Goal: Information Seeking & Learning: Learn about a topic

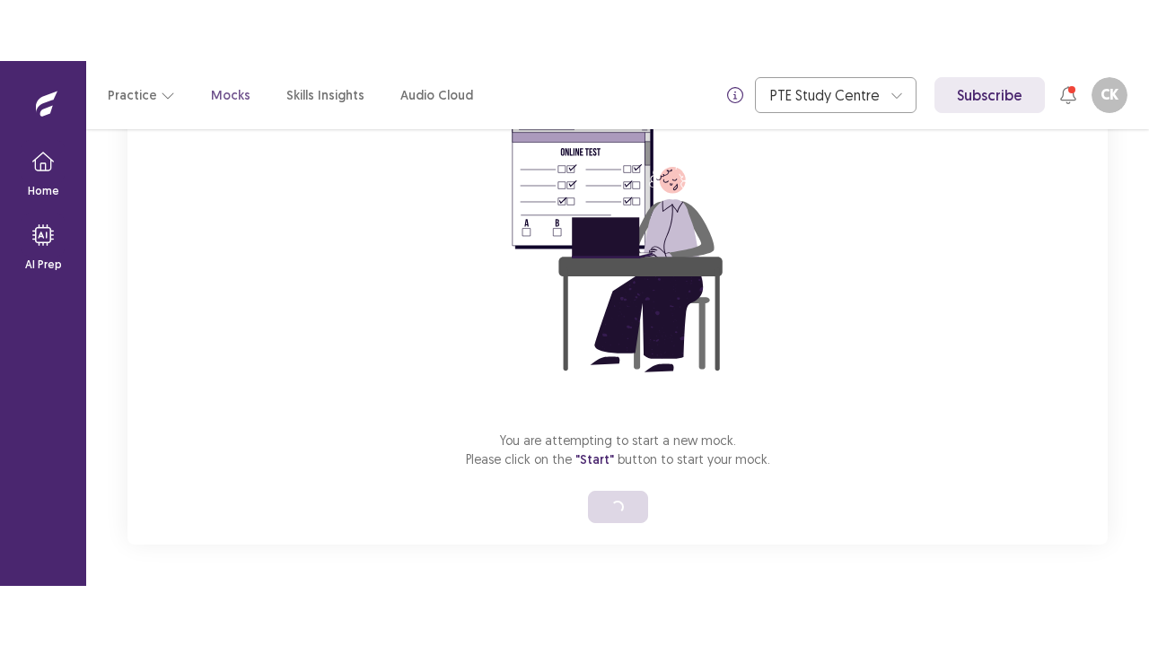
scroll to position [63, 0]
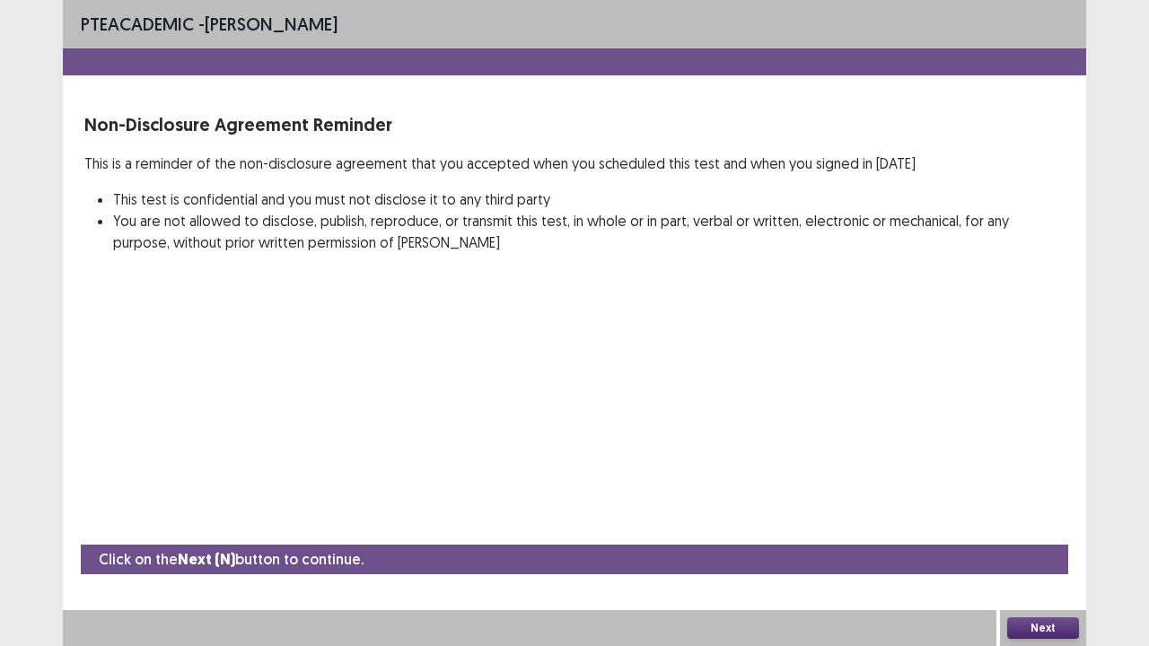
click at [1028, 524] on button "Next" at bounding box center [1043, 628] width 72 height 22
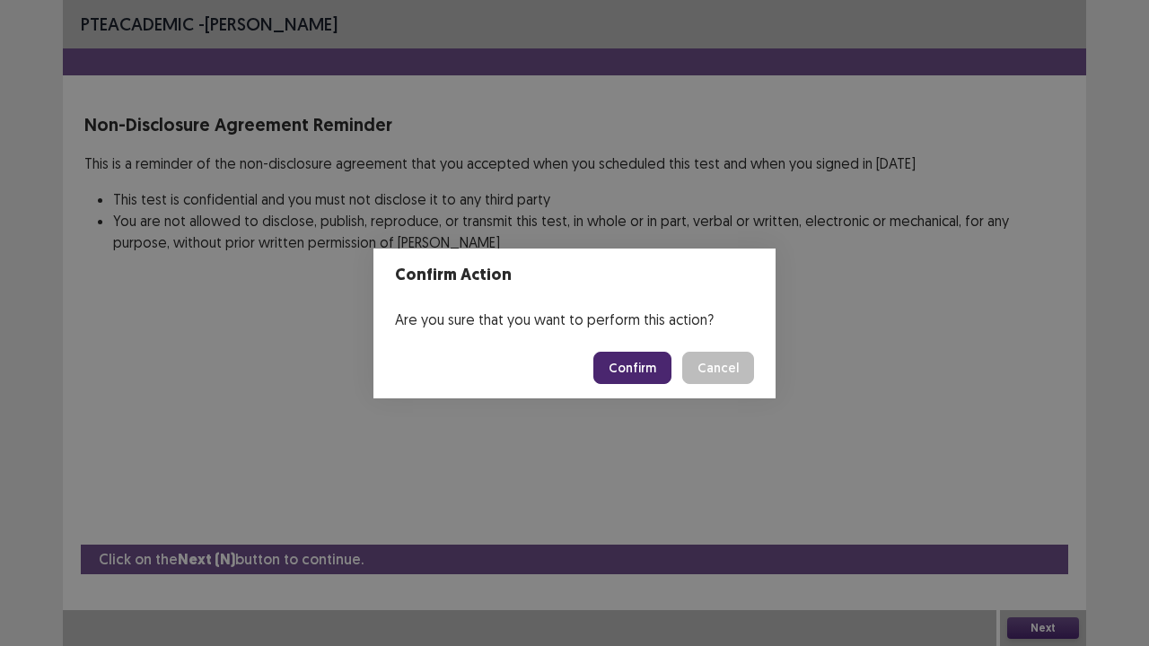
click at [671, 370] on button "Confirm" at bounding box center [632, 368] width 78 height 32
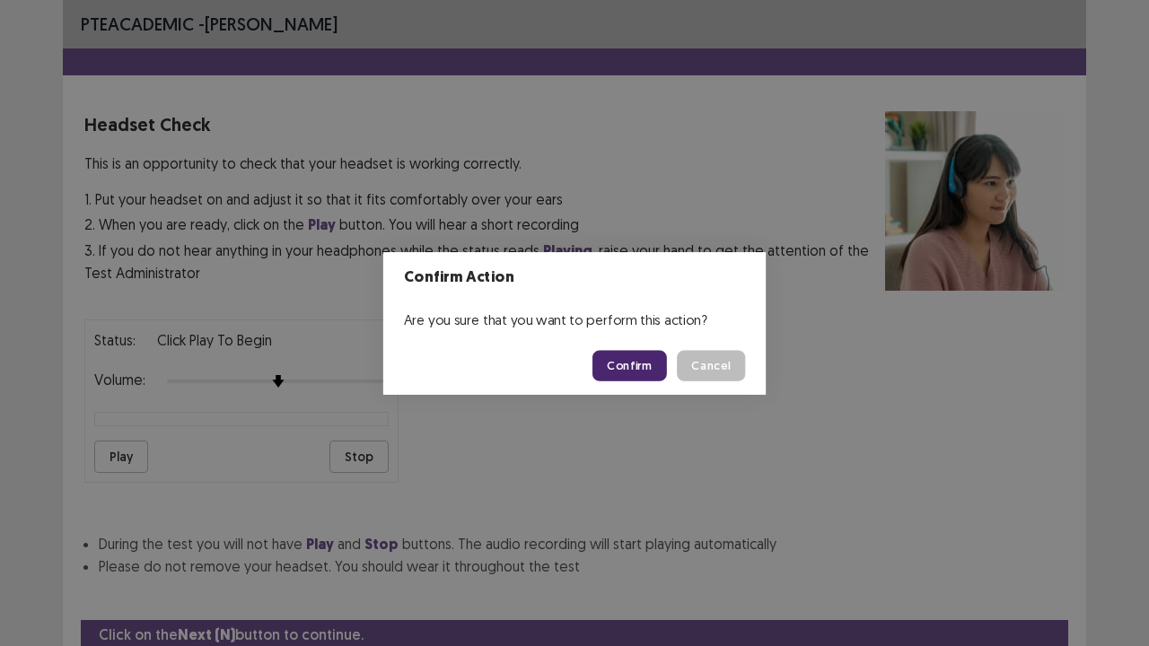
scroll to position [66, 0]
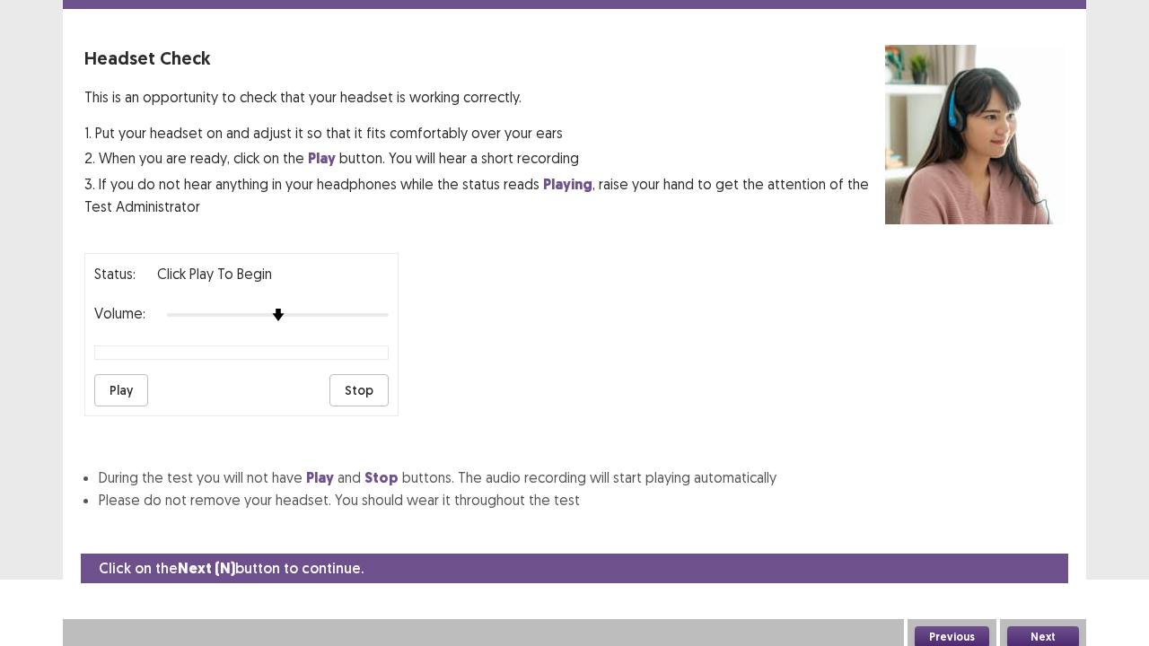
click at [1036, 524] on button "Next" at bounding box center [1043, 637] width 72 height 22
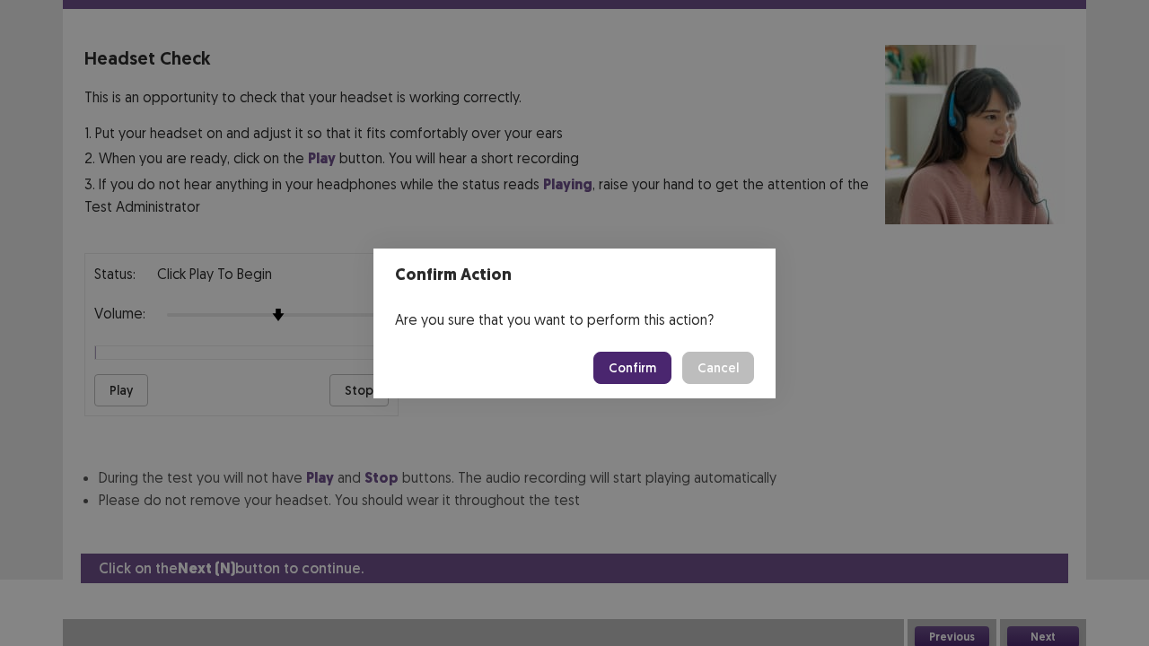
click at [633, 364] on button "Confirm" at bounding box center [632, 368] width 78 height 32
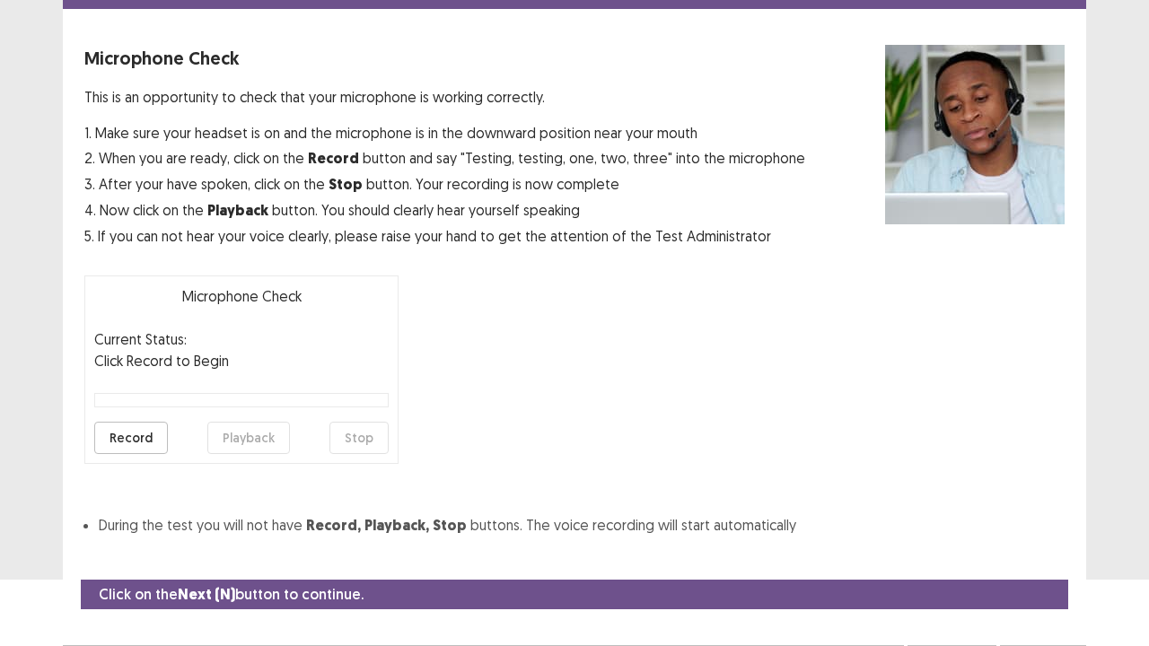
scroll to position [99, 0]
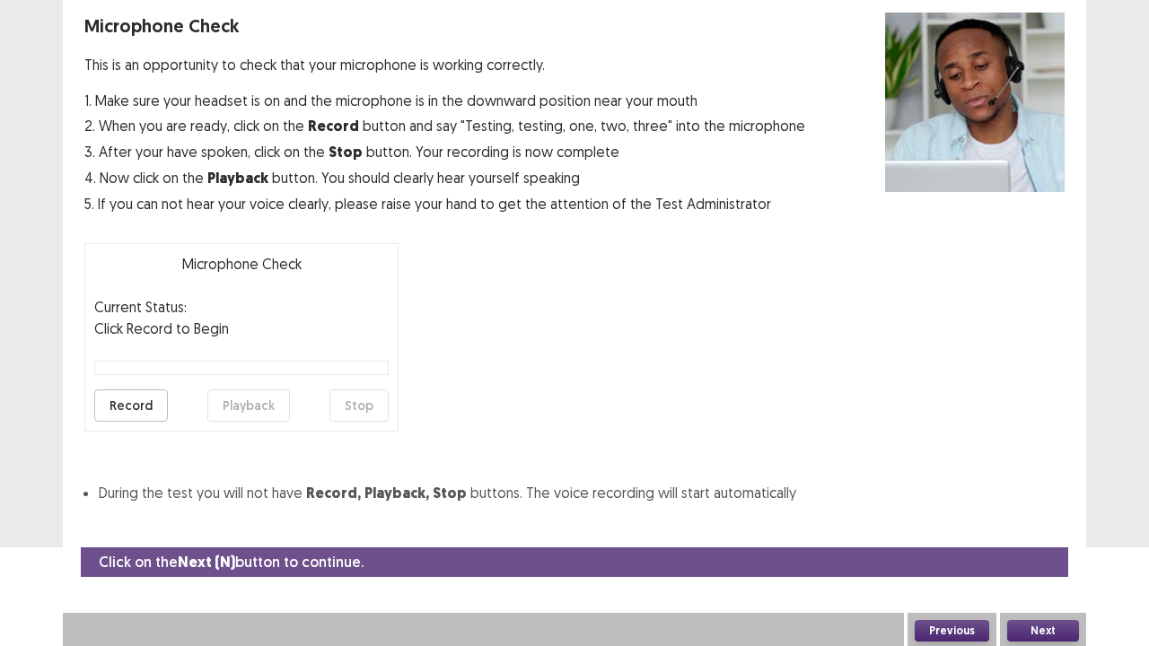
click at [1033, 524] on button "Next" at bounding box center [1043, 631] width 72 height 22
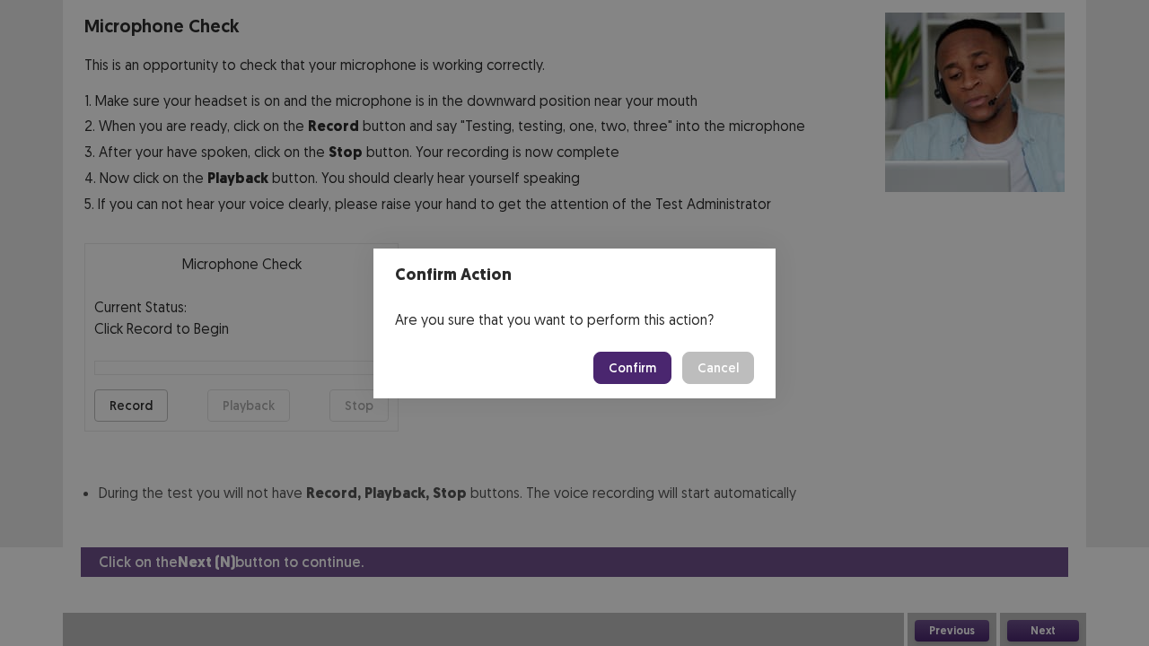
click at [641, 371] on button "Confirm" at bounding box center [632, 368] width 78 height 32
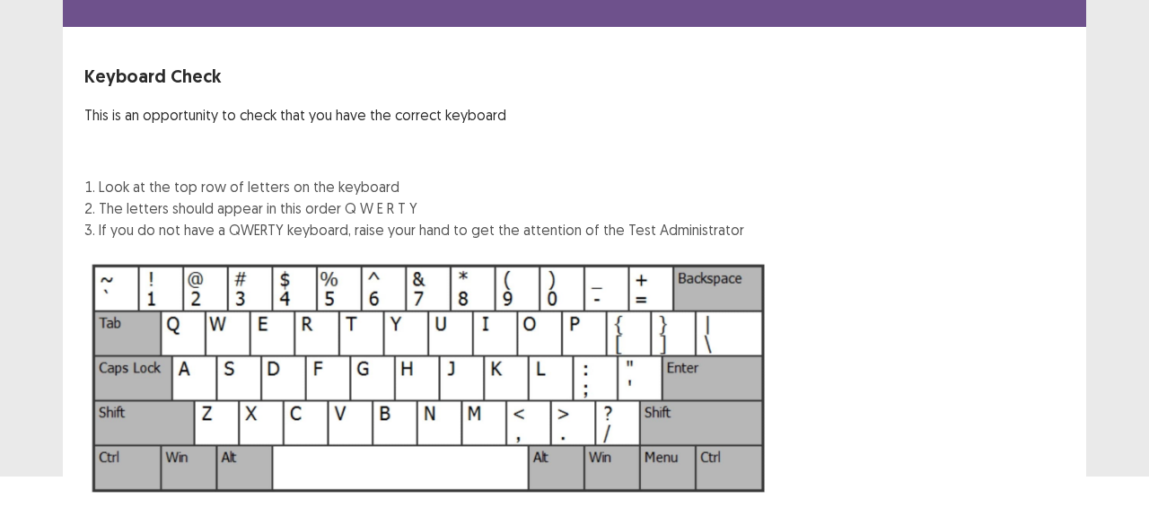
scroll to position [169, 0]
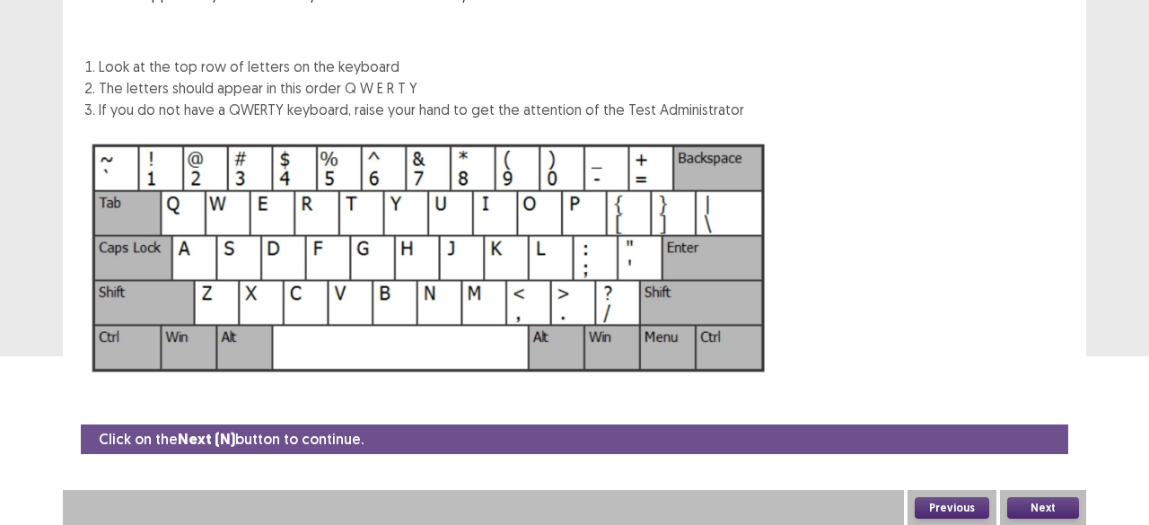
click at [1060, 507] on button "Next" at bounding box center [1043, 508] width 72 height 22
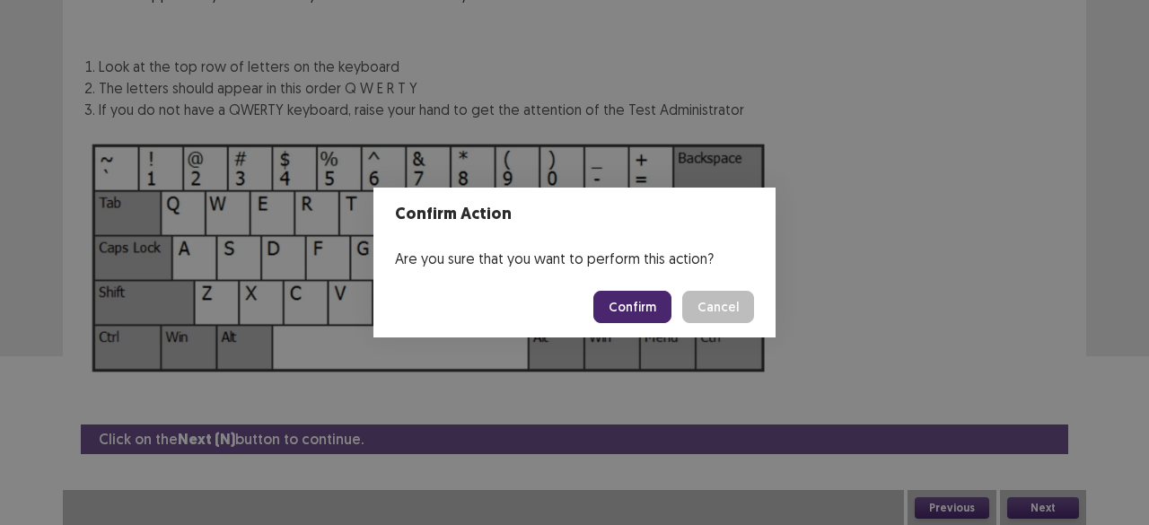
click at [639, 304] on button "Confirm" at bounding box center [632, 307] width 78 height 32
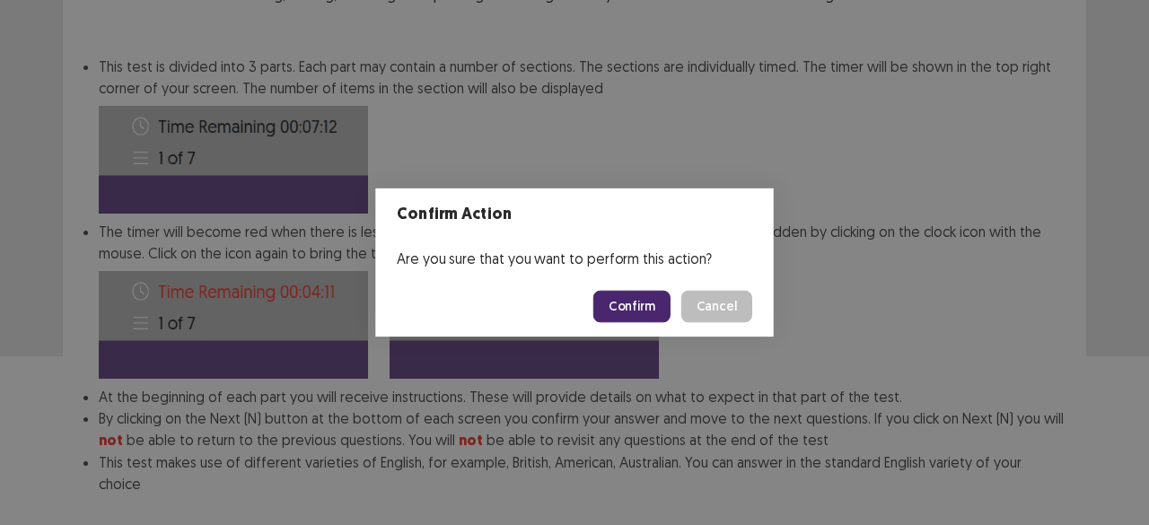
scroll to position [260, 0]
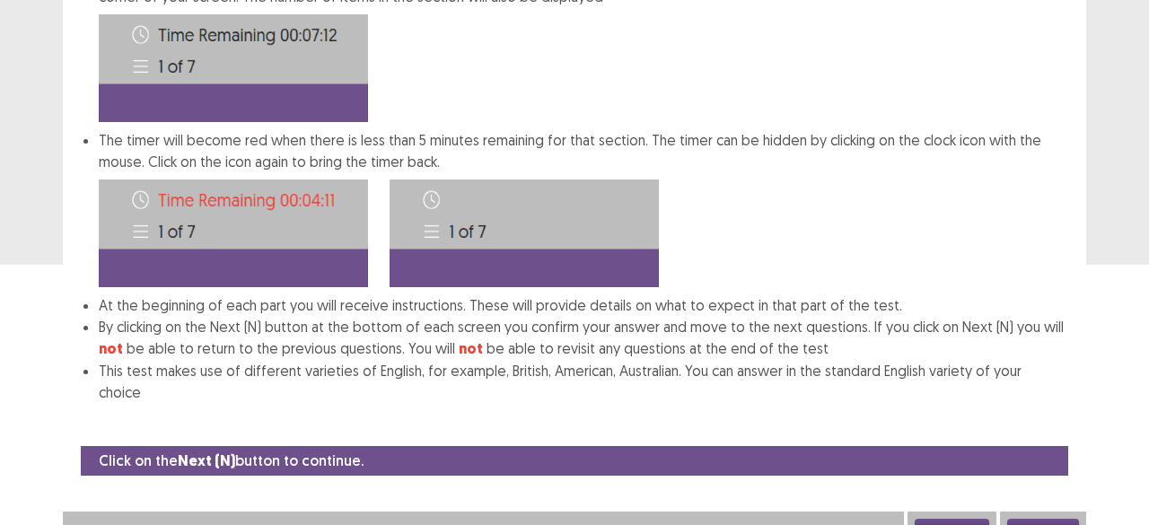
click at [1070, 519] on button "Next" at bounding box center [1043, 530] width 72 height 22
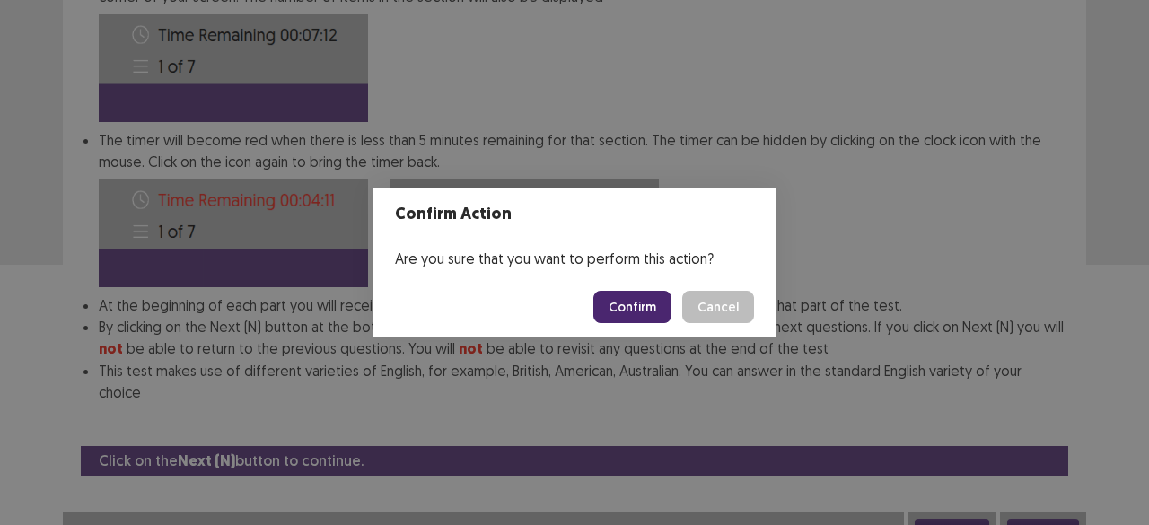
click at [601, 291] on div "Confirm Cancel" at bounding box center [673, 307] width 161 height 32
click at [630, 312] on button "Confirm" at bounding box center [632, 307] width 78 height 32
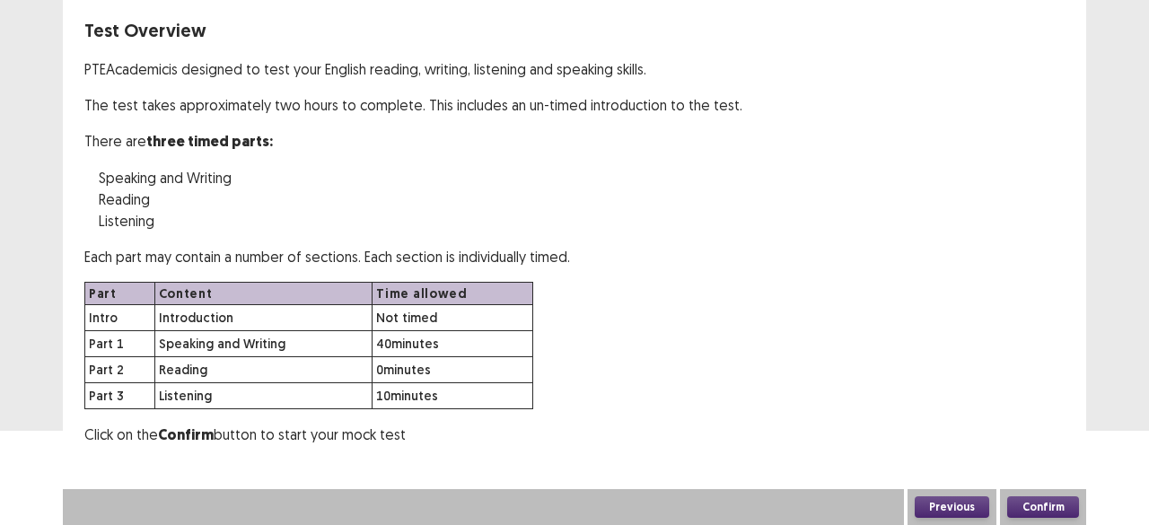
scroll to position [92, 0]
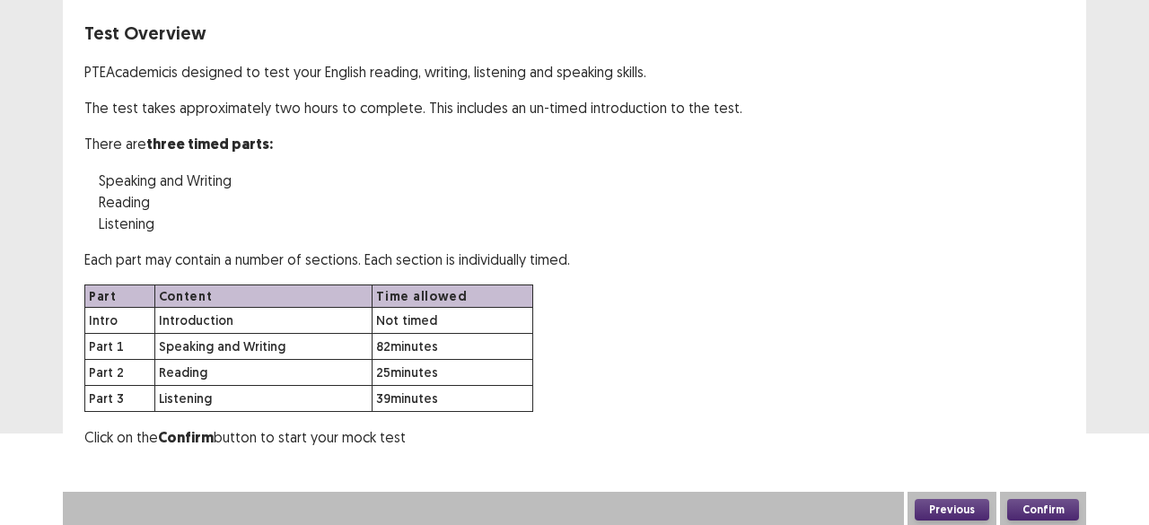
click at [1044, 511] on button "Confirm" at bounding box center [1043, 510] width 72 height 22
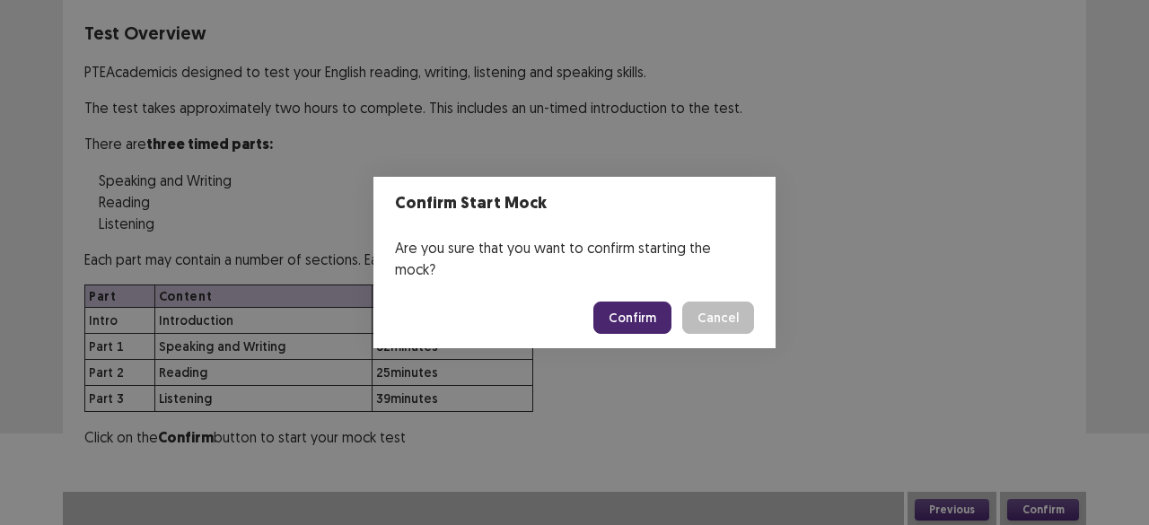
click at [648, 320] on button "Confirm" at bounding box center [632, 317] width 78 height 32
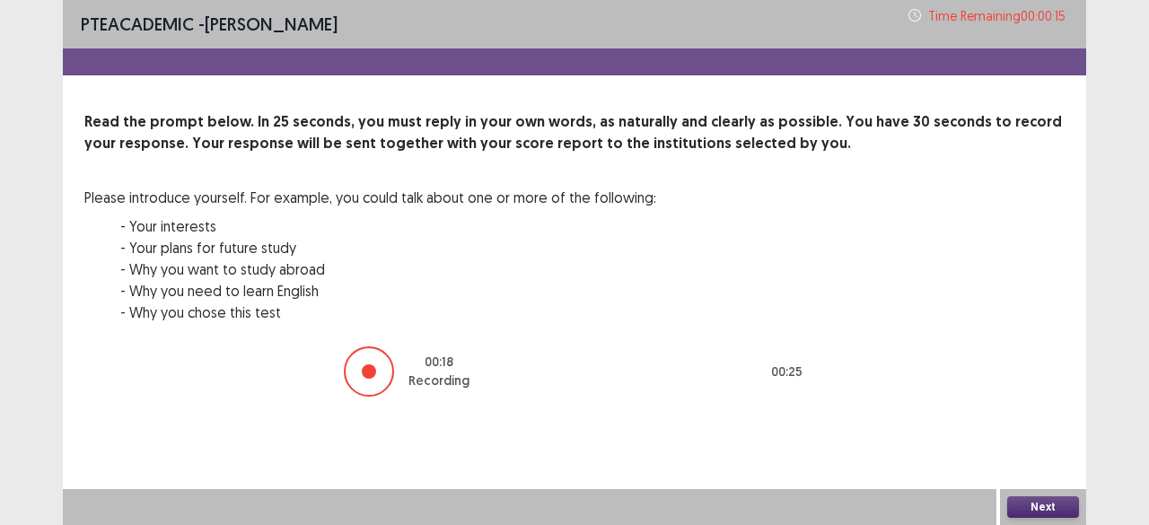
click at [1029, 509] on button "Next" at bounding box center [1043, 507] width 72 height 22
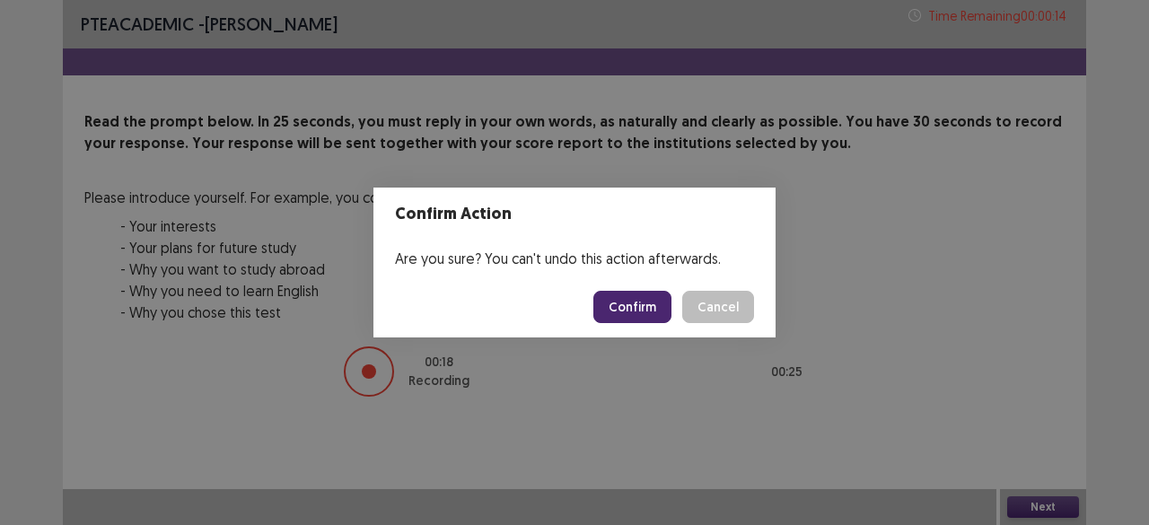
click at [664, 311] on button "Confirm" at bounding box center [632, 307] width 78 height 32
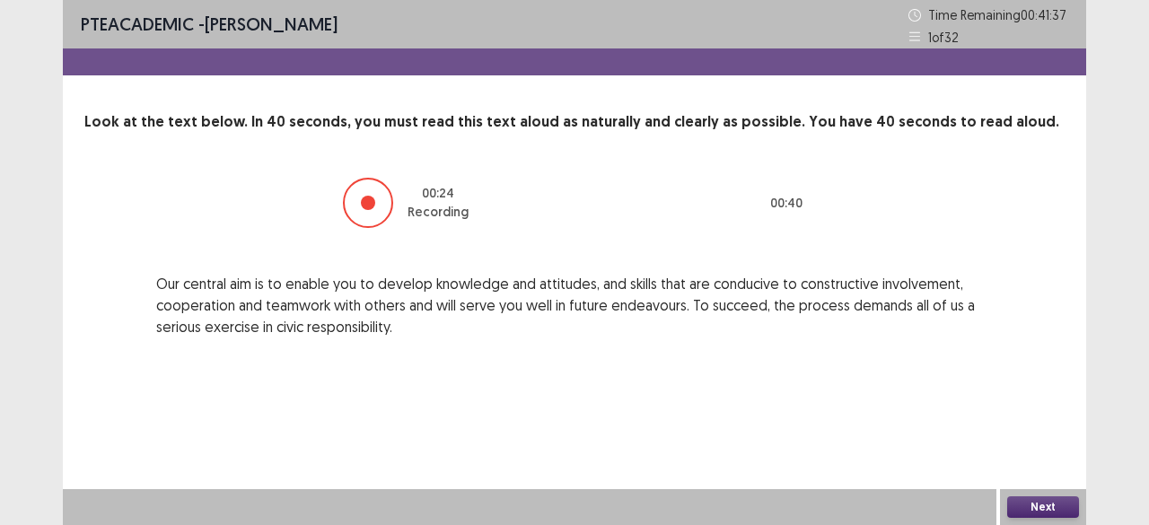
click at [1032, 505] on button "Next" at bounding box center [1043, 507] width 72 height 22
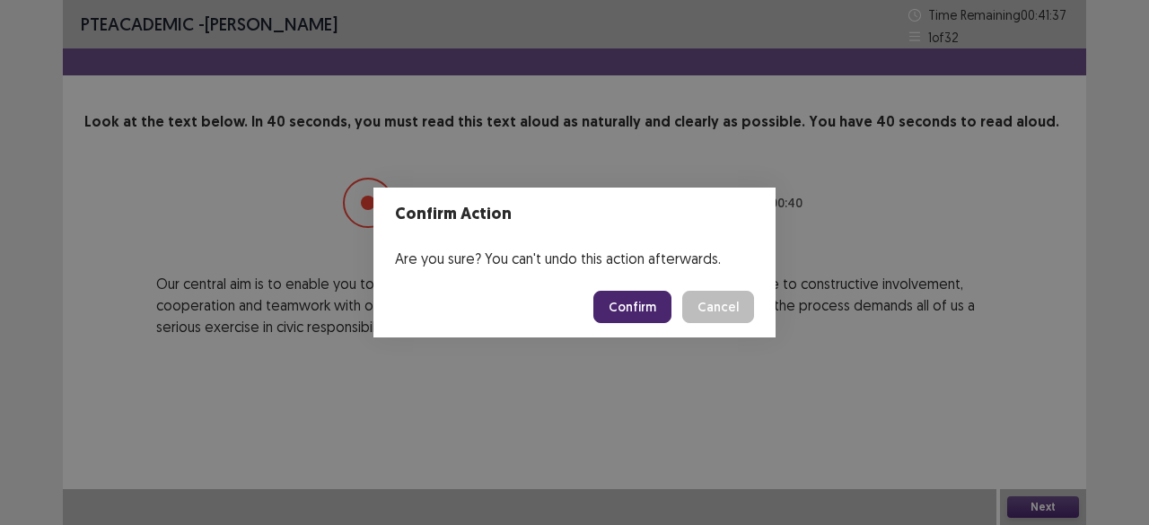
click at [635, 303] on button "Confirm" at bounding box center [632, 307] width 78 height 32
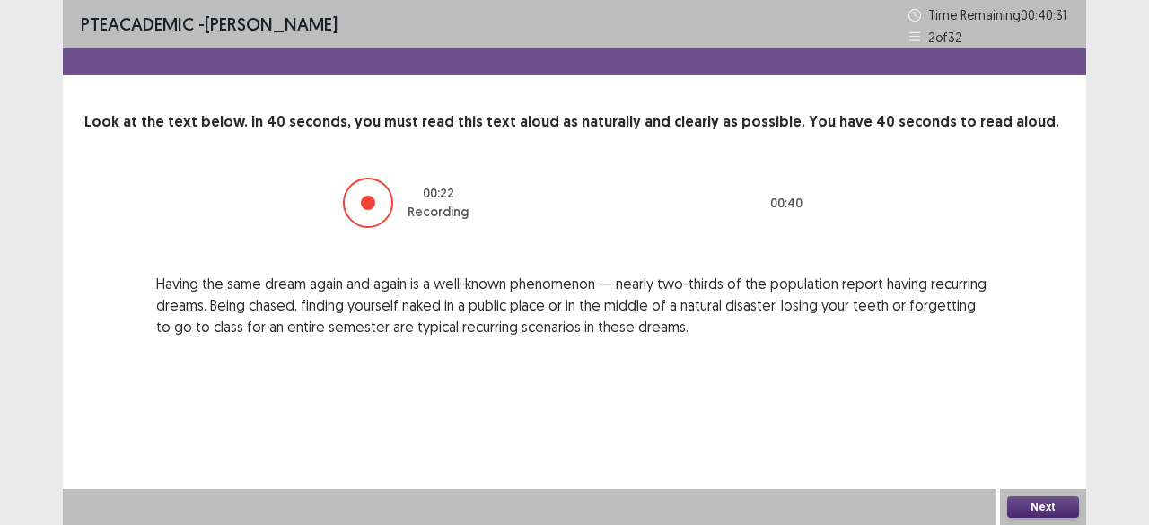
click at [1019, 508] on button "Next" at bounding box center [1043, 507] width 72 height 22
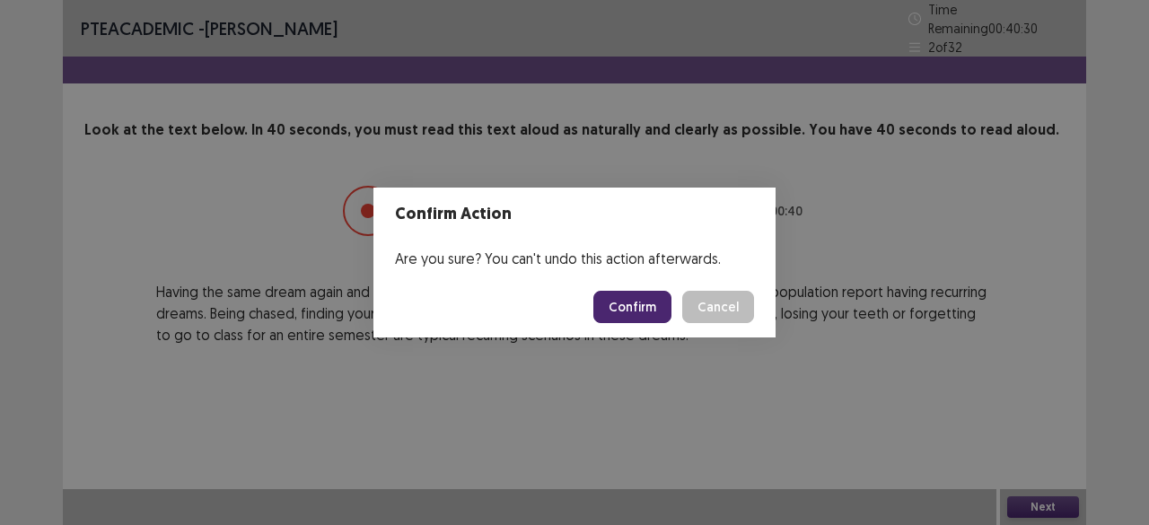
click at [626, 304] on button "Confirm" at bounding box center [632, 307] width 78 height 32
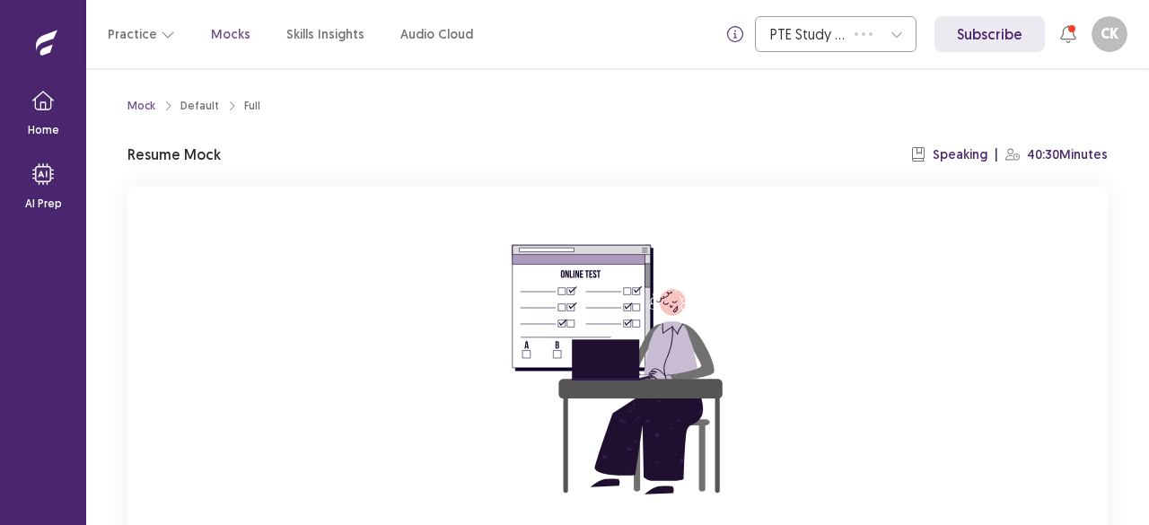
scroll to position [183, 0]
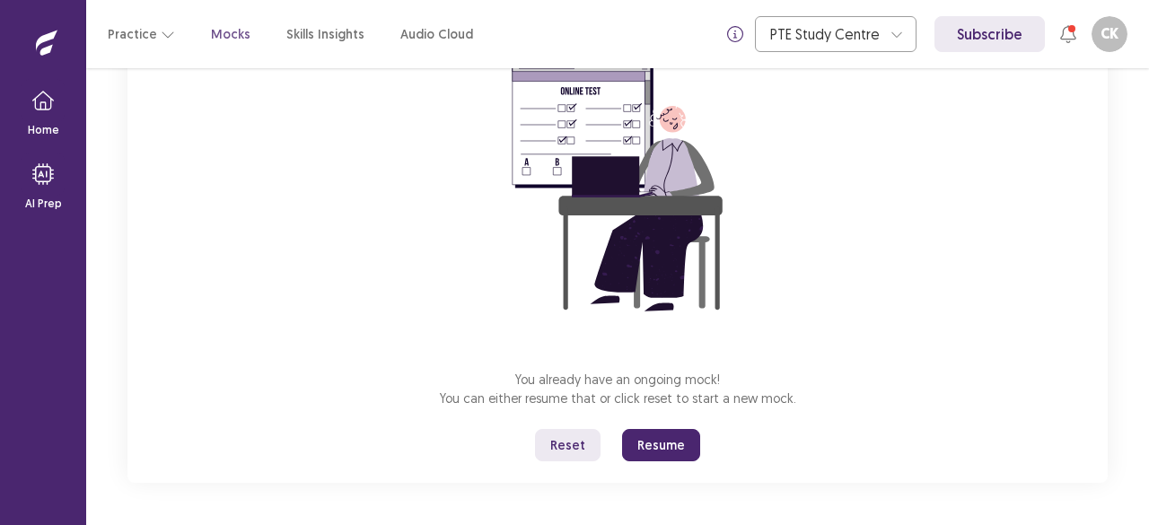
click at [686, 451] on button "Resume" at bounding box center [661, 445] width 78 height 32
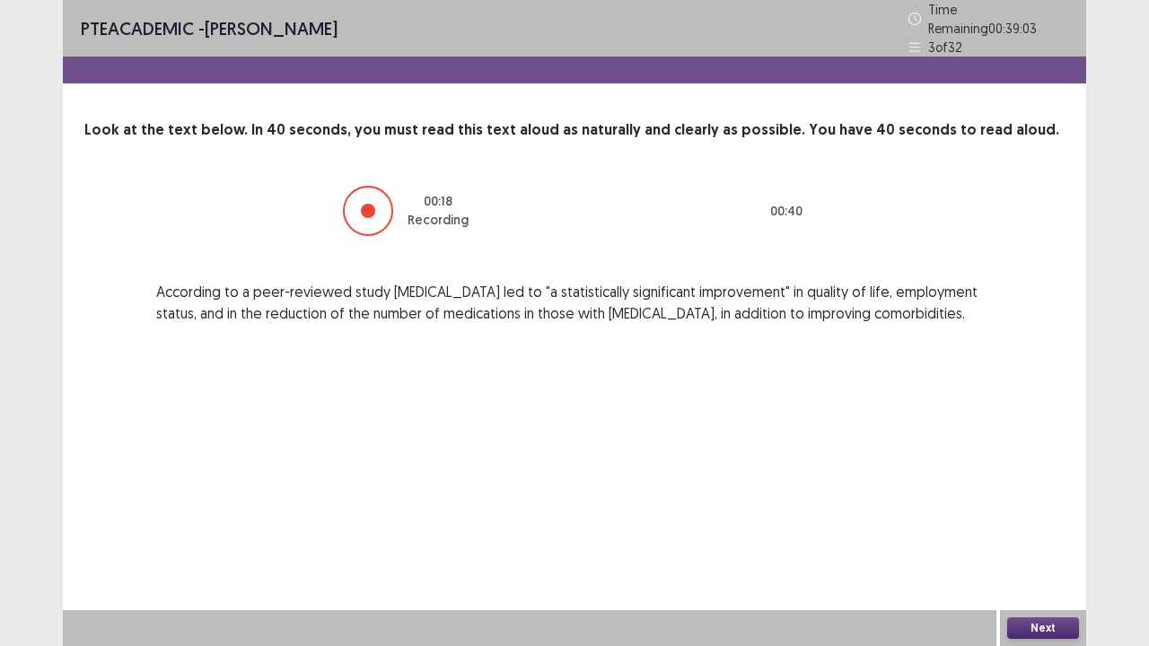
click at [1031, 524] on button "Next" at bounding box center [1043, 628] width 72 height 22
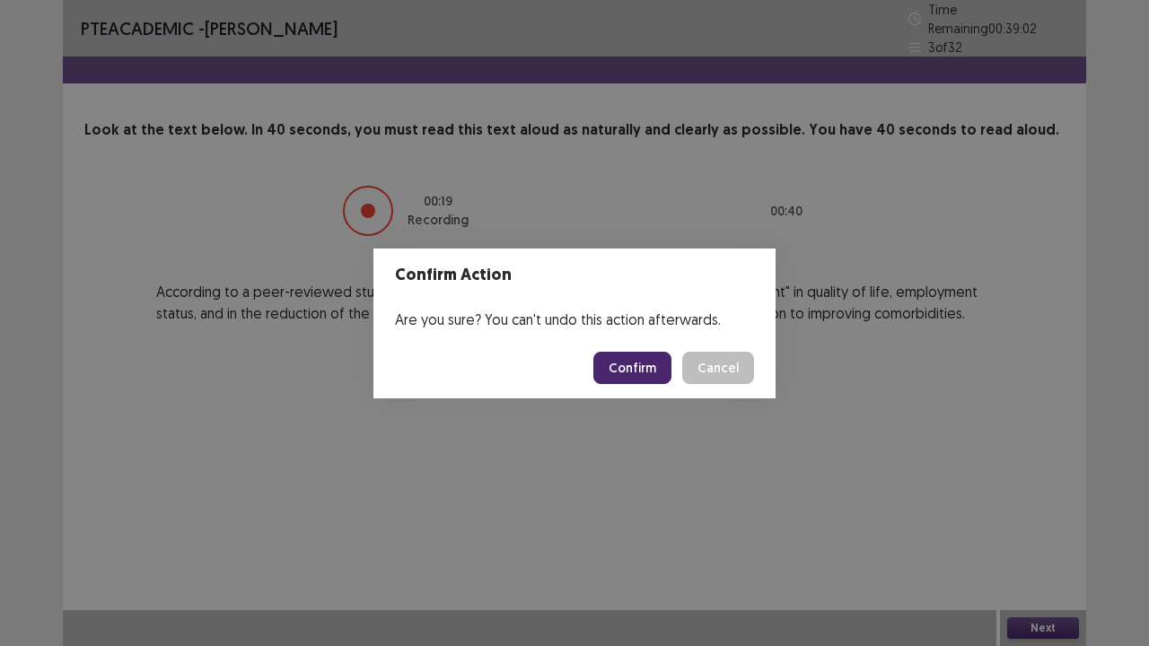
click at [655, 366] on button "Confirm" at bounding box center [632, 368] width 78 height 32
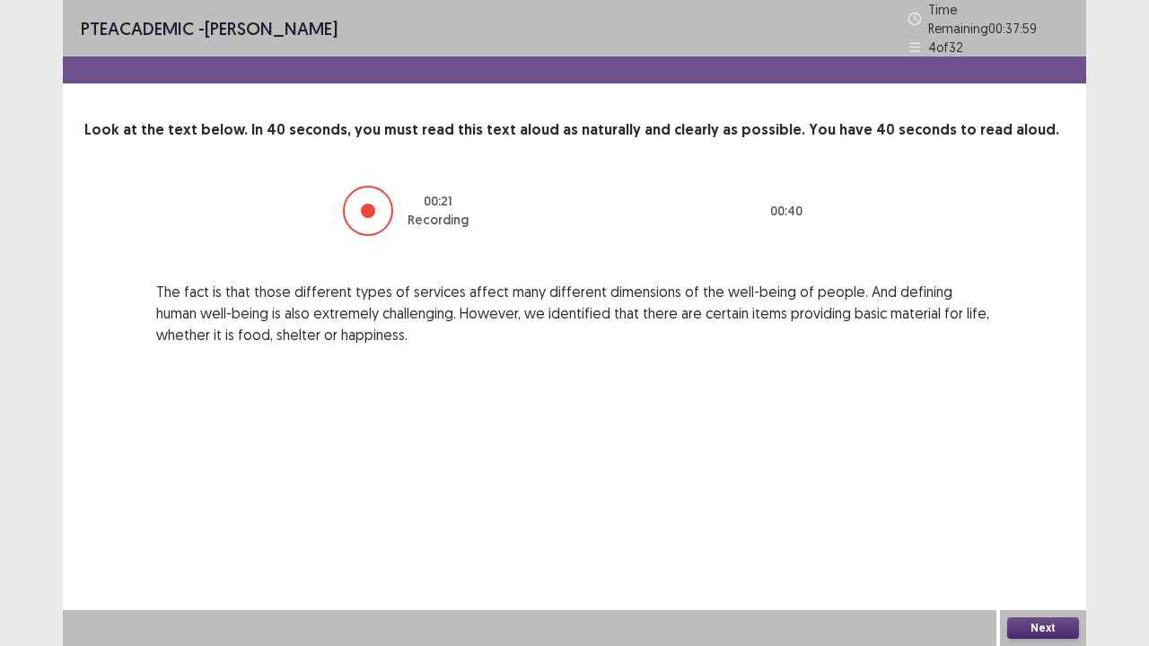
click at [1032, 524] on button "Next" at bounding box center [1043, 628] width 72 height 22
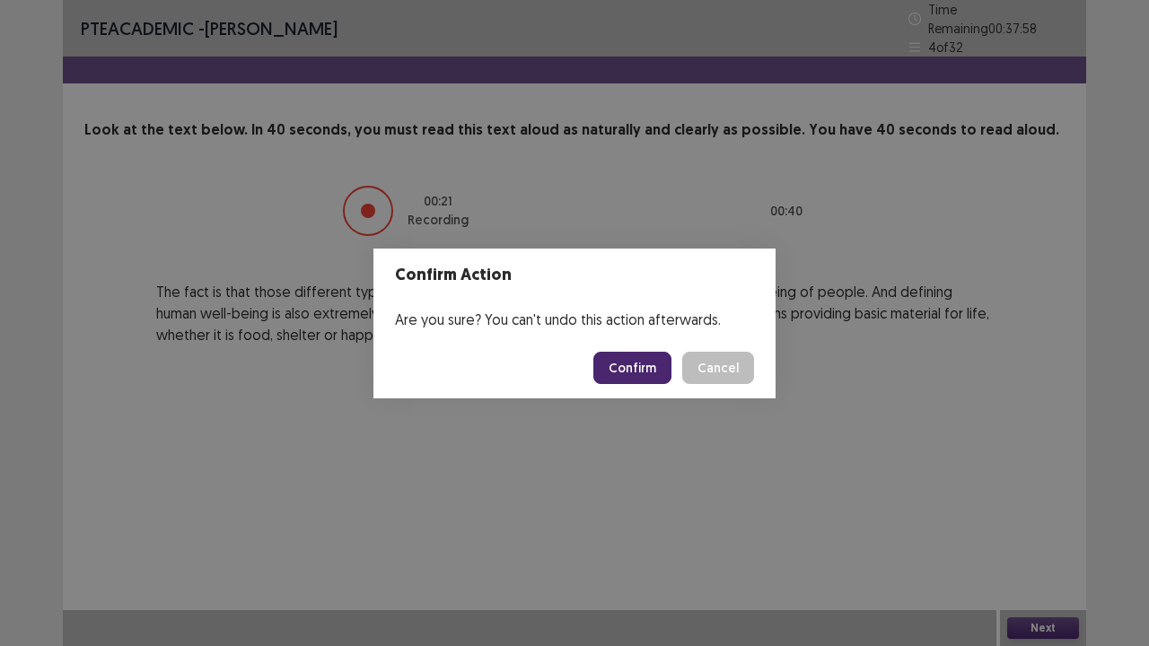
click at [588, 364] on footer "Confirm Cancel" at bounding box center [574, 367] width 402 height 61
click at [612, 367] on button "Confirm" at bounding box center [632, 368] width 78 height 32
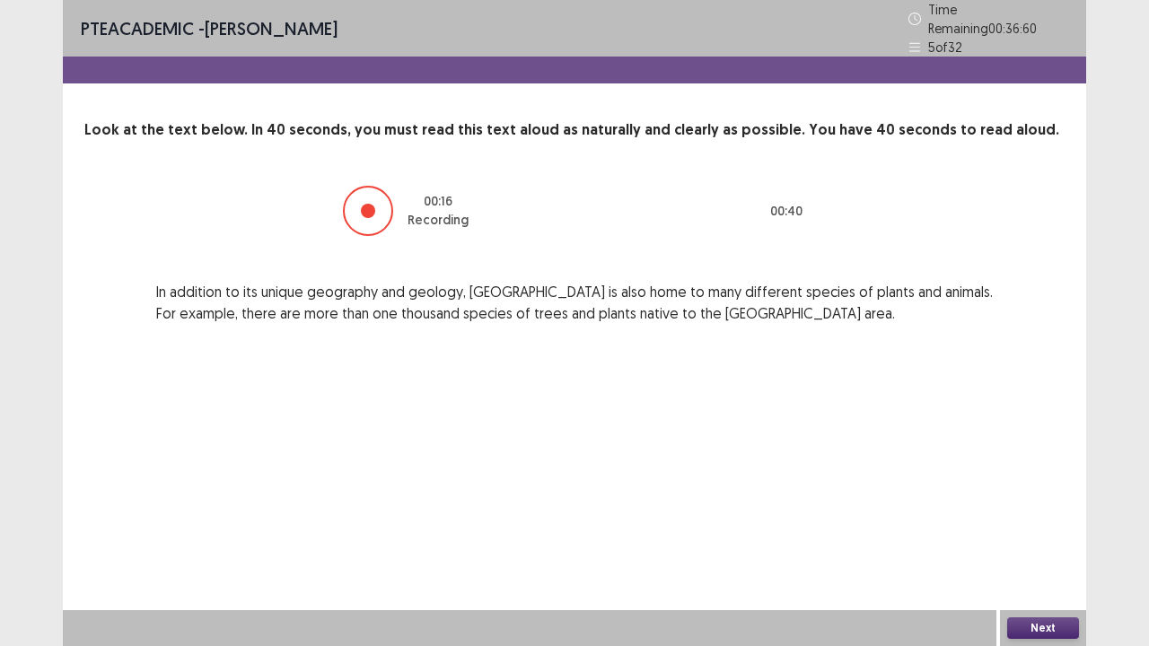
click at [1069, 524] on button "Next" at bounding box center [1043, 628] width 72 height 22
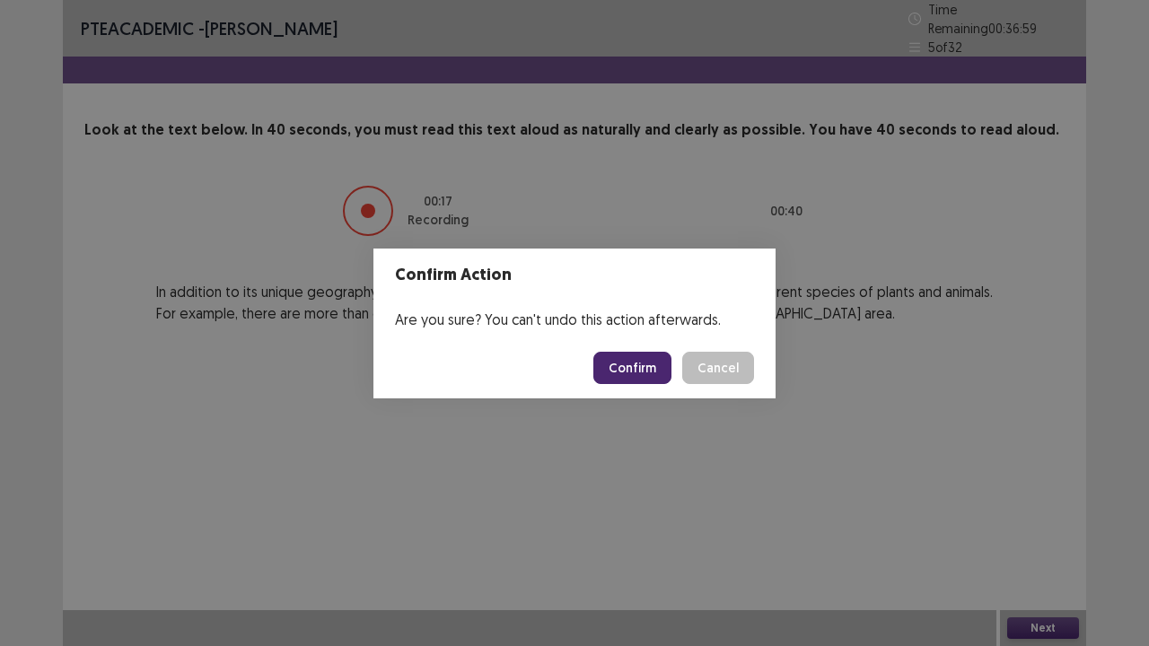
click at [617, 360] on button "Confirm" at bounding box center [632, 368] width 78 height 32
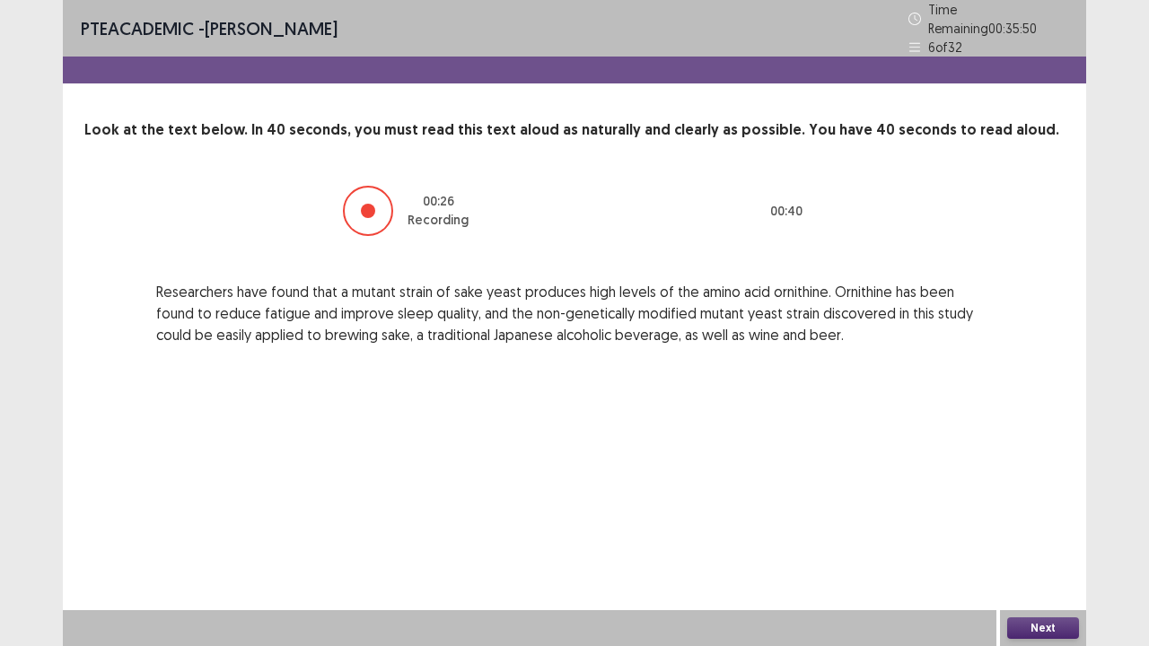
click at [1018, 524] on button "Next" at bounding box center [1043, 628] width 72 height 22
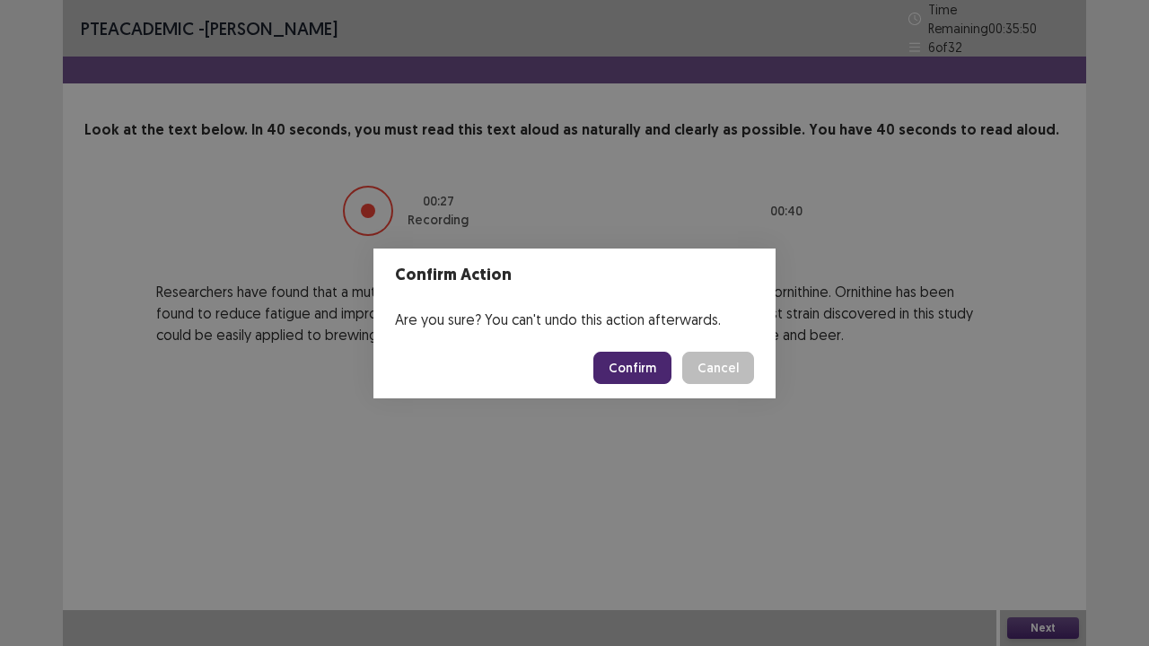
click at [633, 354] on button "Confirm" at bounding box center [632, 368] width 78 height 32
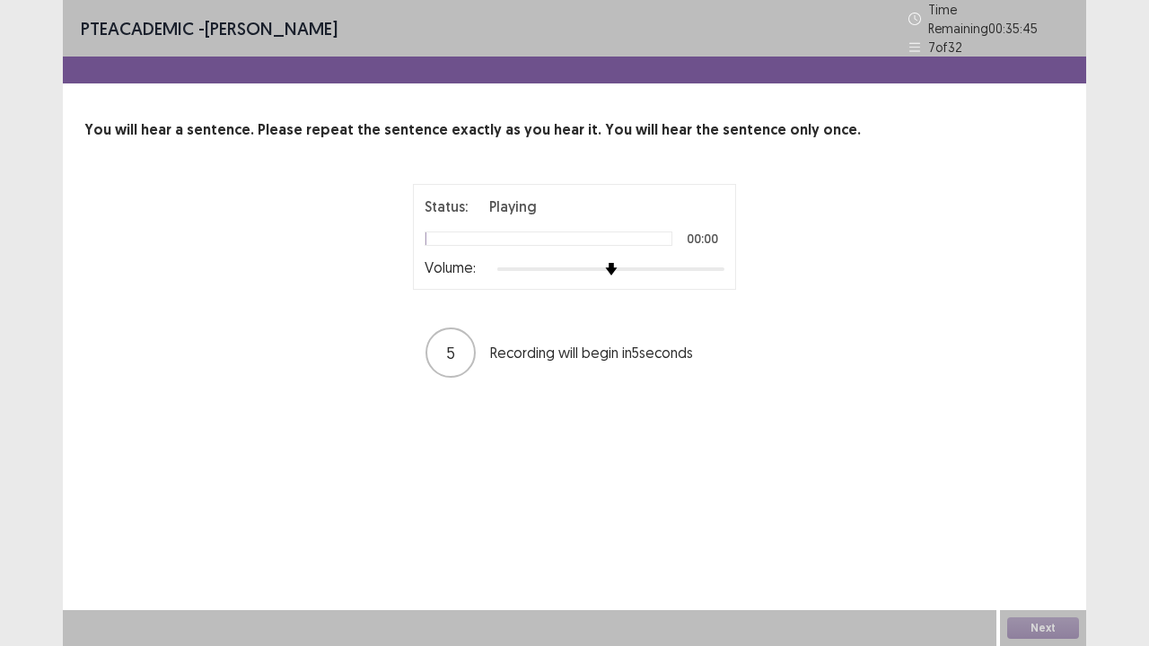
click at [715, 262] on div at bounding box center [610, 269] width 227 height 14
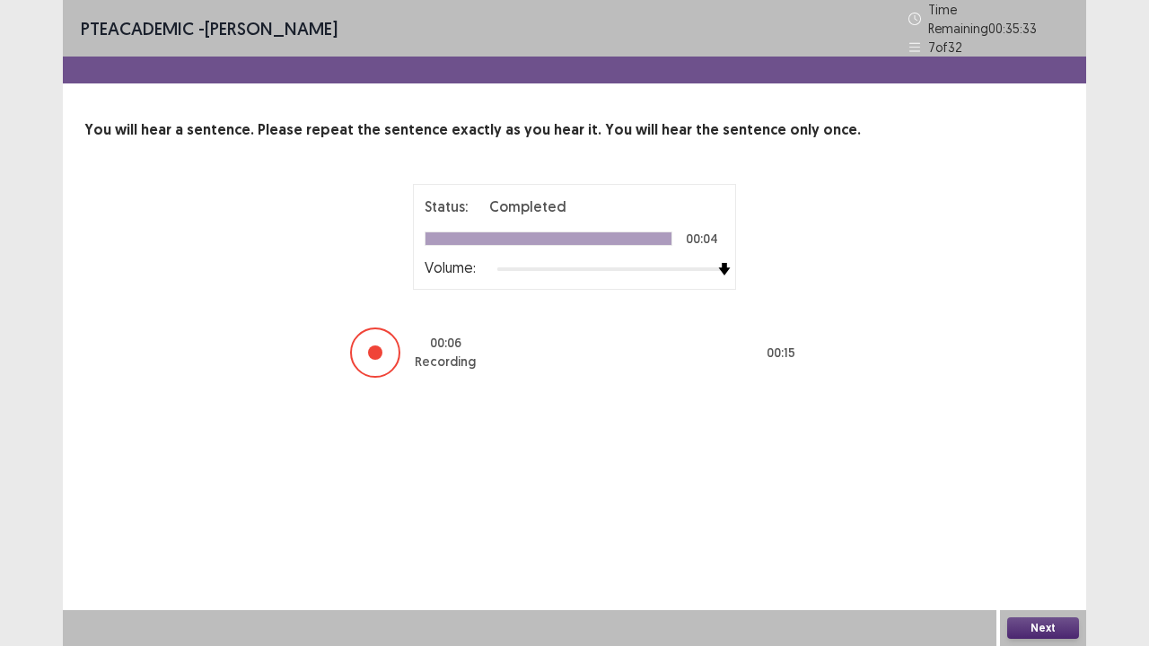
click at [1021, 524] on button "Next" at bounding box center [1043, 628] width 72 height 22
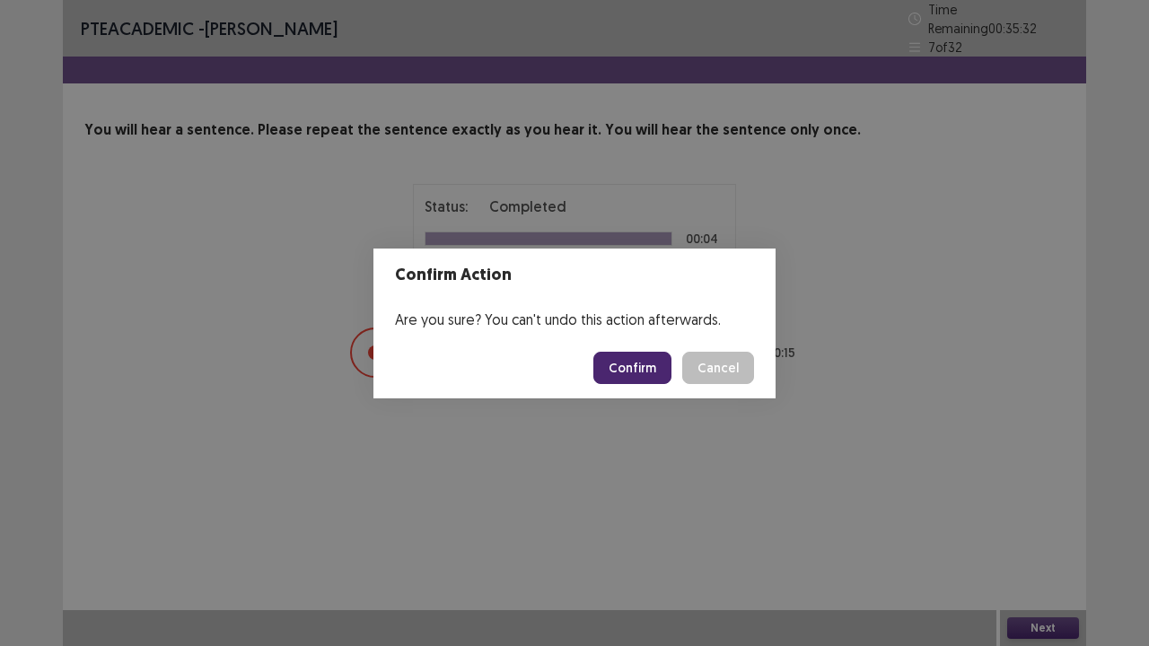
click at [642, 372] on button "Confirm" at bounding box center [632, 368] width 78 height 32
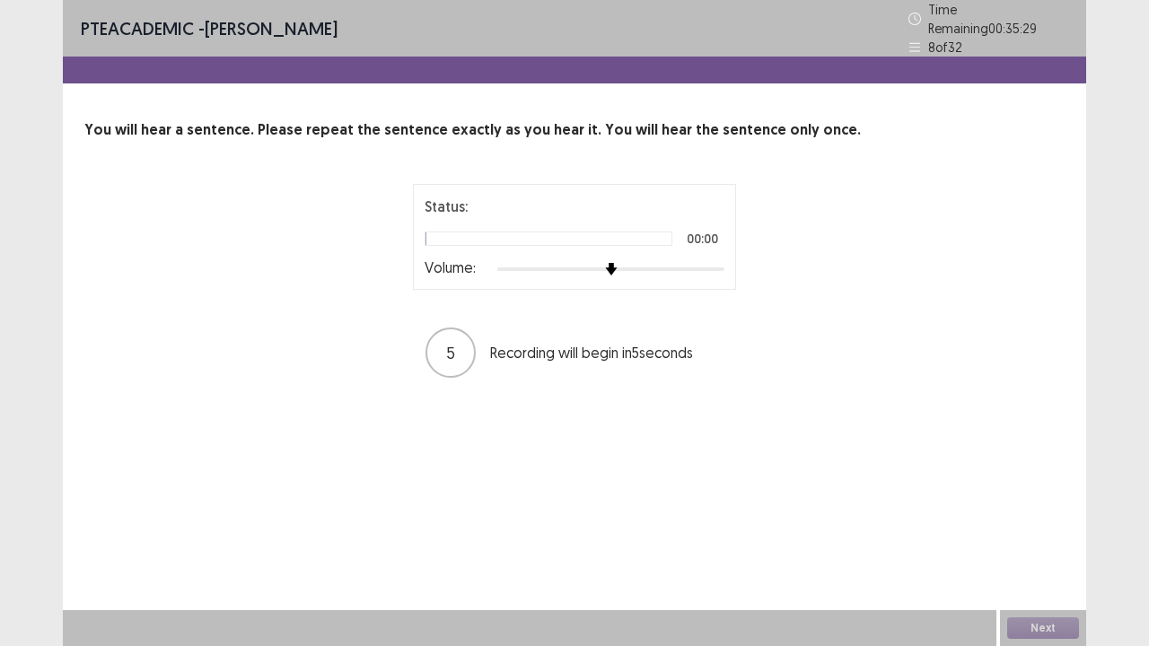
click at [715, 262] on div at bounding box center [610, 269] width 227 height 14
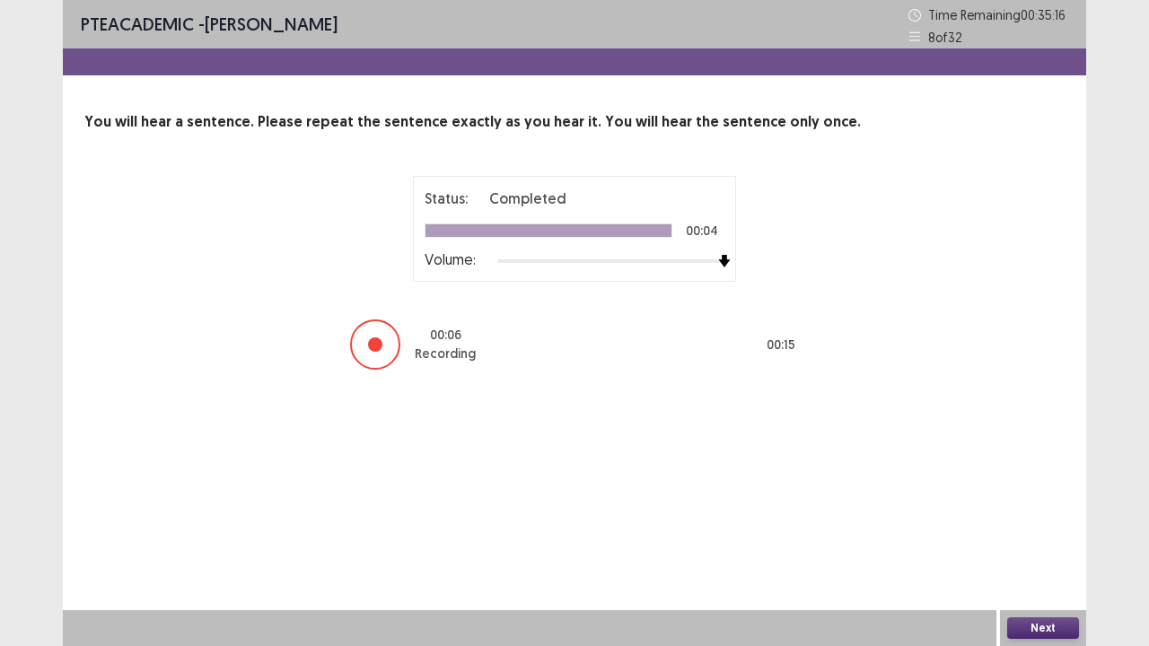
click at [1052, 524] on button "Next" at bounding box center [1043, 628] width 72 height 22
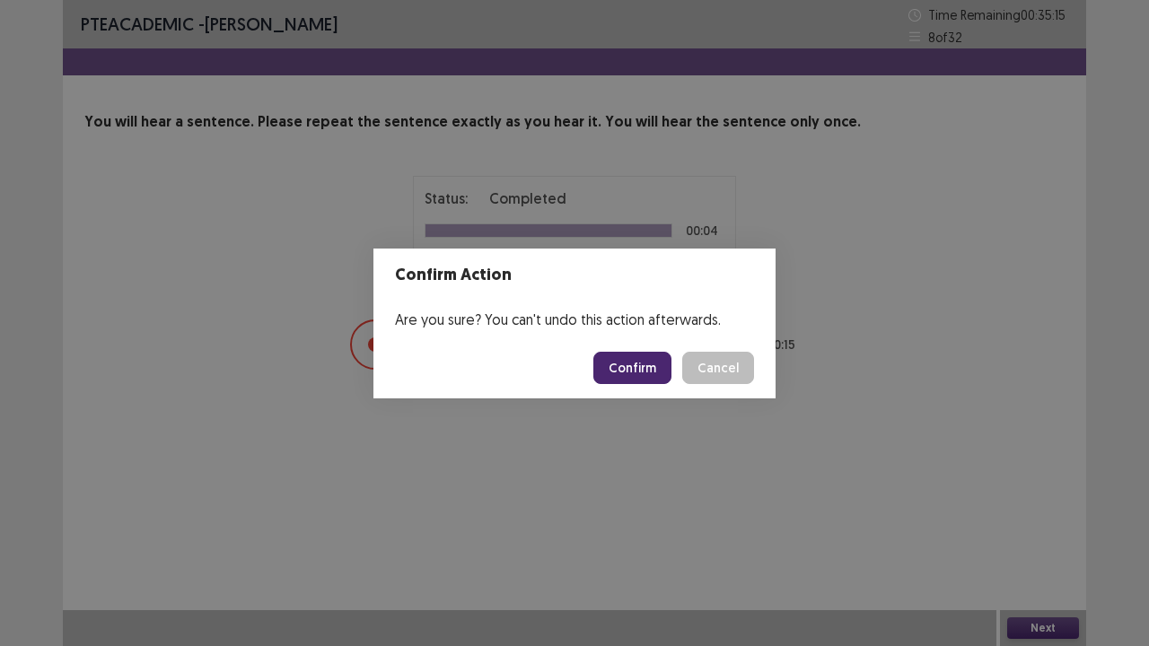
click at [658, 372] on button "Confirm" at bounding box center [632, 368] width 78 height 32
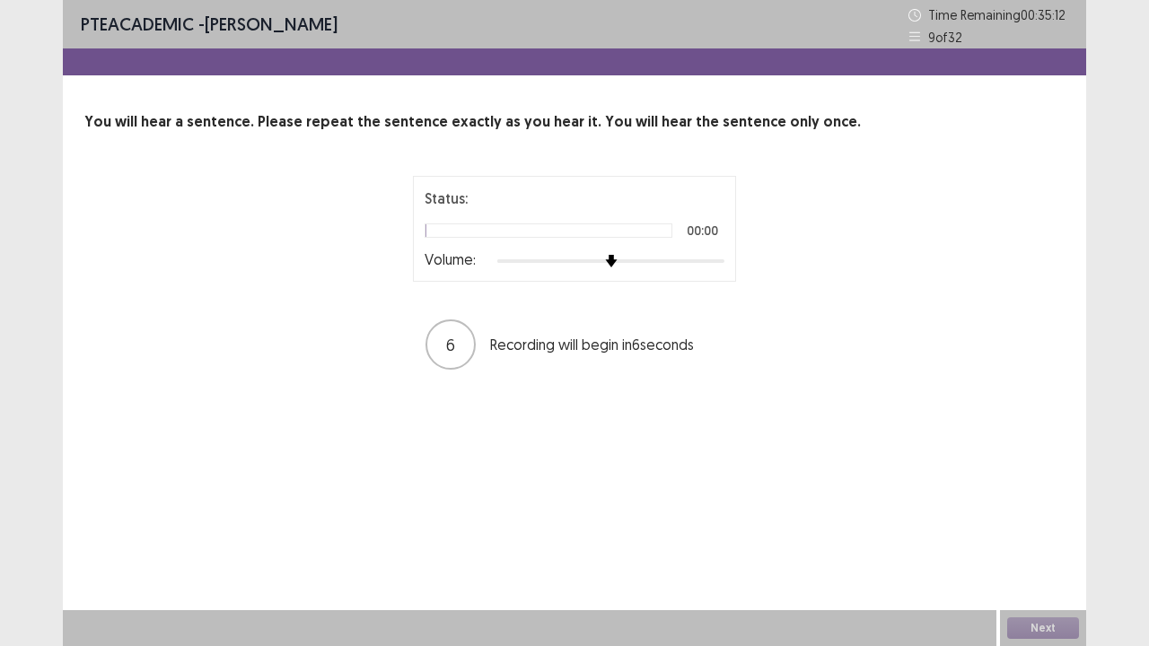
click at [724, 265] on div "Status: 00:00 Volume:" at bounding box center [574, 229] width 323 height 106
click at [723, 262] on div at bounding box center [610, 261] width 227 height 14
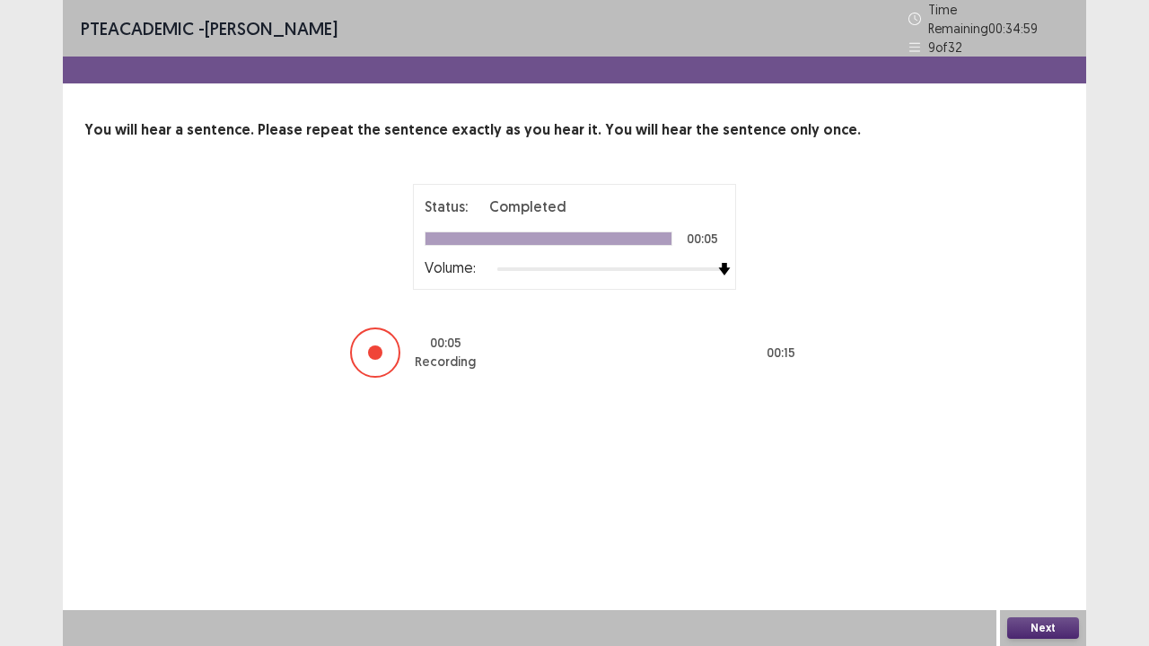
click at [1034, 524] on button "Next" at bounding box center [1043, 628] width 72 height 22
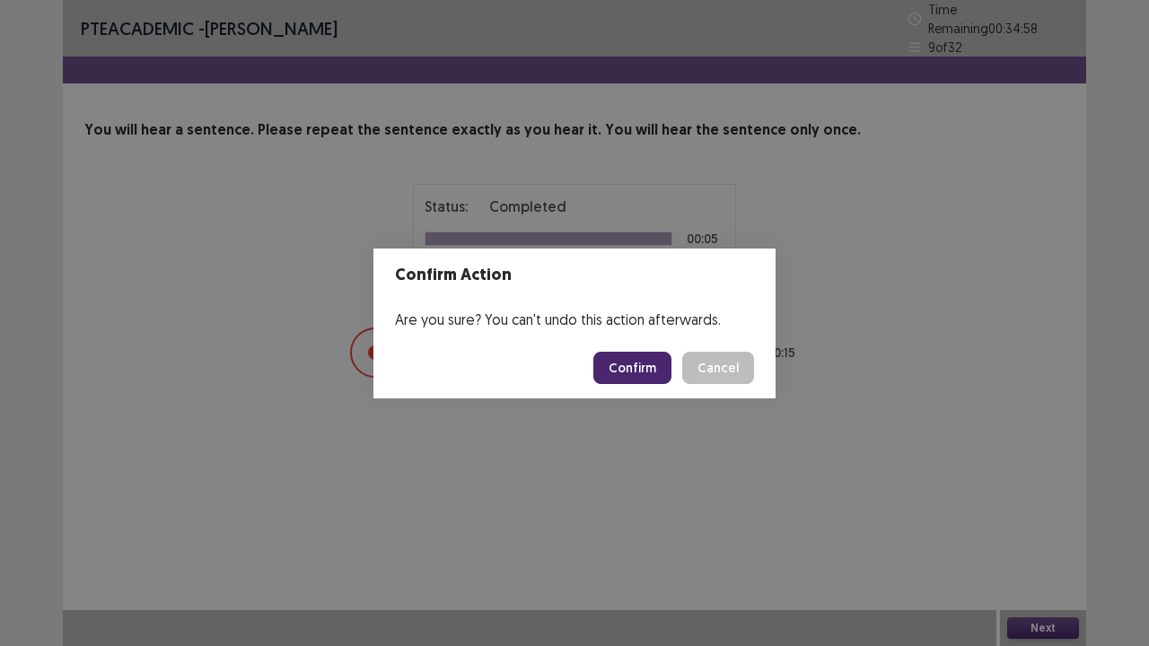
click at [643, 371] on button "Confirm" at bounding box center [632, 368] width 78 height 32
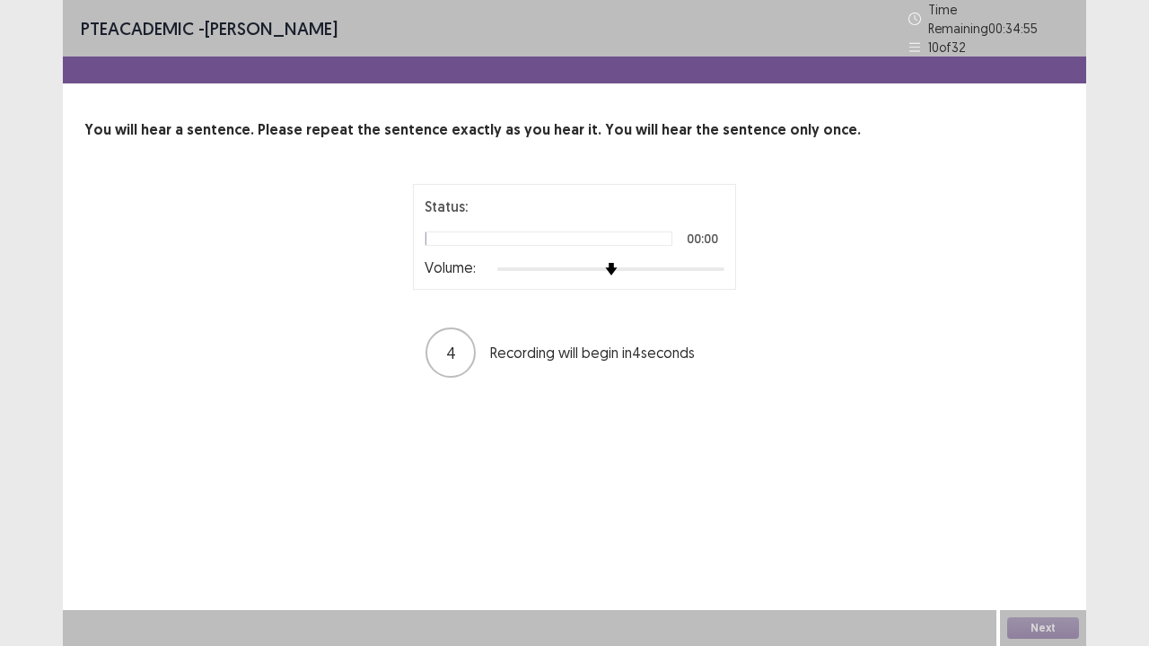
drag, startPoint x: 703, startPoint y: 249, endPoint x: 712, endPoint y: 262, distance: 15.7
click at [704, 252] on div "Status: 00:00 Volume:" at bounding box center [574, 237] width 300 height 83
click at [713, 262] on div at bounding box center [610, 269] width 227 height 14
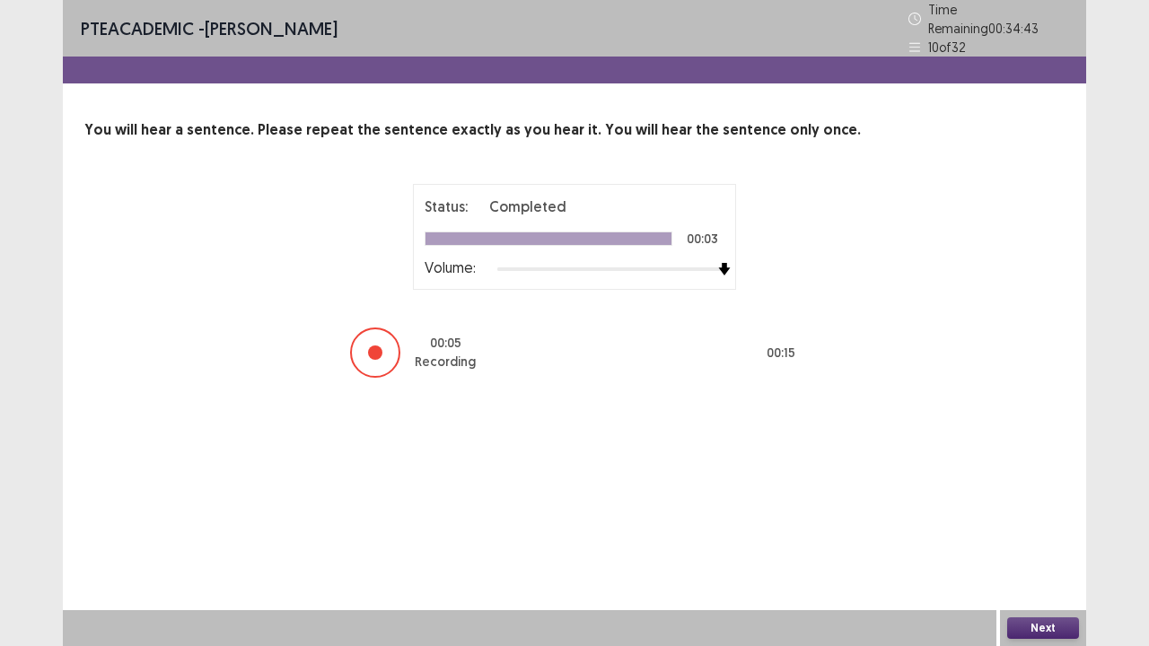
click at [1062, 524] on button "Next" at bounding box center [1043, 628] width 72 height 22
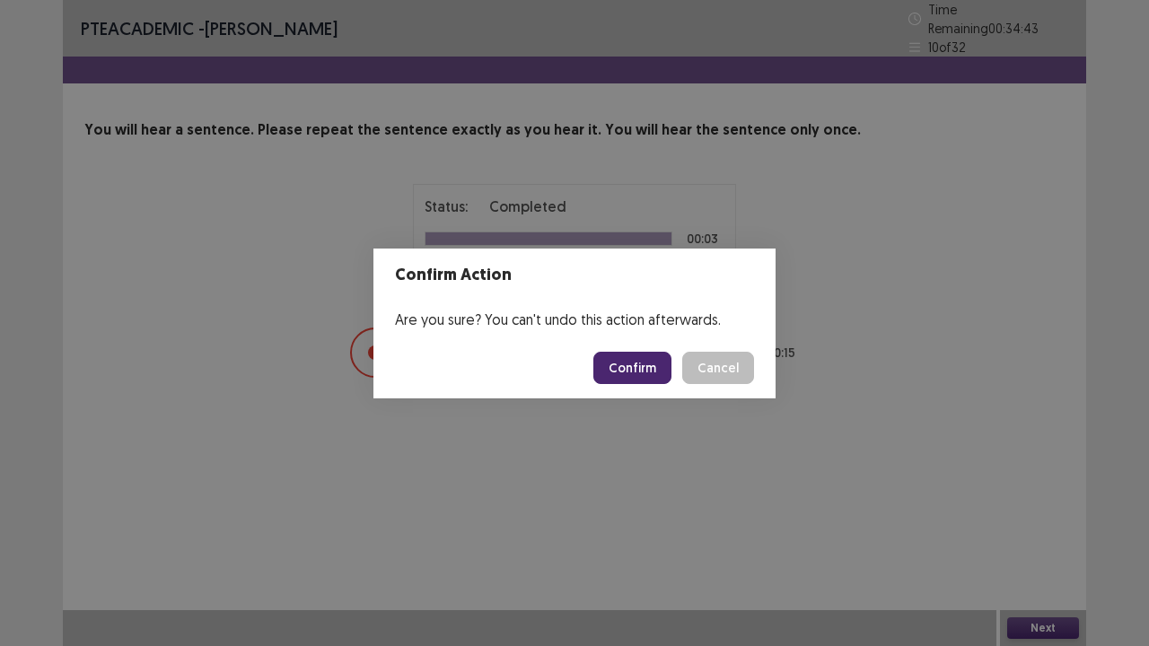
click at [646, 386] on footer "Confirm Cancel" at bounding box center [574, 367] width 402 height 61
click at [645, 380] on button "Confirm" at bounding box center [632, 368] width 78 height 32
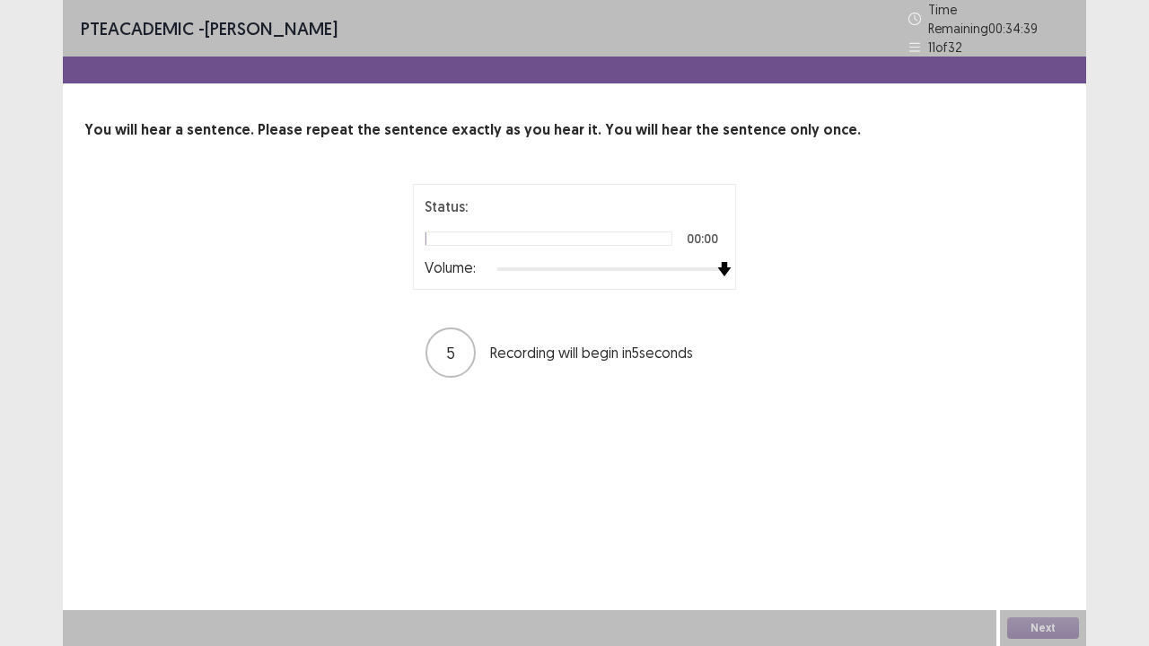
click at [721, 266] on div at bounding box center [610, 269] width 227 height 14
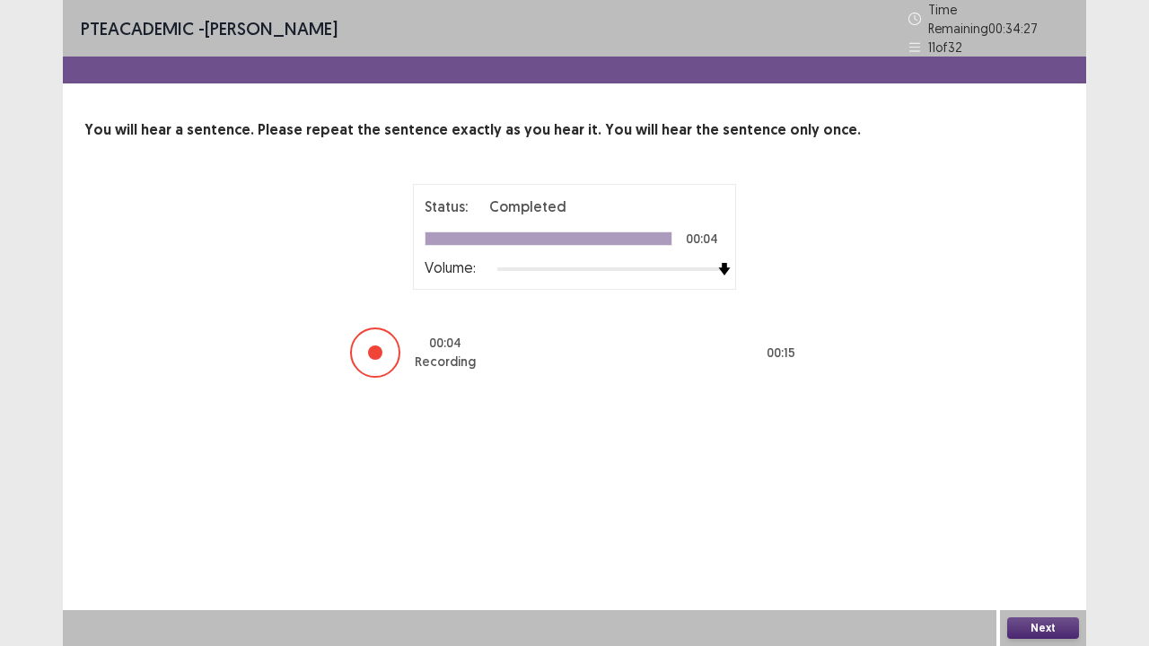
click at [1048, 524] on button "Next" at bounding box center [1043, 628] width 72 height 22
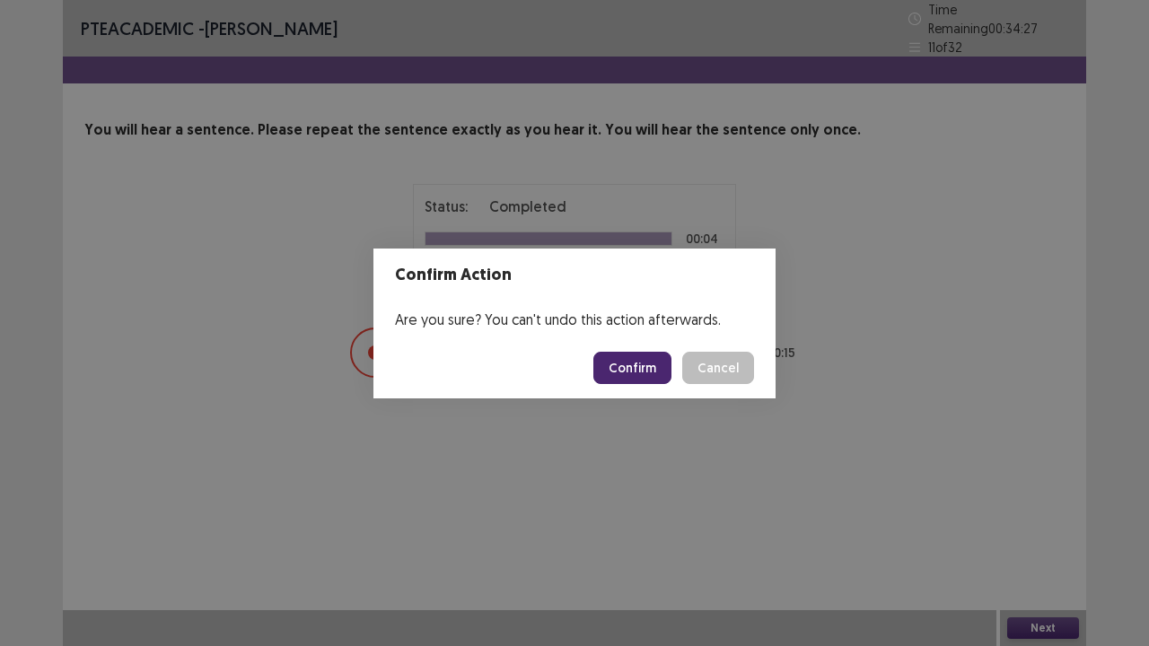
click at [626, 355] on footer "Confirm Cancel" at bounding box center [574, 367] width 402 height 61
click at [626, 370] on button "Confirm" at bounding box center [632, 368] width 78 height 32
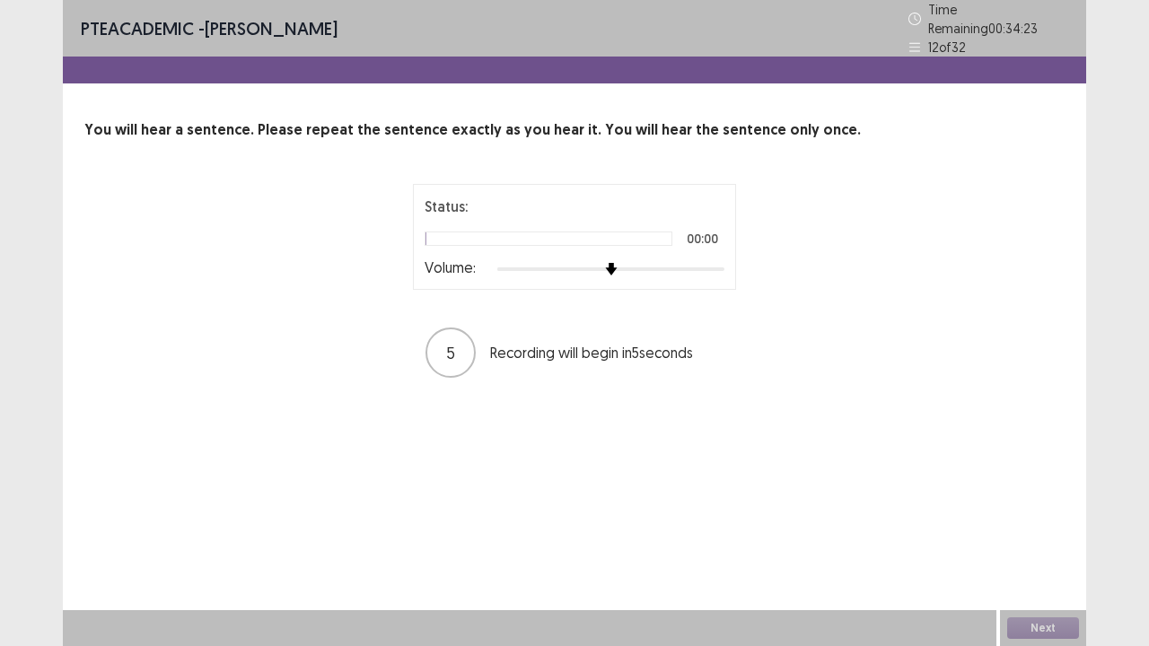
click at [719, 262] on div at bounding box center [610, 269] width 227 height 14
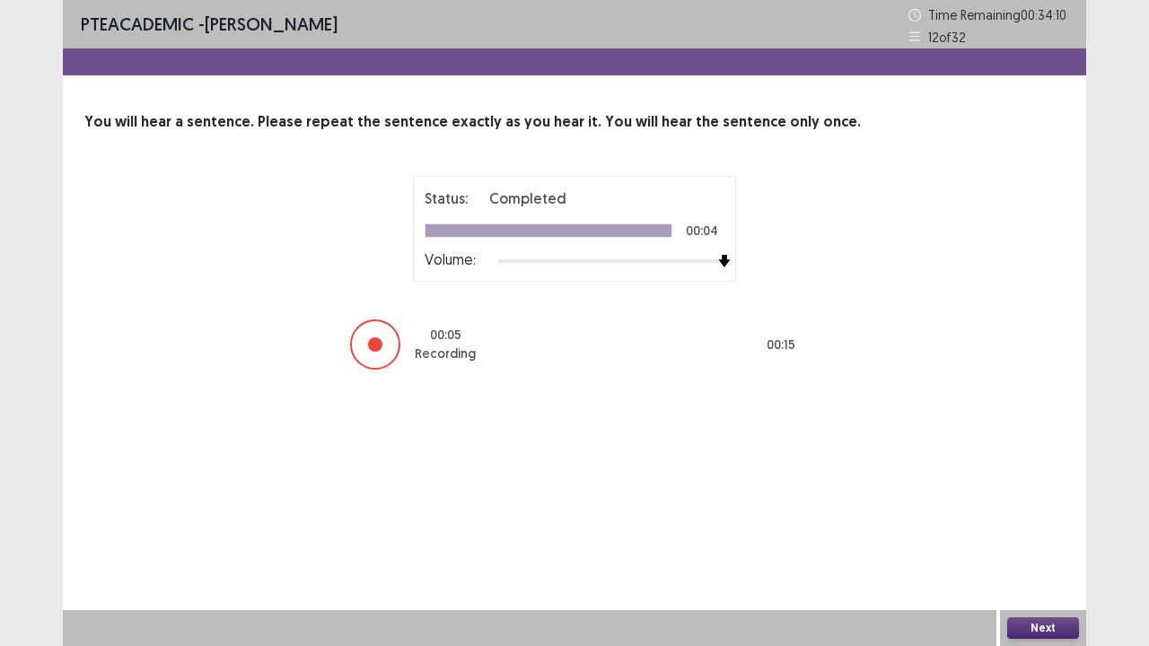
click at [1058, 524] on button "Next" at bounding box center [1043, 628] width 72 height 22
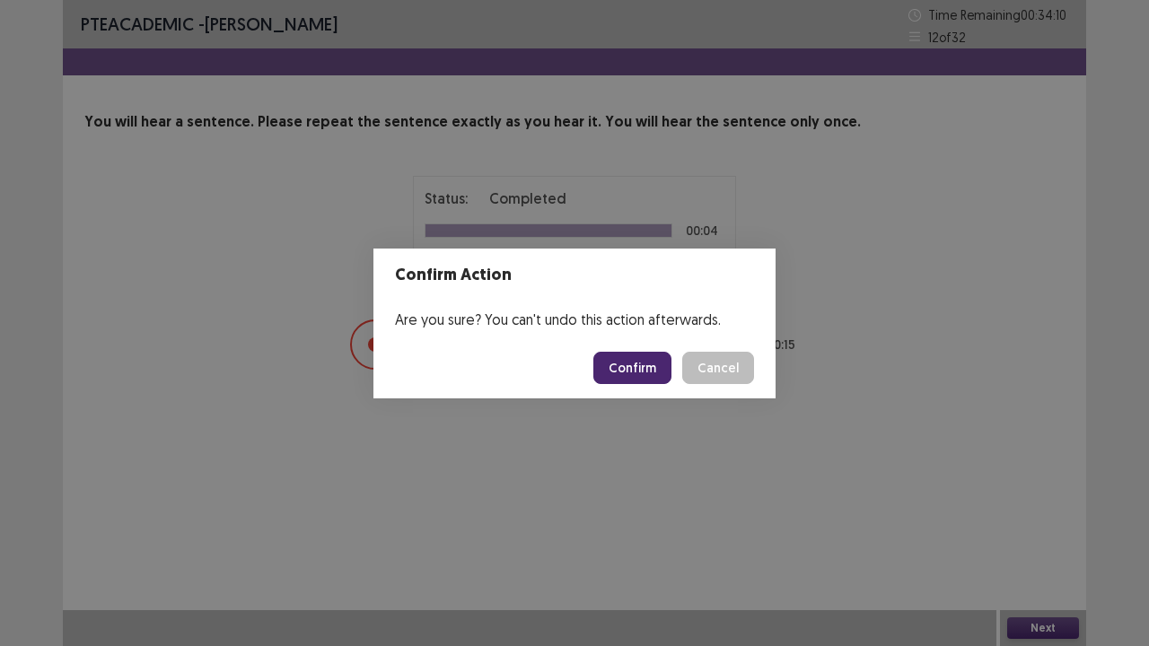
drag, startPoint x: 628, startPoint y: 341, endPoint x: 625, endPoint y: 357, distance: 16.5
click at [625, 349] on footer "Confirm Cancel" at bounding box center [574, 367] width 402 height 61
click at [626, 363] on button "Confirm" at bounding box center [632, 368] width 78 height 32
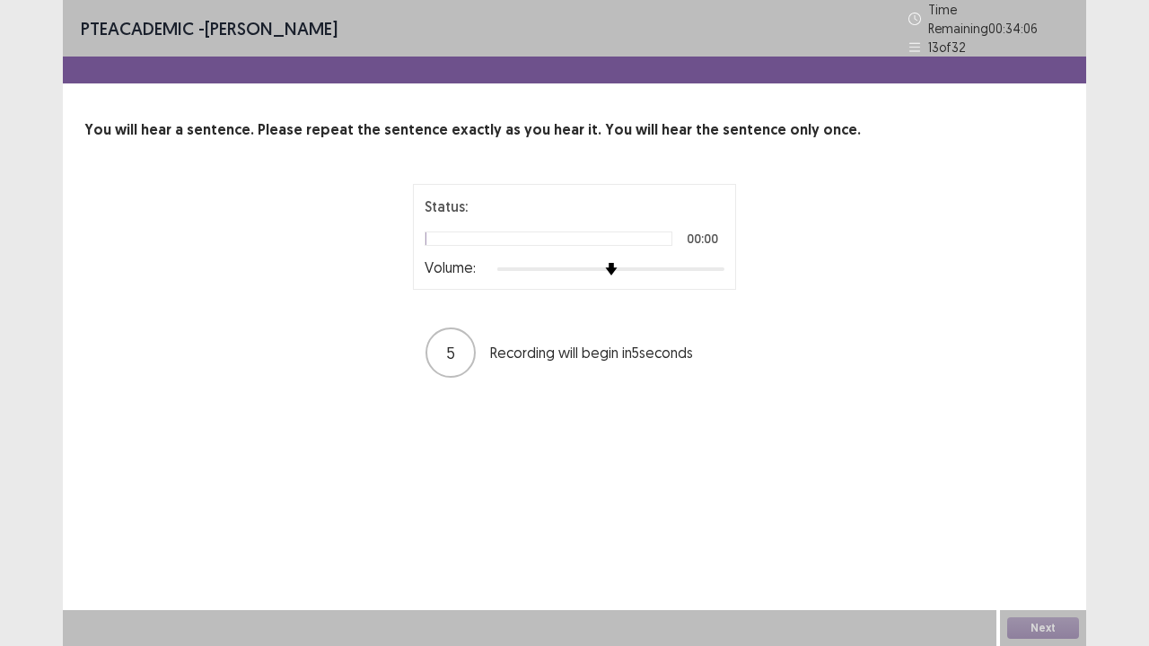
click at [712, 262] on div at bounding box center [610, 269] width 227 height 14
click at [718, 262] on div at bounding box center [610, 269] width 227 height 14
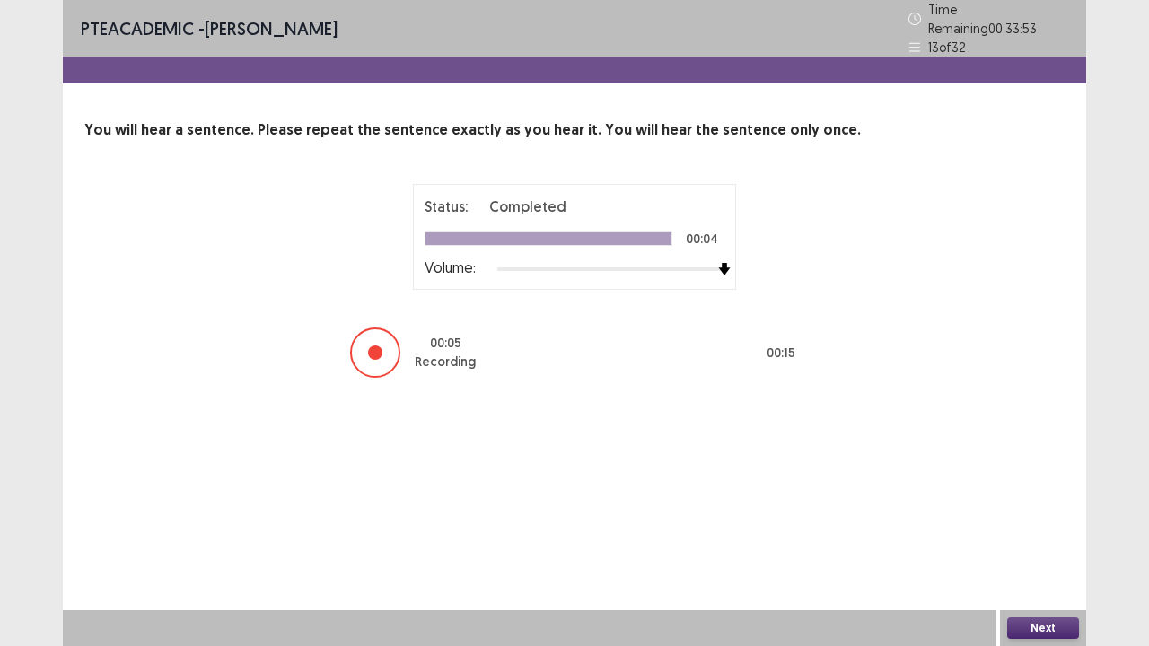
click at [1061, 524] on button "Next" at bounding box center [1043, 628] width 72 height 22
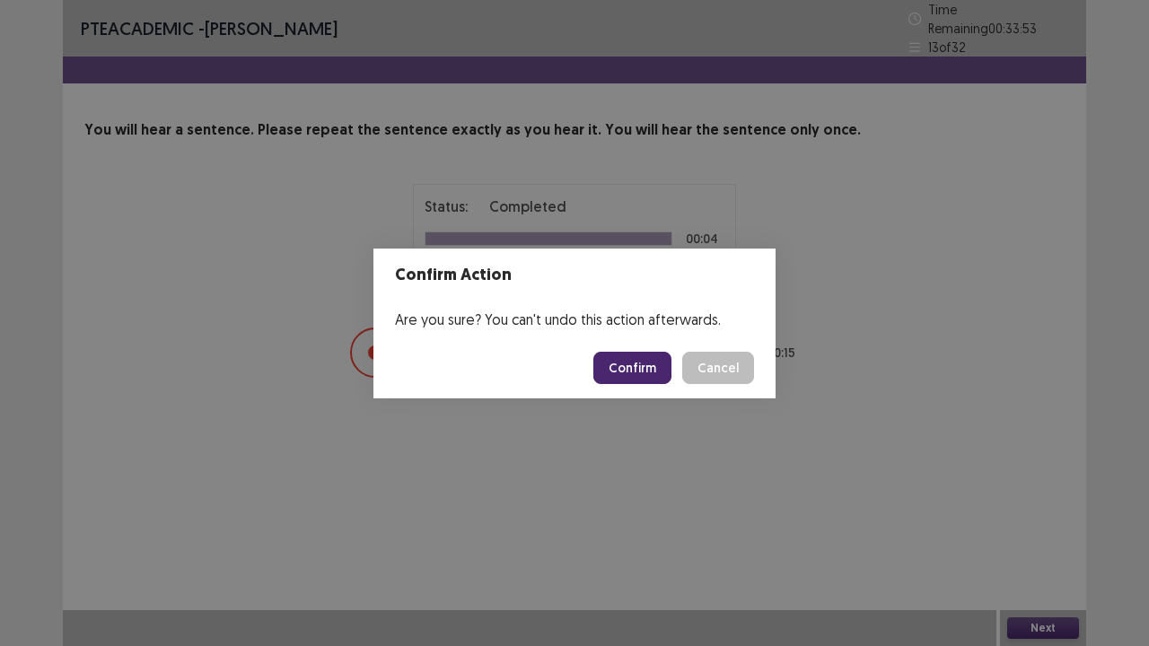
click at [644, 363] on button "Confirm" at bounding box center [632, 368] width 78 height 32
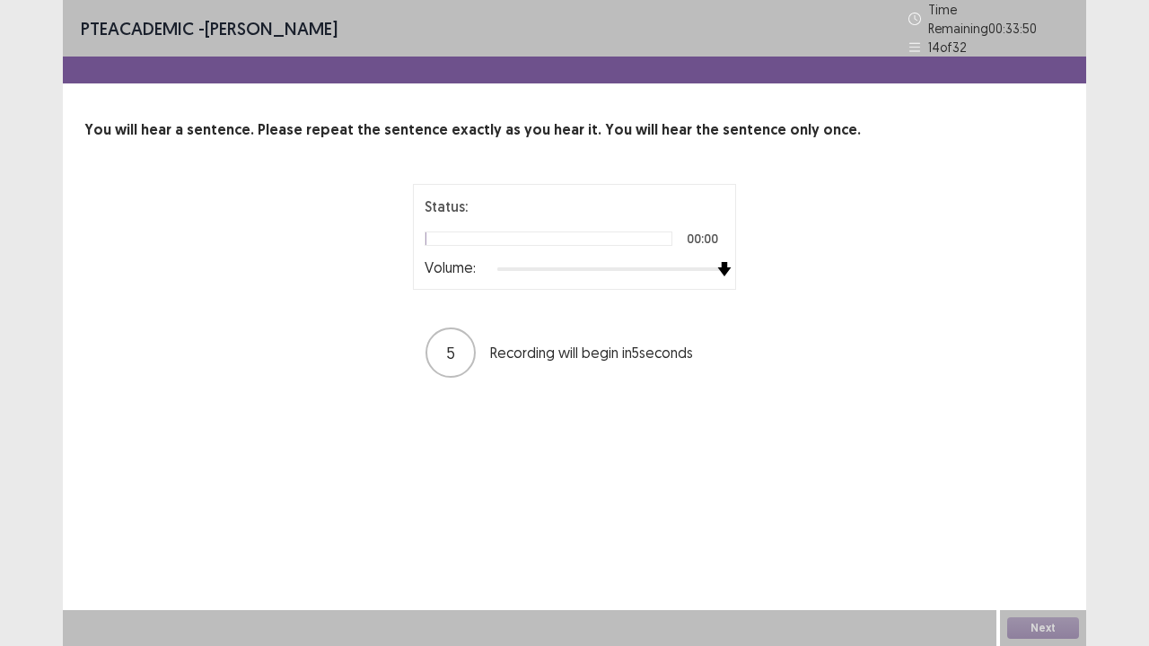
click at [713, 262] on div at bounding box center [610, 269] width 227 height 14
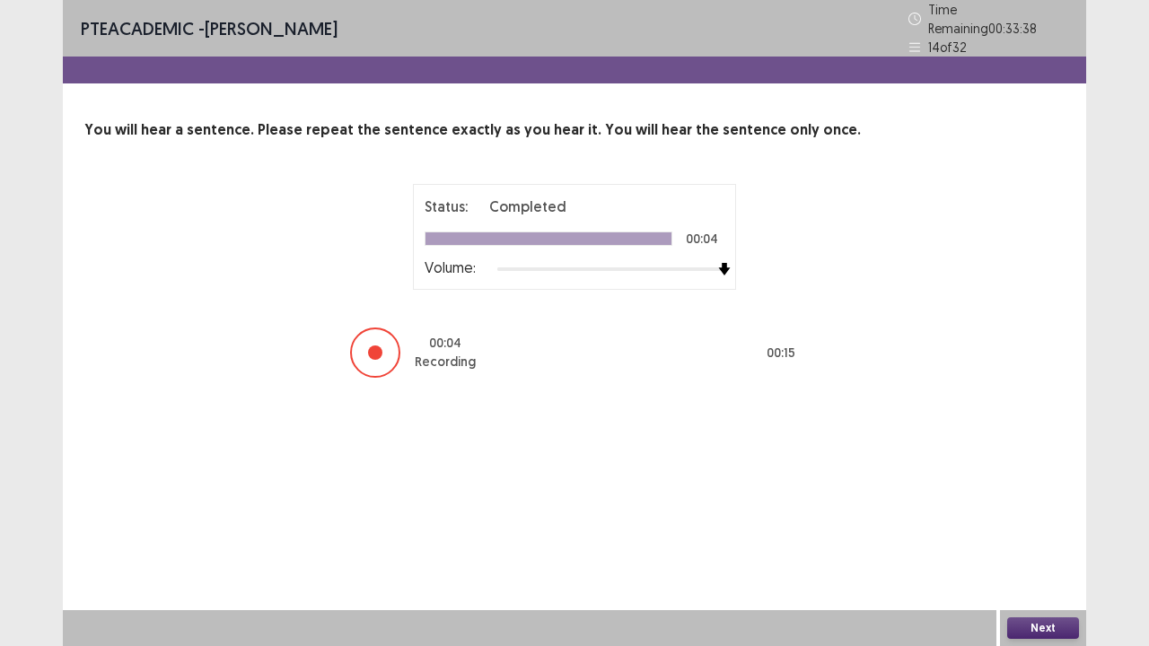
click at [1061, 524] on button "Next" at bounding box center [1043, 628] width 72 height 22
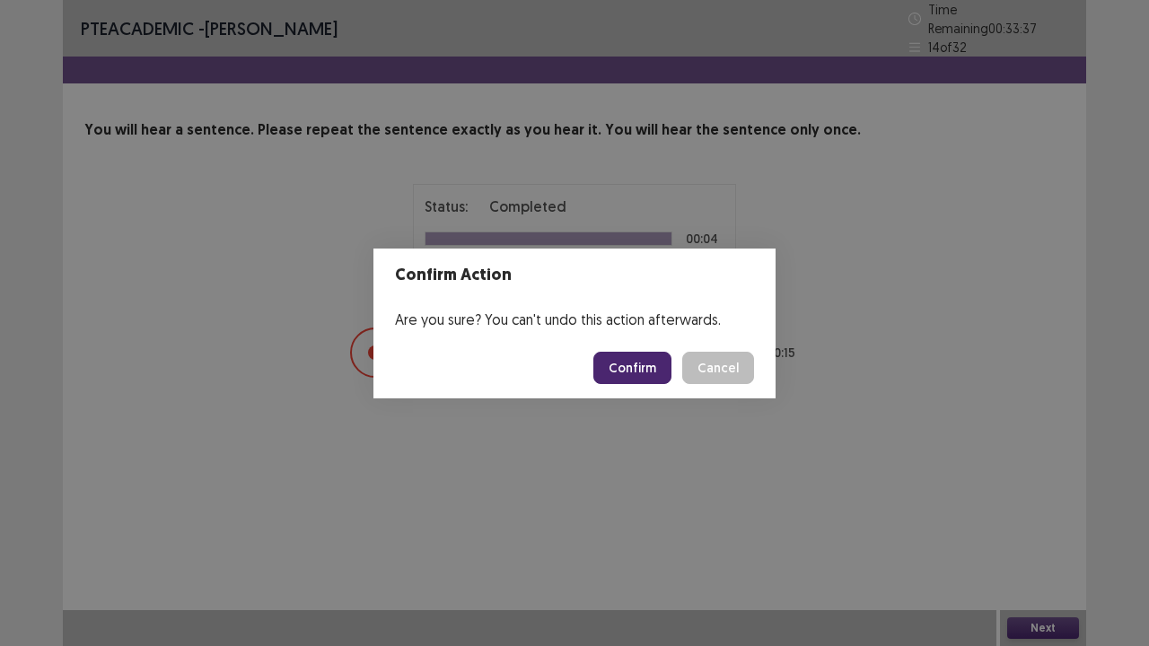
click at [637, 371] on button "Confirm" at bounding box center [632, 368] width 78 height 32
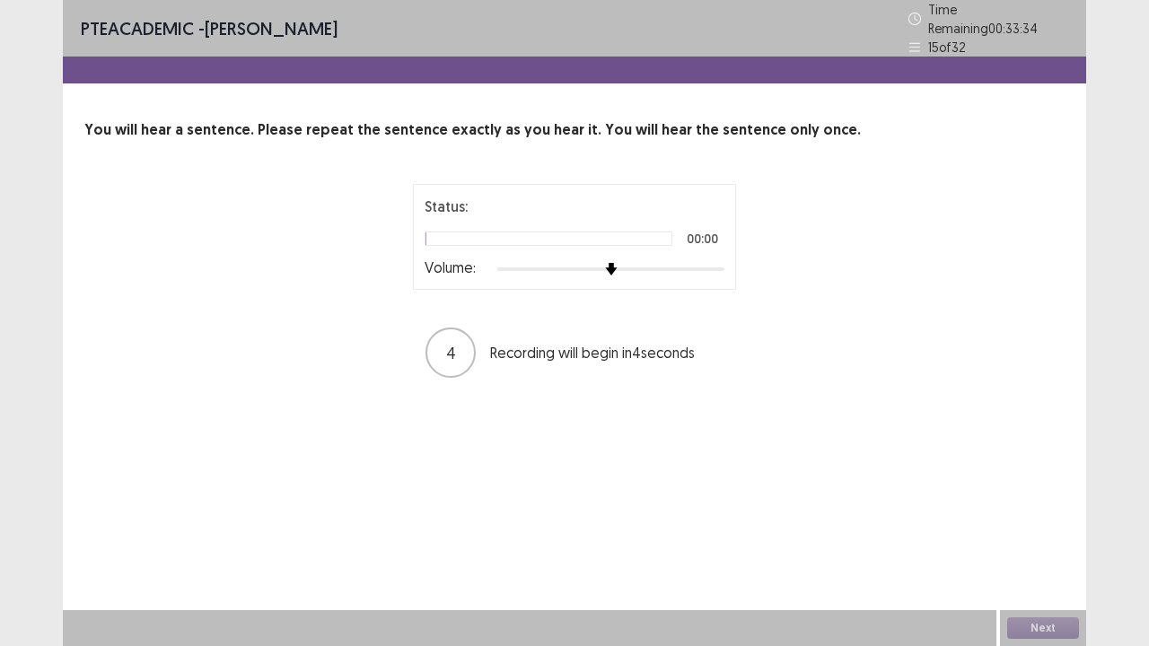
click at [715, 262] on div at bounding box center [610, 269] width 227 height 14
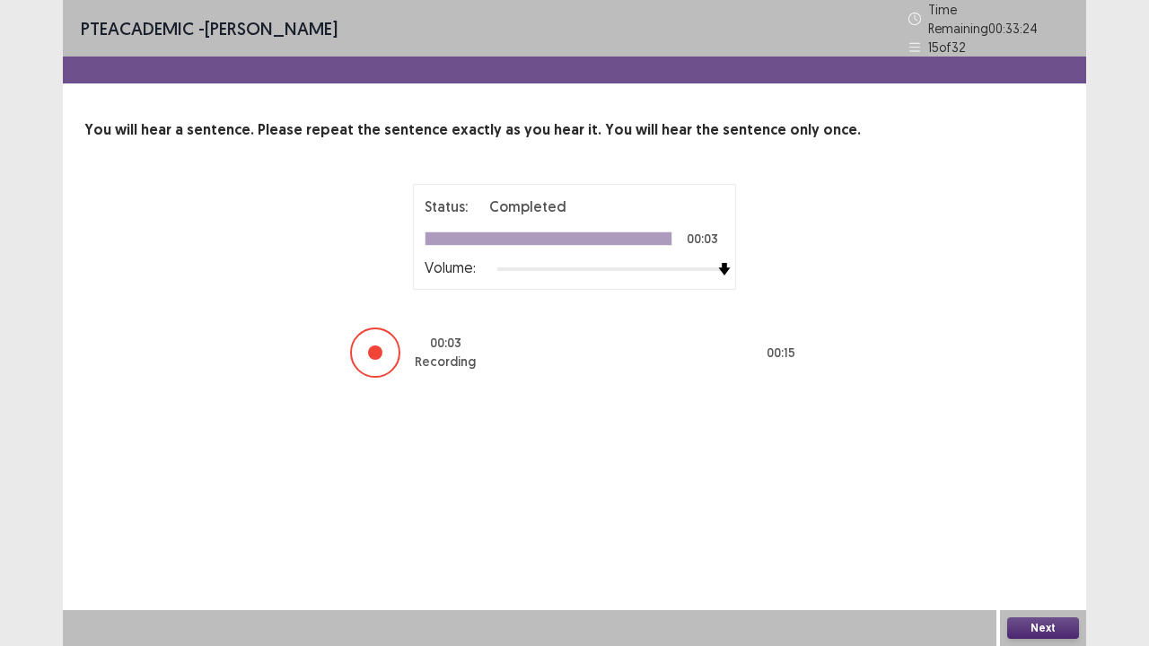
click at [1070, 524] on button "Next" at bounding box center [1043, 628] width 72 height 22
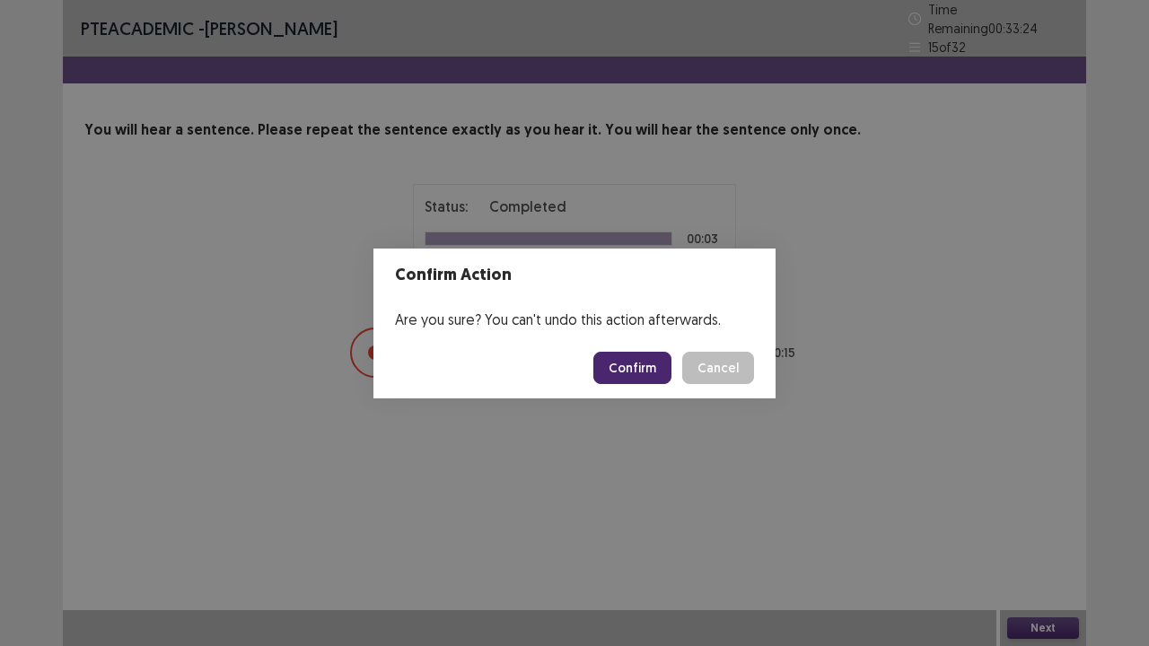
click at [637, 364] on button "Confirm" at bounding box center [632, 368] width 78 height 32
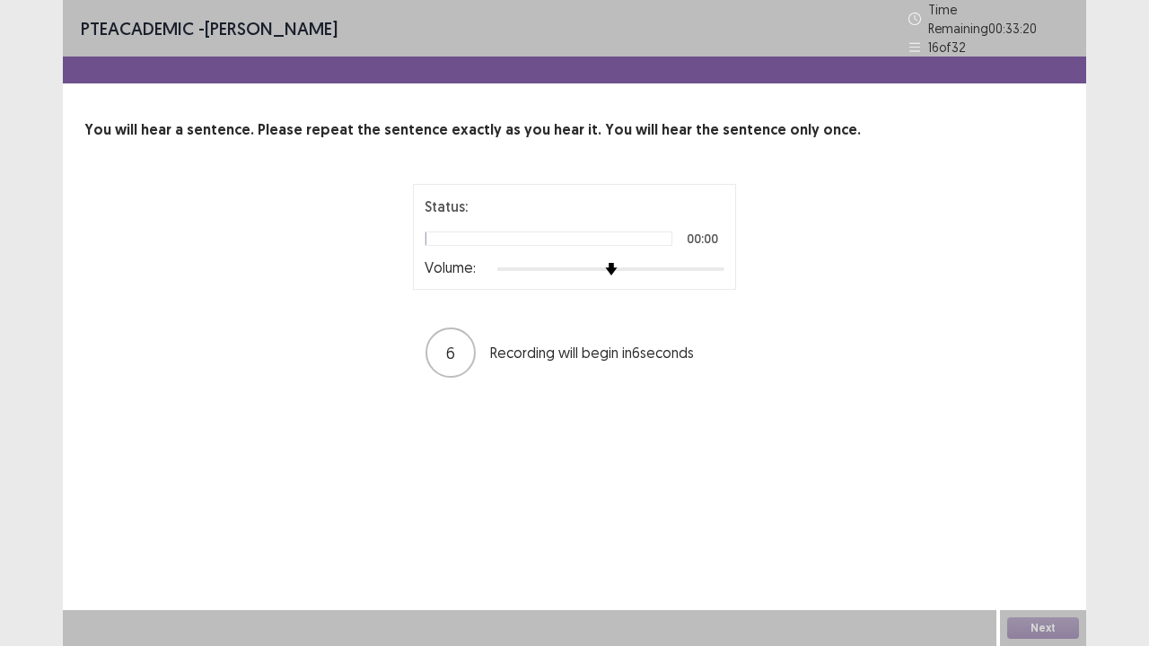
click at [720, 262] on div at bounding box center [610, 269] width 227 height 14
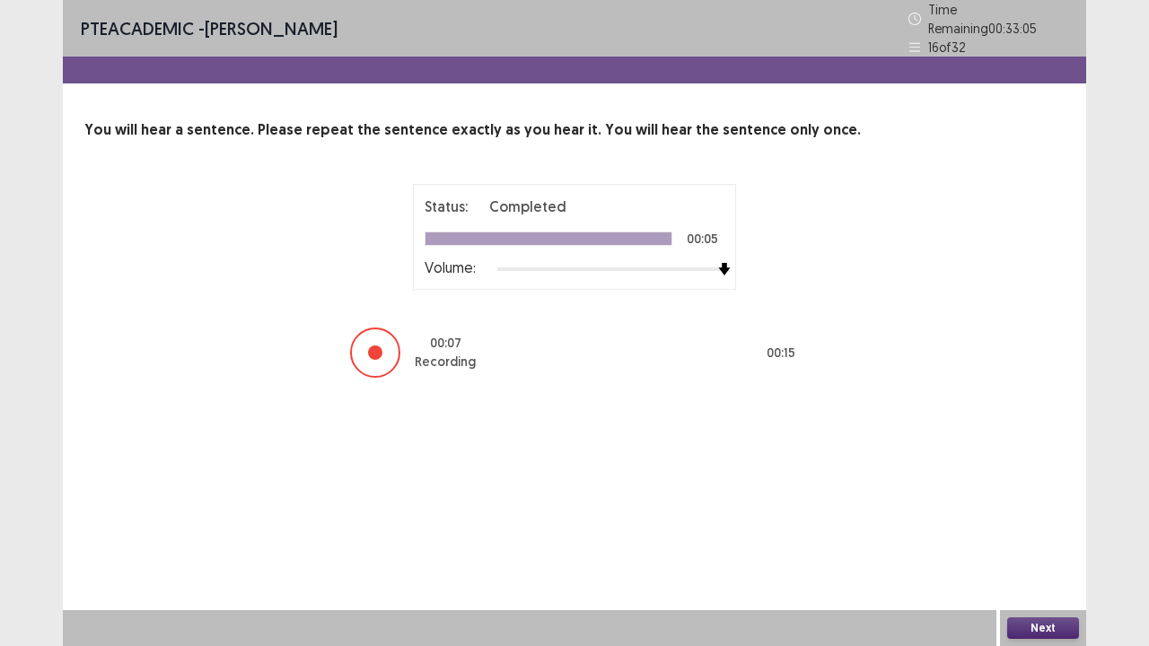
click at [1048, 524] on button "Next" at bounding box center [1043, 628] width 72 height 22
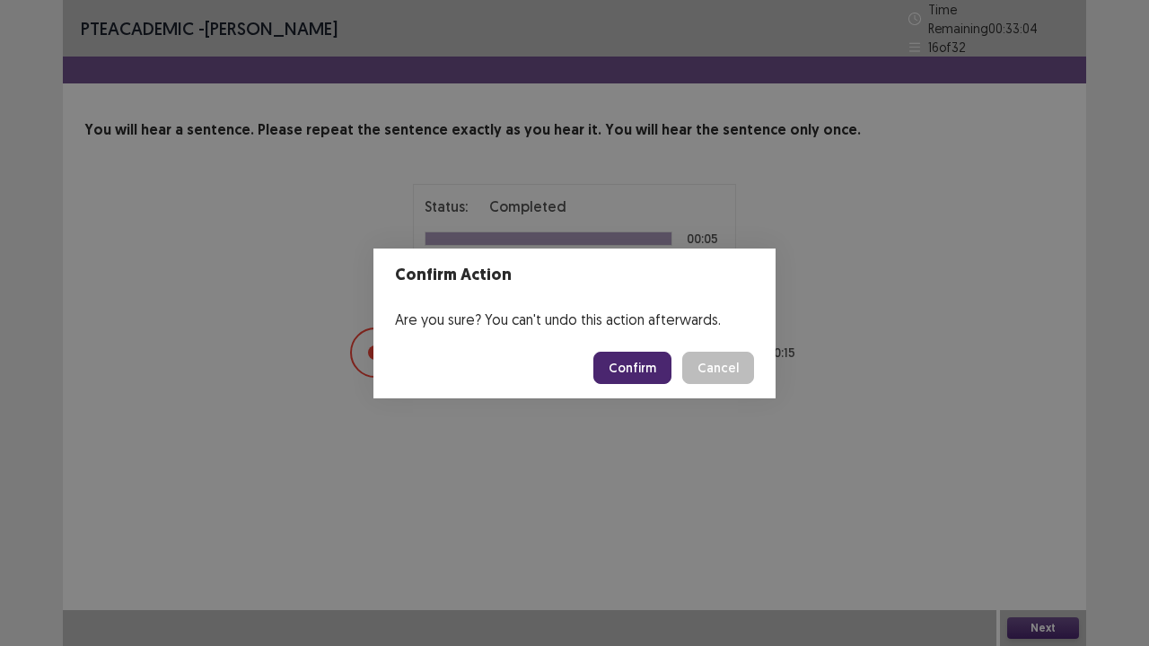
click at [630, 373] on button "Confirm" at bounding box center [632, 368] width 78 height 32
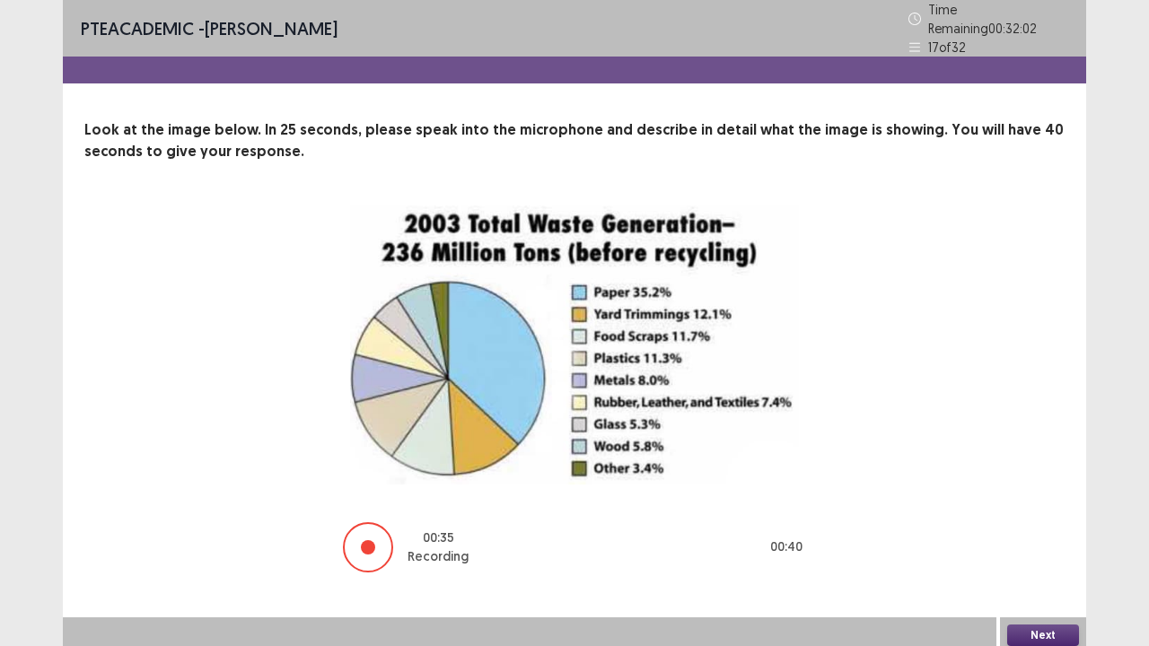
click at [1045, 524] on button "Next" at bounding box center [1043, 636] width 72 height 22
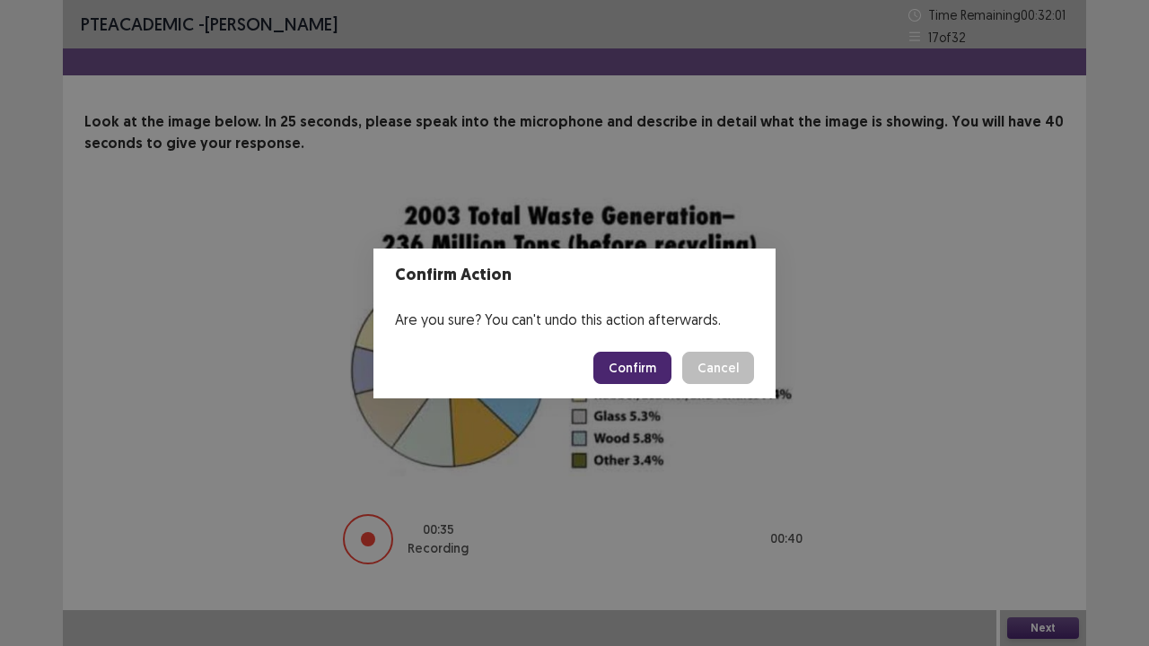
click at [615, 364] on button "Confirm" at bounding box center [632, 368] width 78 height 32
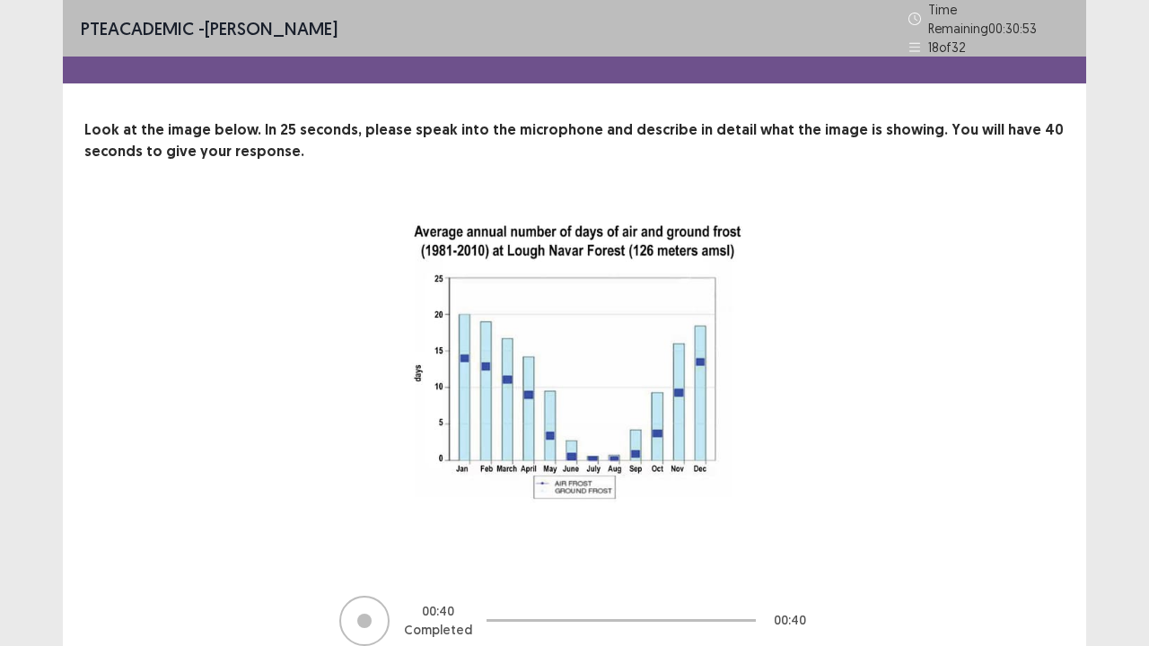
scroll to position [73, 0]
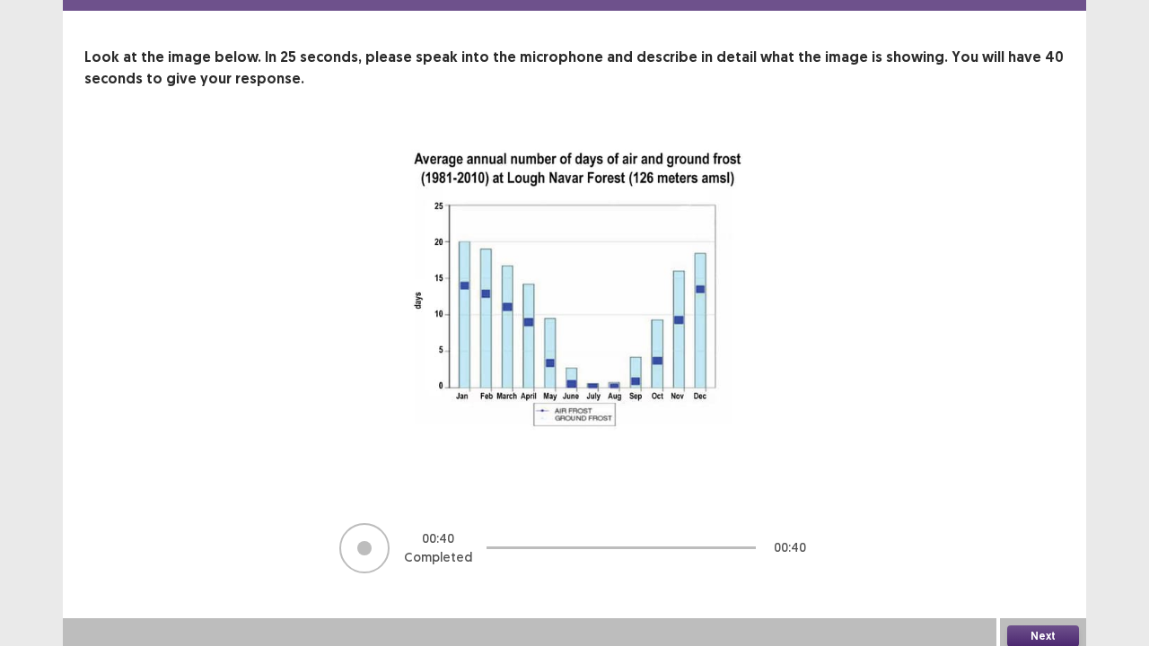
click at [1053, 524] on div "Next" at bounding box center [1043, 636] width 86 height 36
click at [1048, 524] on button "Next" at bounding box center [1043, 636] width 72 height 22
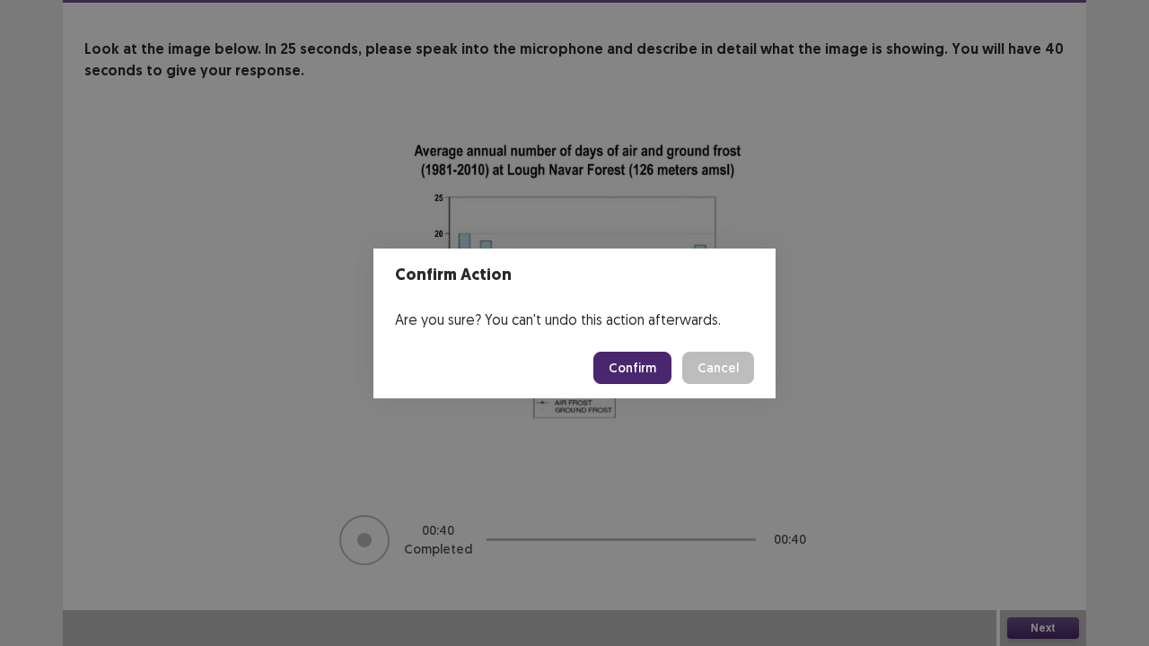
click at [649, 368] on button "Confirm" at bounding box center [632, 368] width 78 height 32
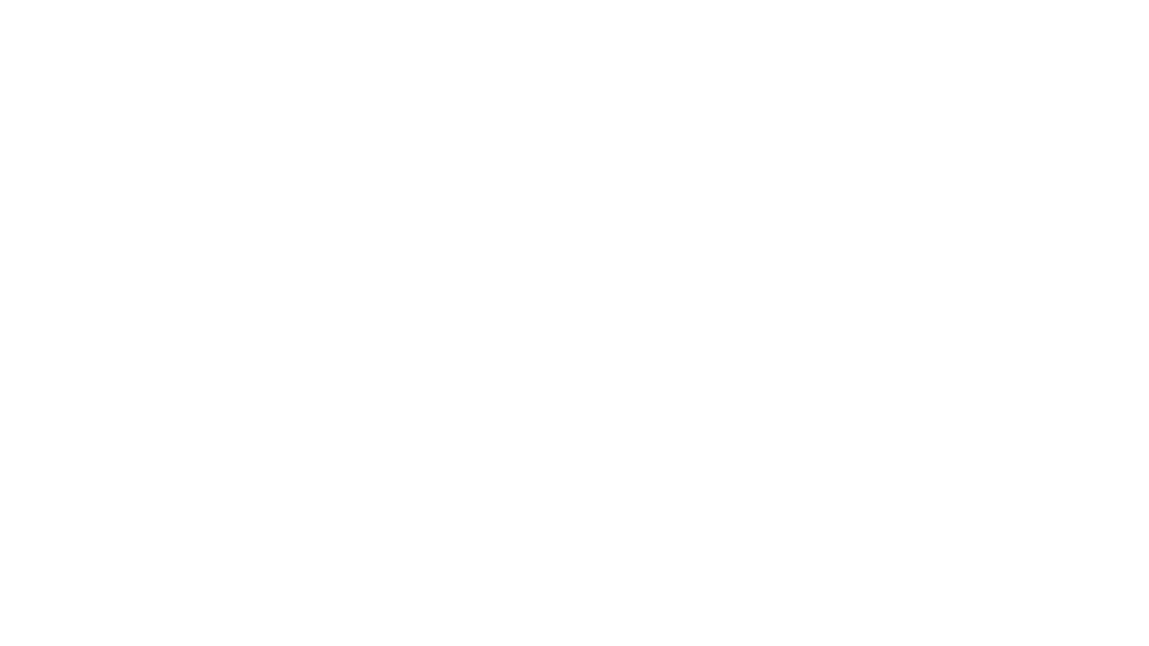
scroll to position [0, 0]
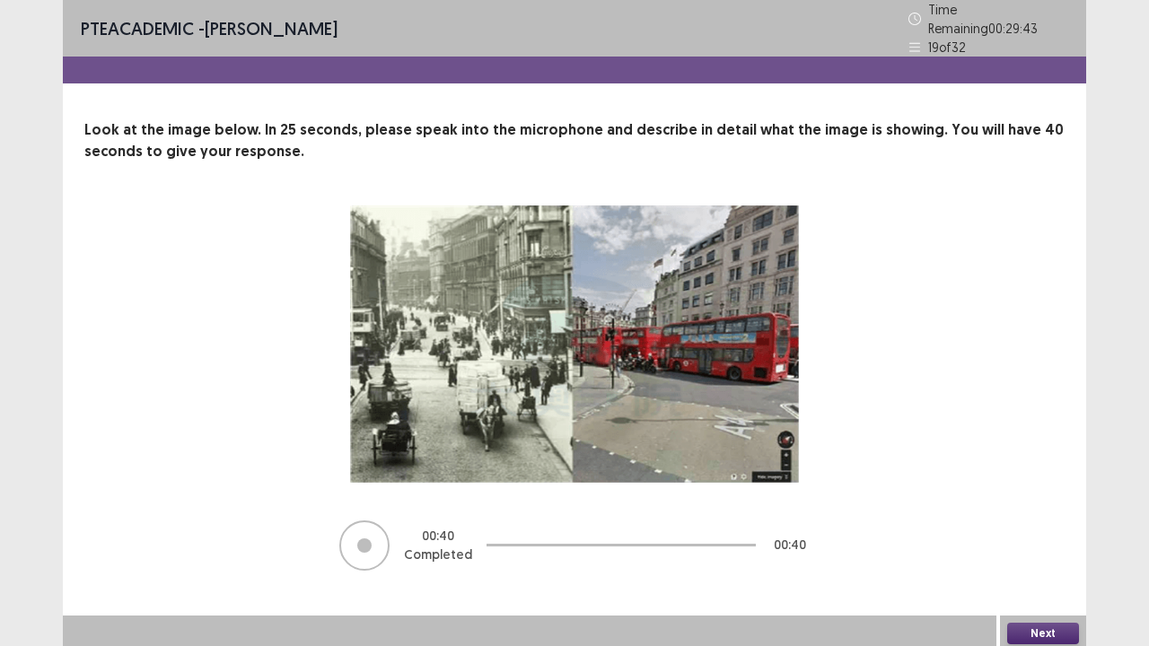
click at [1031, 524] on button "Next" at bounding box center [1043, 634] width 72 height 22
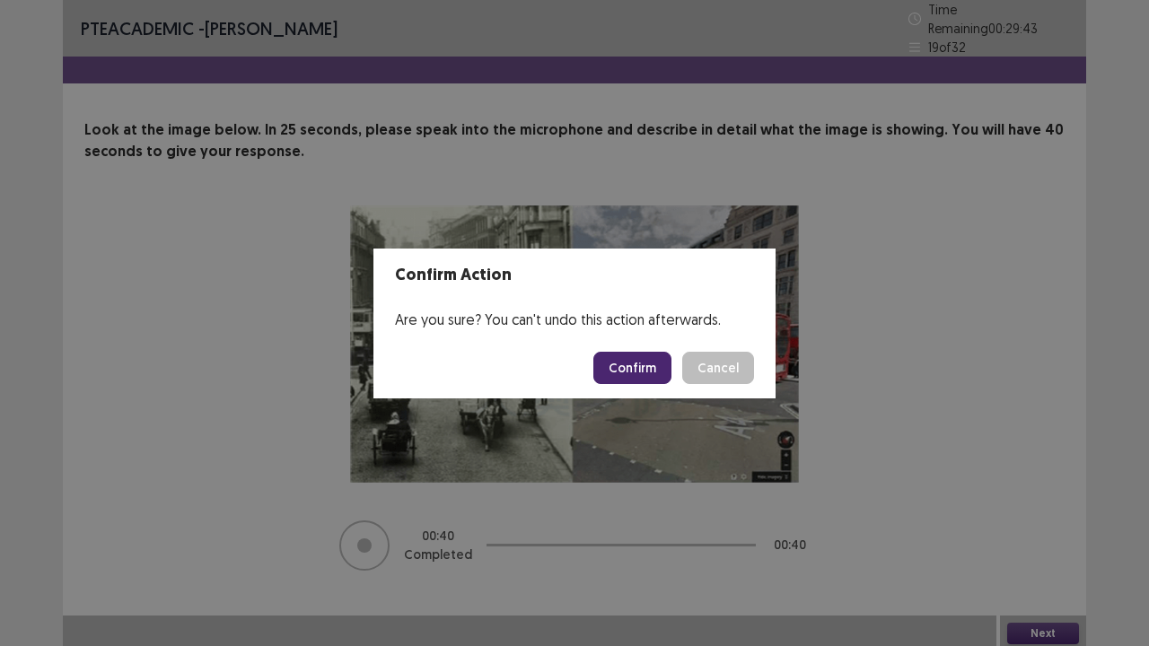
click at [645, 379] on button "Confirm" at bounding box center [632, 368] width 78 height 32
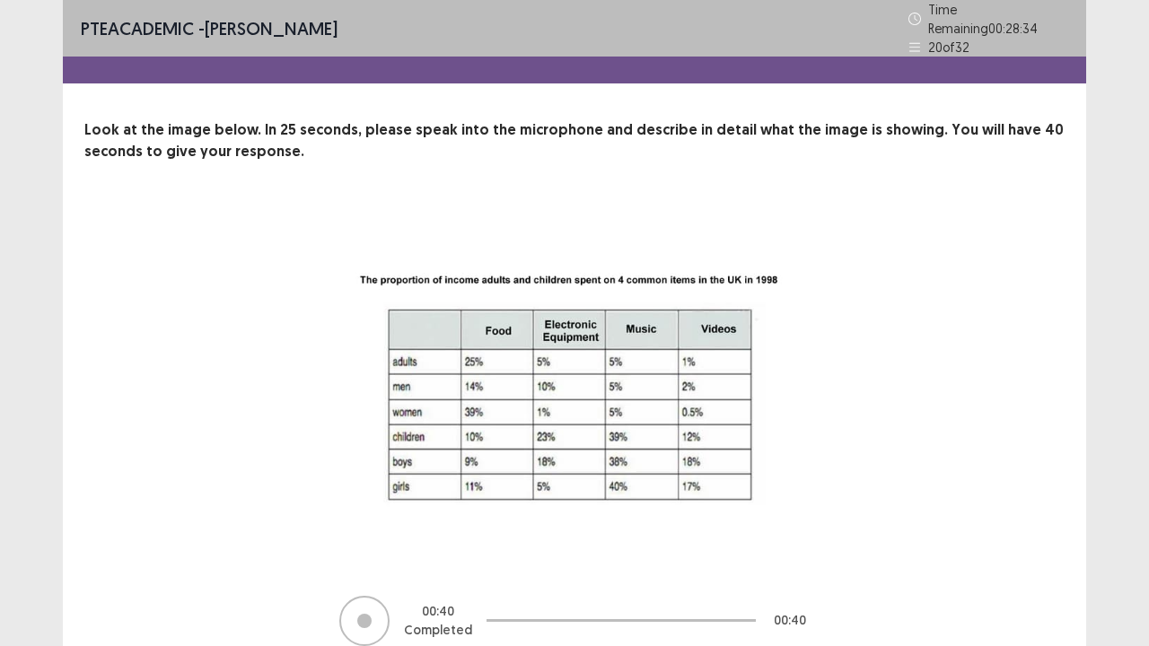
scroll to position [73, 0]
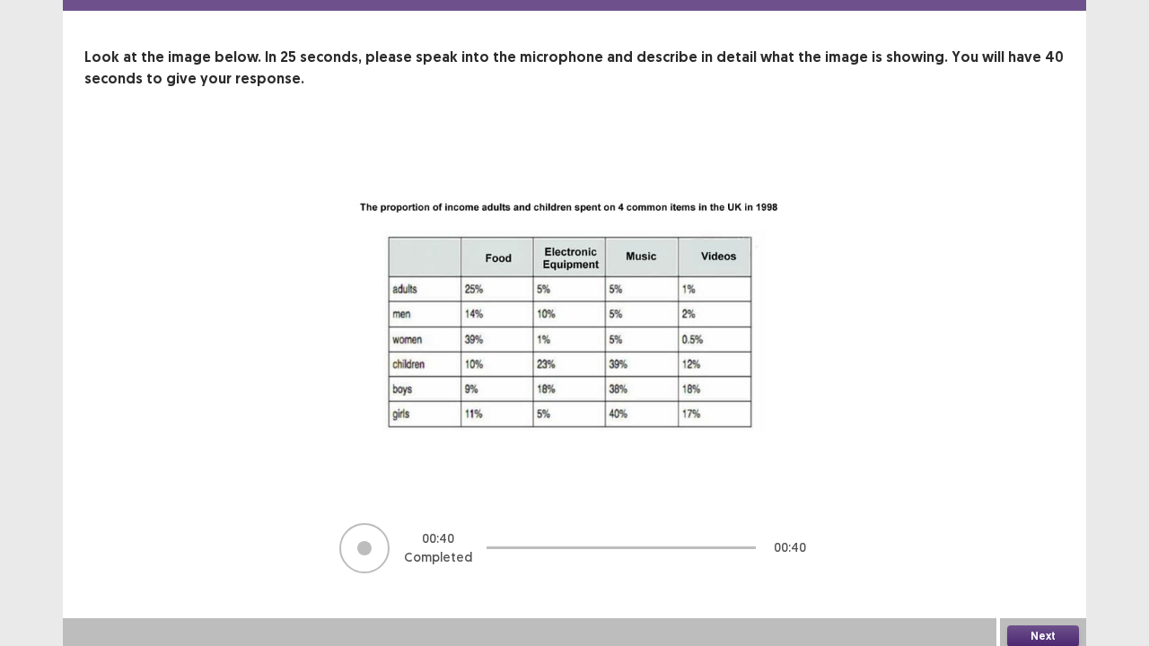
click at [1016, 524] on button "Next" at bounding box center [1043, 636] width 72 height 22
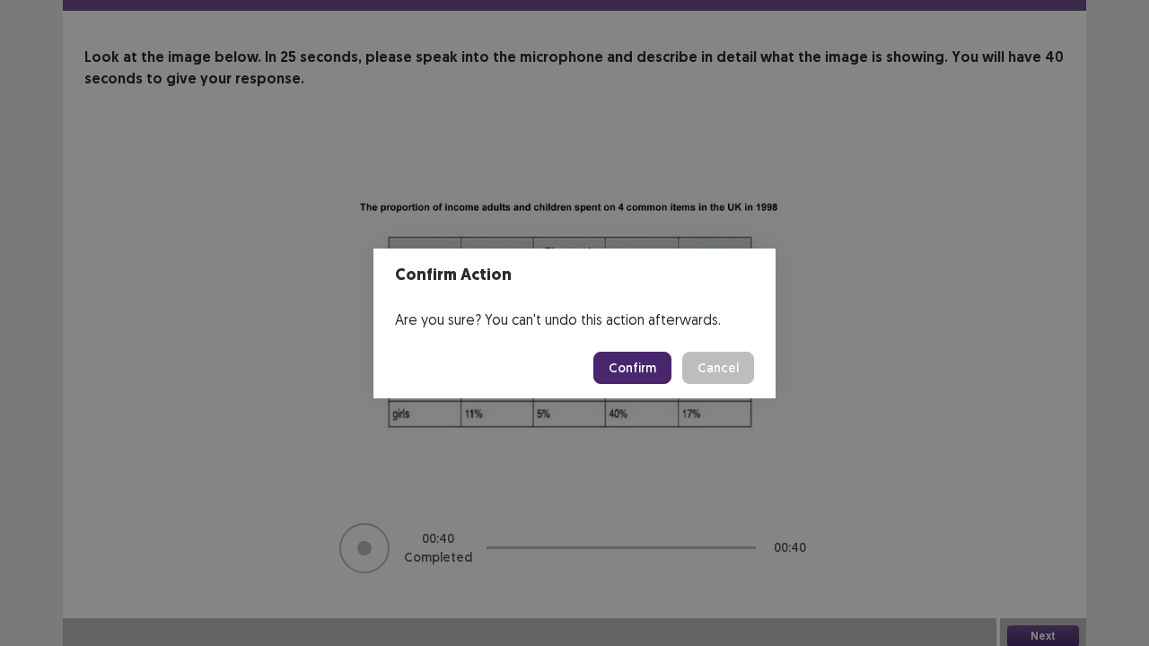
click at [637, 366] on button "Confirm" at bounding box center [632, 368] width 78 height 32
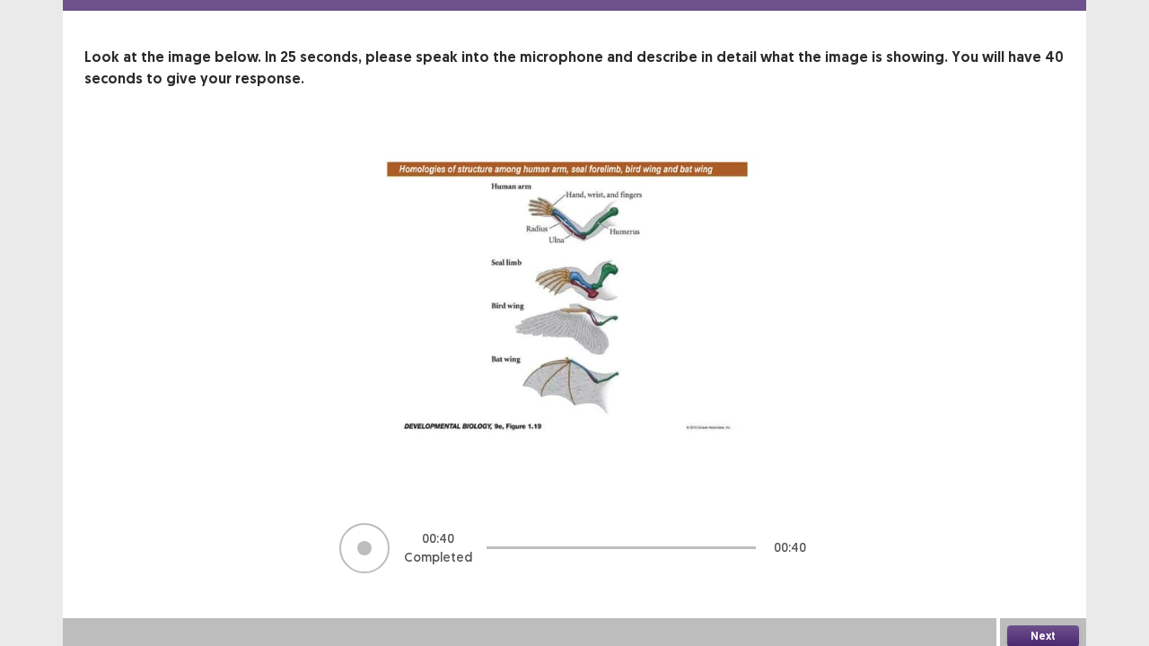
click at [1061, 524] on button "Next" at bounding box center [1043, 636] width 72 height 22
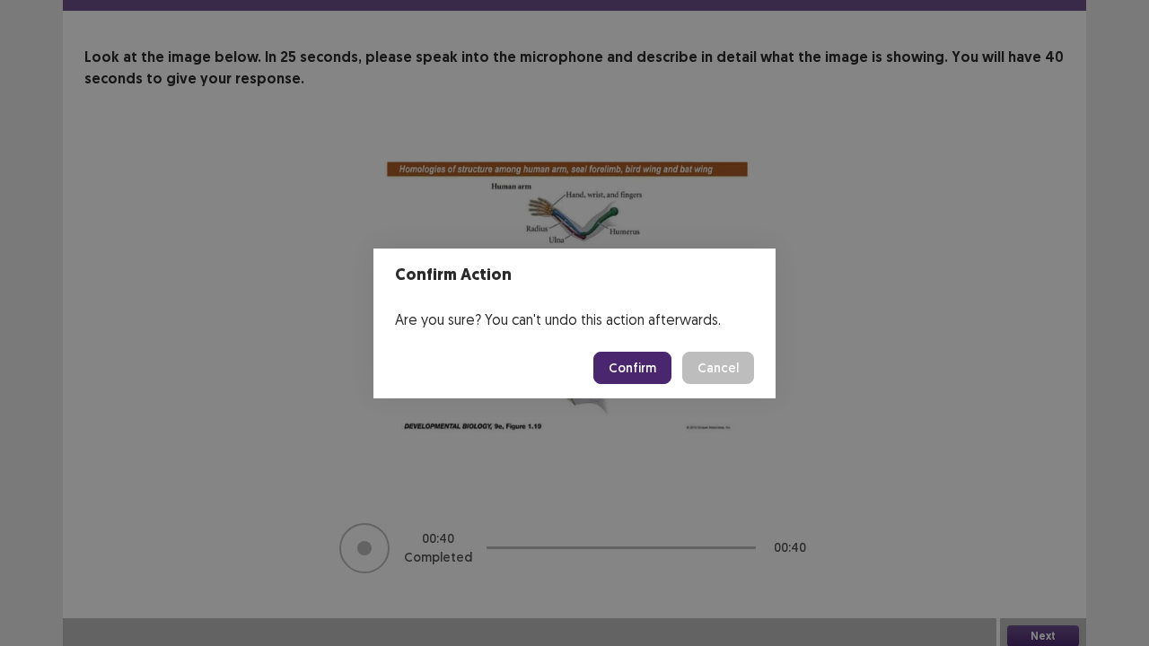
click at [626, 371] on button "Confirm" at bounding box center [632, 368] width 78 height 32
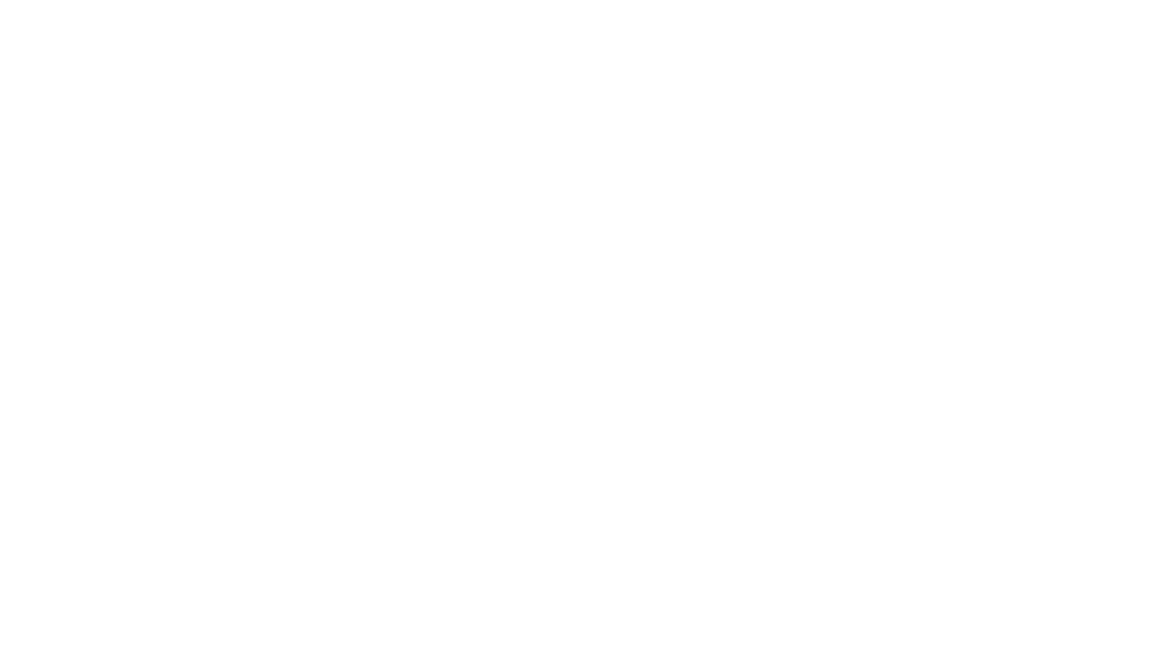
scroll to position [0, 0]
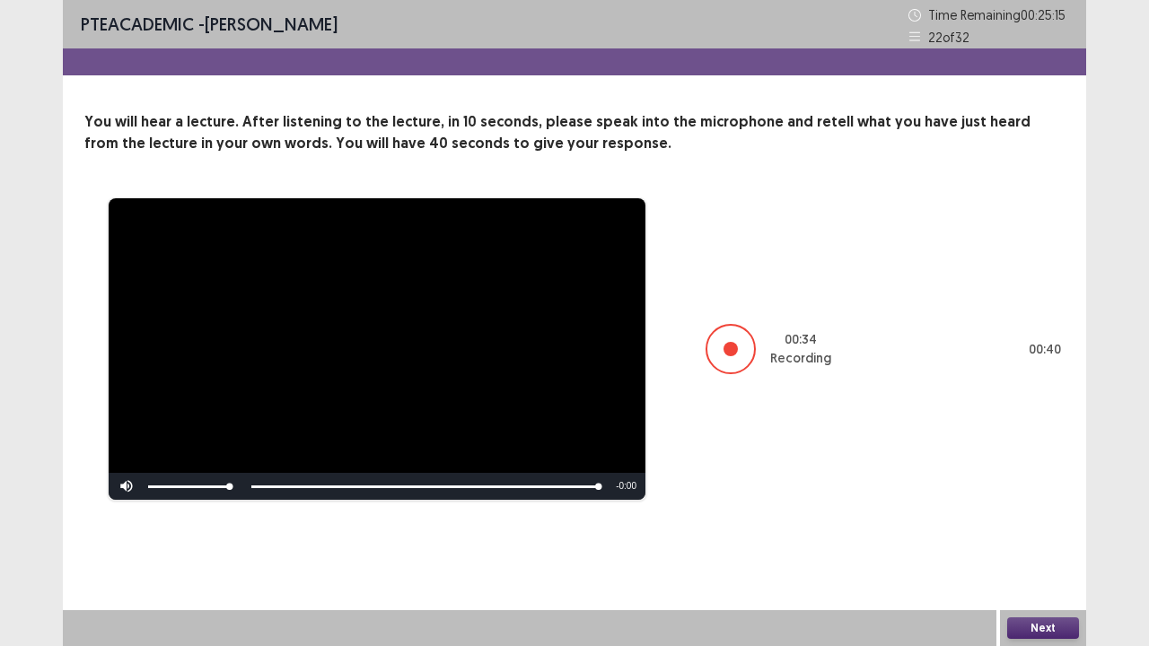
click at [1053, 524] on button "Next" at bounding box center [1043, 628] width 72 height 22
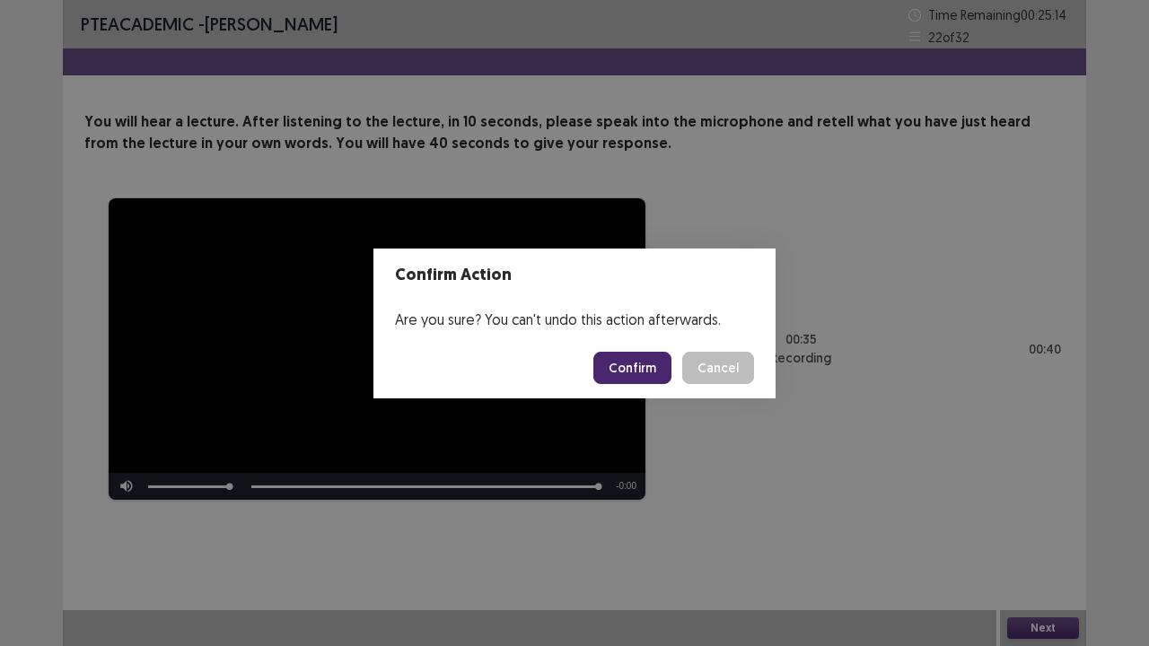
click at [628, 370] on button "Confirm" at bounding box center [632, 368] width 78 height 32
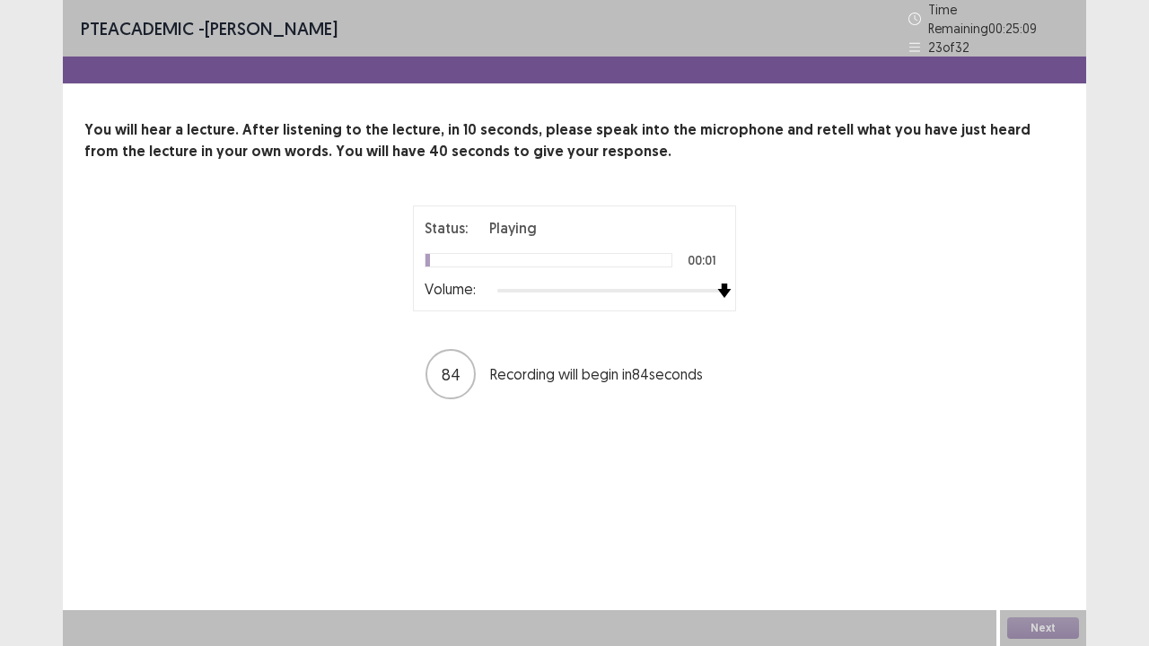
click at [716, 284] on div at bounding box center [610, 291] width 227 height 14
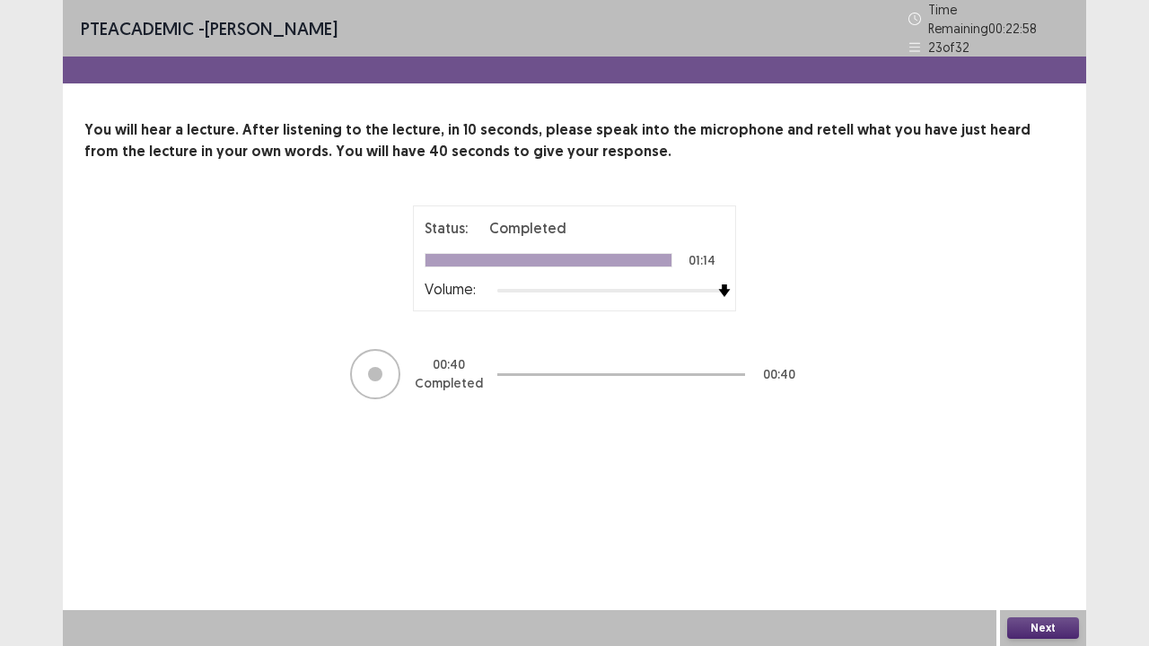
click at [1018, 524] on button "Next" at bounding box center [1043, 628] width 72 height 22
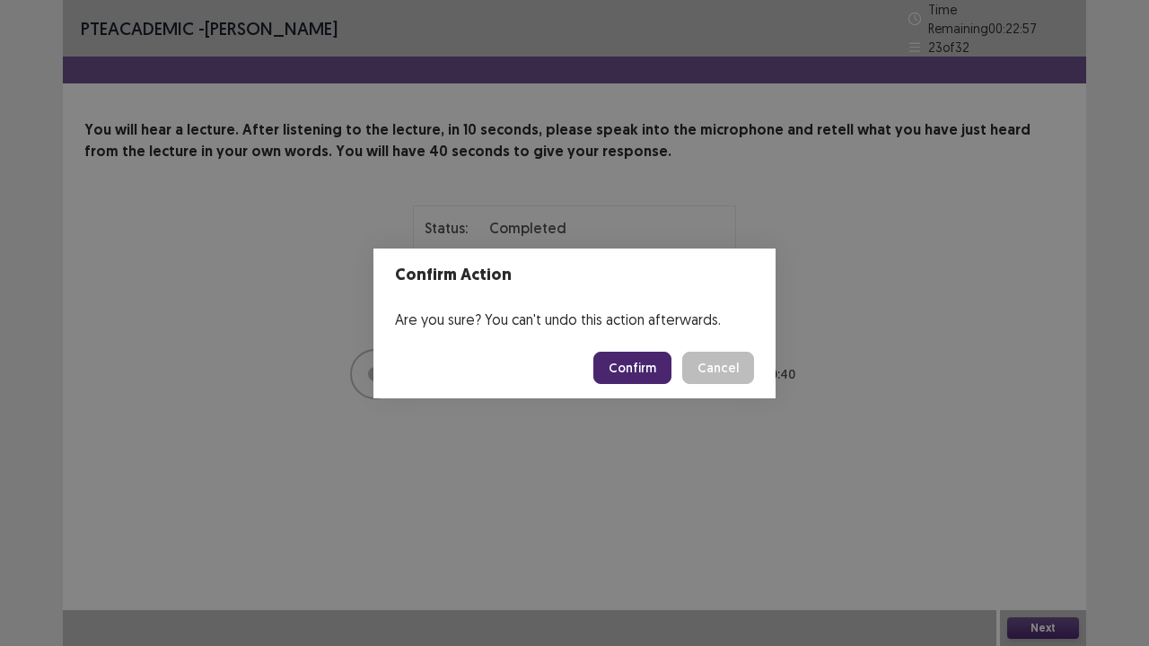
click at [668, 379] on button "Confirm" at bounding box center [632, 368] width 78 height 32
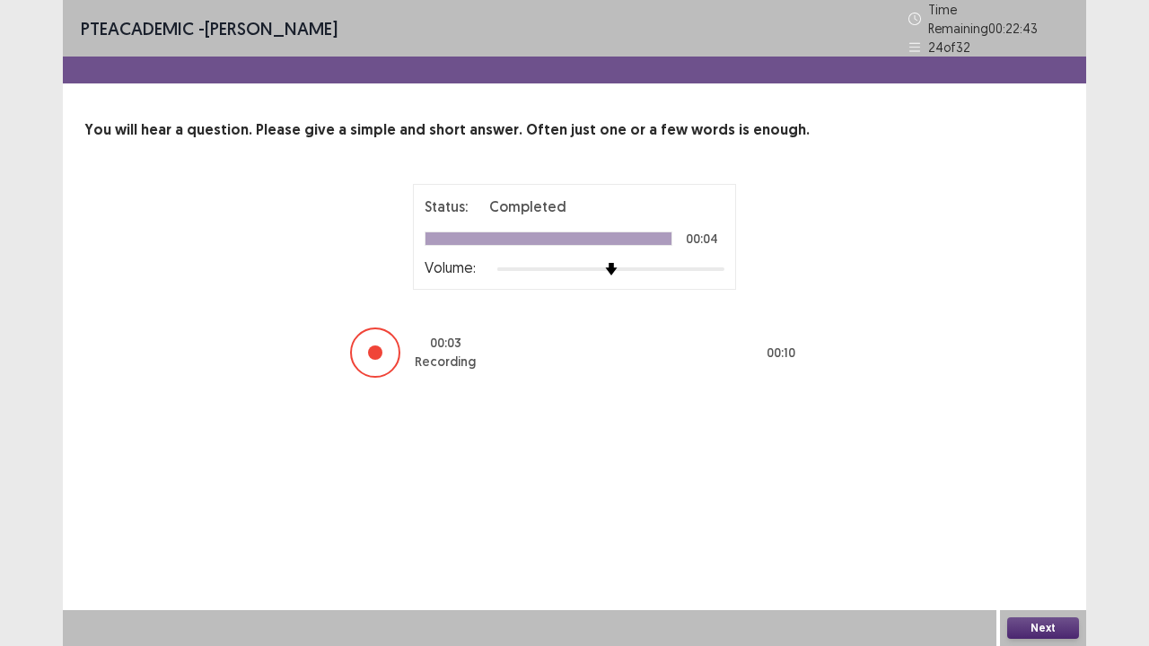
click at [1083, 524] on div "PTE academic - [PERSON_NAME] Time Remaining 00 : 22 : 43 24 of 32 You will hear…" at bounding box center [574, 323] width 1149 height 646
click at [1066, 524] on button "Next" at bounding box center [1043, 628] width 72 height 22
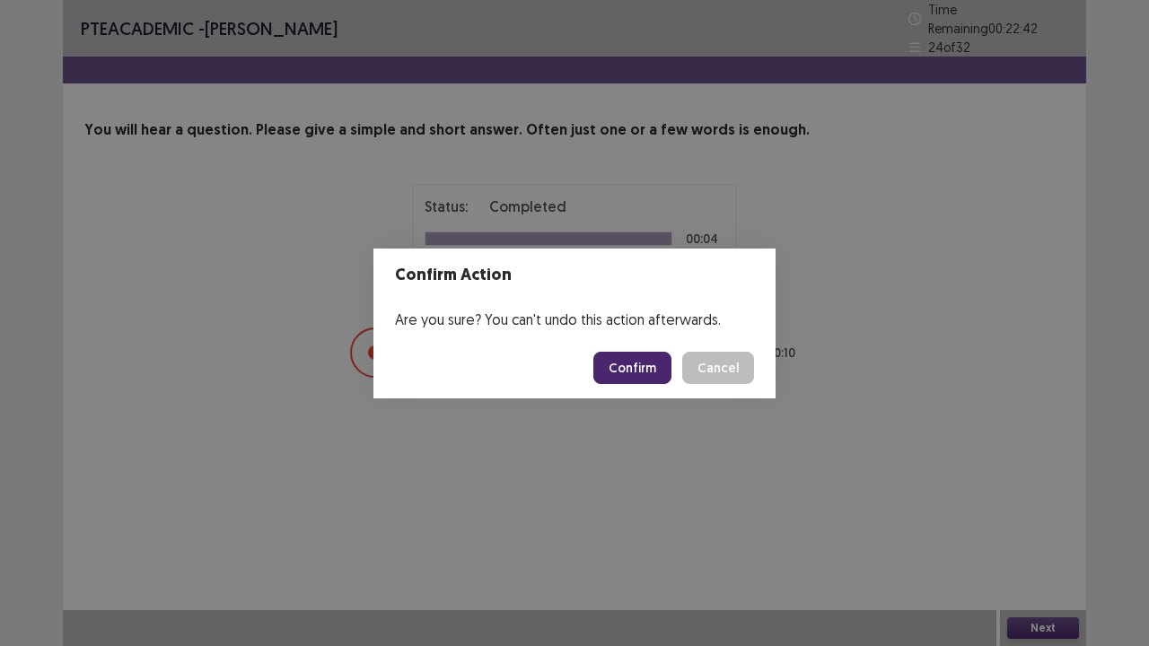
click at [641, 355] on button "Confirm" at bounding box center [632, 368] width 78 height 32
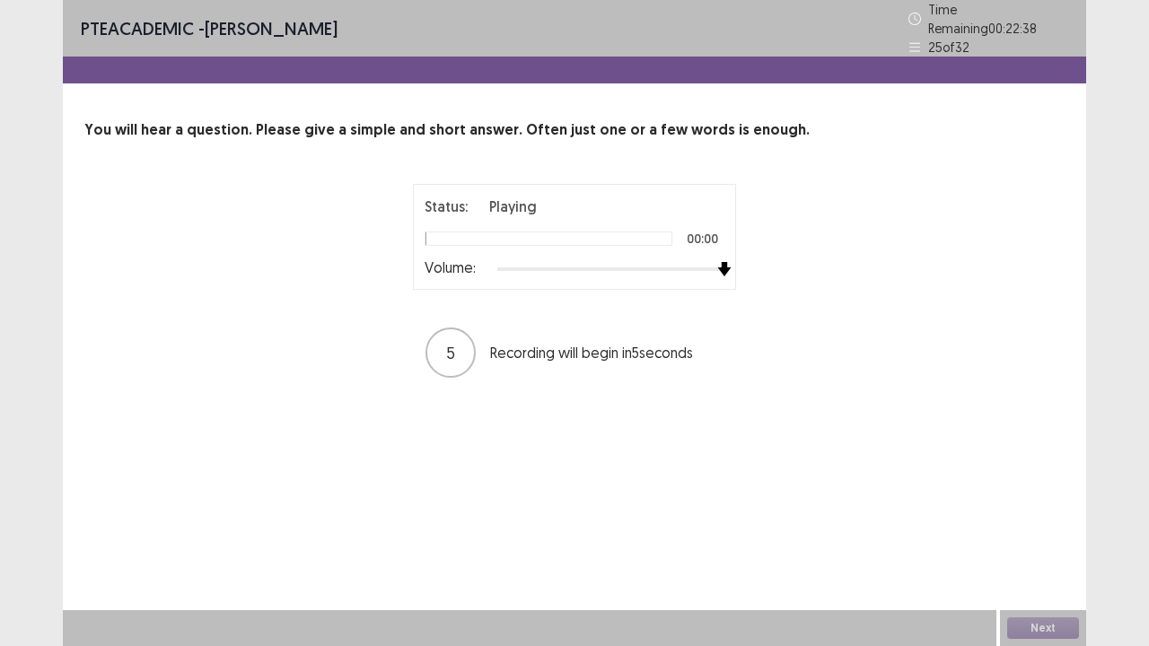
click at [721, 262] on div at bounding box center [610, 269] width 227 height 14
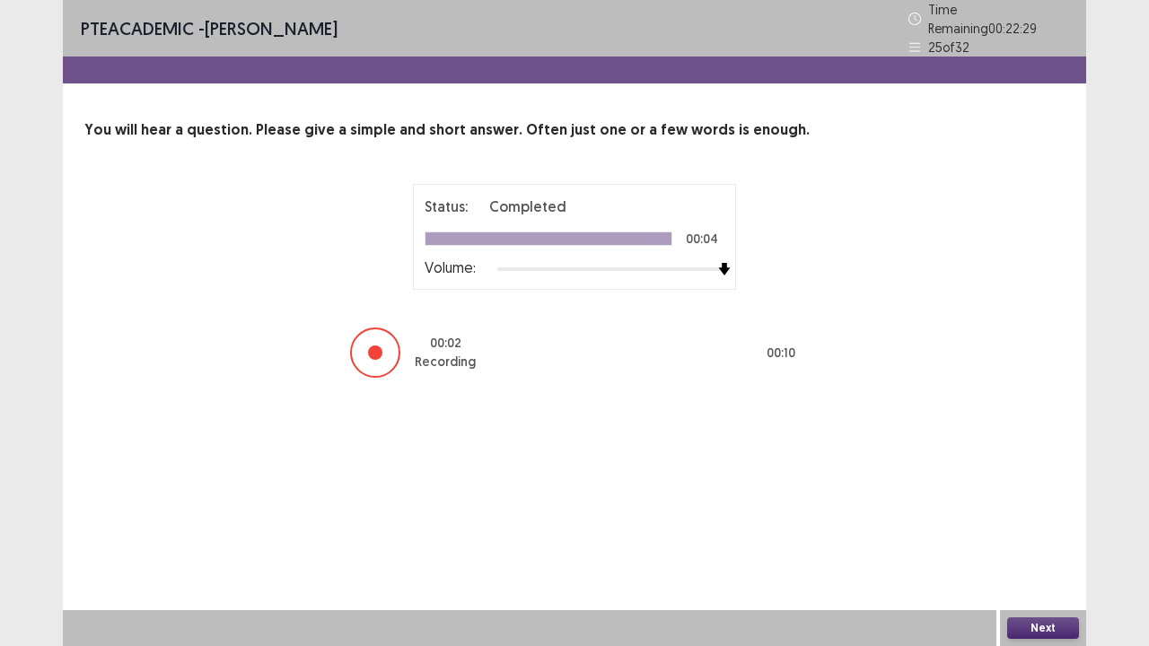
click at [1030, 524] on button "Next" at bounding box center [1043, 628] width 72 height 22
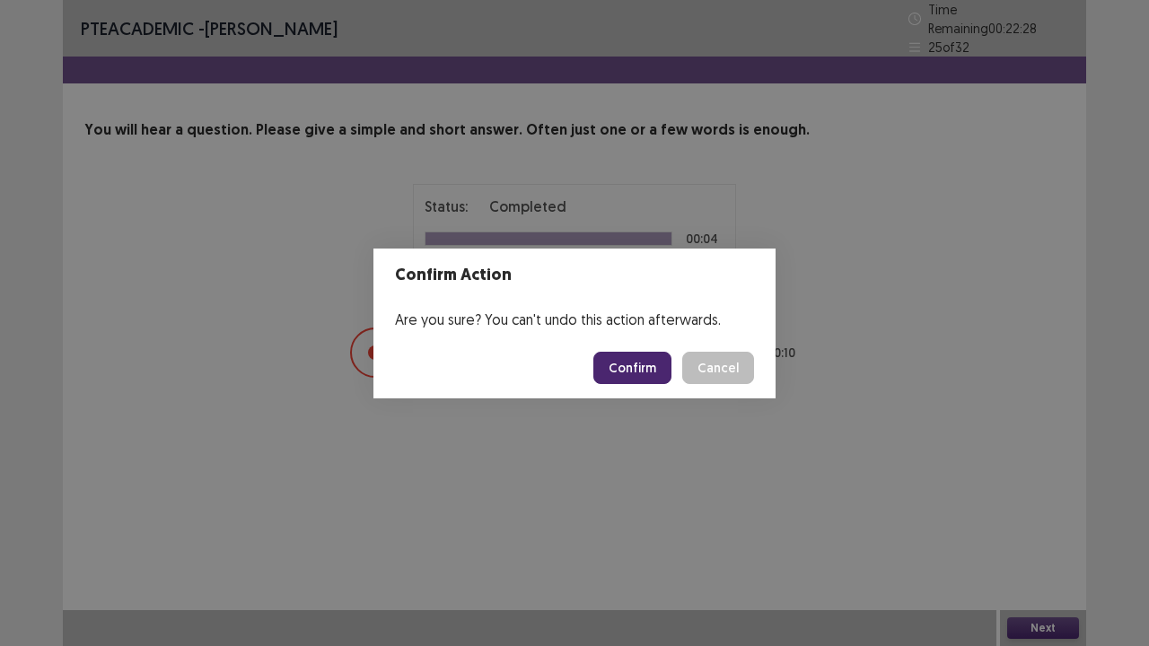
click at [625, 363] on button "Confirm" at bounding box center [632, 368] width 78 height 32
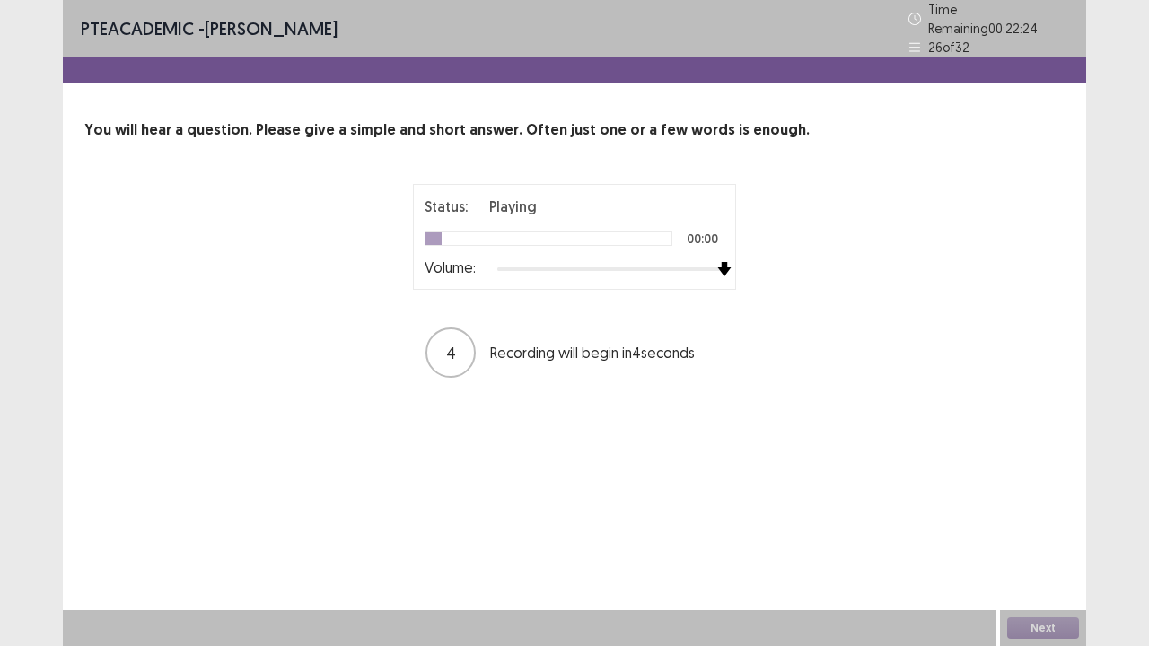
click at [718, 264] on div at bounding box center [610, 269] width 227 height 14
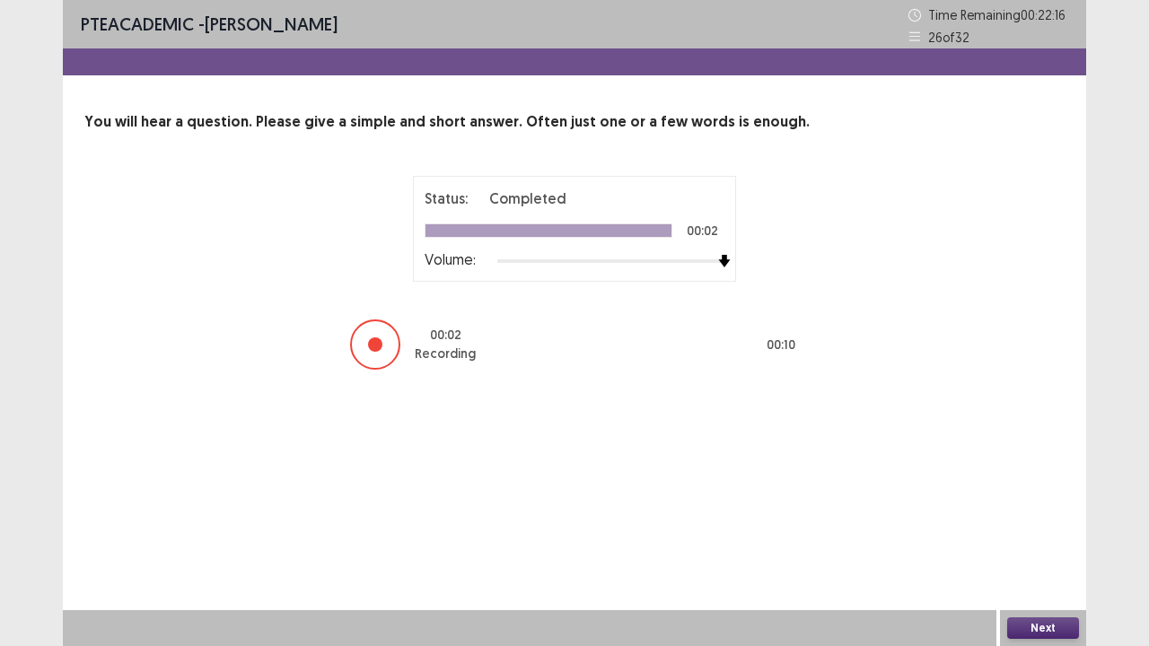
click at [1052, 524] on div "Next" at bounding box center [1043, 628] width 86 height 36
click at [1048, 524] on button "Next" at bounding box center [1043, 628] width 72 height 22
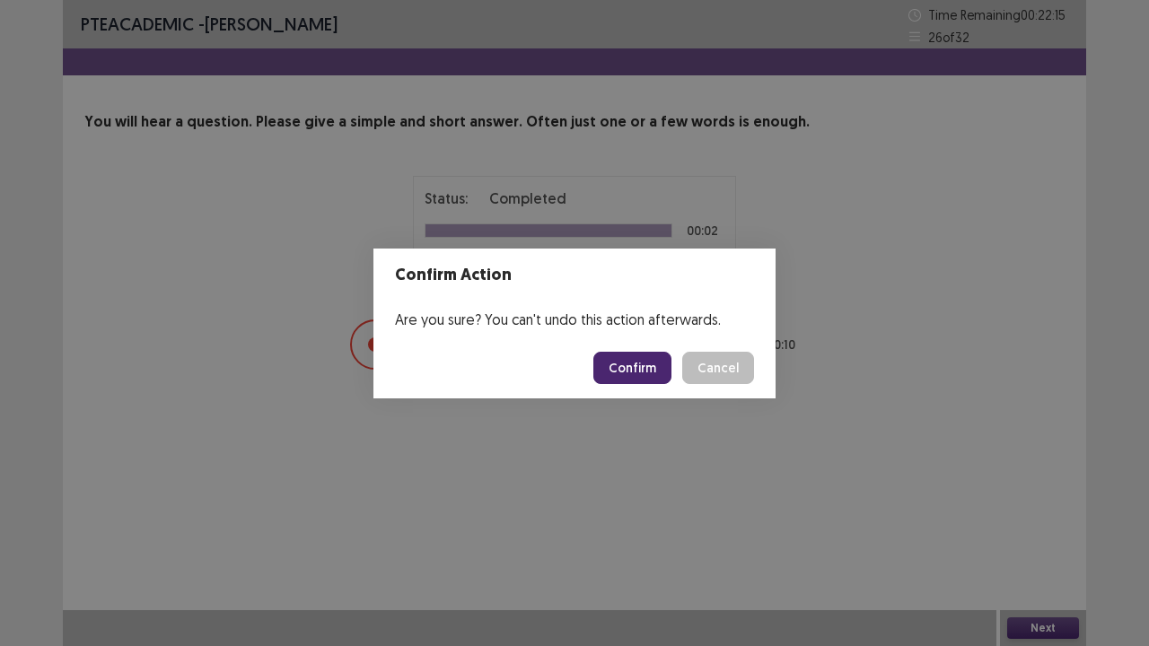
click at [646, 357] on button "Confirm" at bounding box center [632, 368] width 78 height 32
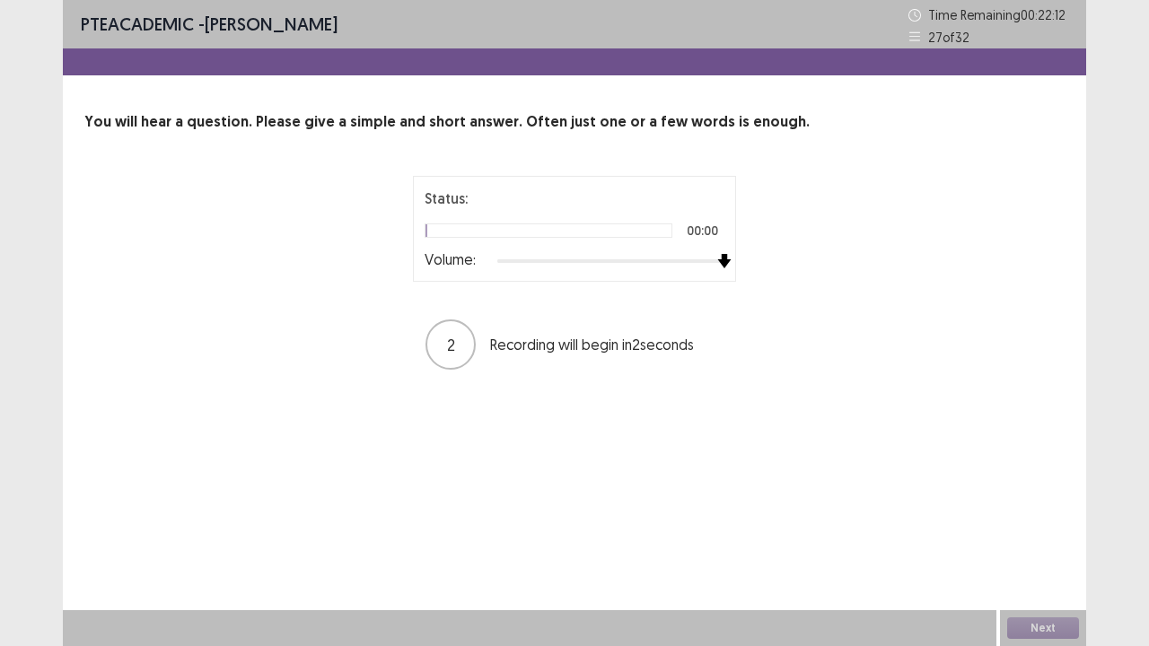
click at [721, 259] on div at bounding box center [610, 261] width 227 height 14
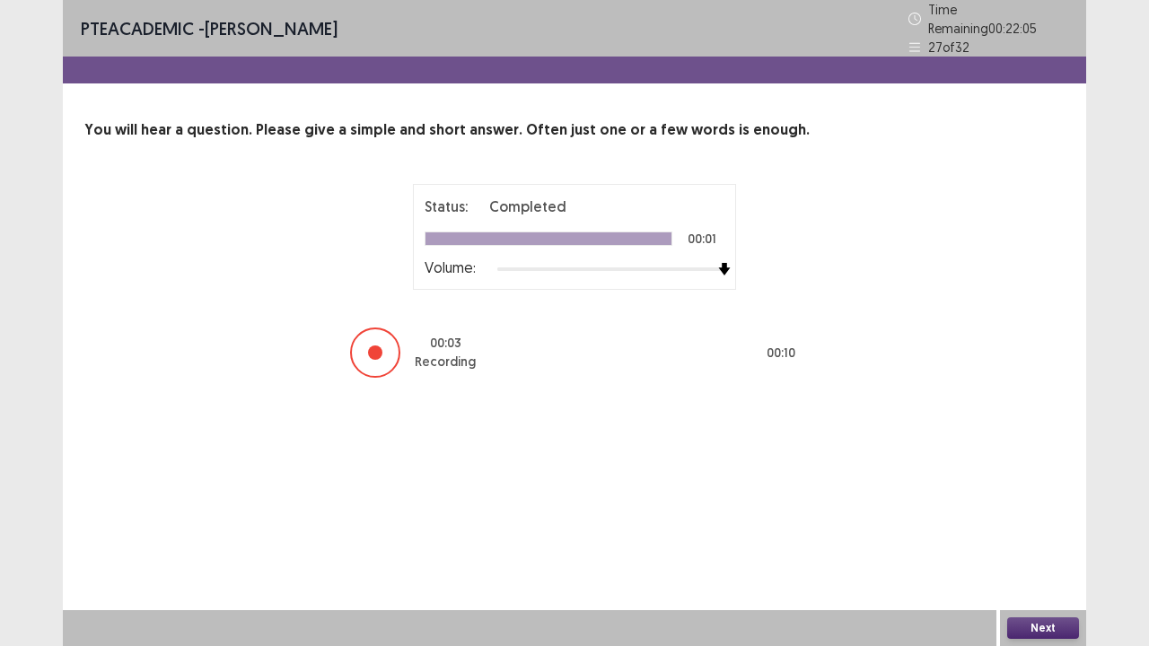
click at [1041, 524] on button "Next" at bounding box center [1043, 628] width 72 height 22
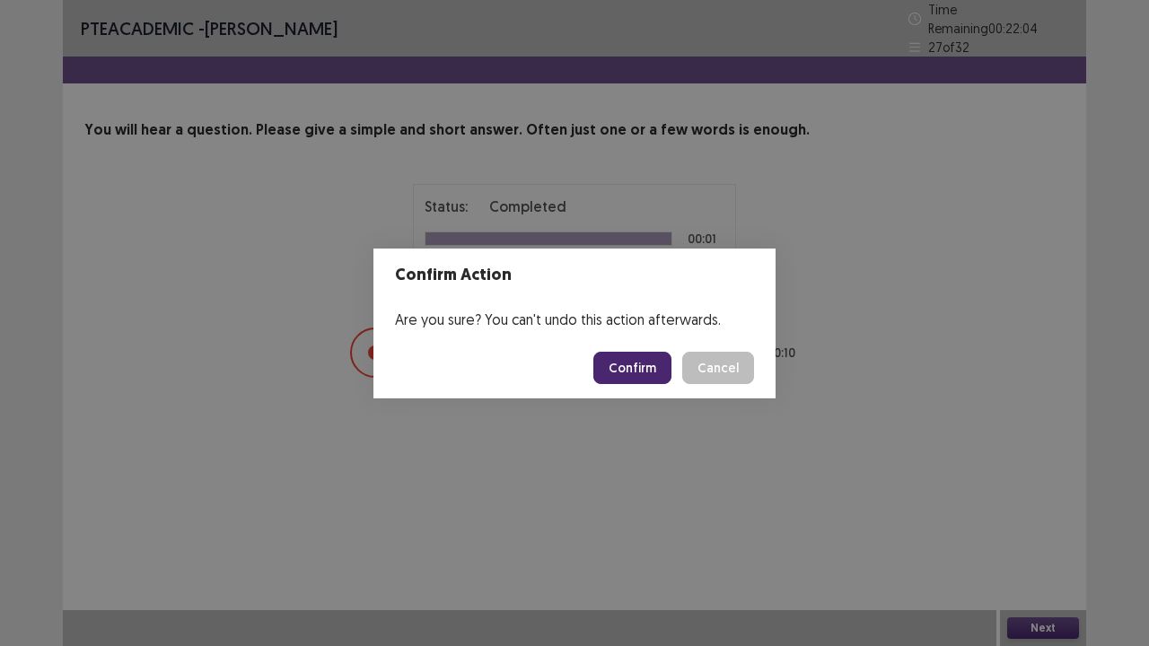
click at [667, 351] on footer "Confirm Cancel" at bounding box center [574, 367] width 402 height 61
click at [666, 358] on button "Confirm" at bounding box center [632, 368] width 78 height 32
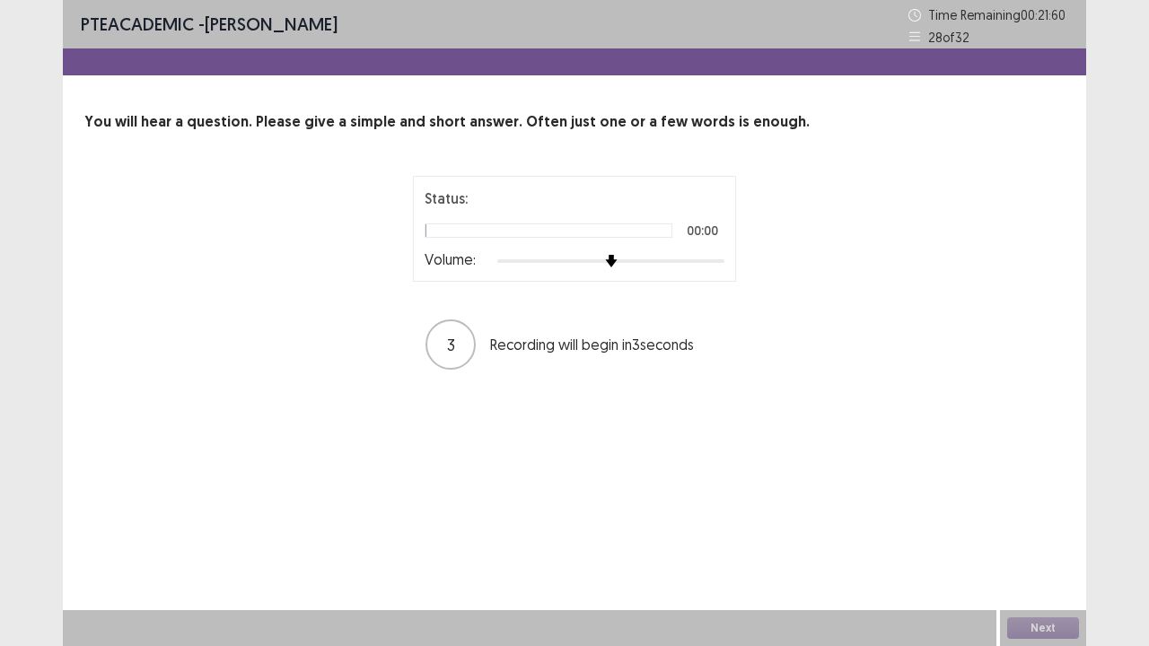
click at [659, 335] on p "Recording will begin in 3 seconds" at bounding box center [606, 345] width 233 height 22
click at [723, 259] on div at bounding box center [610, 261] width 227 height 14
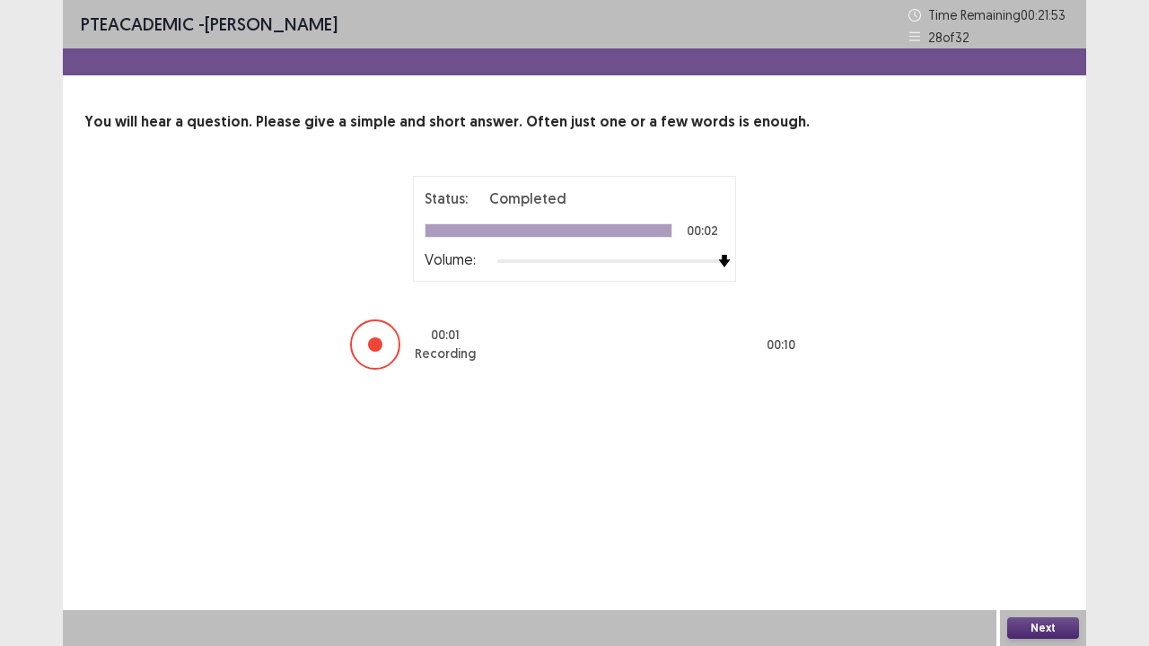
click at [1023, 524] on button "Next" at bounding box center [1043, 628] width 72 height 22
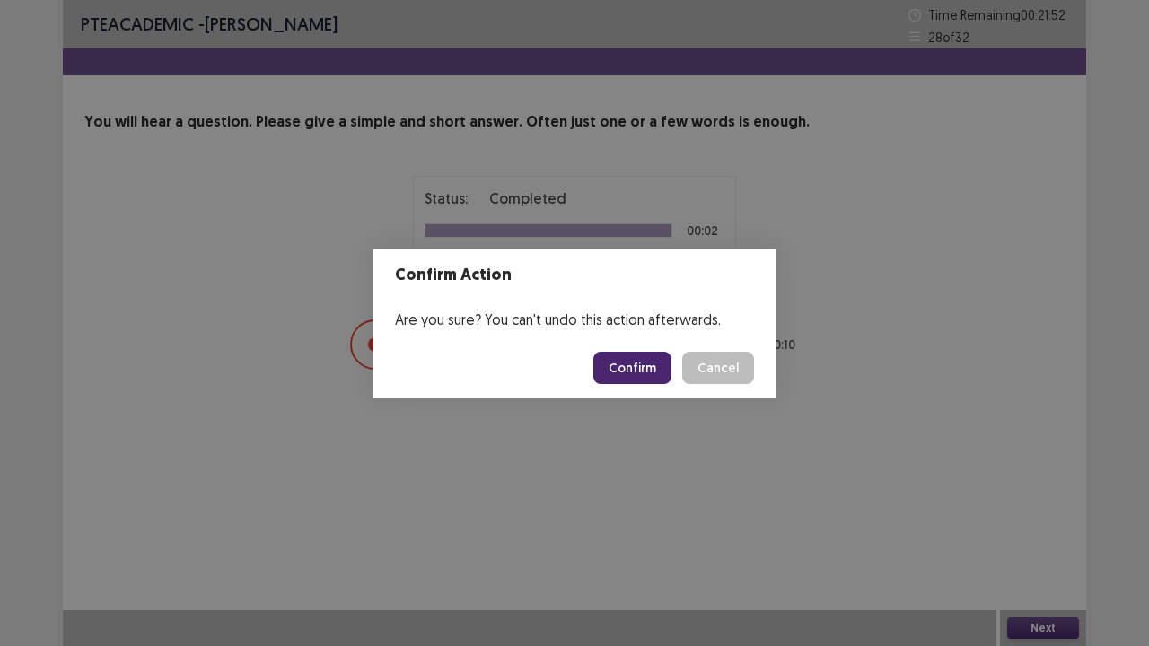
click at [601, 352] on div "Confirm Cancel" at bounding box center [673, 368] width 161 height 32
click at [637, 382] on button "Confirm" at bounding box center [632, 368] width 78 height 32
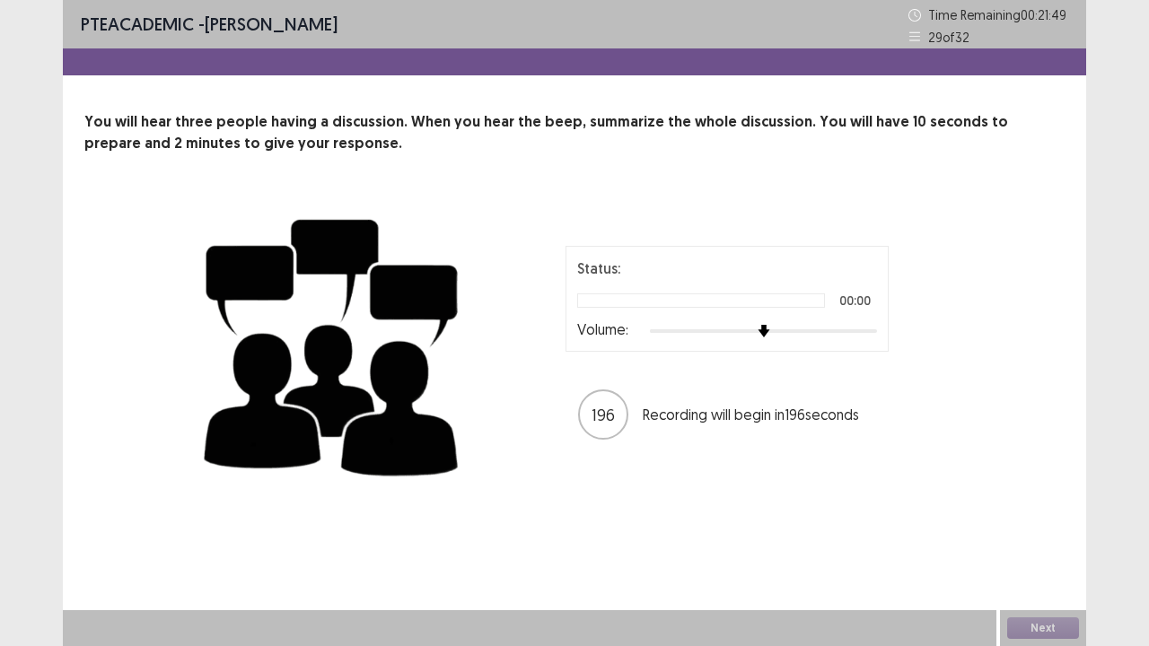
click at [862, 332] on div at bounding box center [763, 331] width 227 height 4
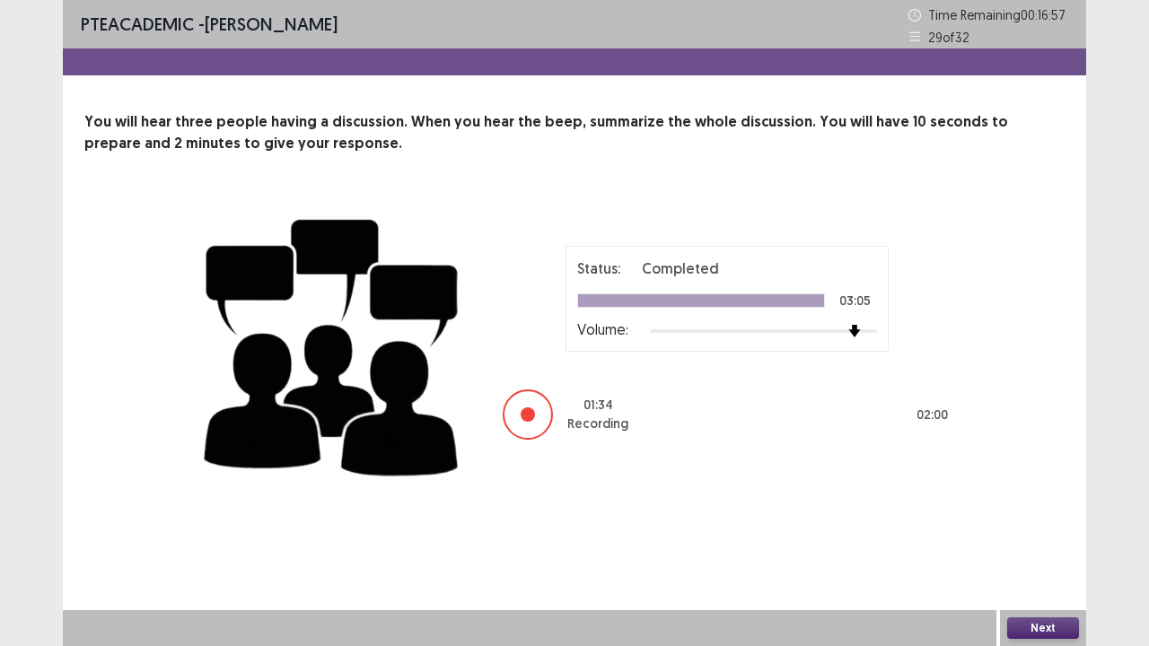
click at [1064, 524] on button "Next" at bounding box center [1043, 628] width 72 height 22
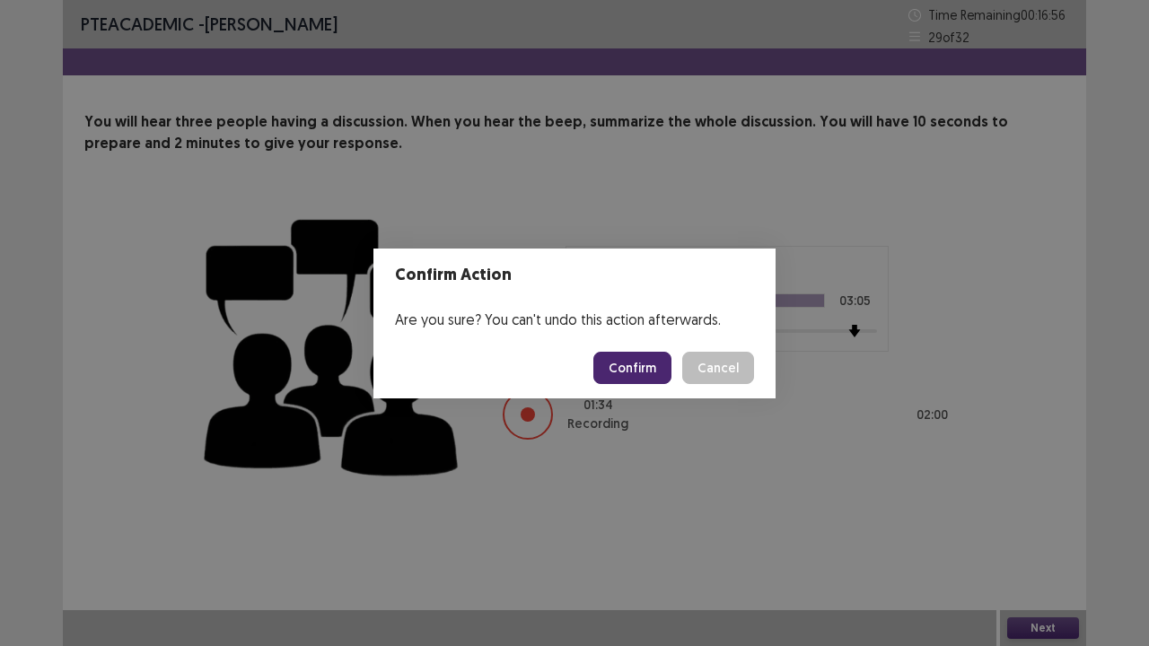
click at [637, 372] on button "Confirm" at bounding box center [632, 368] width 78 height 32
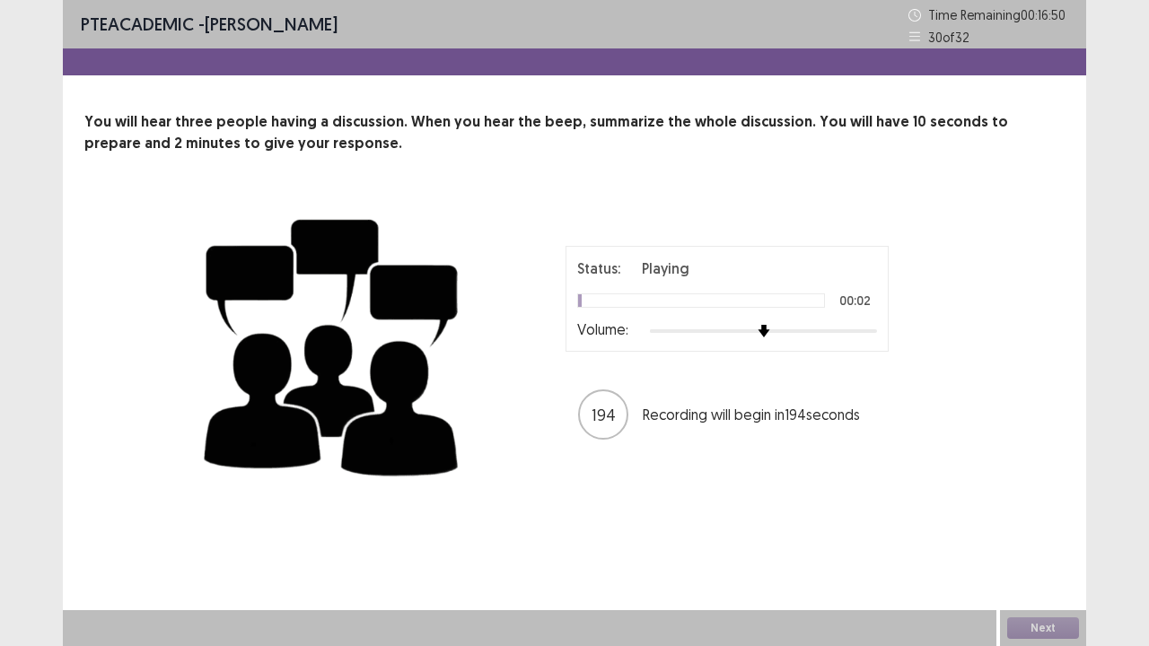
click at [868, 327] on div "Status: Playing 00:02 Volume:" at bounding box center [727, 299] width 300 height 83
click at [868, 327] on div at bounding box center [763, 331] width 227 height 14
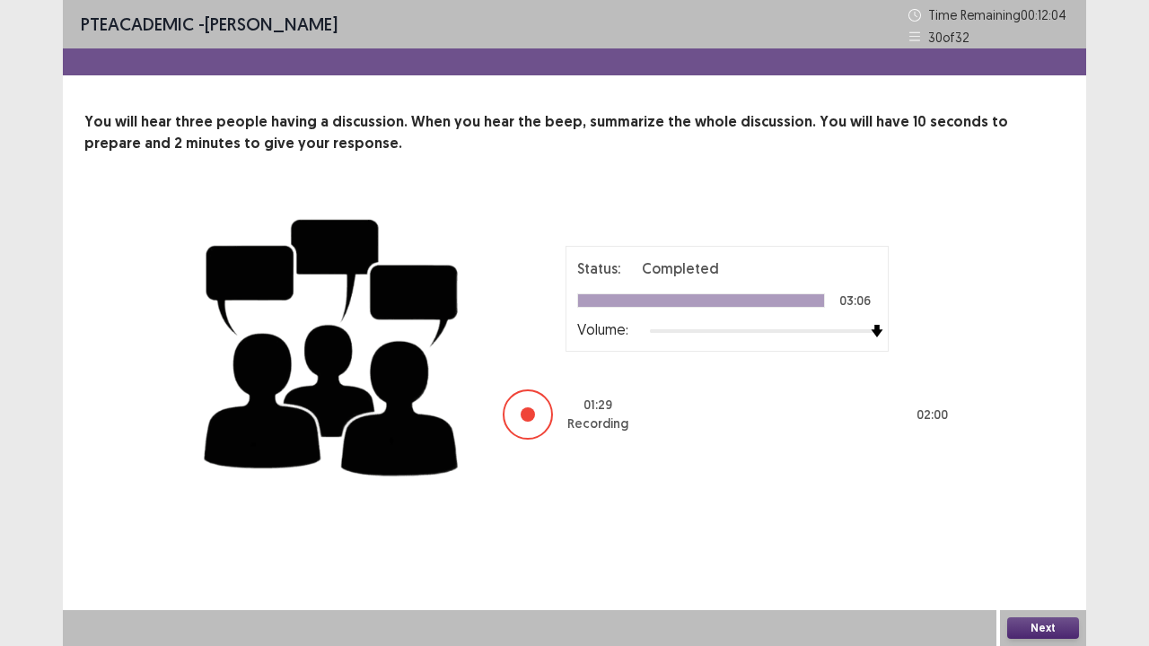
click at [1032, 524] on button "Next" at bounding box center [1043, 628] width 72 height 22
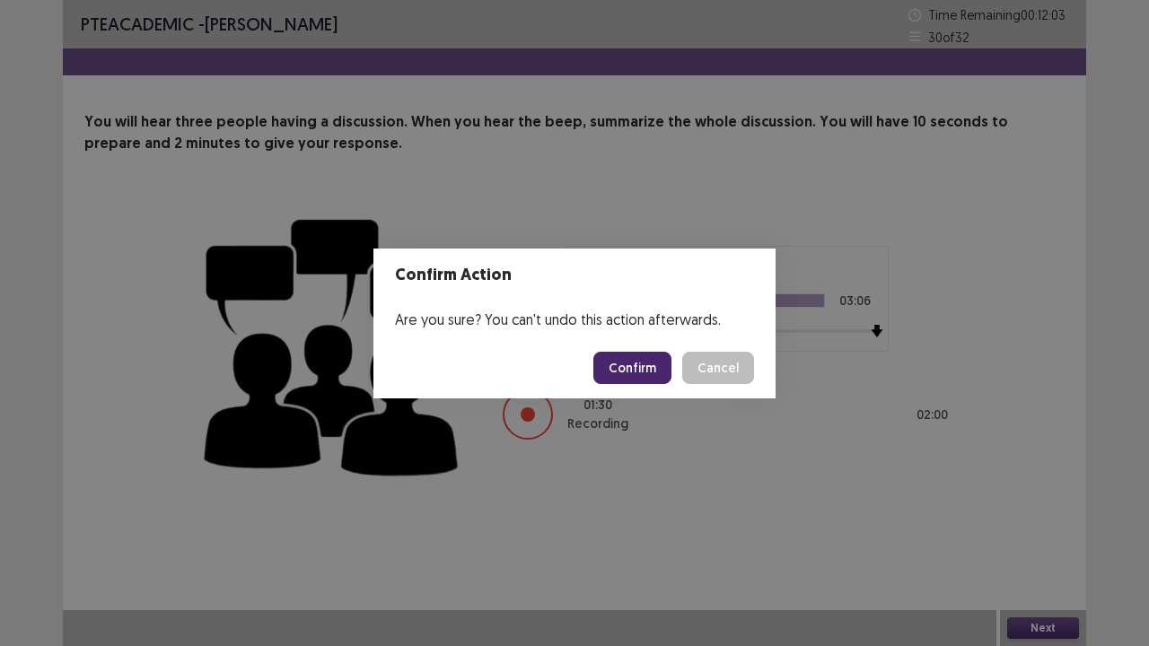
click at [621, 366] on button "Confirm" at bounding box center [632, 368] width 78 height 32
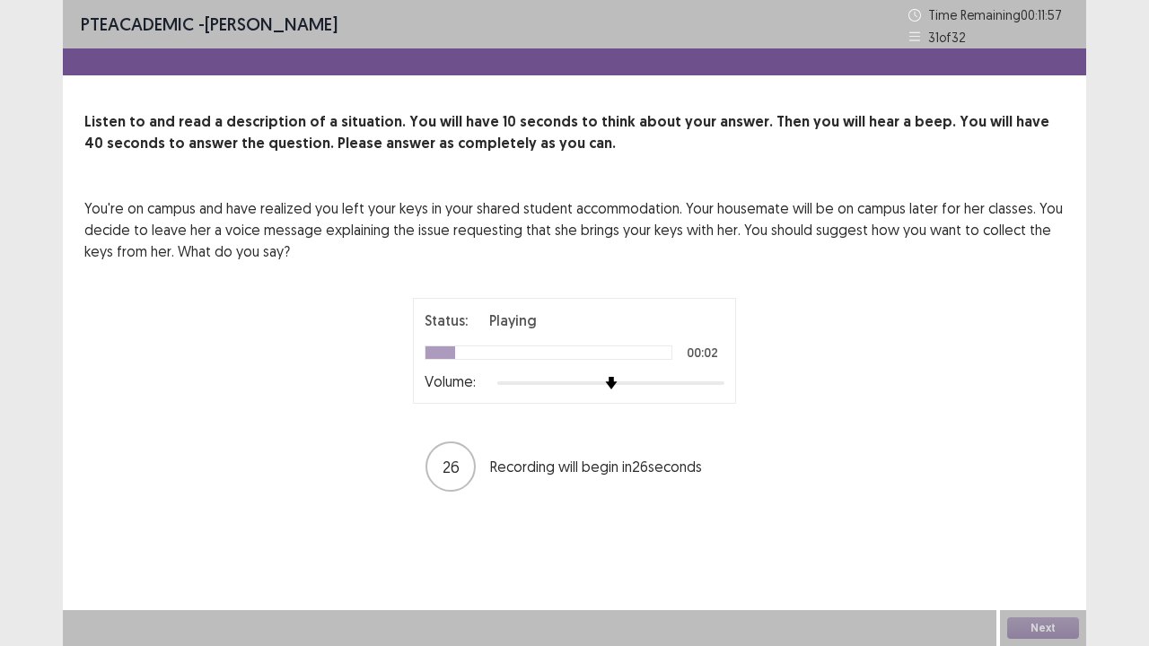
click at [723, 384] on div at bounding box center [610, 383] width 227 height 14
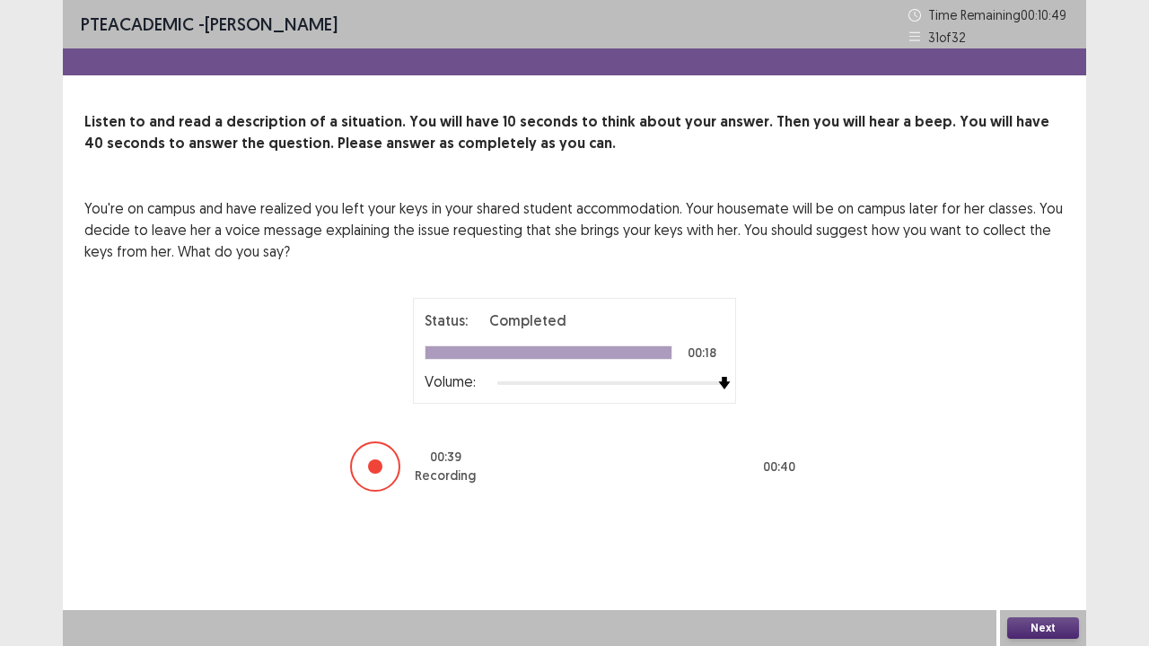
click at [1069, 524] on button "Next" at bounding box center [1043, 628] width 72 height 22
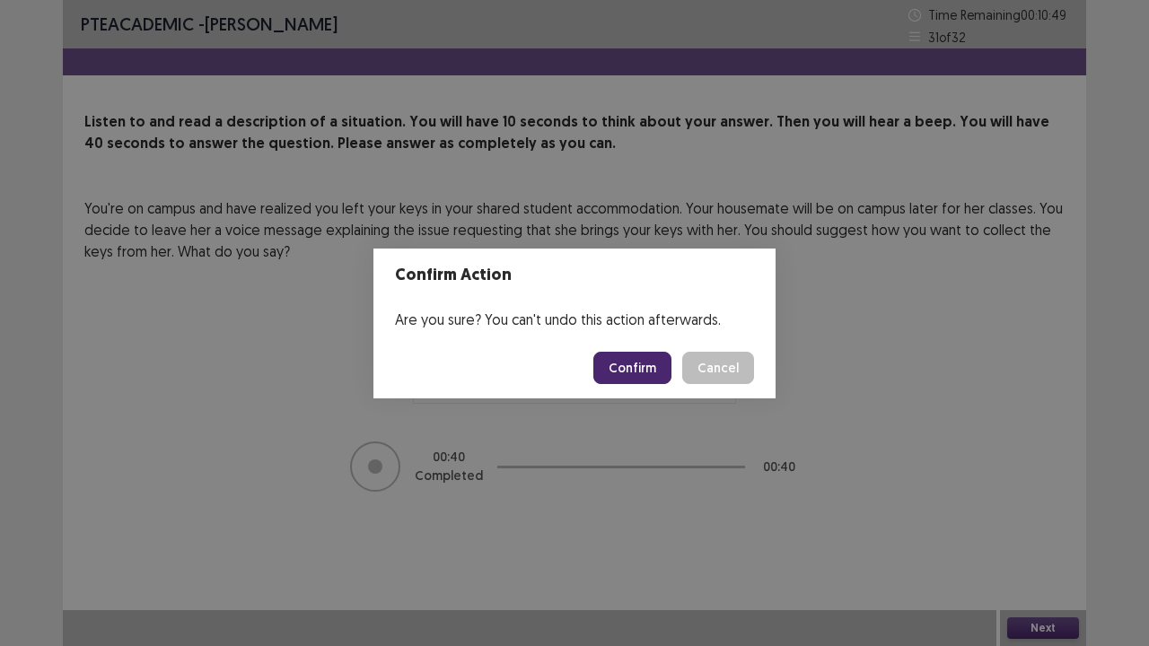
click at [643, 369] on button "Confirm" at bounding box center [632, 368] width 78 height 32
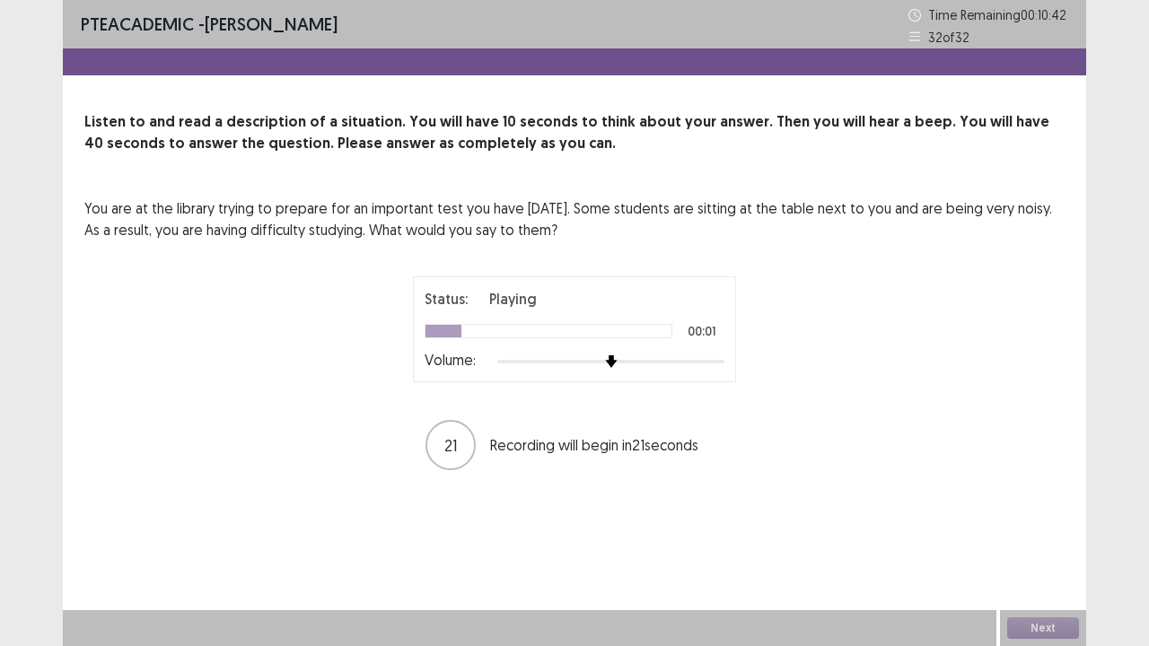
click at [720, 366] on div at bounding box center [610, 361] width 227 height 14
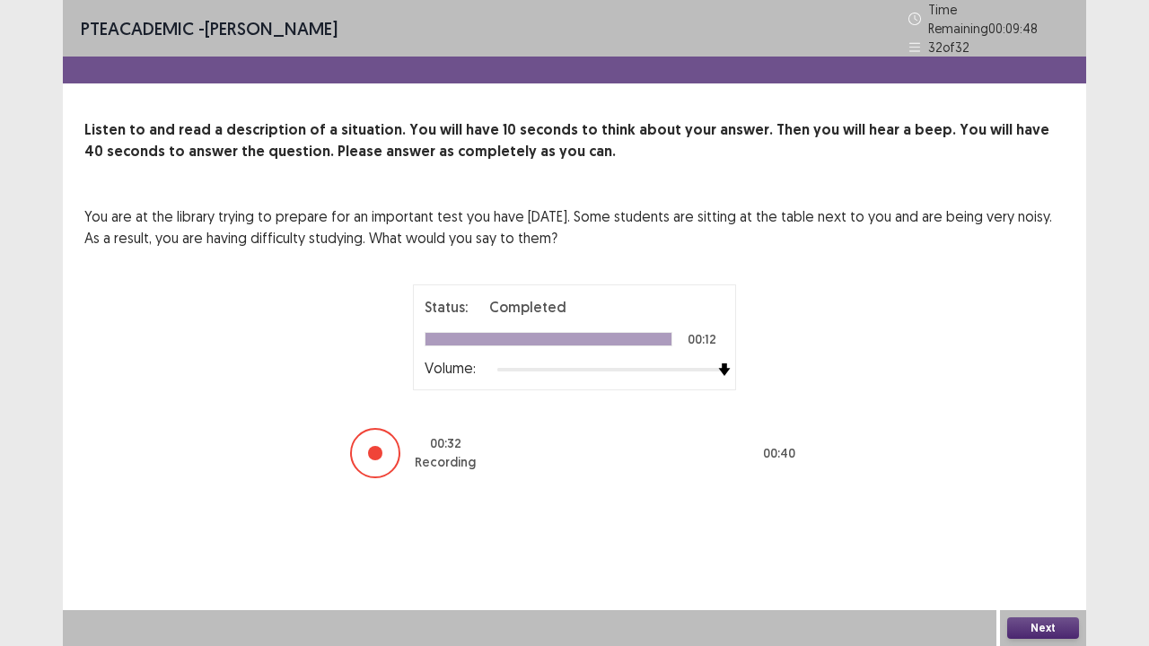
click at [1014, 524] on button "Next" at bounding box center [1043, 628] width 72 height 22
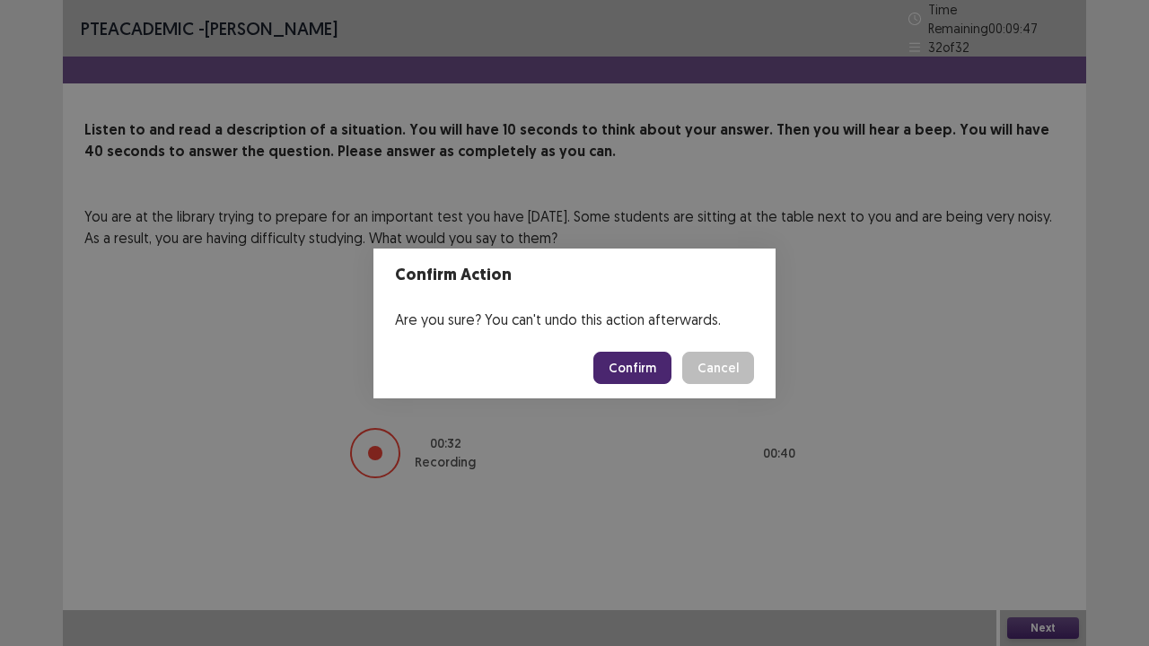
click at [653, 366] on button "Confirm" at bounding box center [632, 368] width 78 height 32
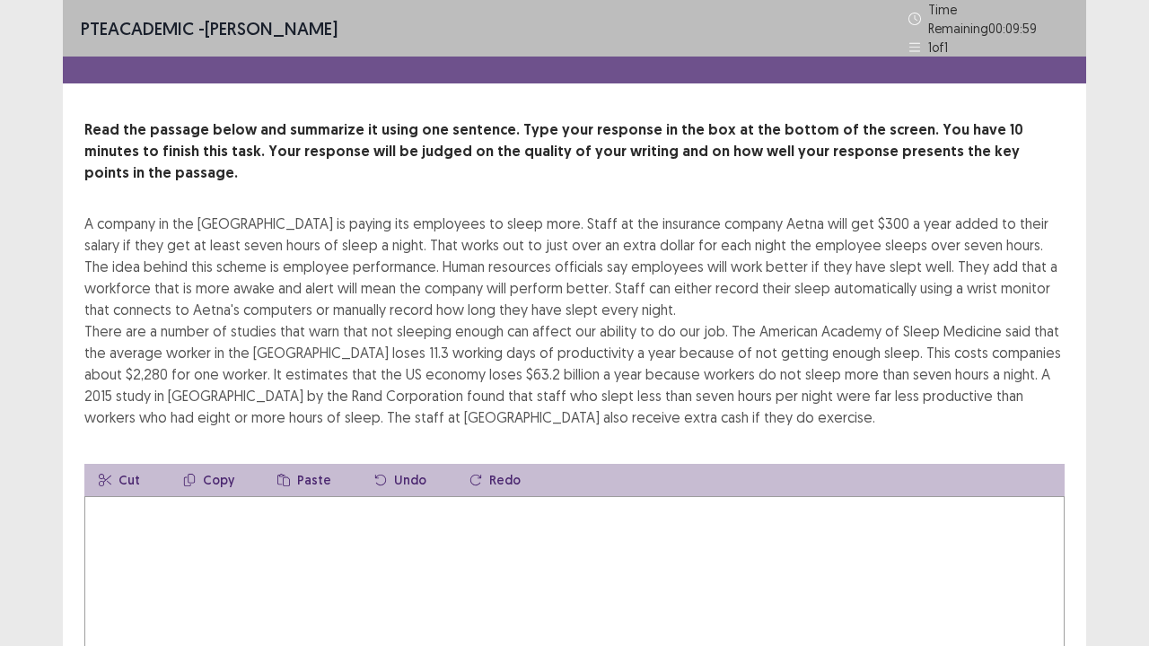
click at [572, 464] on div "Cut Copy Paste Undo Redo" at bounding box center [574, 480] width 980 height 32
click at [570, 496] on textarea at bounding box center [574, 594] width 980 height 197
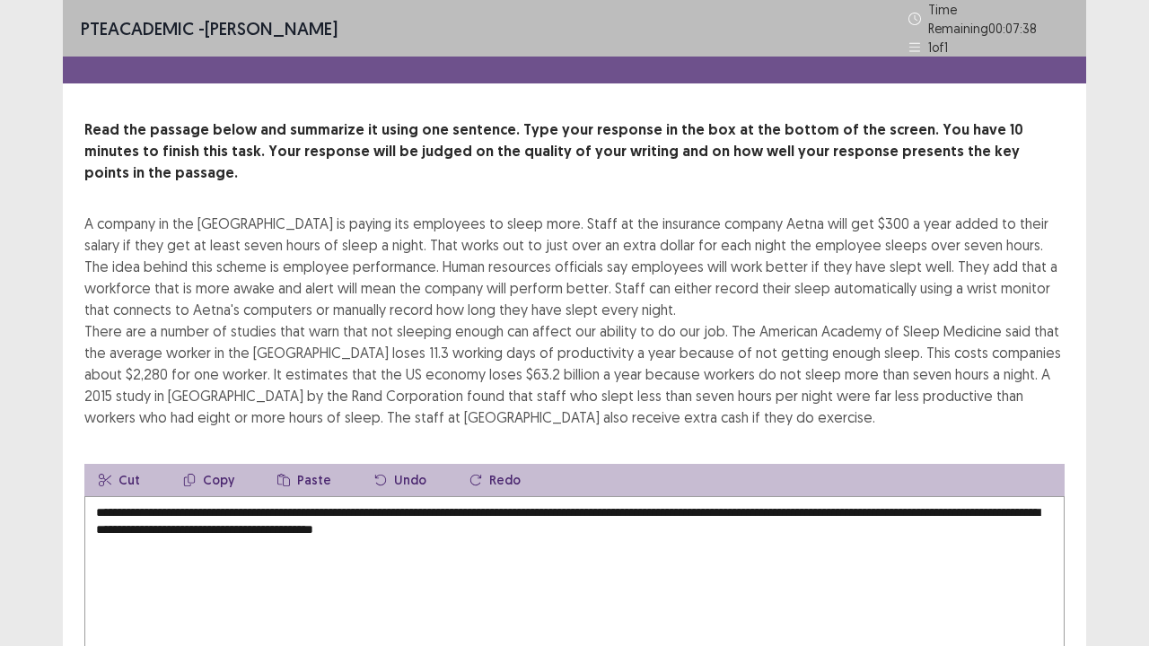
scroll to position [90, 0]
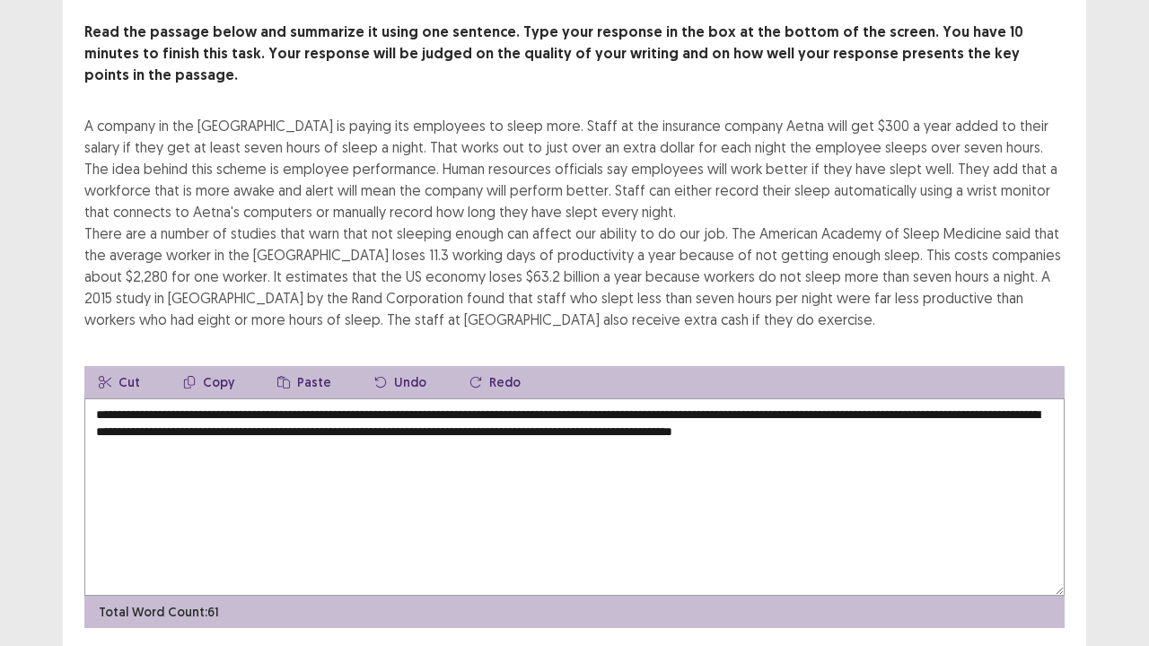
click at [975, 409] on textarea "**********" at bounding box center [574, 496] width 980 height 197
click at [982, 415] on textarea "**********" at bounding box center [574, 496] width 980 height 197
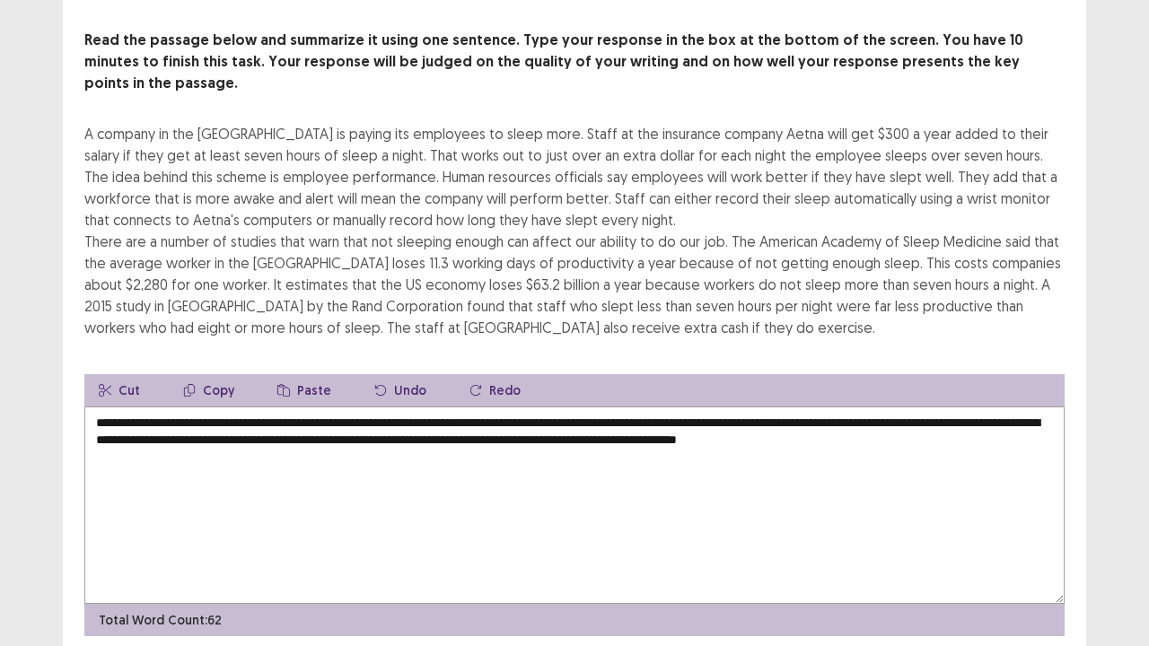
click at [1012, 406] on textarea "**********" at bounding box center [574, 504] width 980 height 197
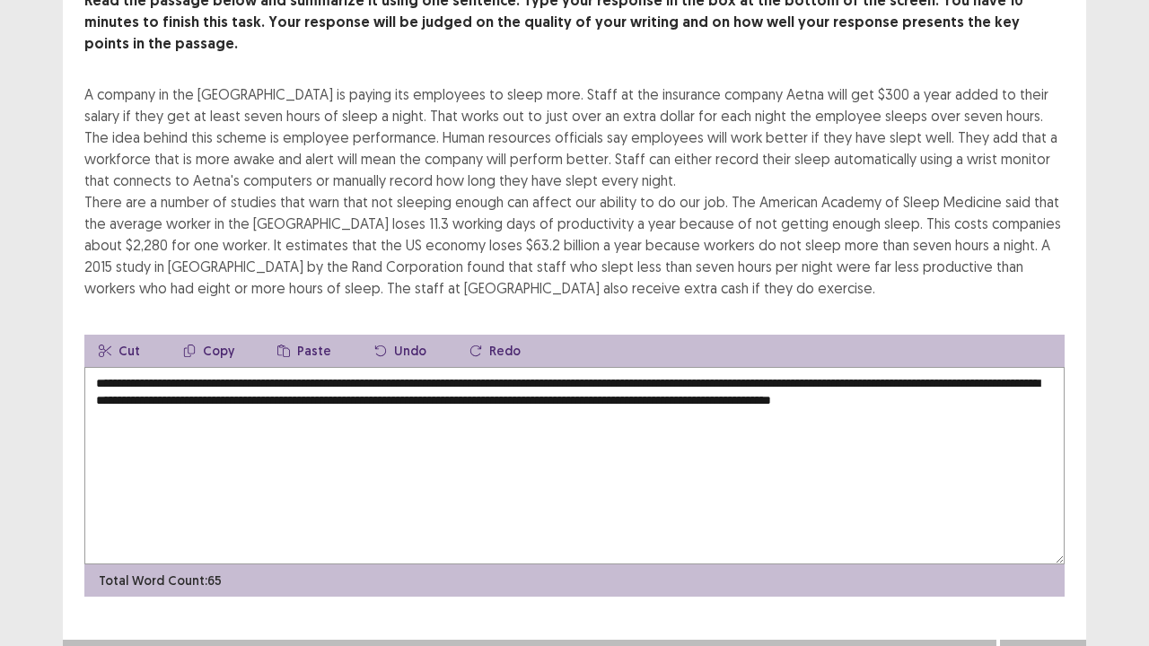
type textarea "**********"
click at [1037, 524] on button "Next" at bounding box center [1043, 658] width 72 height 22
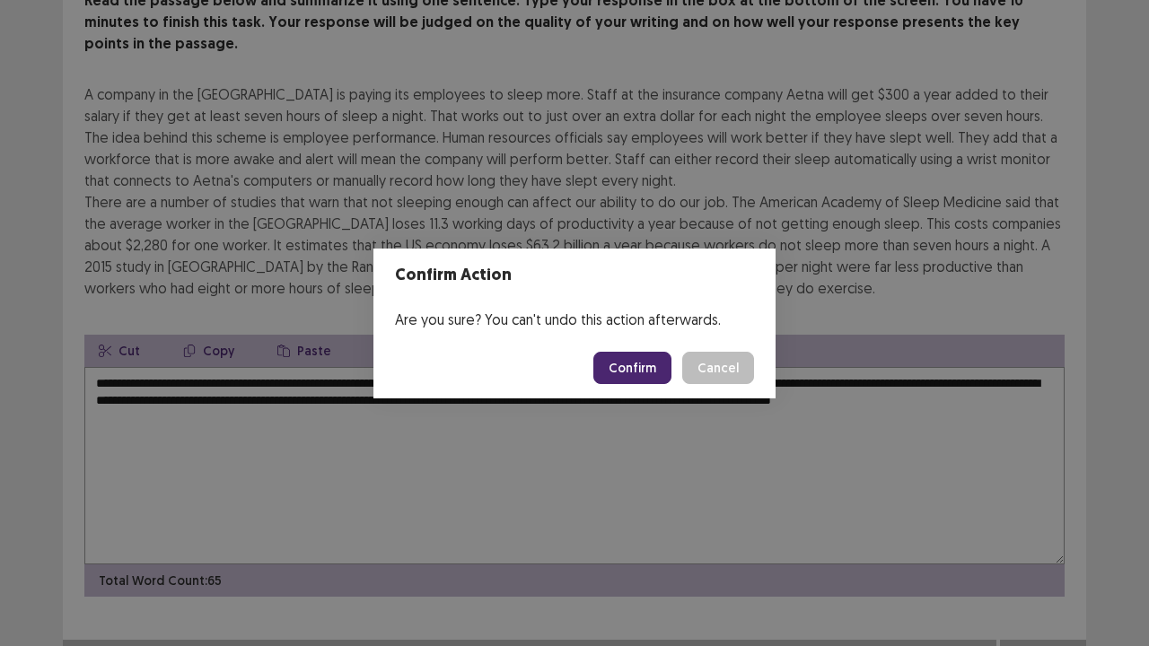
click at [657, 373] on button "Confirm" at bounding box center [632, 368] width 78 height 32
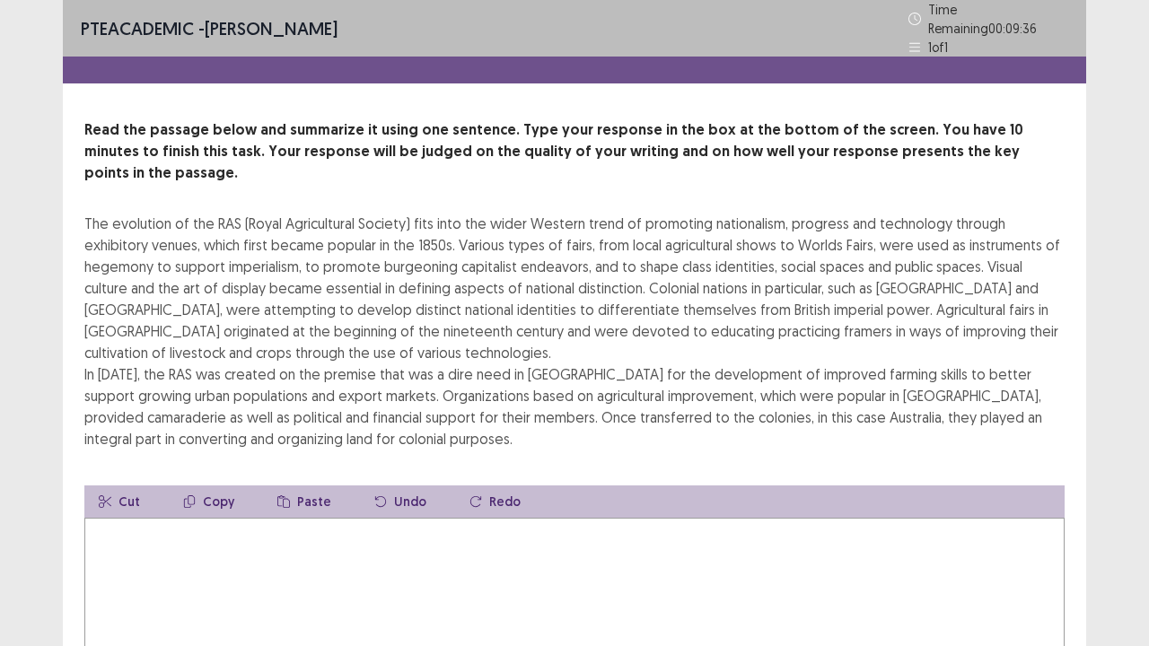
click at [549, 524] on textarea at bounding box center [574, 616] width 980 height 197
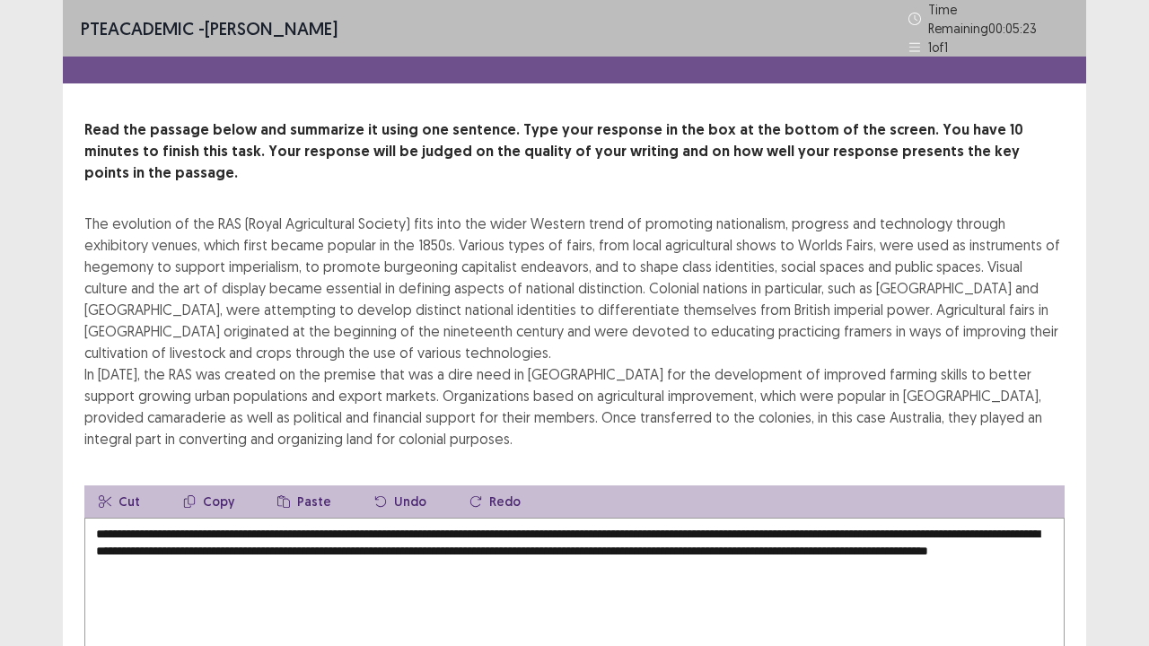
scroll to position [151, 0]
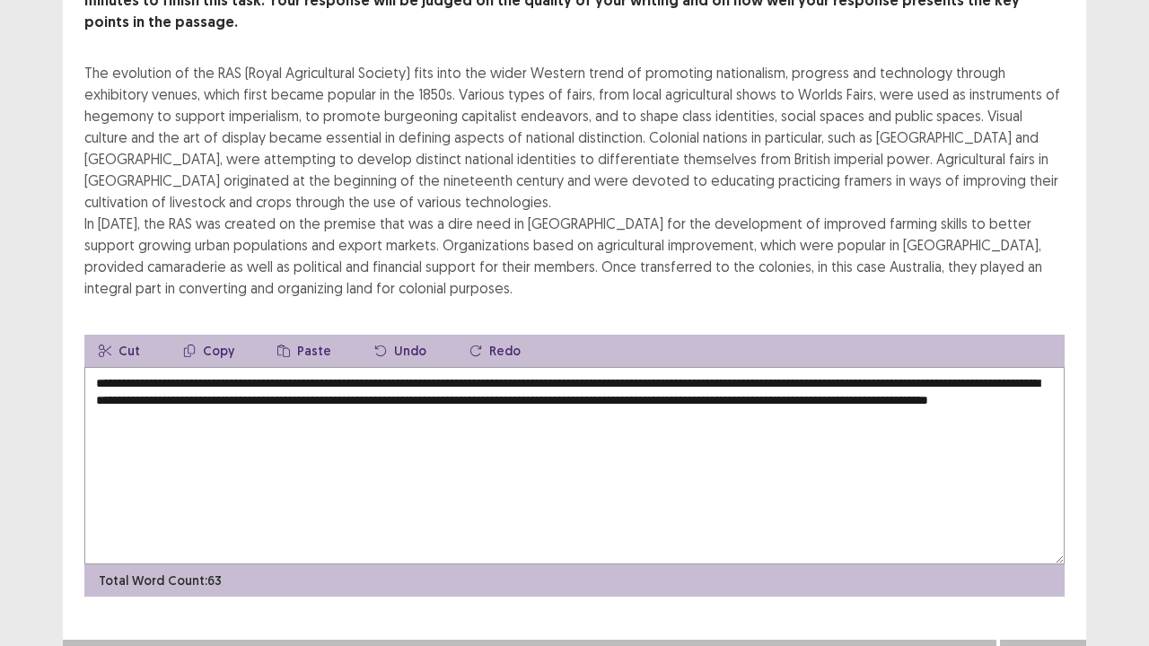
type textarea "**********"
click at [1055, 524] on div "Next" at bounding box center [1043, 658] width 86 height 36
click at [1055, 524] on button "Next" at bounding box center [1043, 658] width 72 height 22
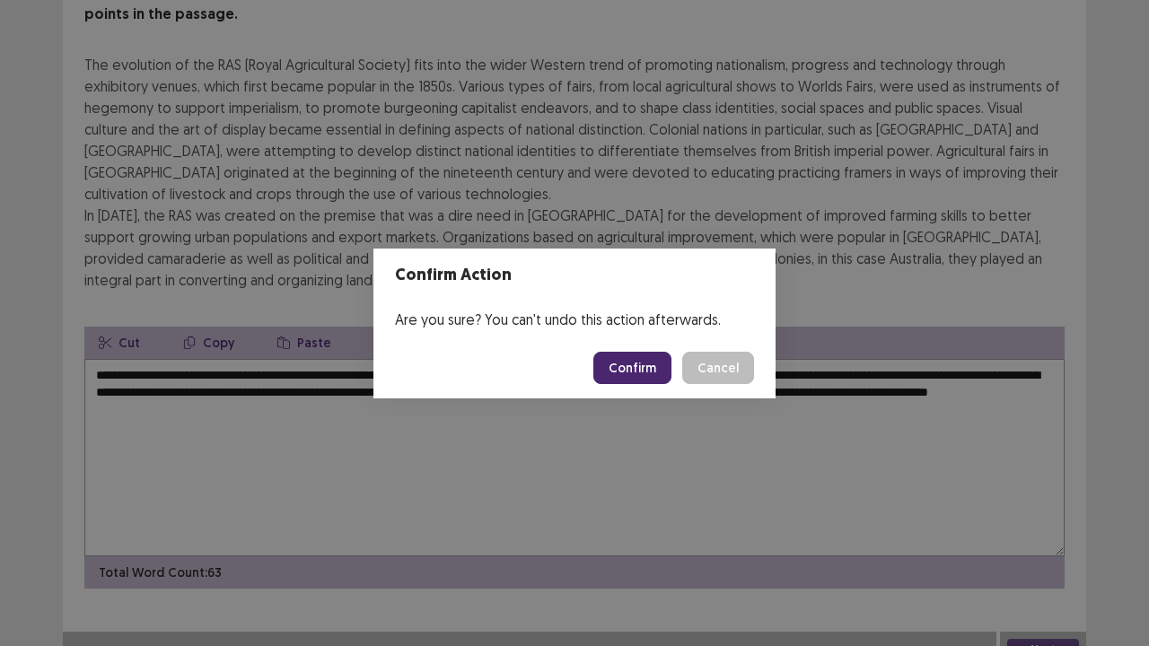
click at [642, 370] on button "Confirm" at bounding box center [632, 368] width 78 height 32
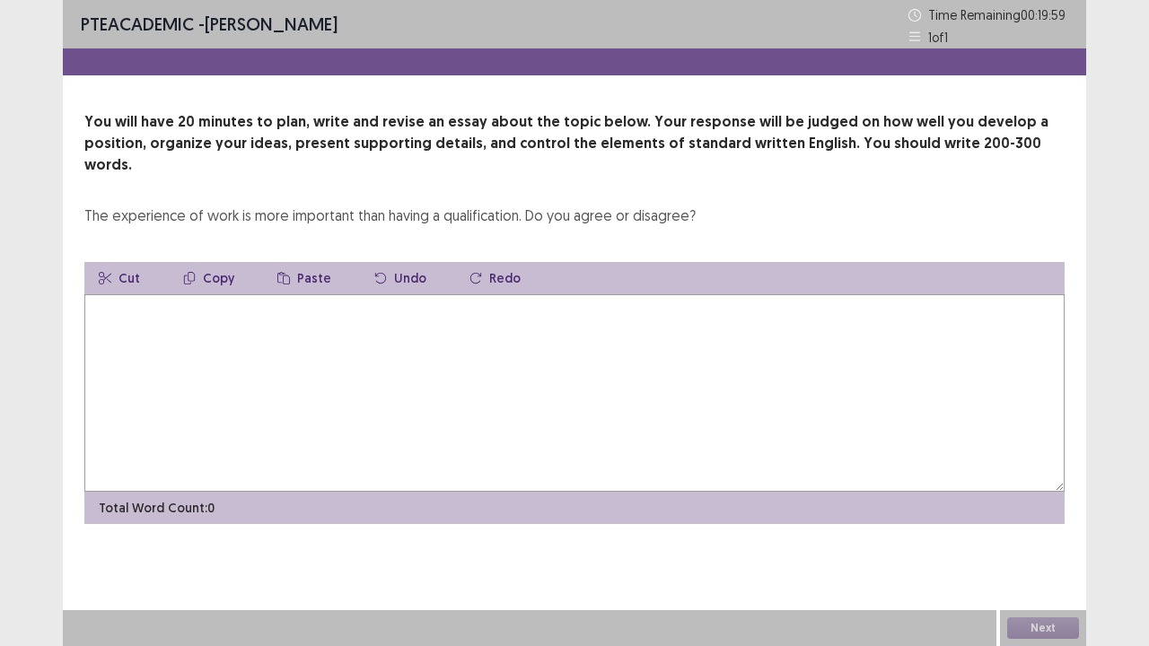
click at [680, 340] on textarea at bounding box center [574, 392] width 980 height 197
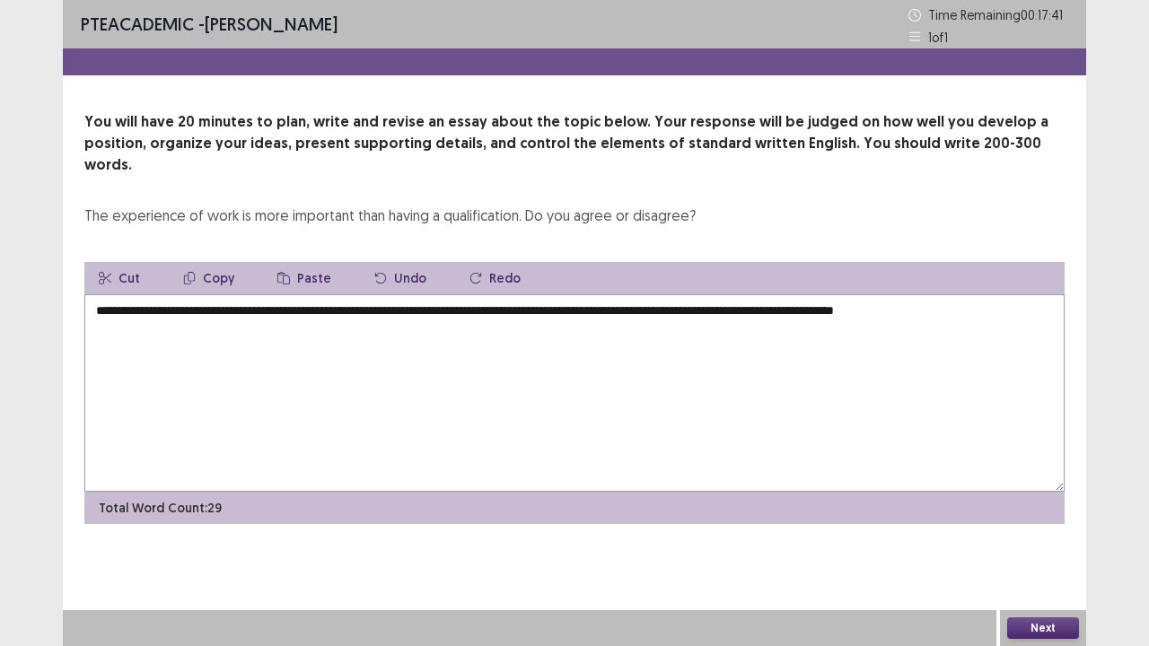
click at [922, 294] on textarea "**********" at bounding box center [574, 392] width 980 height 197
click at [1008, 303] on textarea "**********" at bounding box center [574, 392] width 980 height 197
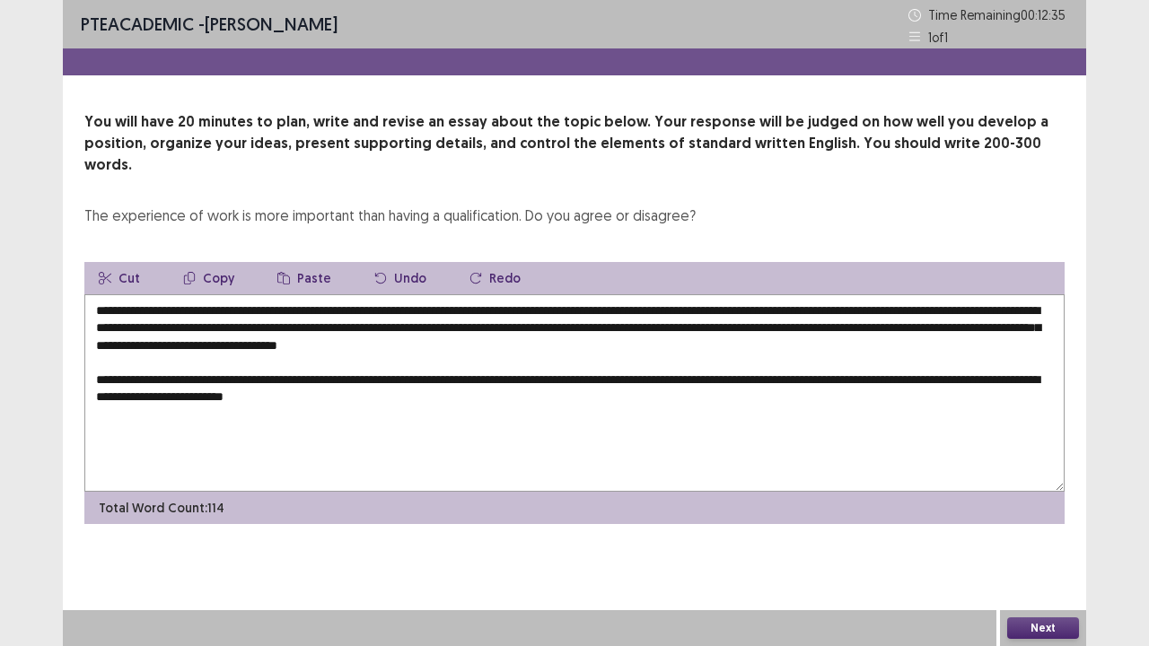
click at [420, 379] on textarea "**********" at bounding box center [574, 392] width 980 height 197
click at [468, 377] on textarea "**********" at bounding box center [574, 392] width 980 height 197
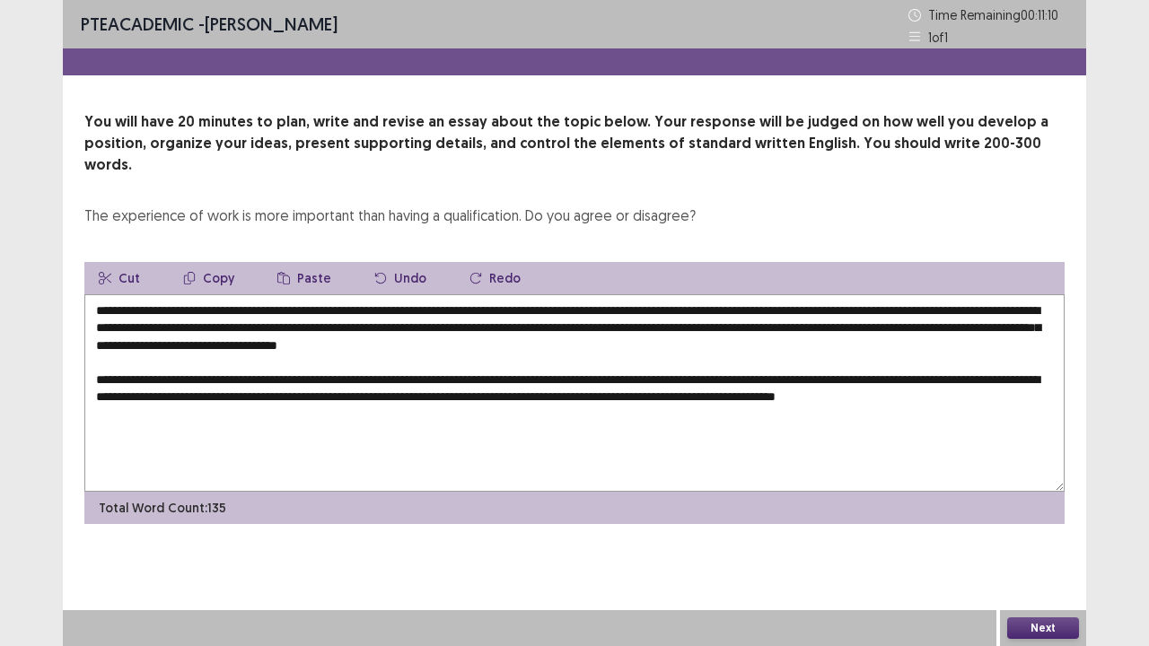
click at [1042, 384] on textarea "**********" at bounding box center [574, 392] width 980 height 197
click at [307, 411] on textarea "**********" at bounding box center [574, 392] width 980 height 197
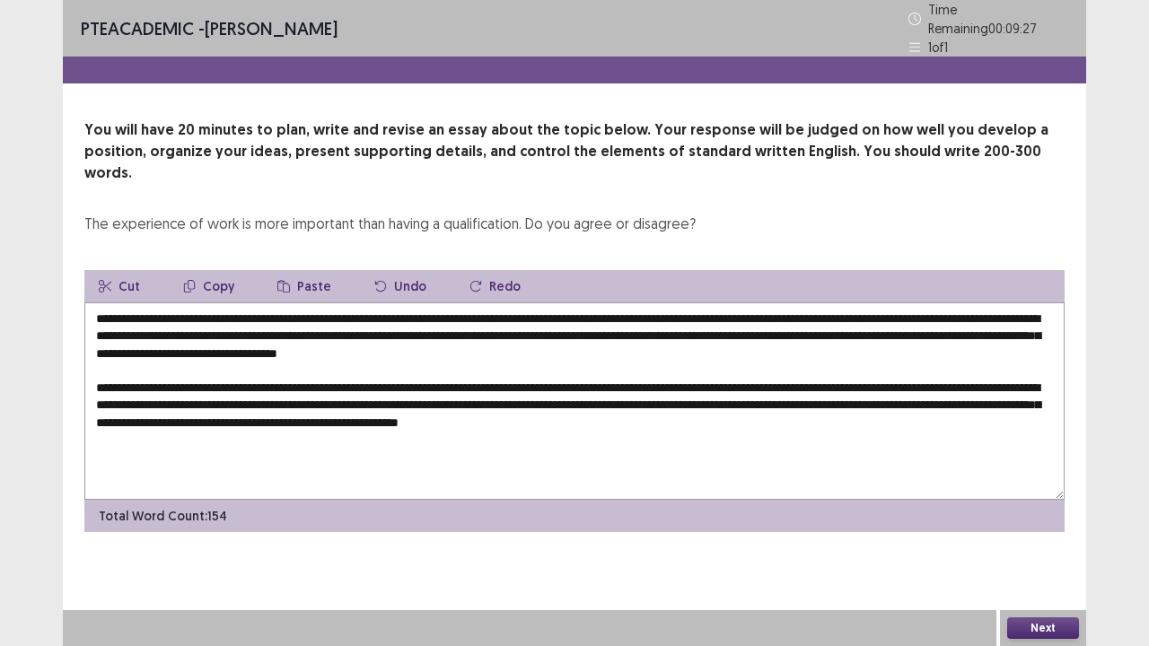
click at [836, 398] on textarea "**********" at bounding box center [574, 400] width 980 height 197
click at [972, 393] on textarea "**********" at bounding box center [574, 400] width 980 height 197
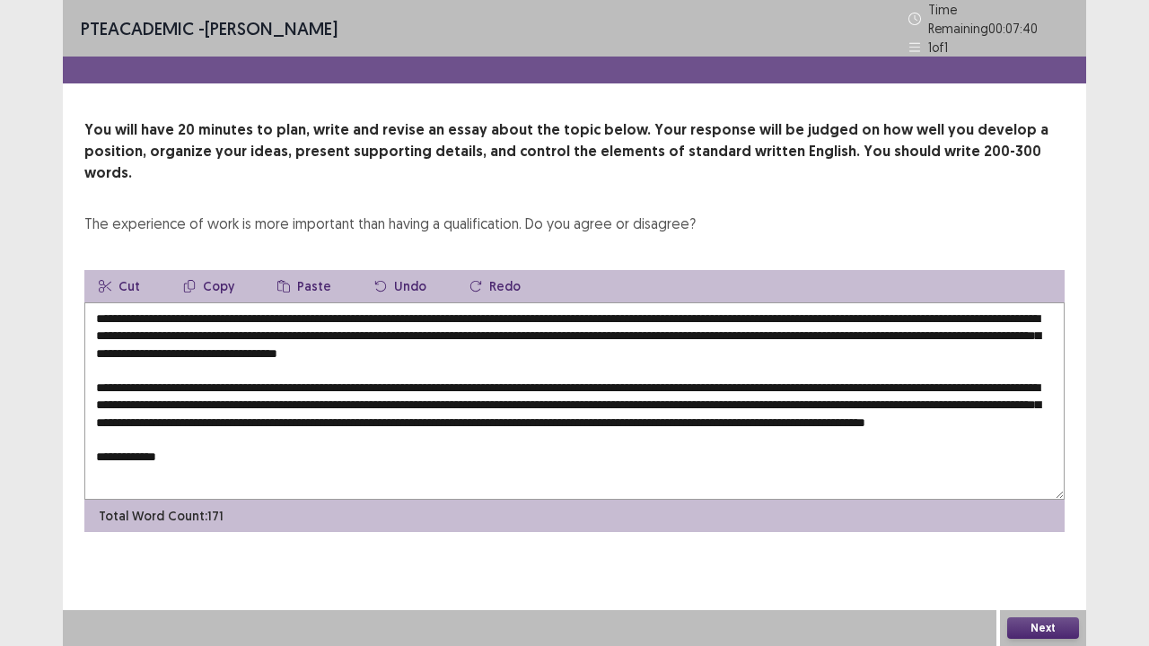
click at [651, 405] on textarea at bounding box center [574, 400] width 980 height 197
click at [321, 434] on textarea at bounding box center [574, 400] width 980 height 197
click at [310, 440] on textarea at bounding box center [574, 400] width 980 height 197
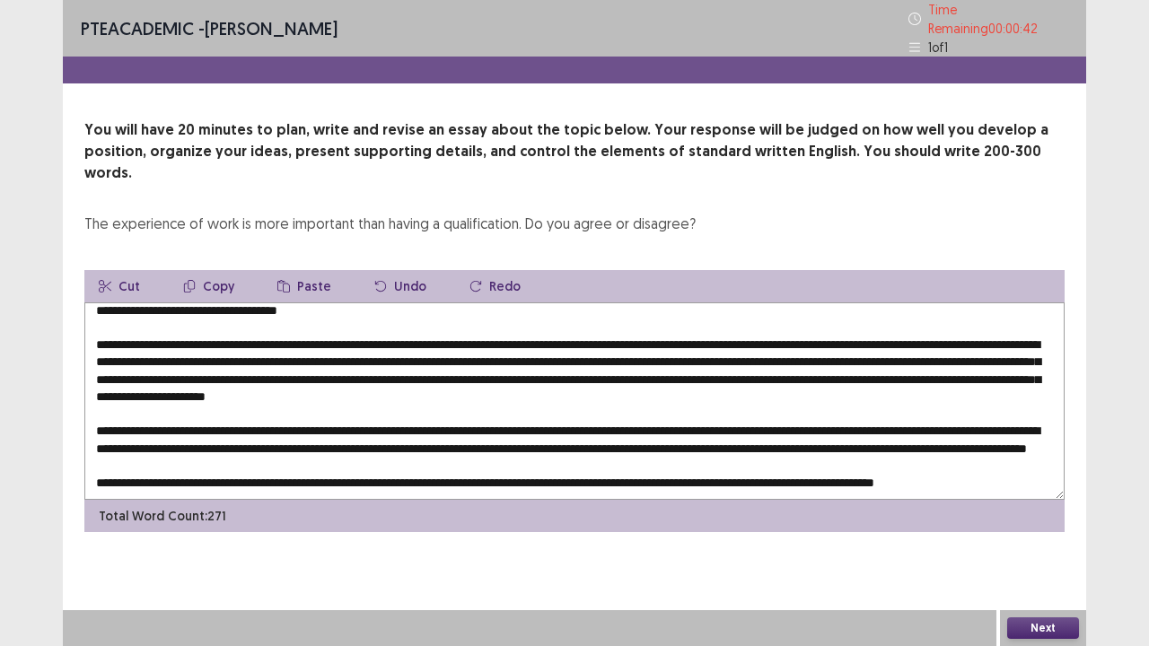
scroll to position [69, 0]
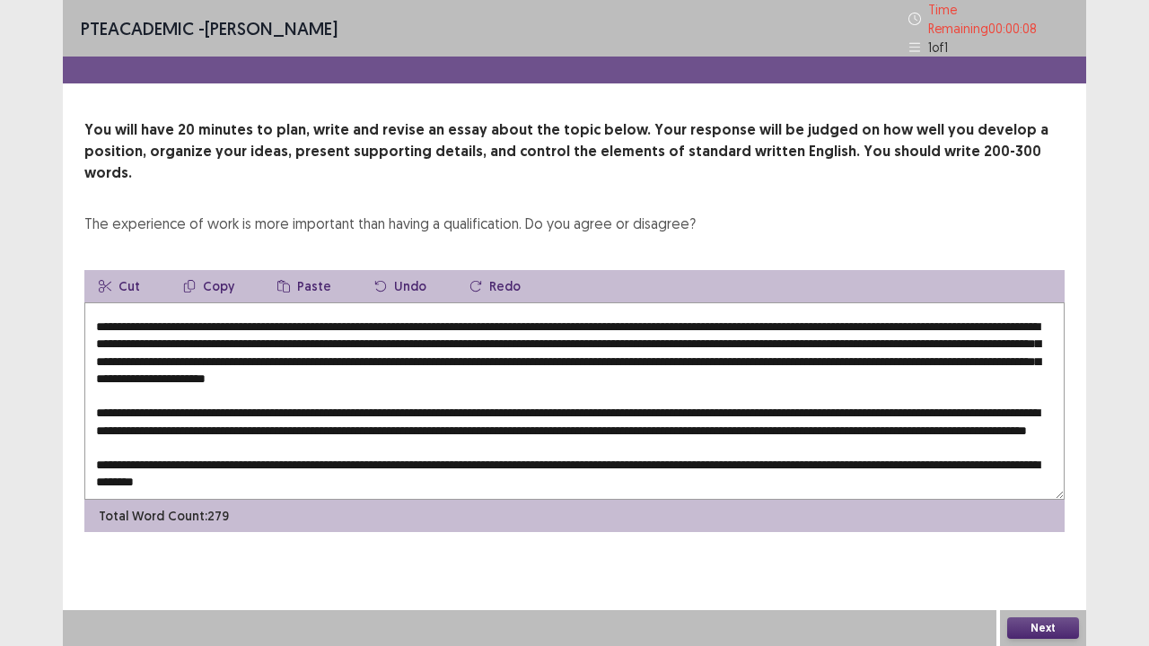
type textarea "**********"
click at [1042, 524] on button "Next" at bounding box center [1043, 628] width 72 height 22
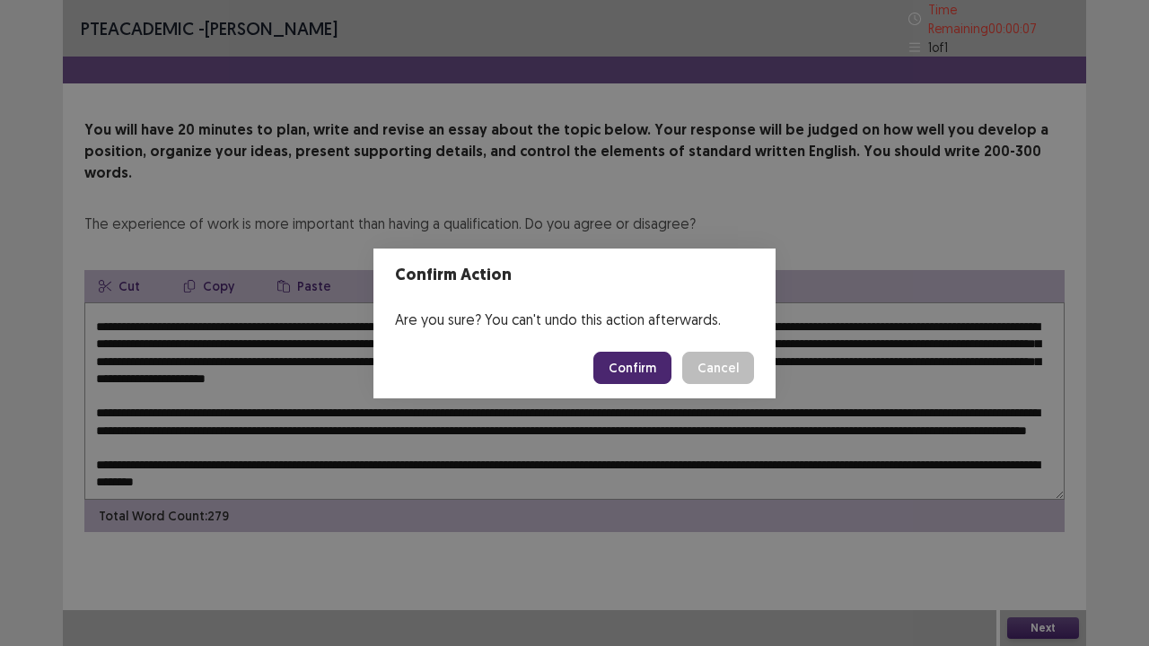
click at [617, 377] on button "Confirm" at bounding box center [632, 368] width 78 height 32
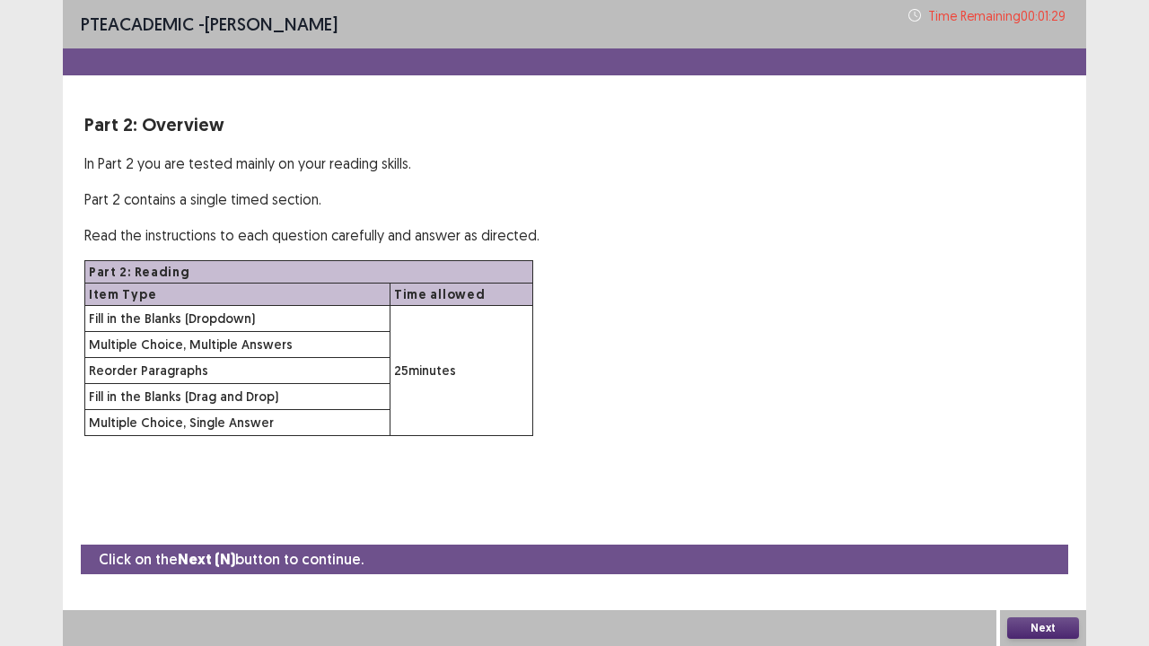
click at [1045, 524] on button "Next" at bounding box center [1043, 628] width 72 height 22
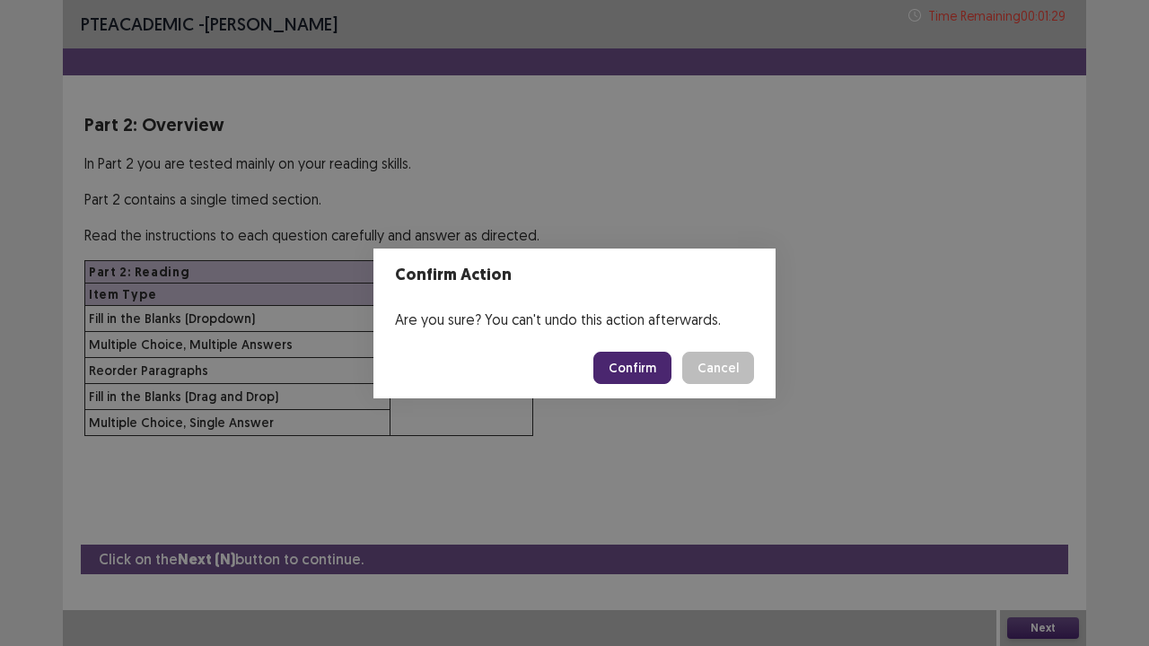
click at [643, 367] on button "Confirm" at bounding box center [632, 368] width 78 height 32
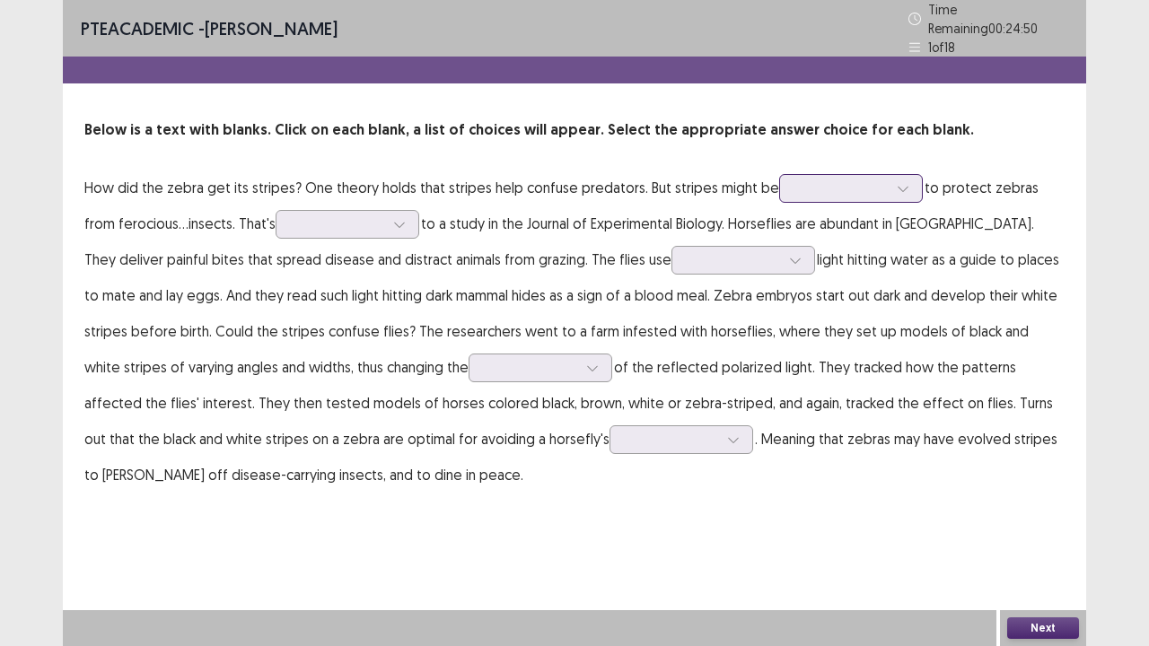
click at [889, 184] on div at bounding box center [902, 188] width 27 height 27
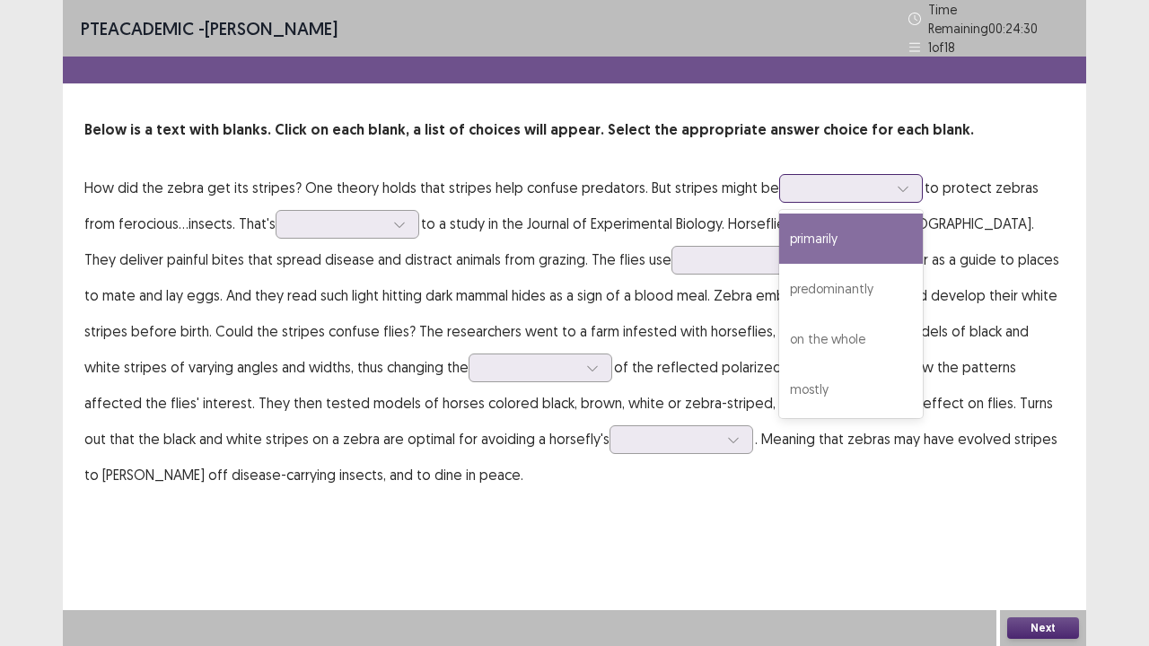
click at [872, 218] on div "primarily" at bounding box center [851, 239] width 144 height 50
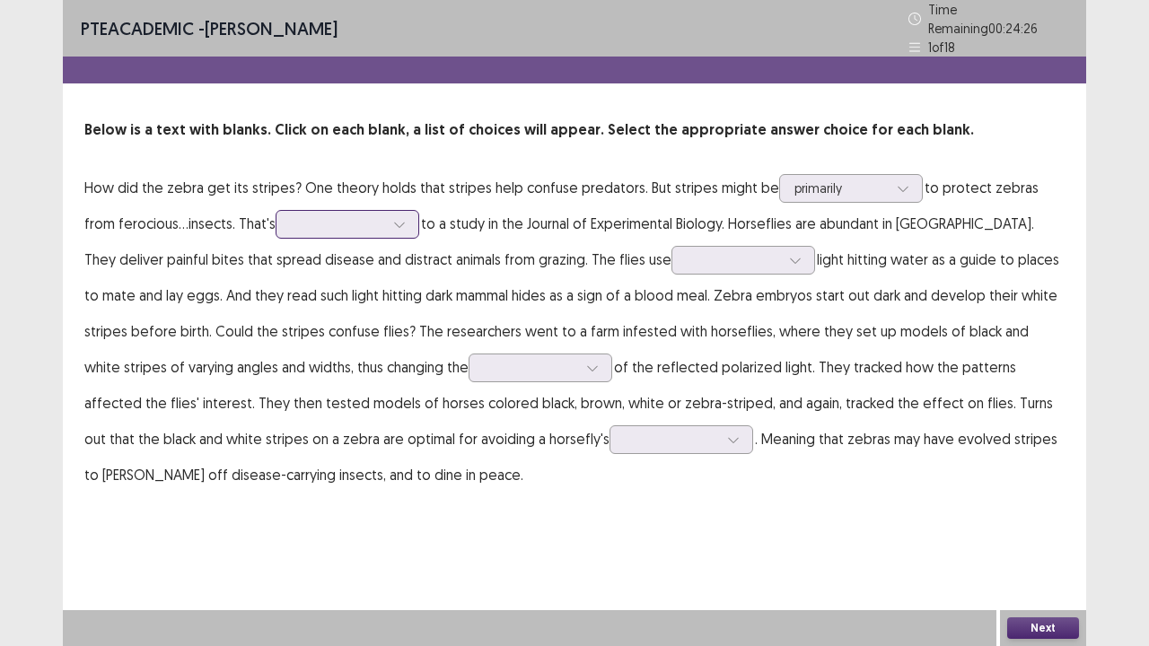
click at [322, 218] on div at bounding box center [337, 223] width 93 height 17
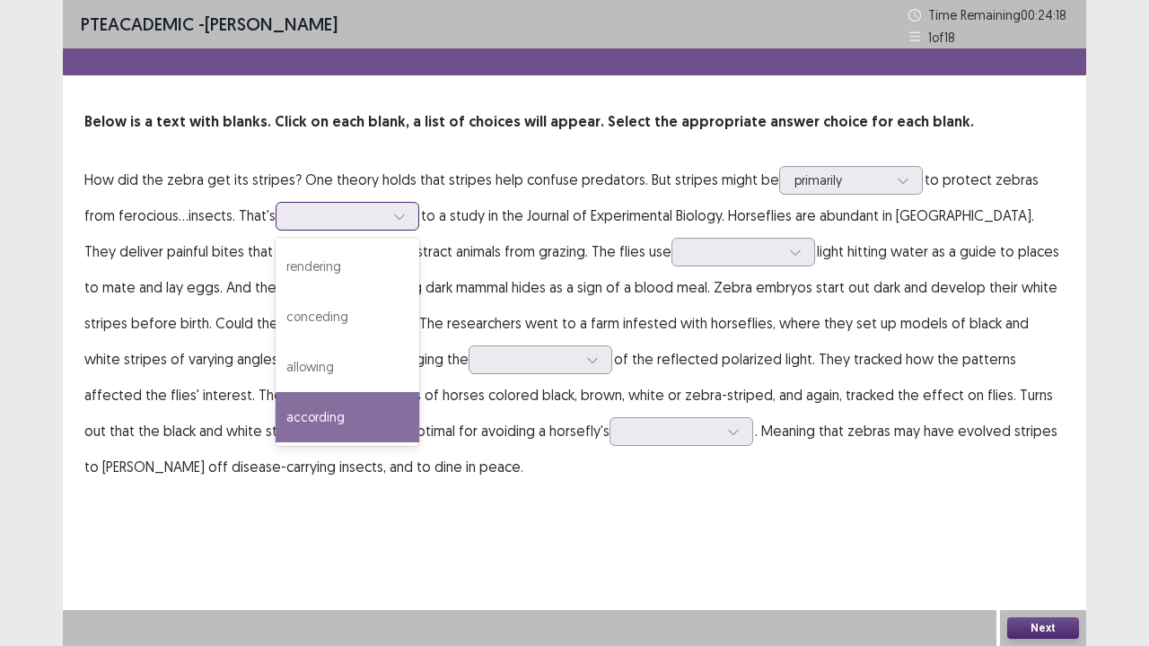
click at [321, 407] on div "according" at bounding box center [347, 417] width 144 height 50
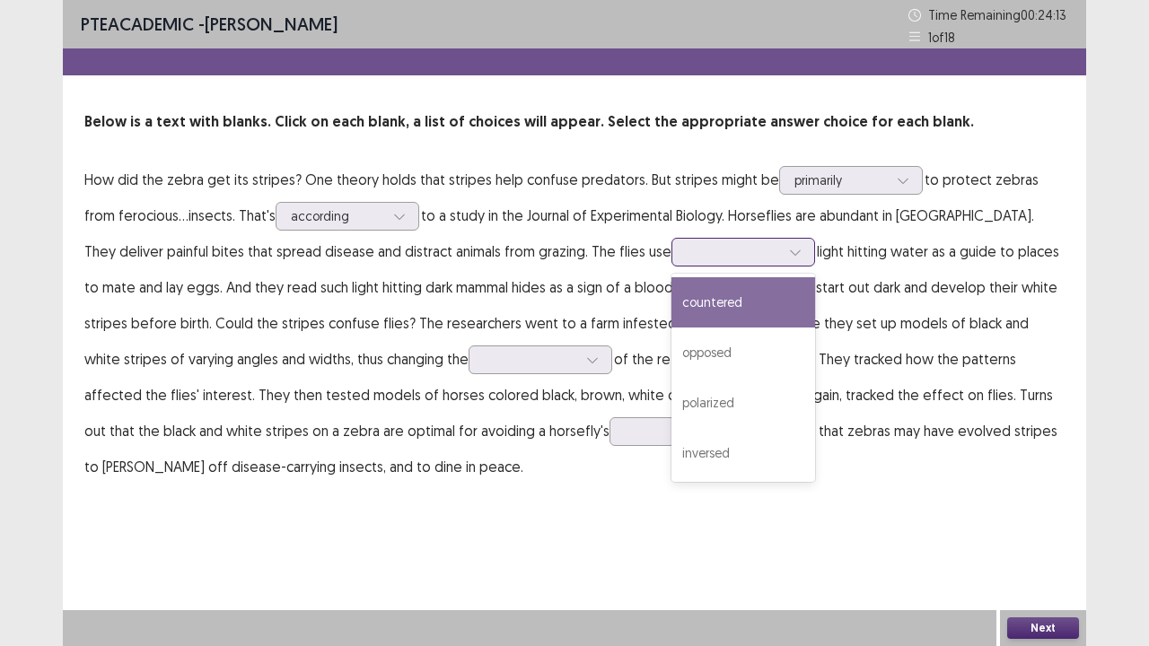
click at [686, 250] on div at bounding box center [732, 251] width 93 height 17
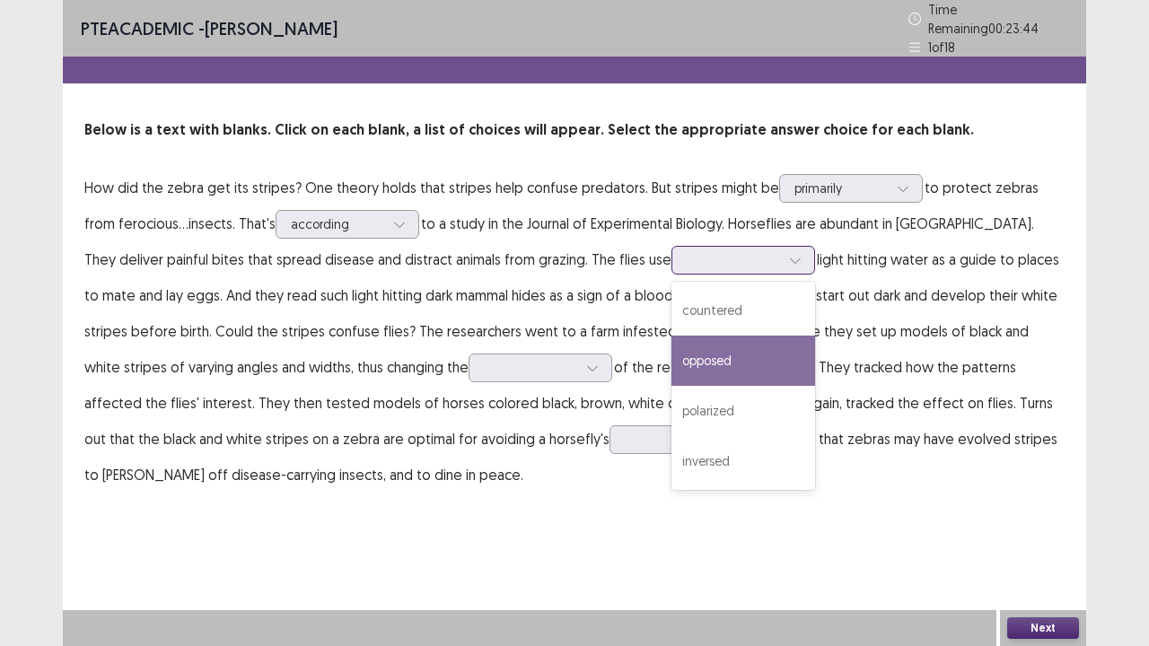
click at [671, 337] on div "opposed" at bounding box center [743, 361] width 144 height 50
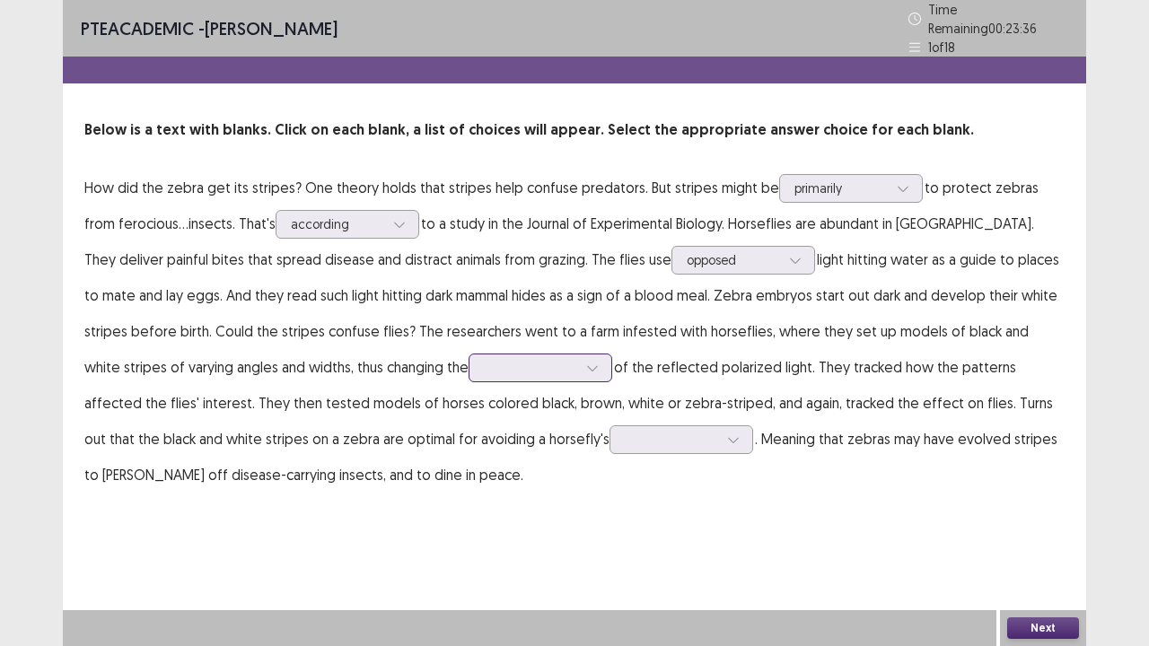
click at [586, 363] on icon at bounding box center [592, 368] width 13 height 13
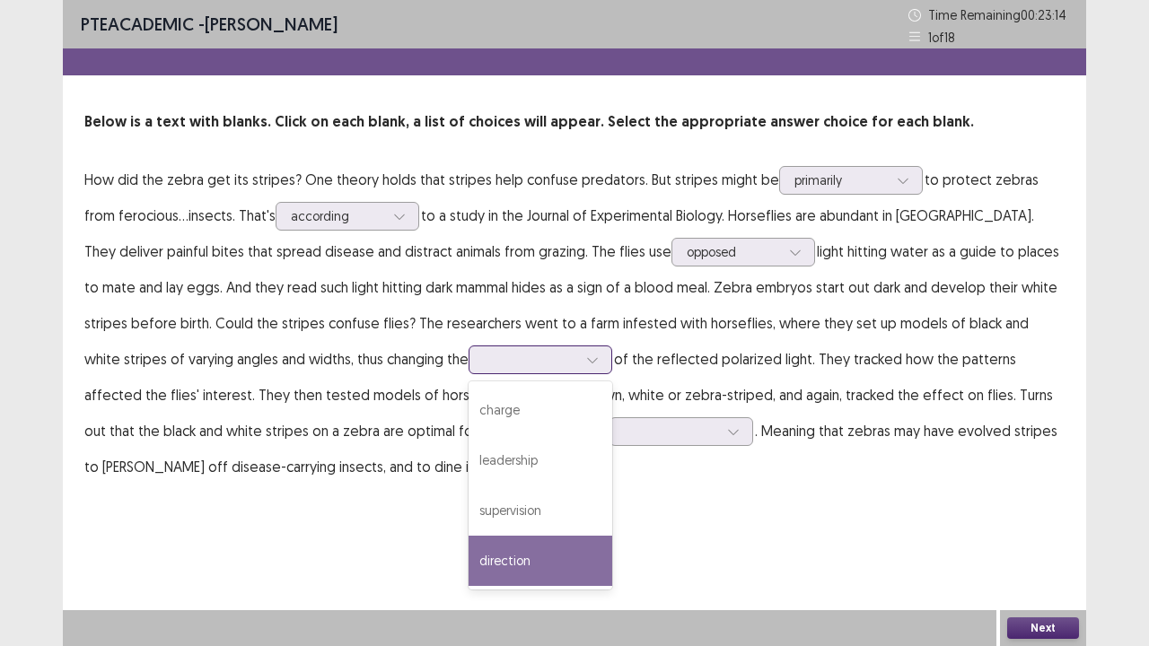
click at [468, 524] on div "direction" at bounding box center [540, 561] width 144 height 50
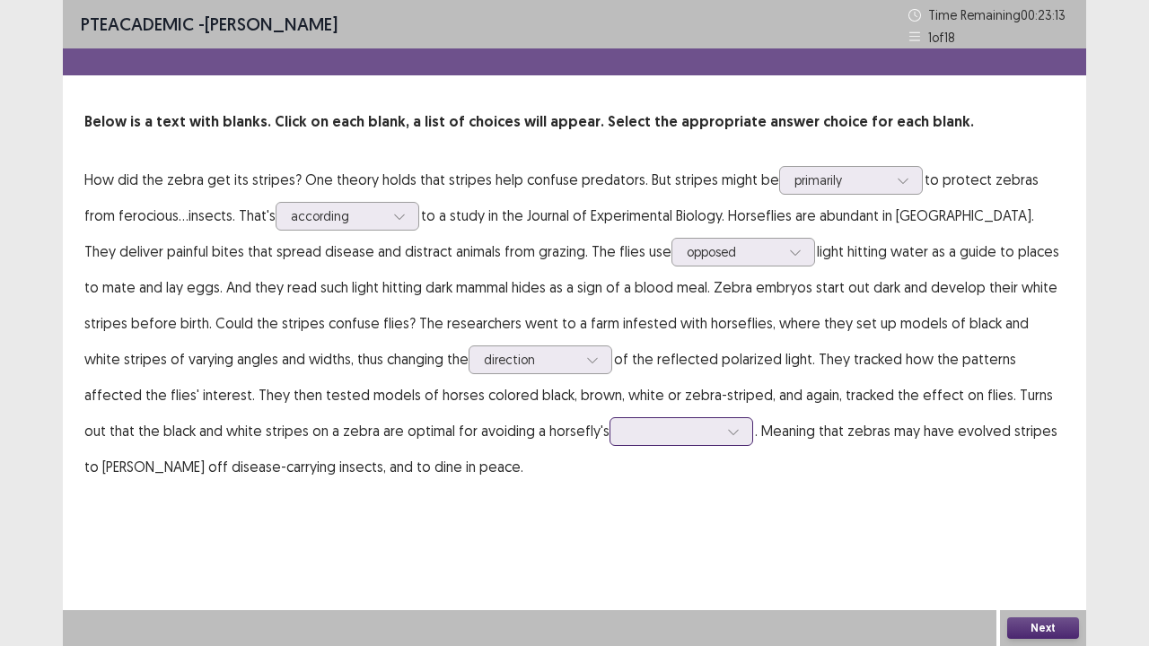
click at [625, 440] on div at bounding box center [671, 431] width 93 height 17
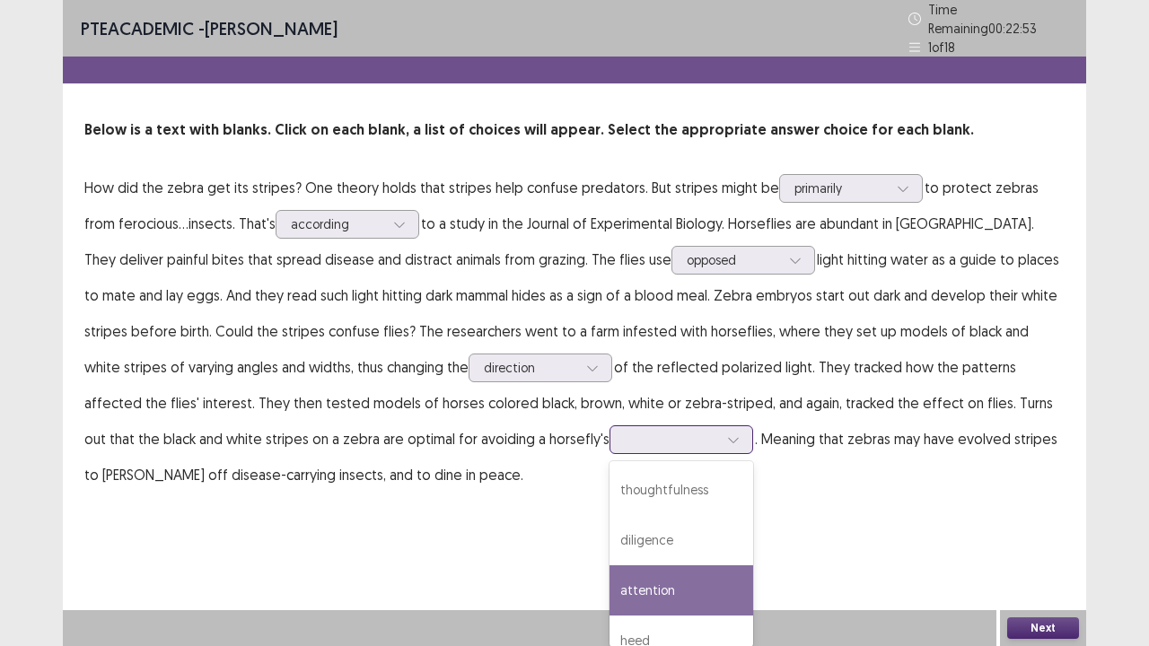
click at [609, 524] on div "attention" at bounding box center [681, 590] width 144 height 50
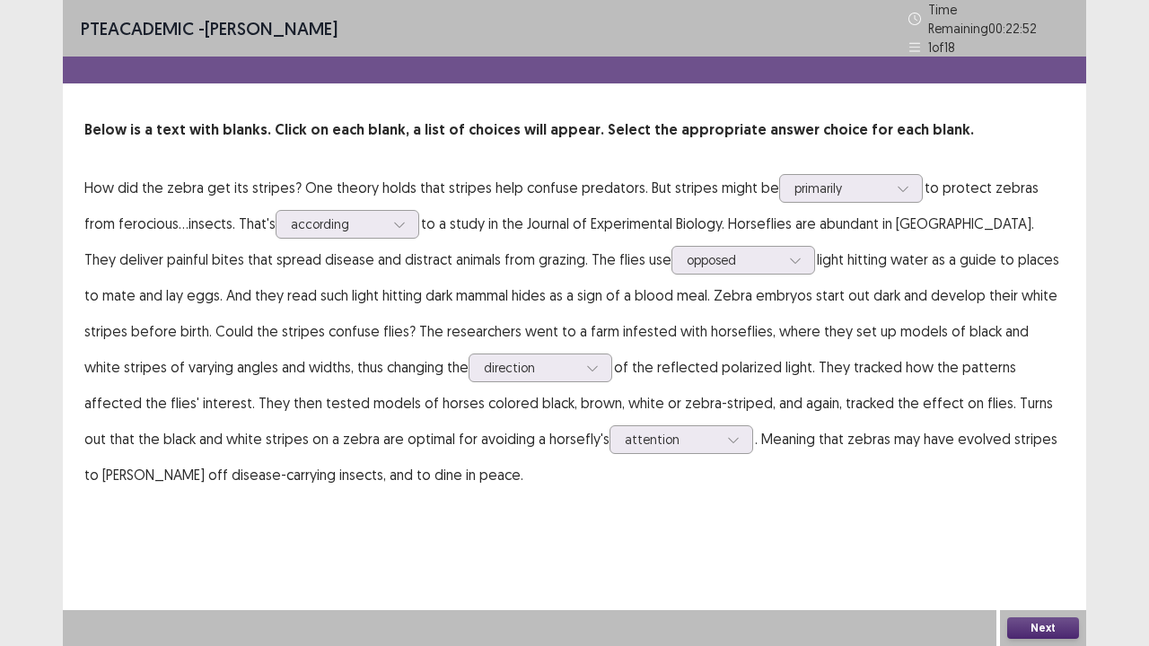
click at [1063, 524] on div "Next" at bounding box center [1043, 628] width 86 height 36
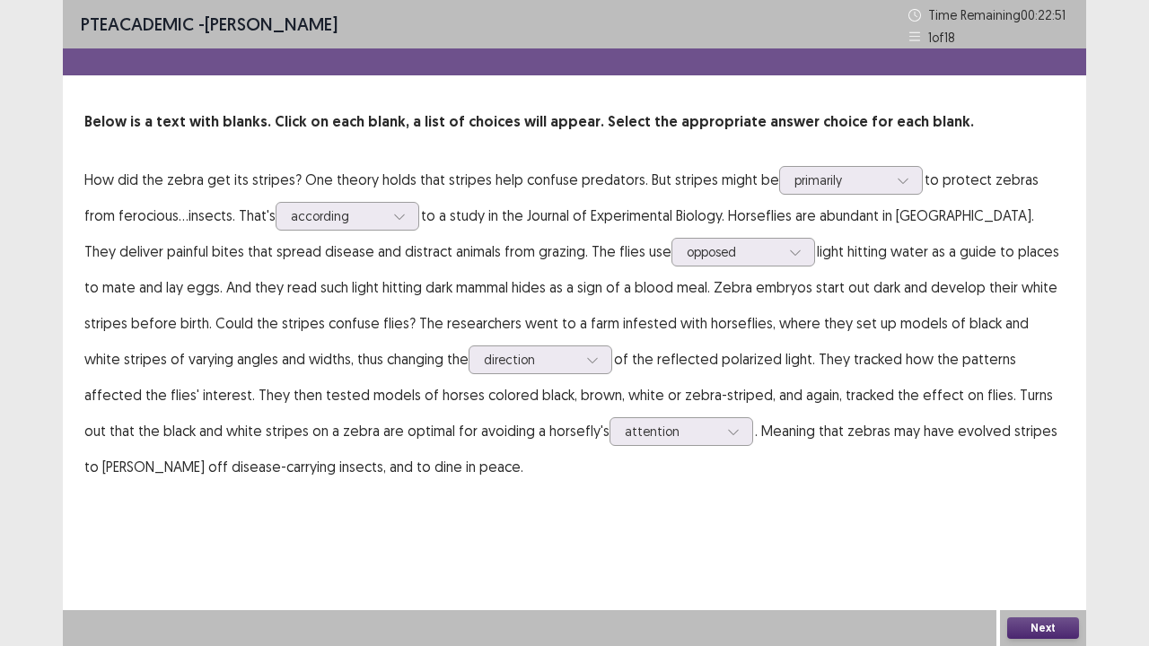
click at [1009, 524] on button "Next" at bounding box center [1043, 628] width 72 height 22
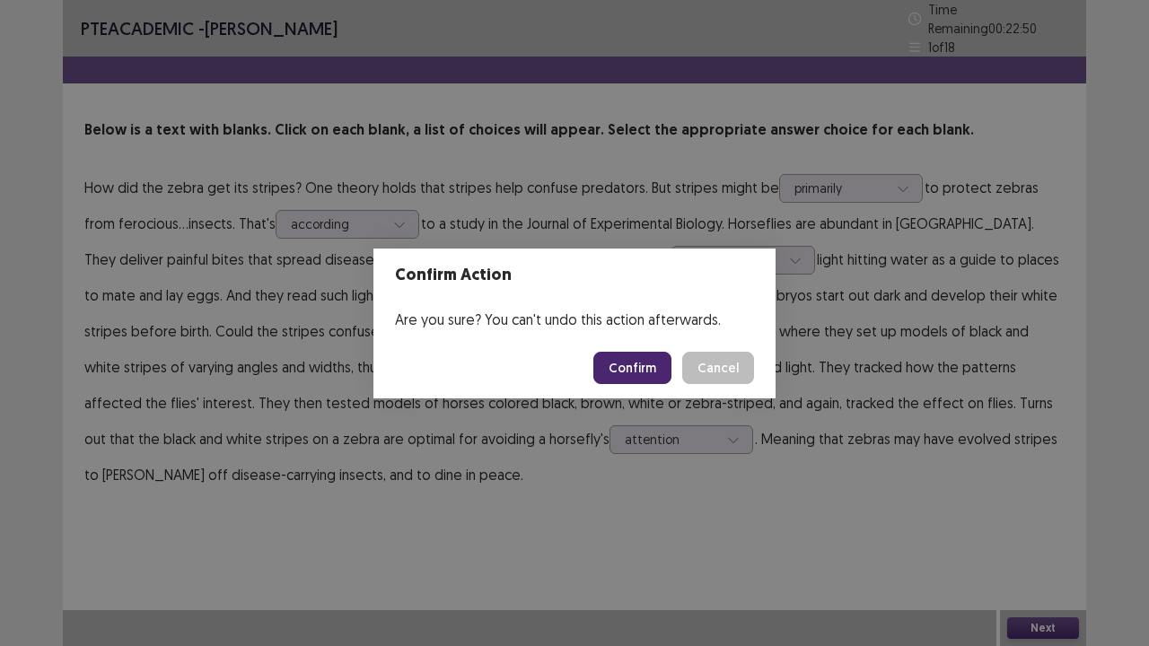
click at [657, 354] on footer "Confirm Cancel" at bounding box center [574, 367] width 402 height 61
click at [654, 364] on button "Confirm" at bounding box center [632, 368] width 78 height 32
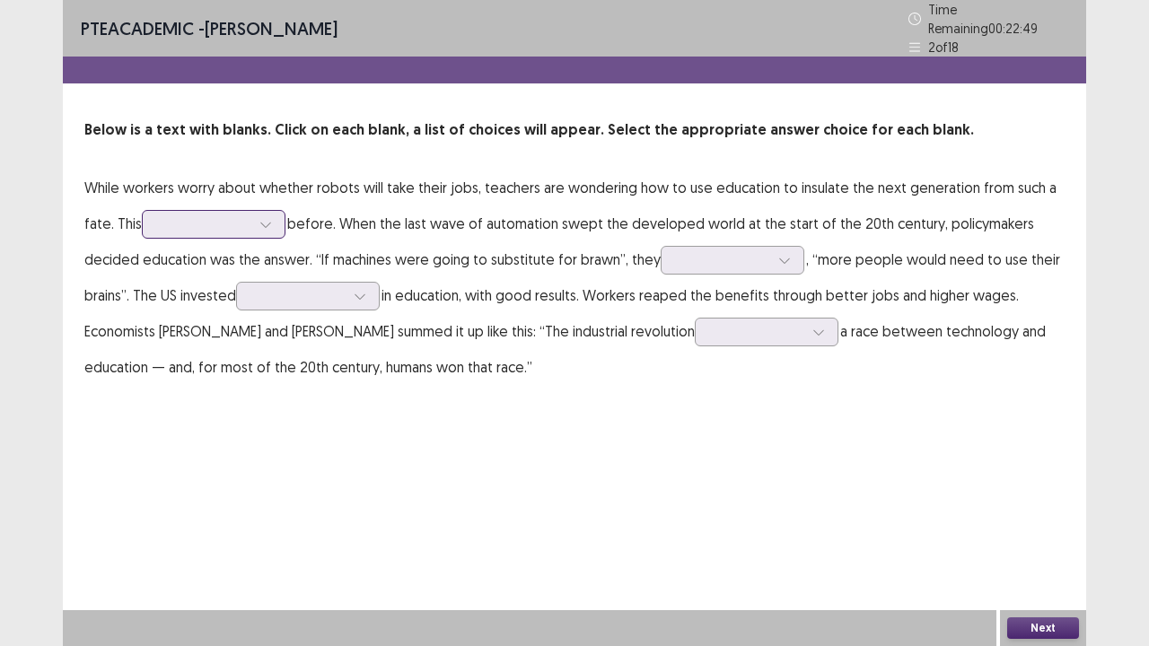
click at [235, 215] on div at bounding box center [203, 223] width 93 height 17
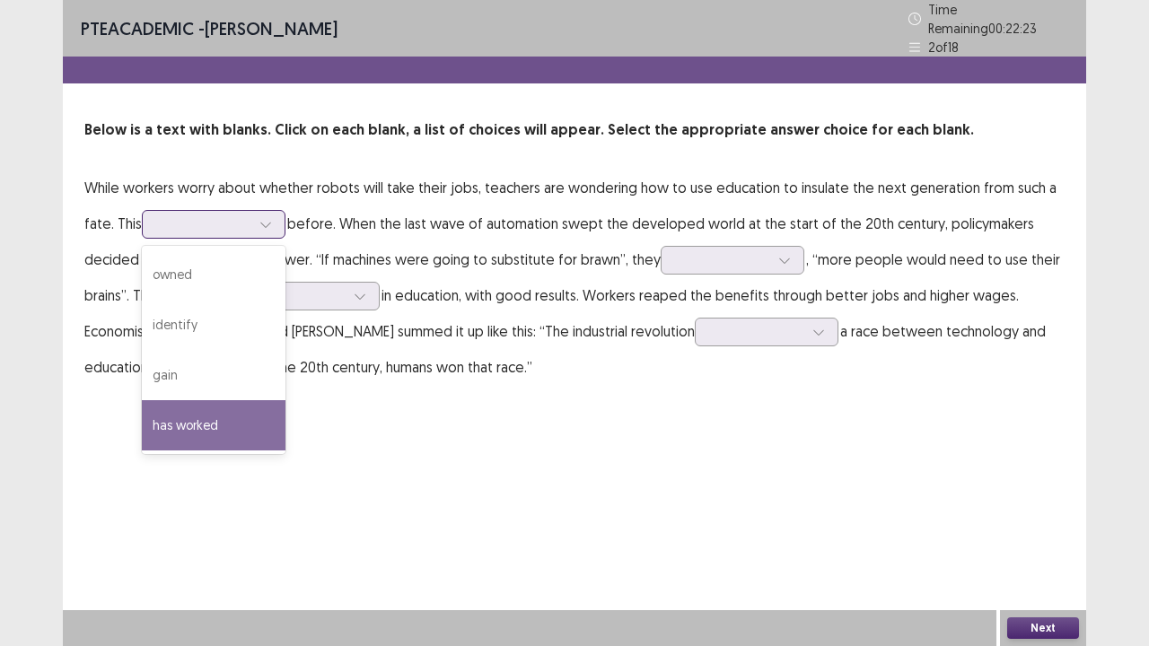
click at [202, 422] on div "has worked" at bounding box center [214, 425] width 144 height 50
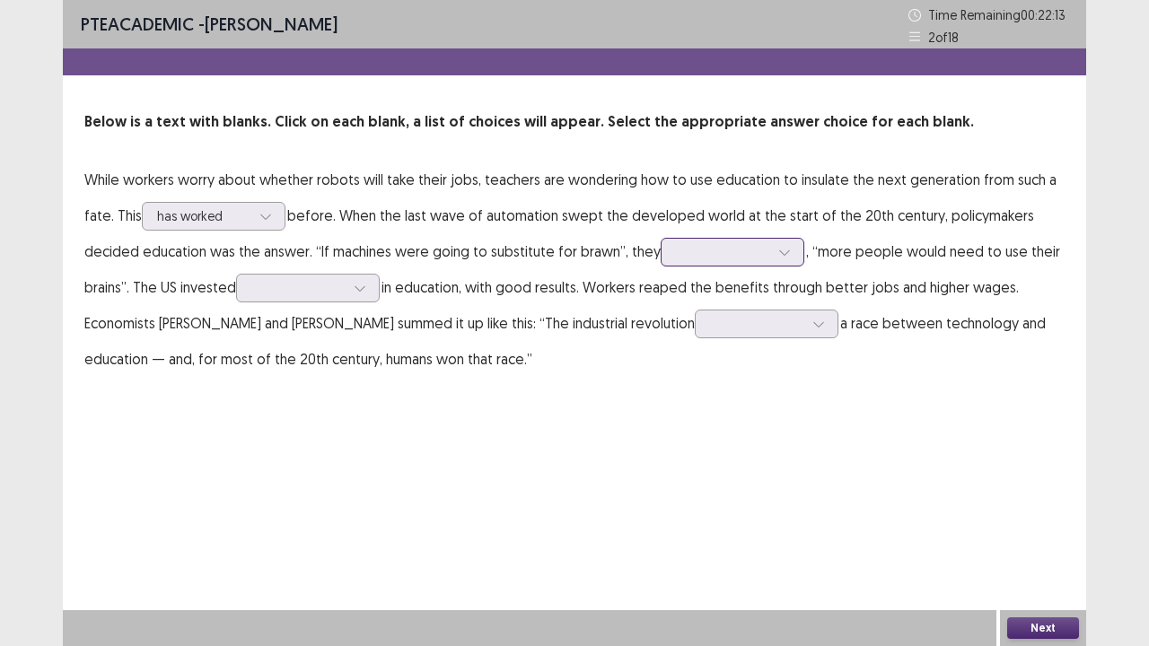
click at [732, 248] on div at bounding box center [722, 251] width 93 height 17
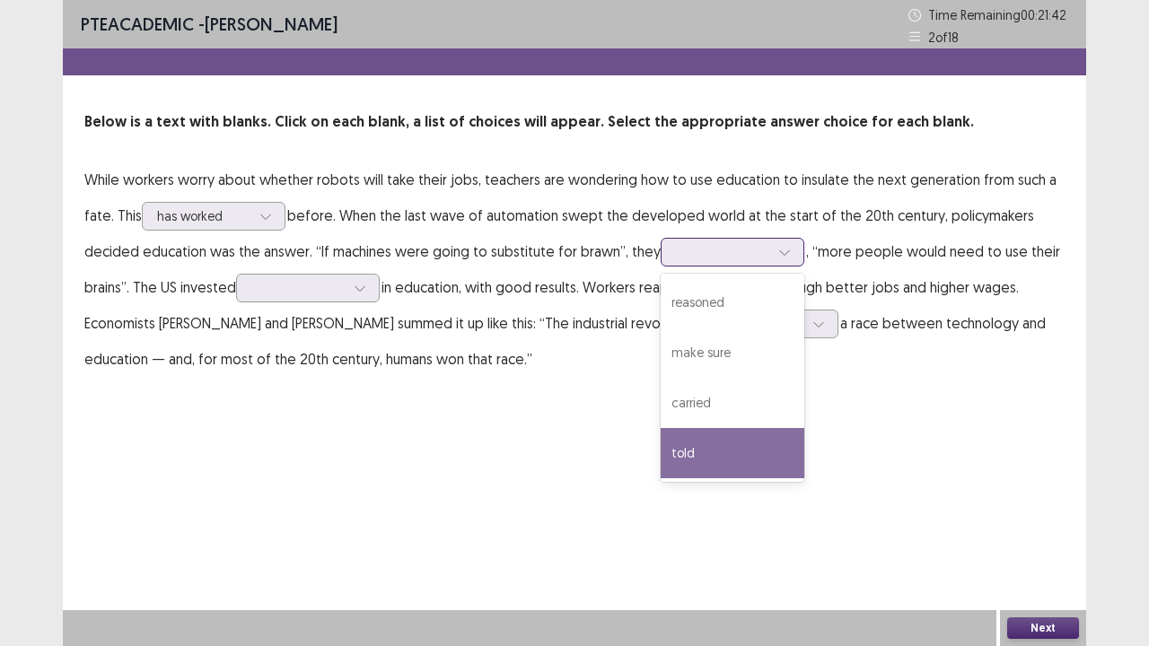
click at [702, 438] on div "told" at bounding box center [732, 453] width 144 height 50
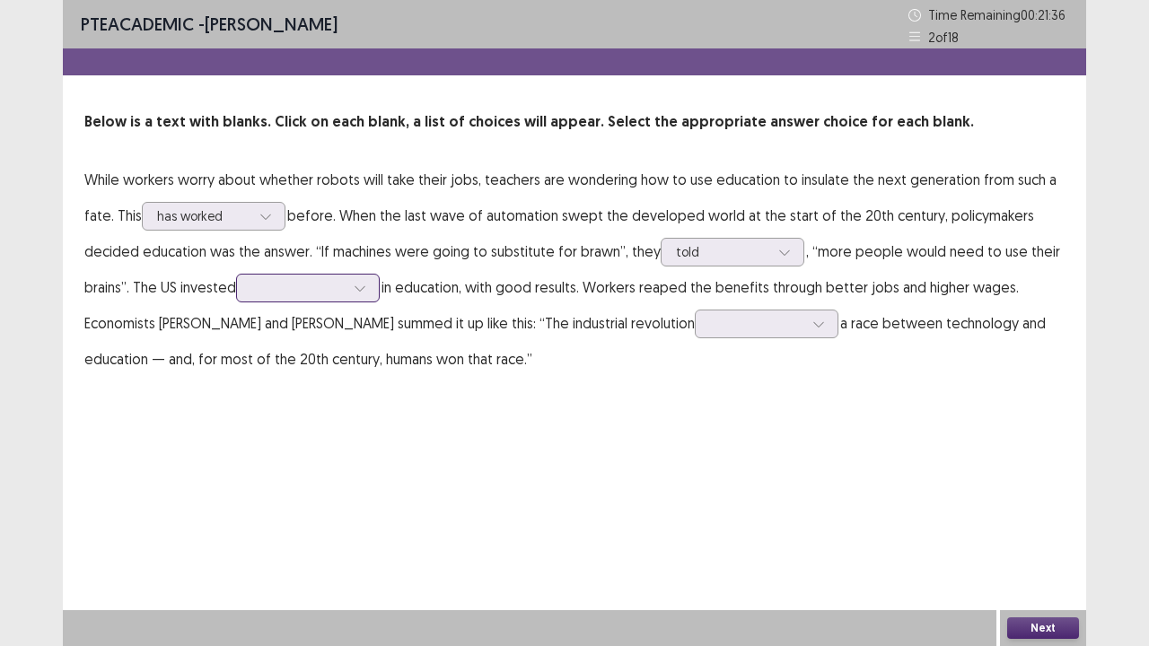
click at [254, 291] on input "text" at bounding box center [253, 287] width 4 height 13
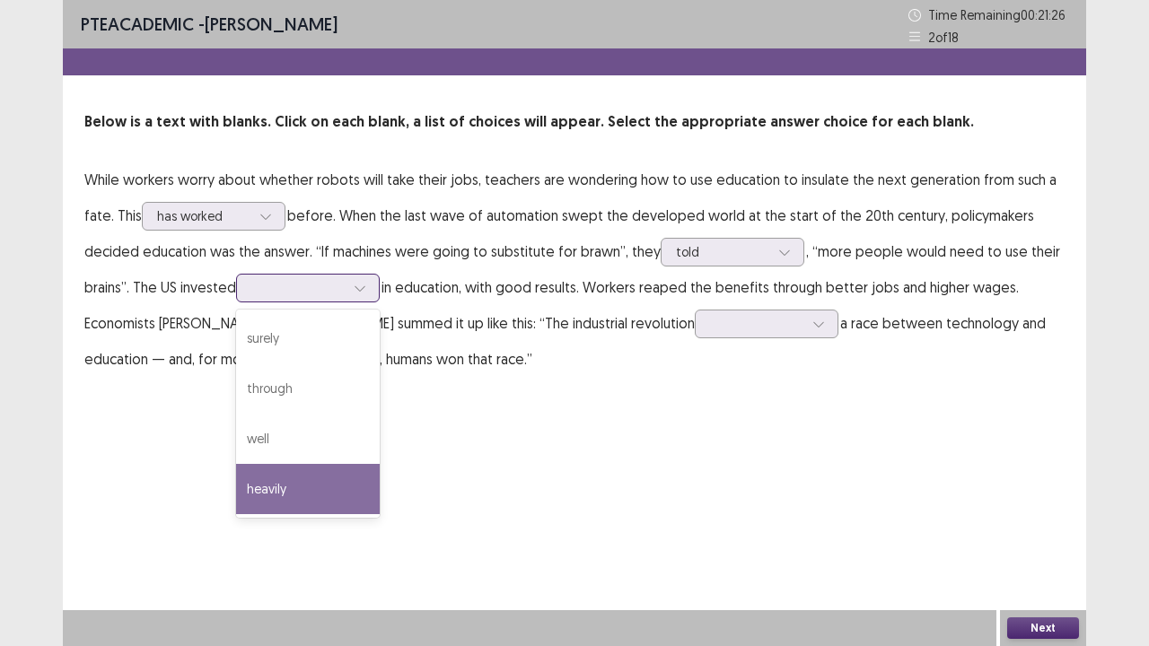
click at [304, 495] on div "heavily" at bounding box center [308, 489] width 144 height 50
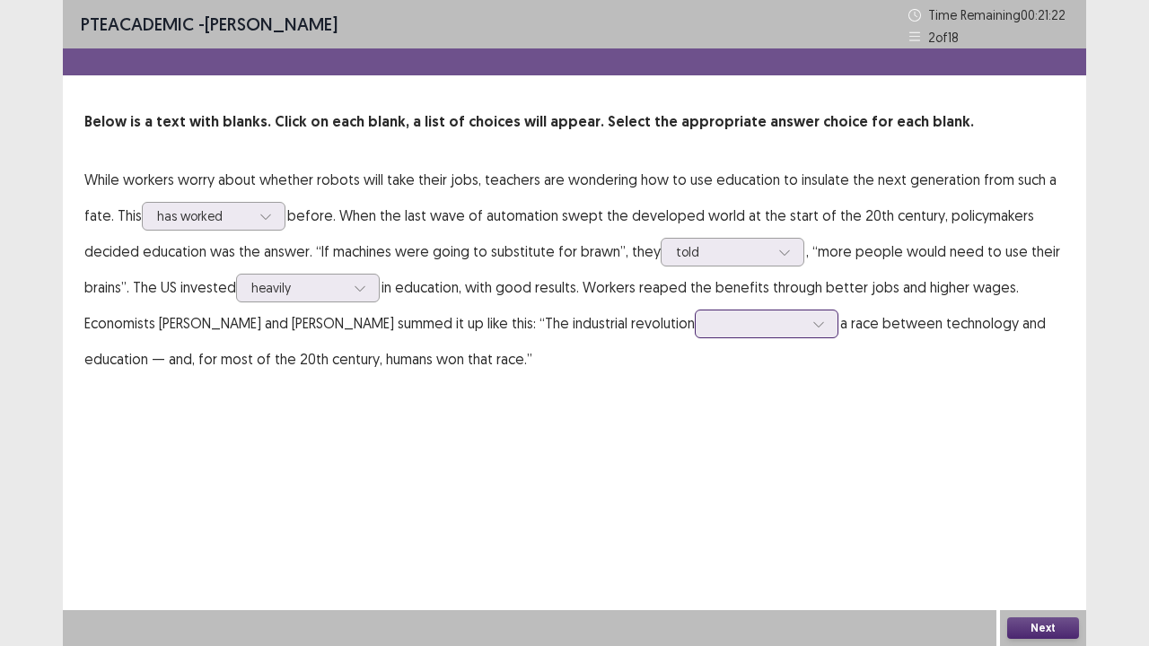
click at [768, 334] on div at bounding box center [756, 323] width 97 height 21
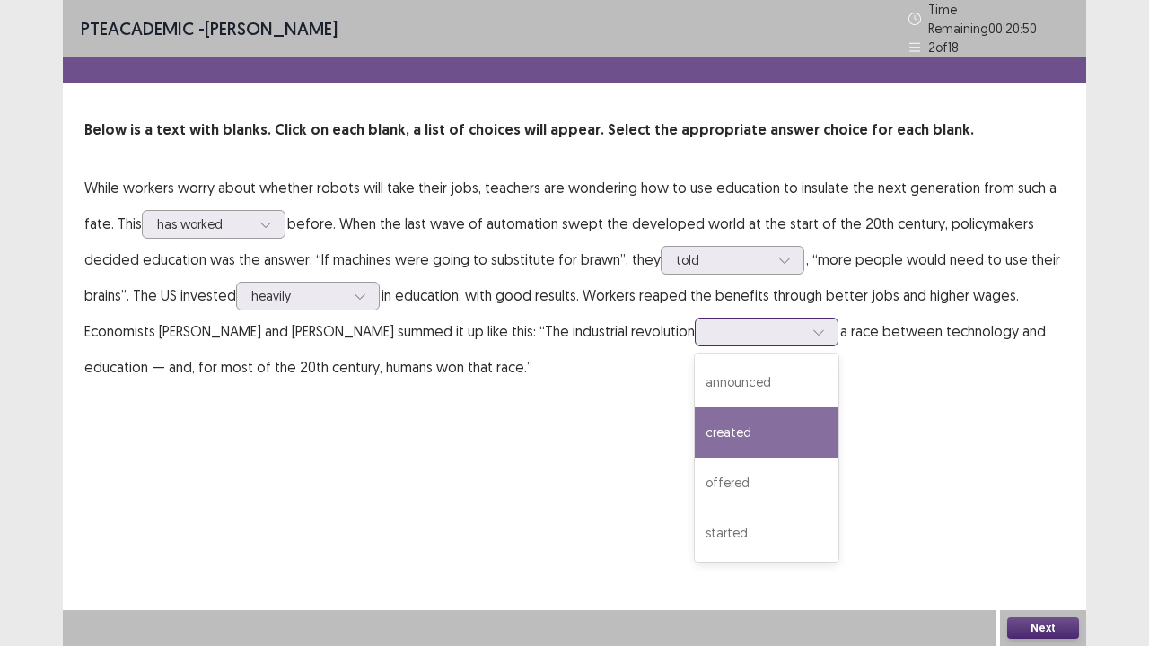
click at [771, 432] on div "created" at bounding box center [767, 432] width 144 height 50
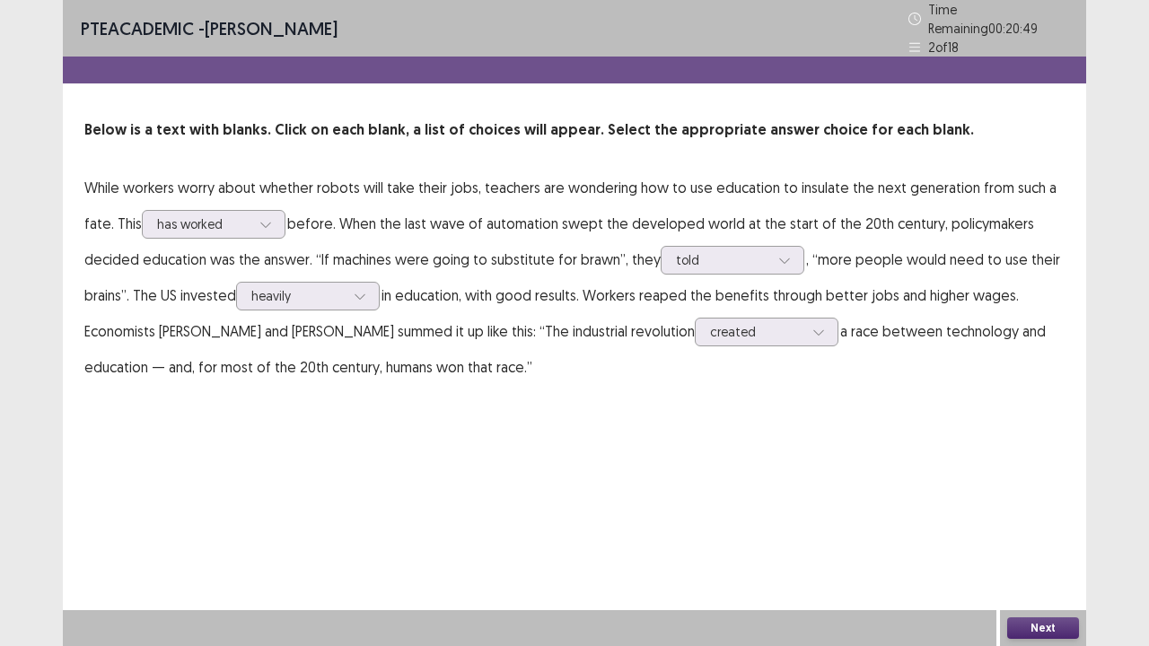
click at [1027, 524] on div "Next" at bounding box center [1043, 628] width 86 height 36
click at [1029, 524] on button "Next" at bounding box center [1043, 628] width 72 height 22
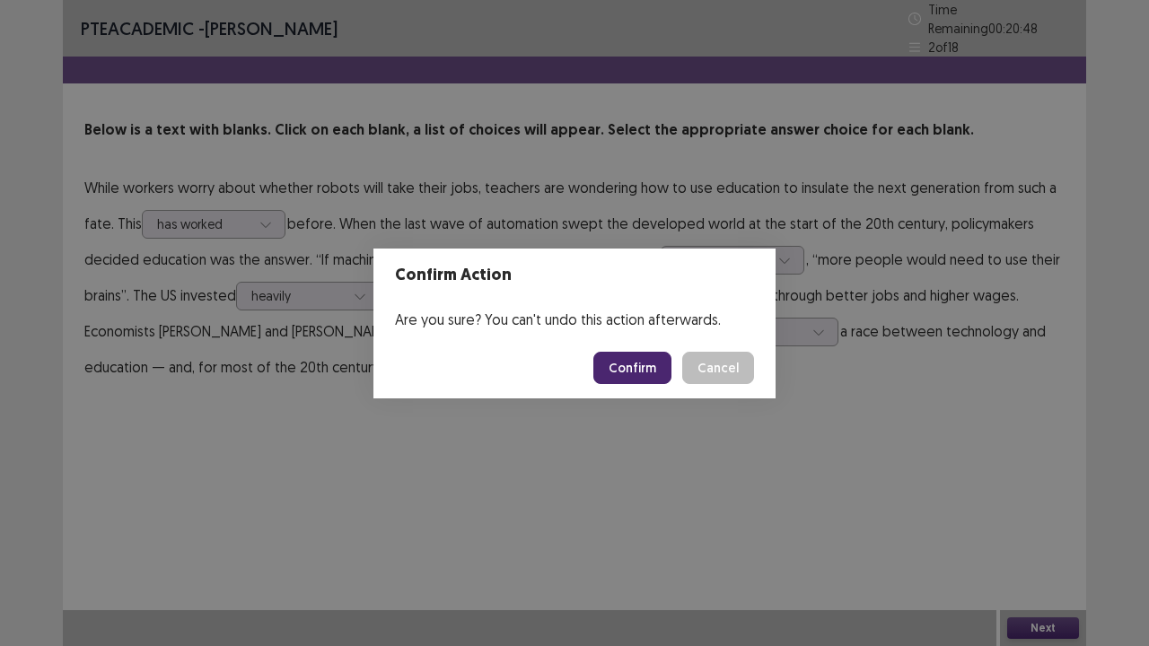
click at [675, 408] on div "Confirm Action Are you sure? You can't undo this action afterwards. Confirm Can…" at bounding box center [574, 323] width 1149 height 646
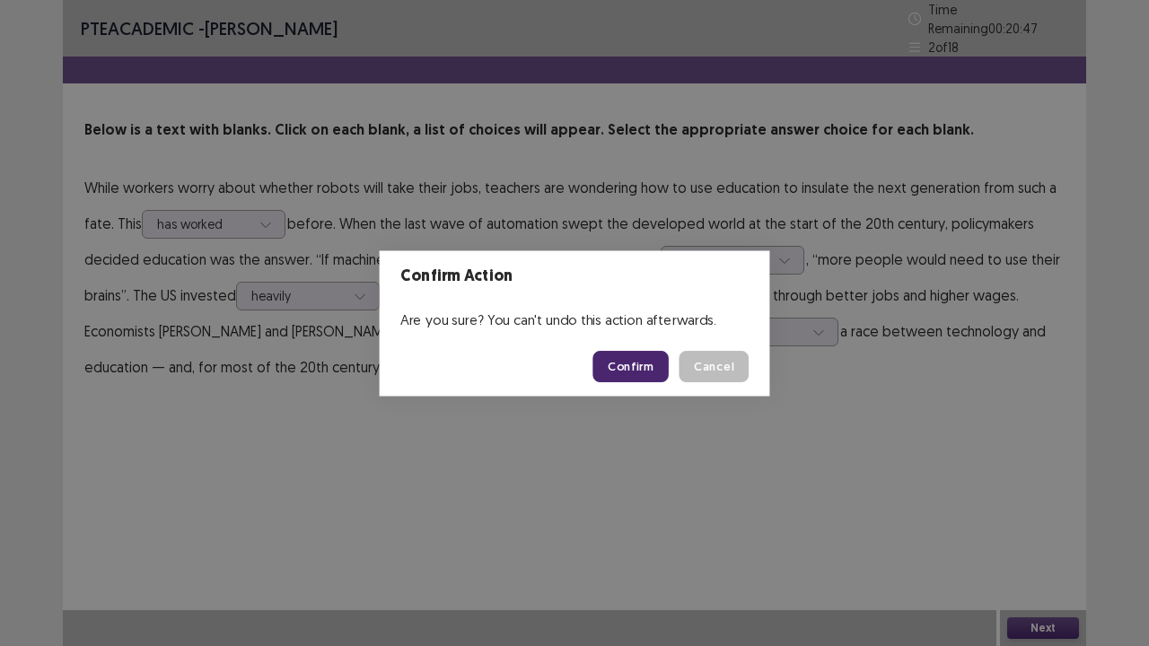
click at [660, 397] on div "PTE academic - [PERSON_NAME] Time Remaining 00 : 20 : 47 2 of 18 Below is a tex…" at bounding box center [574, 210] width 1023 height 421
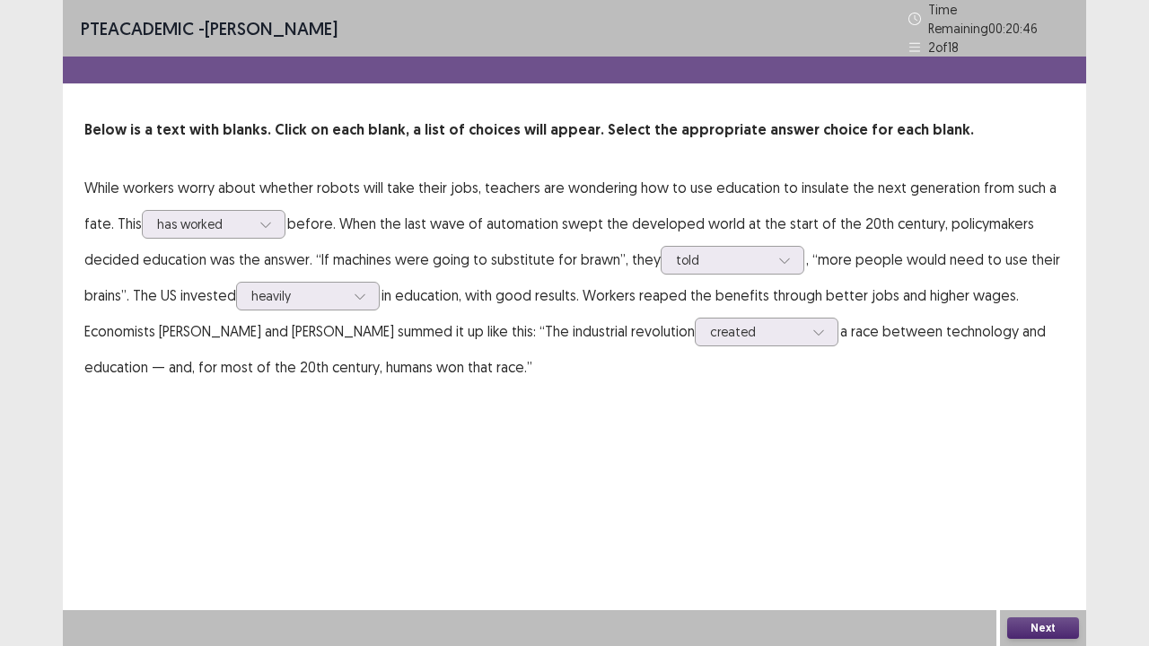
click at [1050, 524] on button "Next" at bounding box center [1043, 628] width 72 height 22
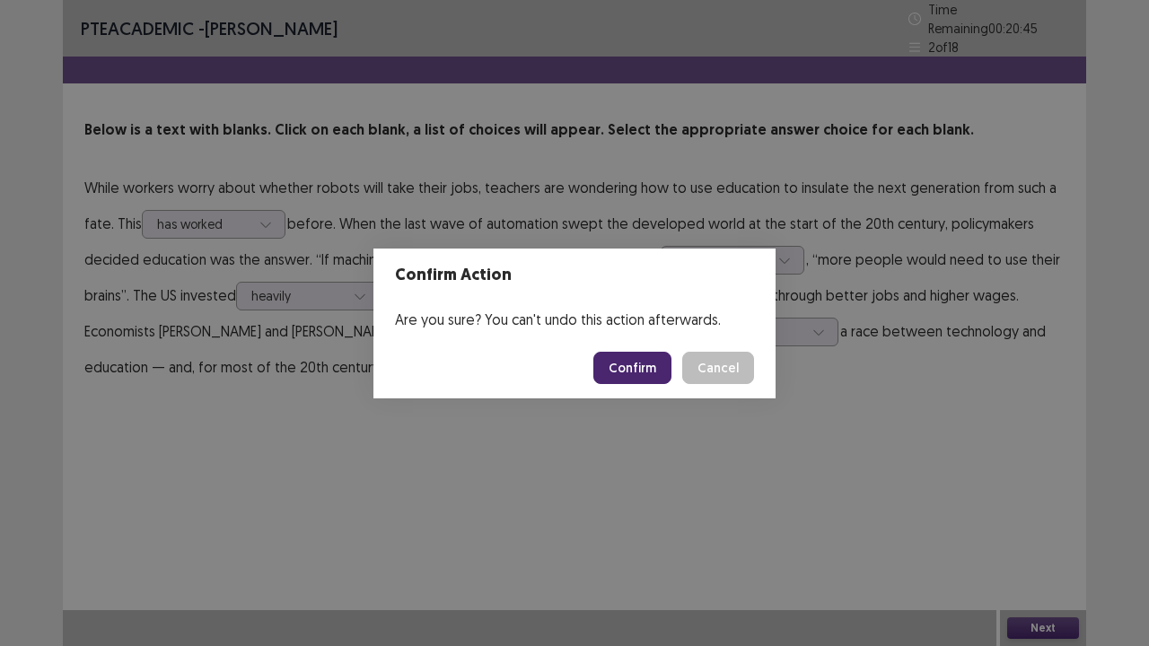
click at [638, 376] on button "Confirm" at bounding box center [632, 368] width 78 height 32
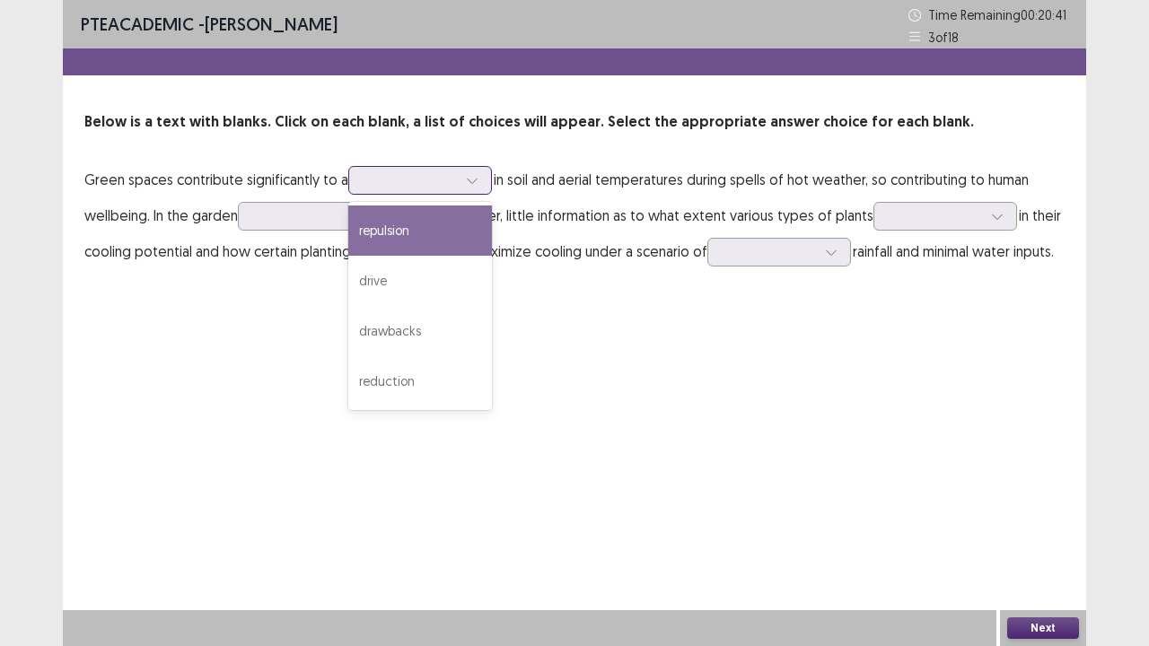
click at [444, 186] on div at bounding box center [409, 179] width 93 height 17
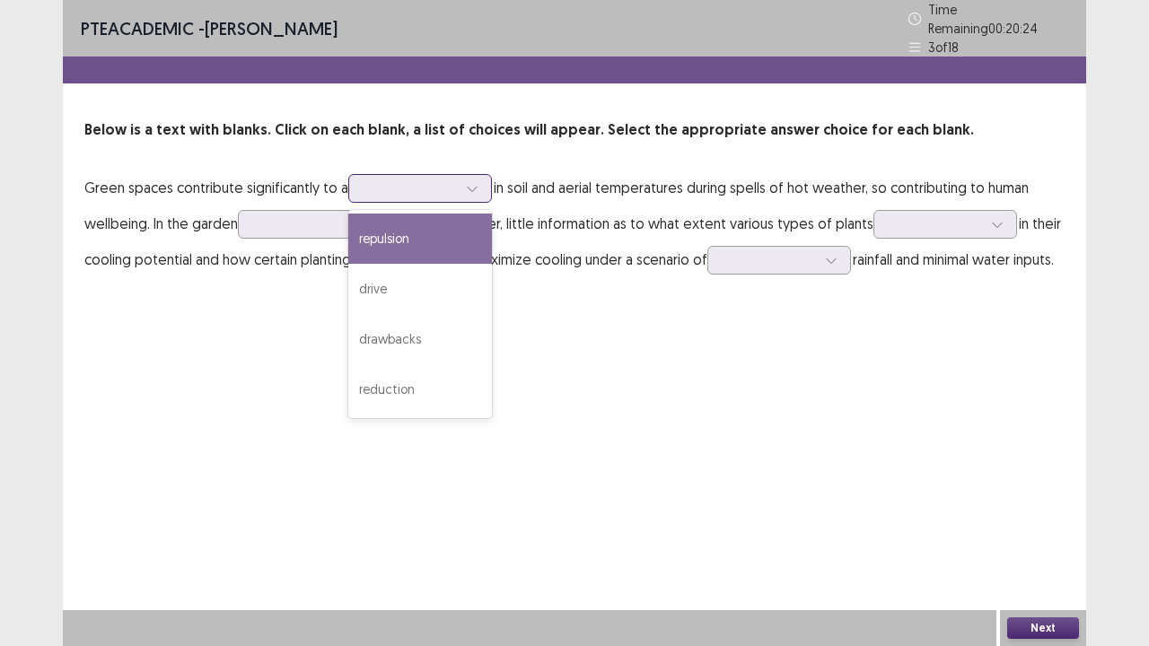
click at [415, 244] on div "repulsion" at bounding box center [420, 239] width 144 height 50
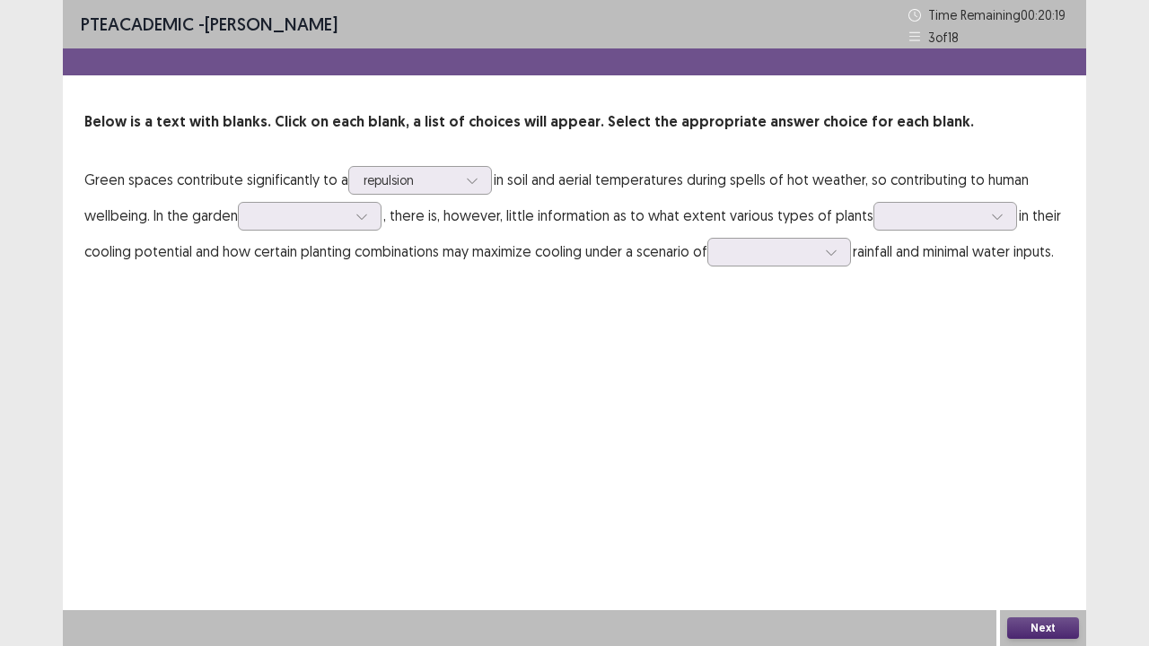
click at [373, 234] on p "Green spaces contribute significantly to a repulsion in soil and aerial tempera…" at bounding box center [574, 216] width 980 height 108
click at [368, 227] on div at bounding box center [361, 216] width 27 height 27
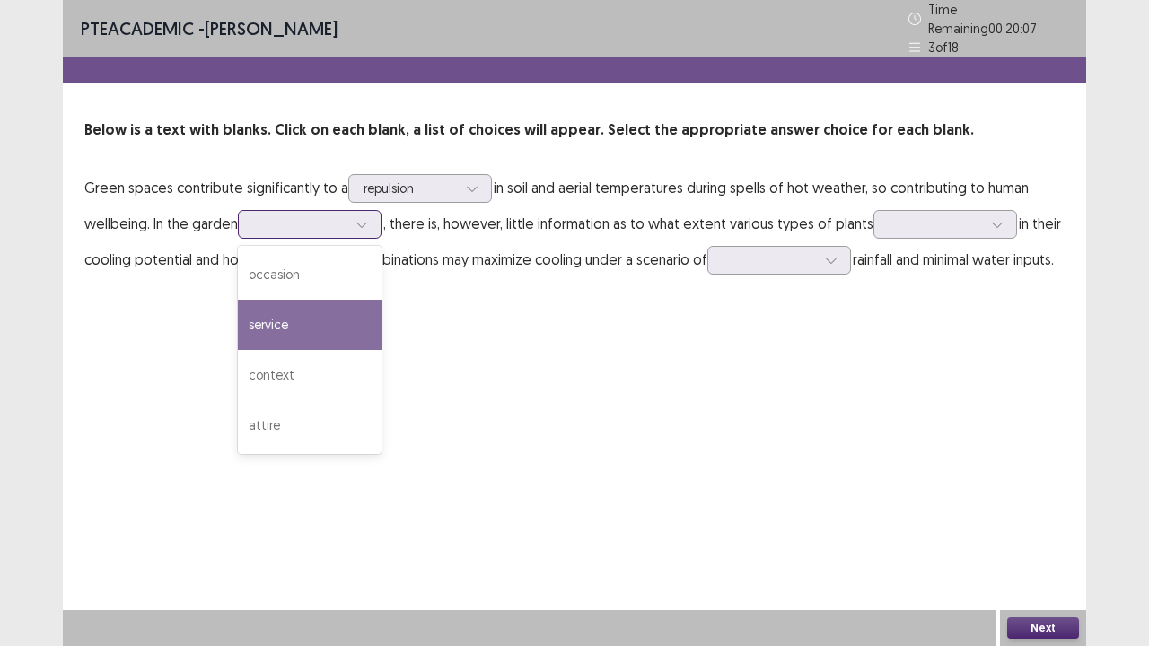
click at [296, 315] on div "service" at bounding box center [310, 325] width 144 height 50
click at [339, 215] on div at bounding box center [299, 223] width 93 height 17
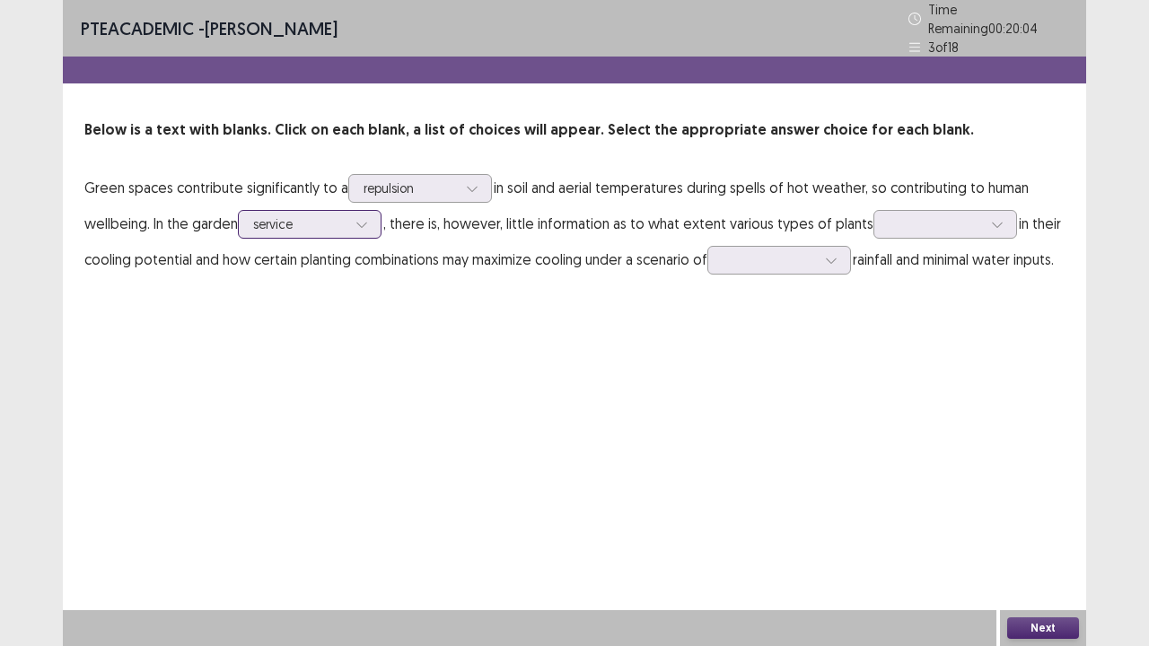
click at [339, 215] on div at bounding box center [299, 223] width 93 height 17
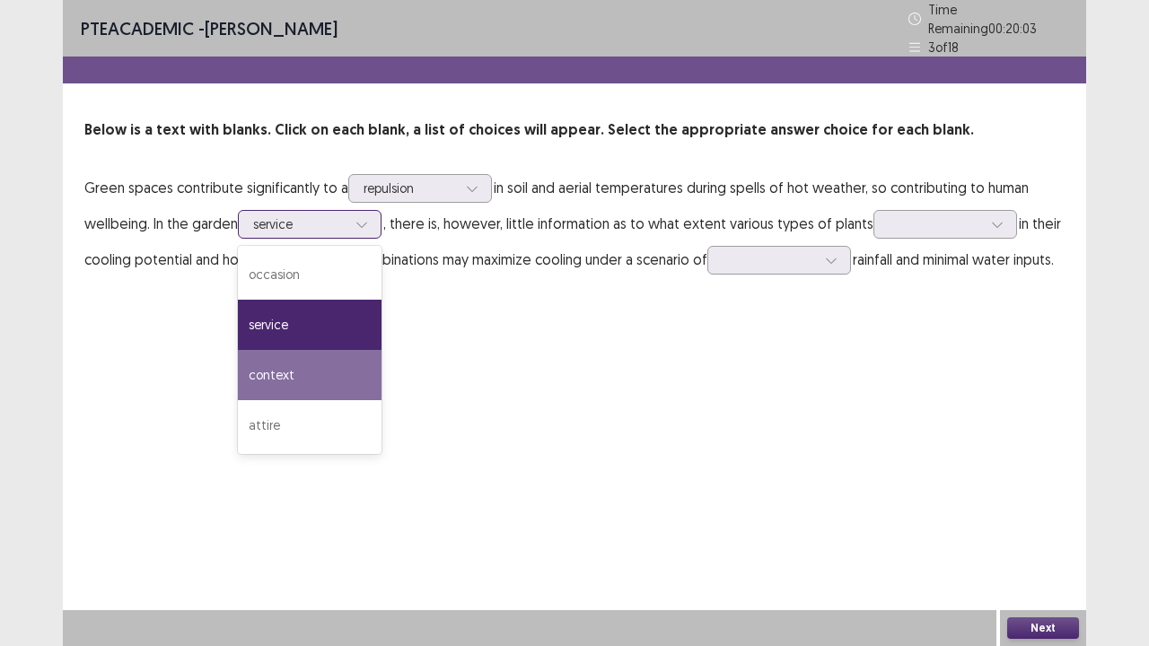
click at [319, 386] on div "context" at bounding box center [310, 375] width 144 height 50
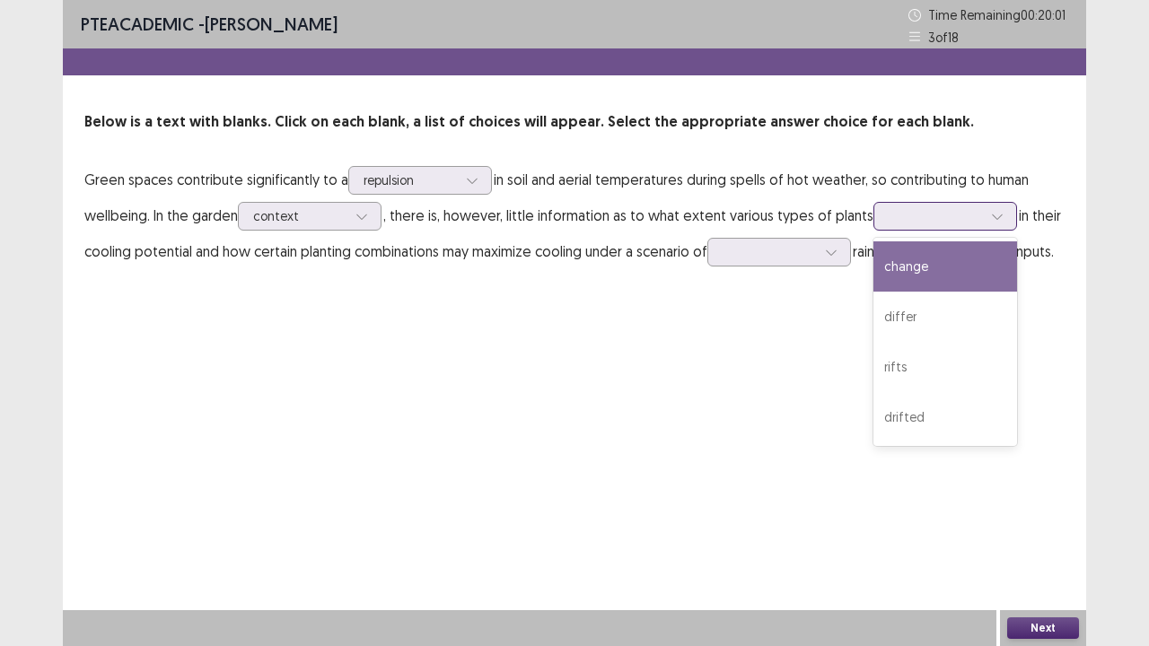
click at [921, 226] on div at bounding box center [935, 215] width 97 height 21
click at [955, 275] on div "change" at bounding box center [945, 266] width 144 height 50
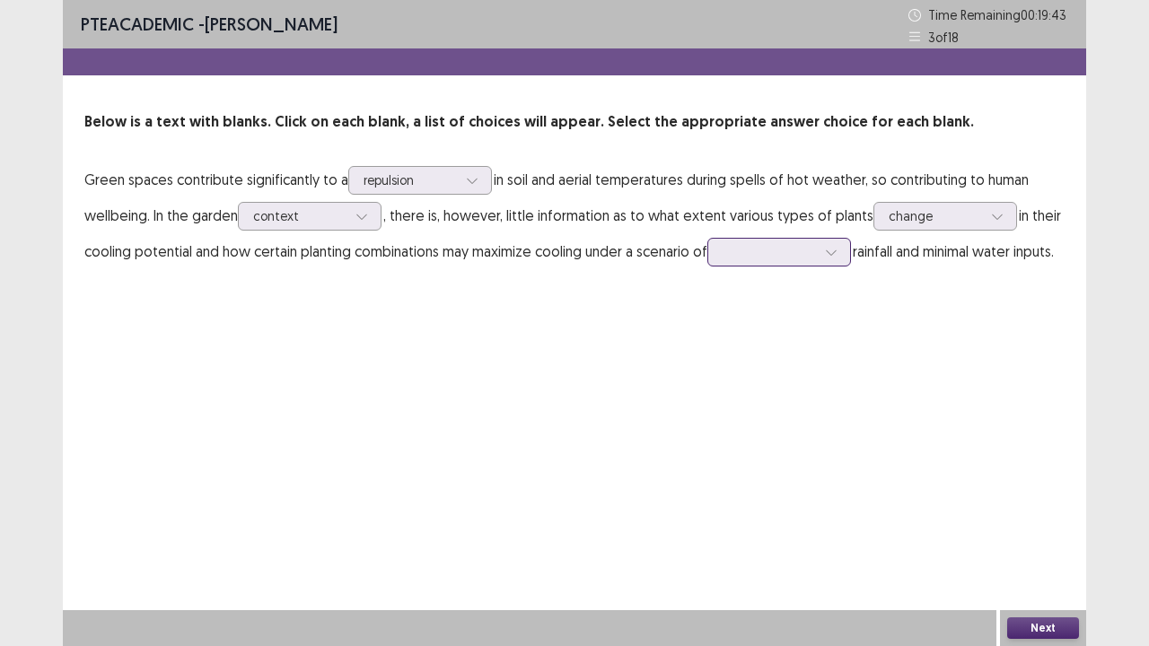
click at [814, 247] on div at bounding box center [768, 251] width 93 height 17
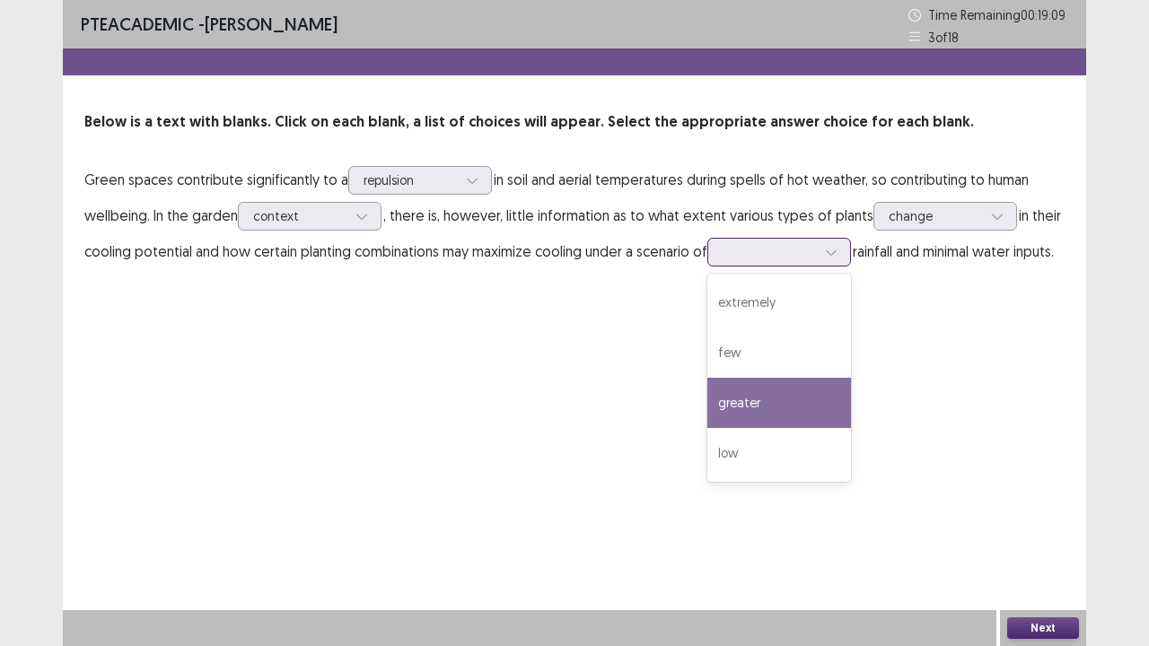
click at [799, 398] on div "greater" at bounding box center [779, 403] width 144 height 50
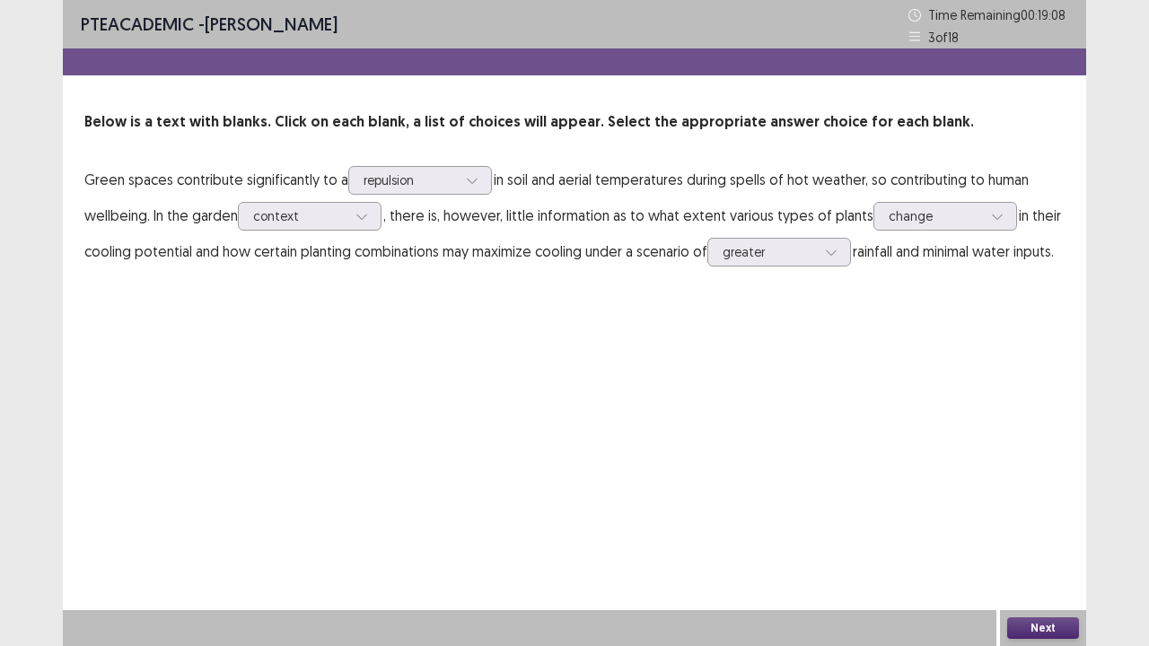
click at [1016, 524] on div "Next" at bounding box center [1043, 628] width 86 height 36
click at [1016, 524] on button "Next" at bounding box center [1043, 628] width 72 height 22
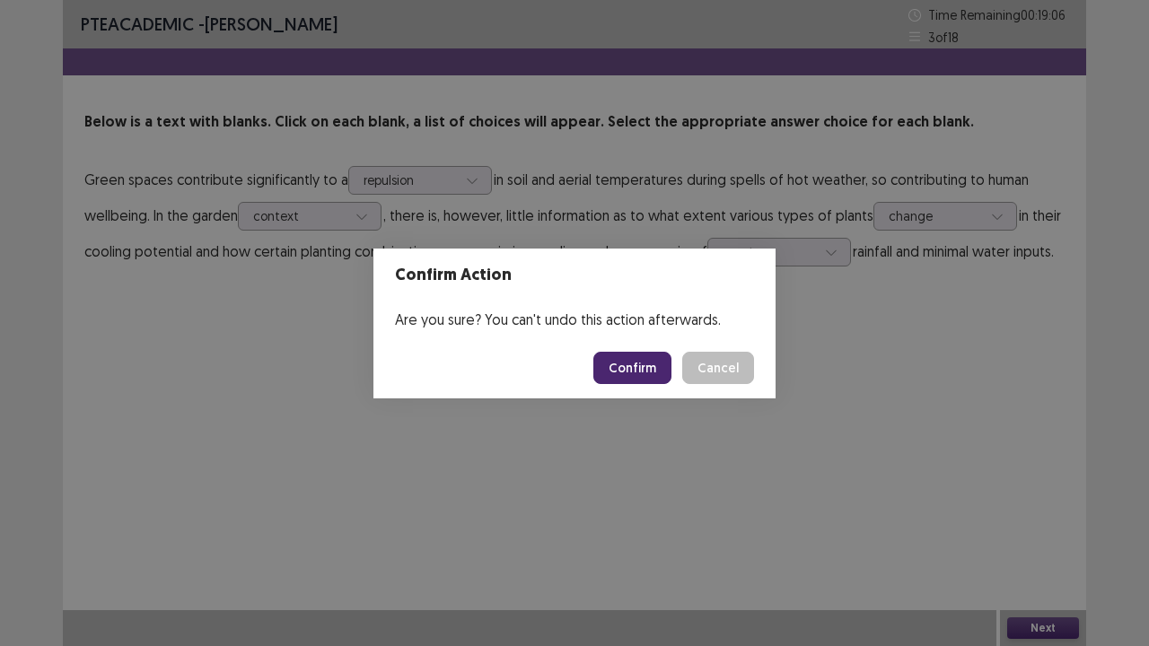
click at [651, 375] on button "Confirm" at bounding box center [632, 368] width 78 height 32
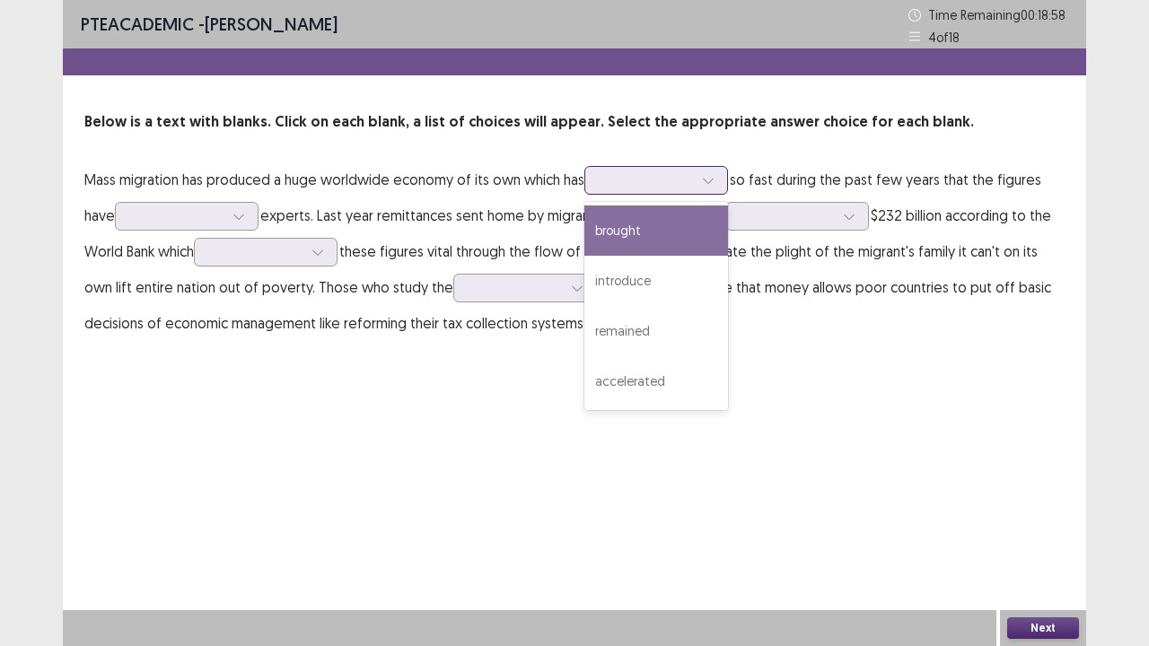
click at [609, 188] on div at bounding box center [645, 179] width 93 height 17
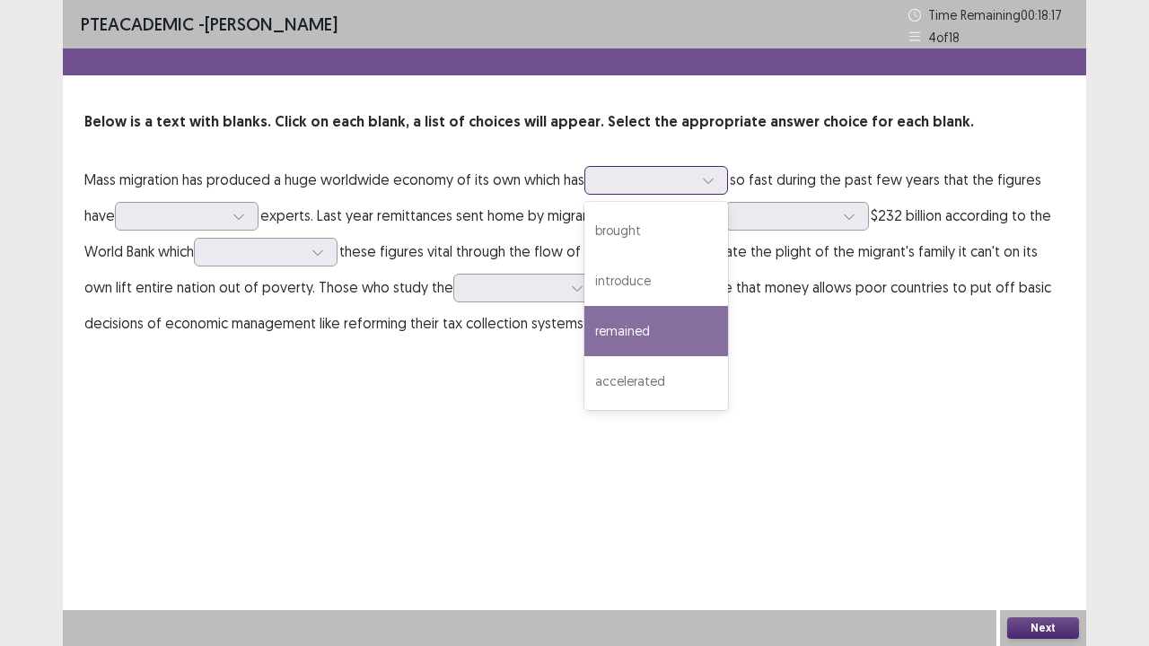
click at [656, 341] on div "remained" at bounding box center [656, 331] width 144 height 50
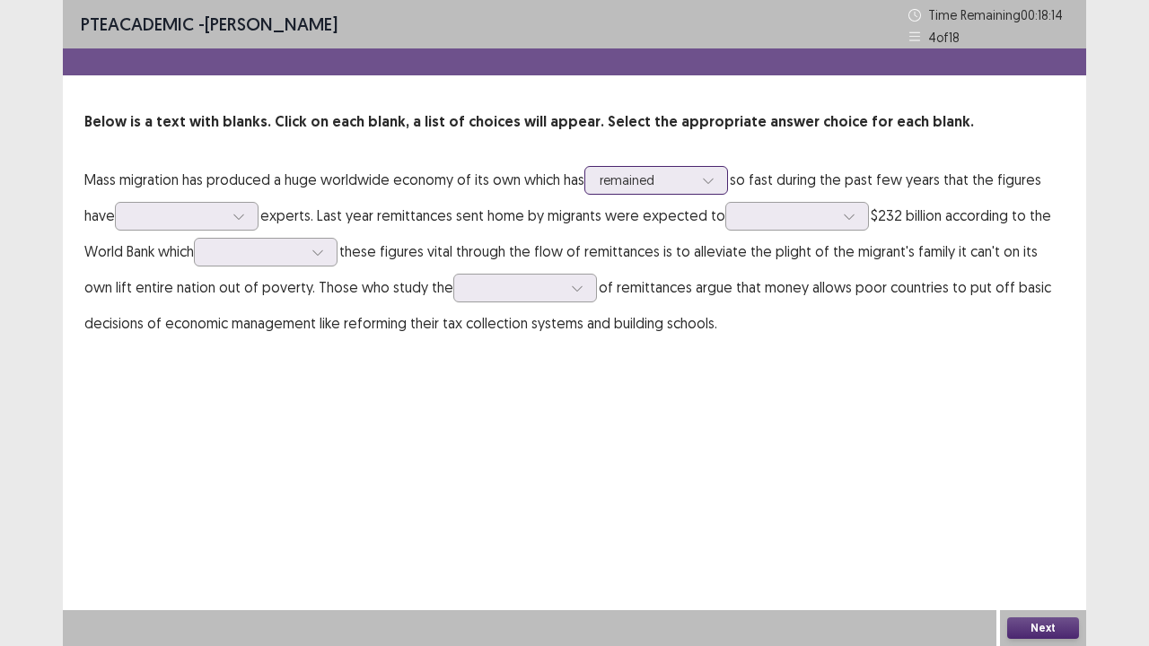
click at [650, 171] on div at bounding box center [645, 179] width 93 height 17
click at [650, 172] on div at bounding box center [645, 179] width 93 height 17
click at [147, 223] on div at bounding box center [176, 215] width 93 height 17
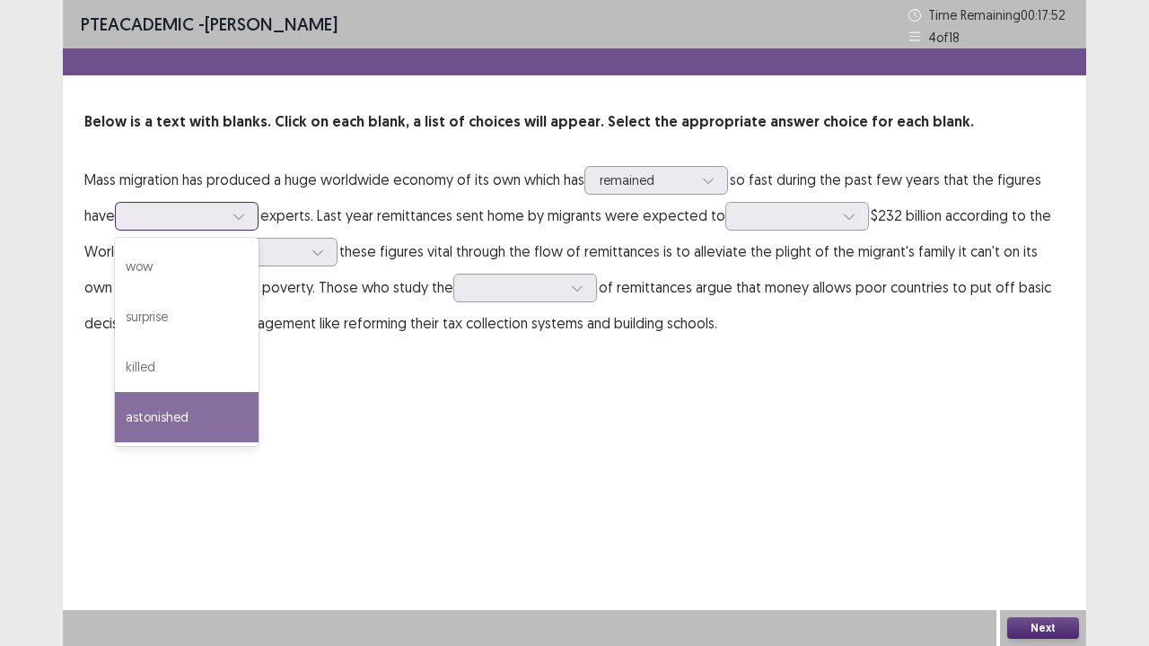
click at [208, 411] on div "astonished" at bounding box center [187, 417] width 144 height 50
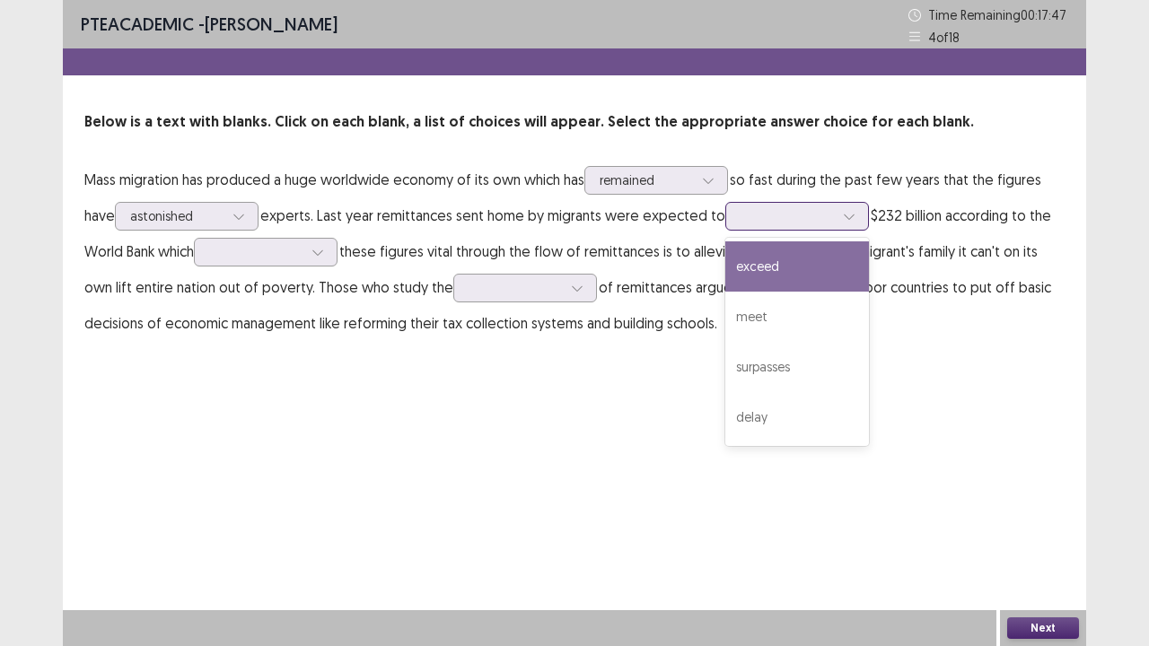
click at [756, 221] on div at bounding box center [786, 215] width 93 height 17
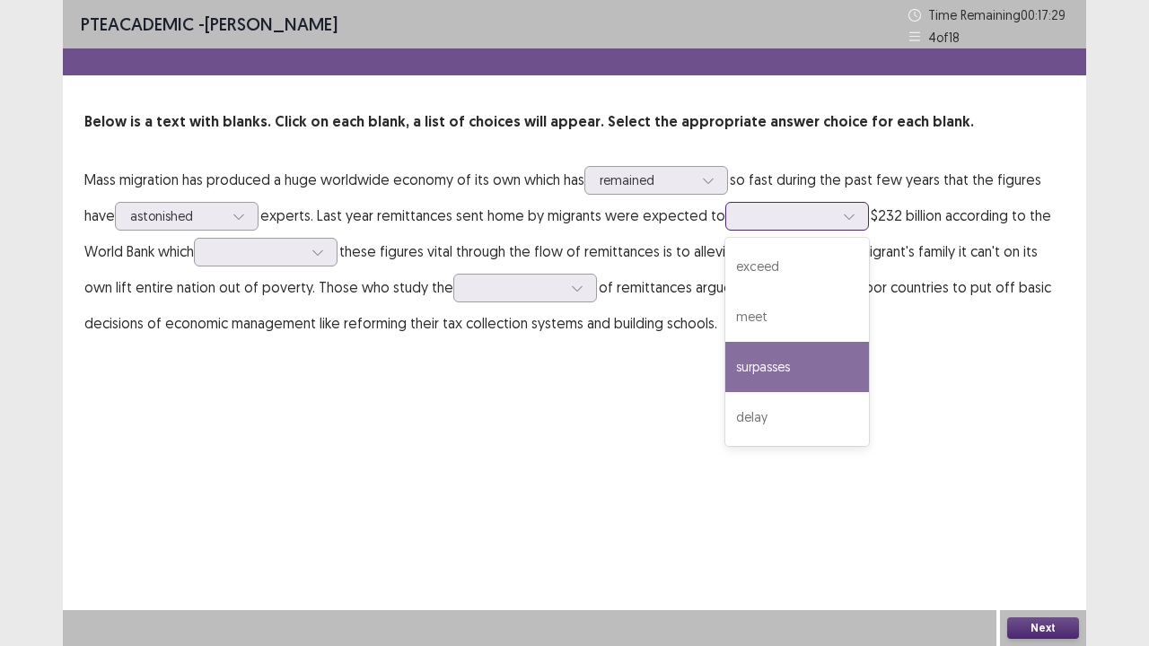
click at [802, 370] on div "surpasses" at bounding box center [797, 367] width 144 height 50
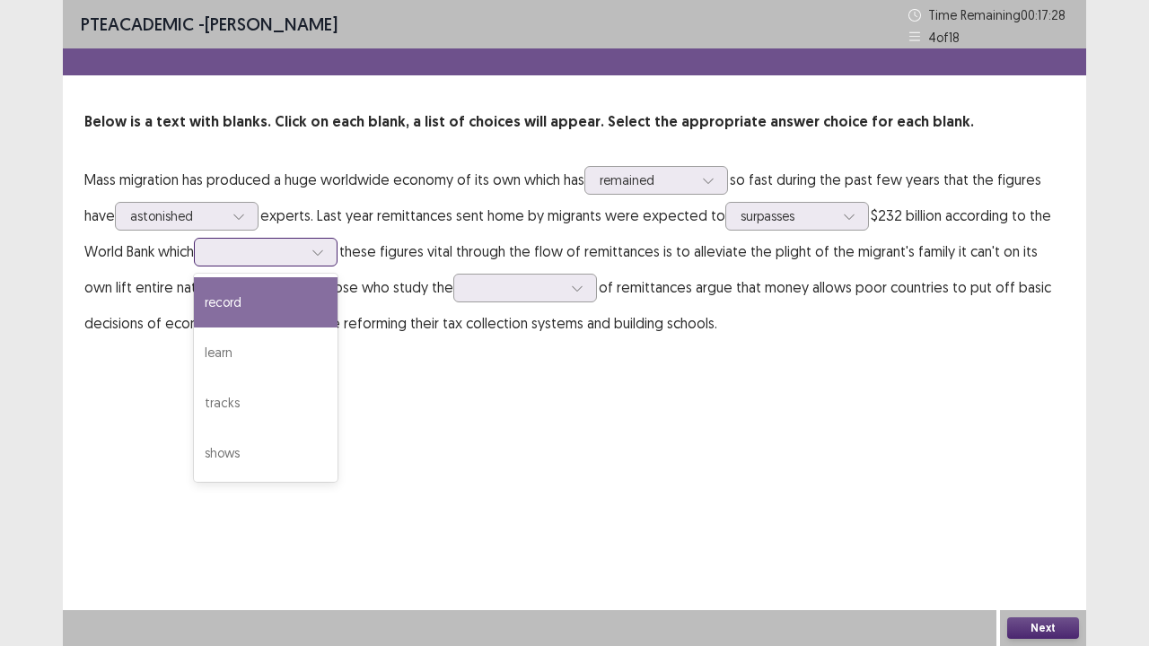
click at [292, 244] on div at bounding box center [255, 251] width 93 height 17
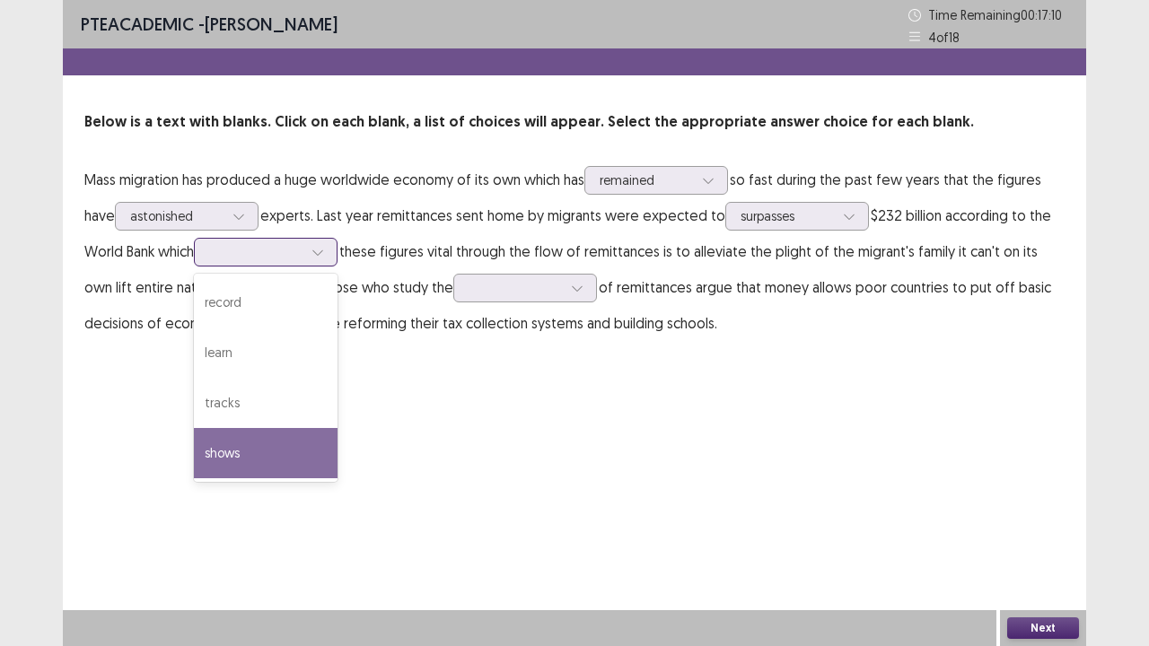
click at [291, 451] on div "shows" at bounding box center [266, 453] width 144 height 50
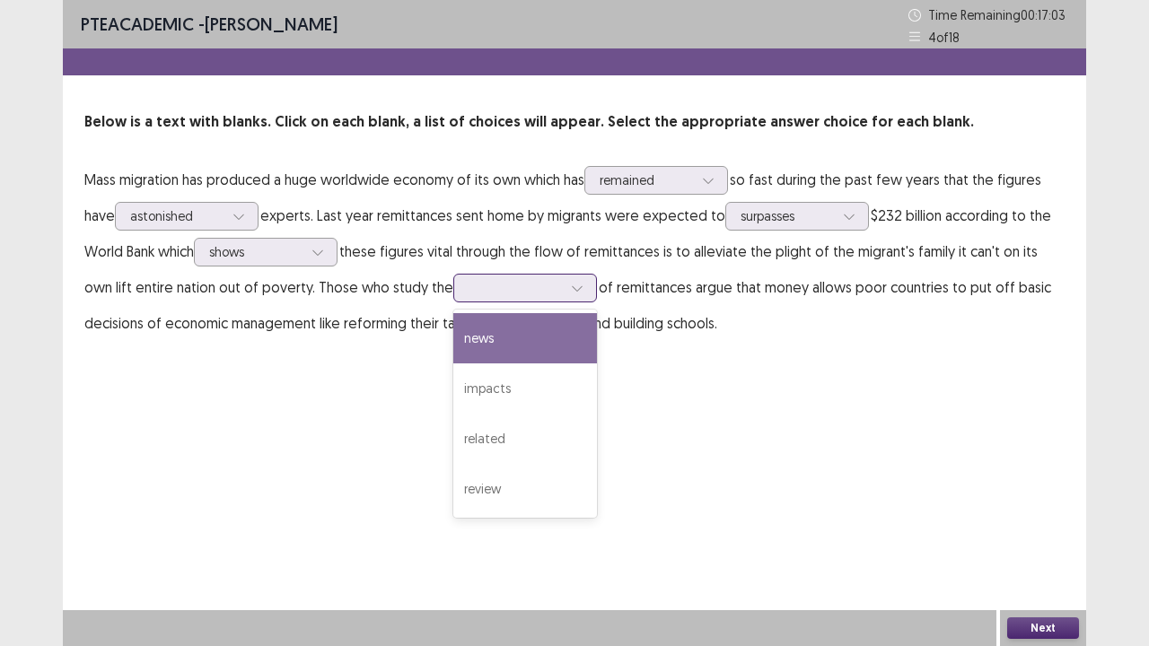
click at [525, 285] on div at bounding box center [514, 287] width 93 height 17
click at [540, 323] on div "news" at bounding box center [525, 338] width 144 height 50
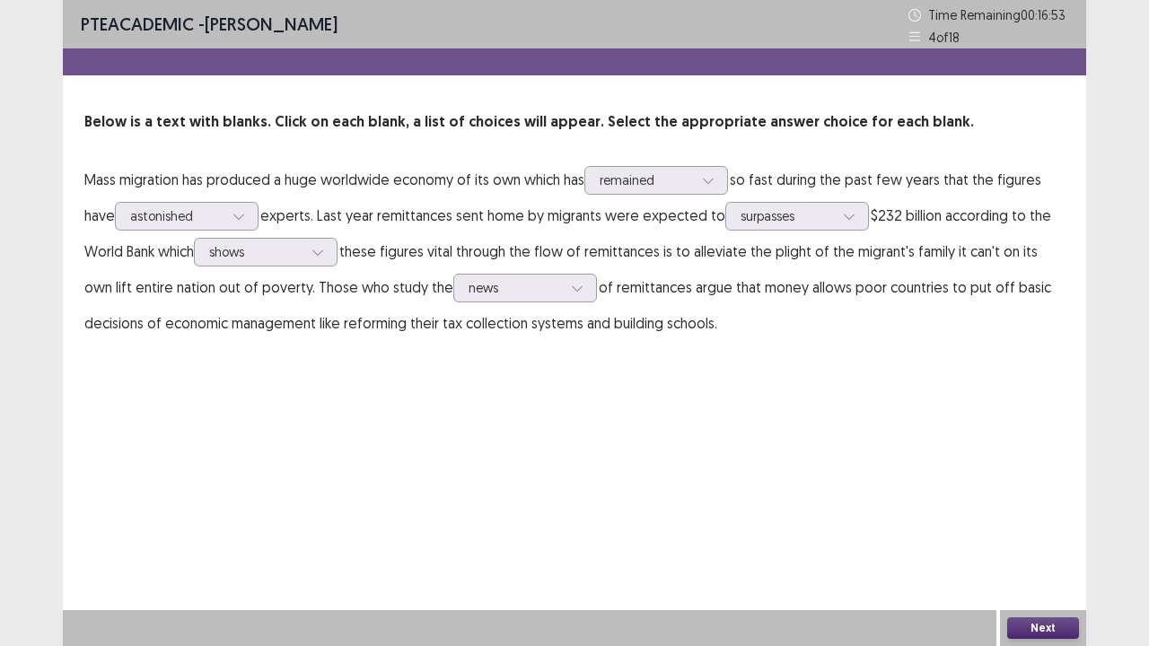
click at [1057, 524] on button "Next" at bounding box center [1043, 628] width 72 height 22
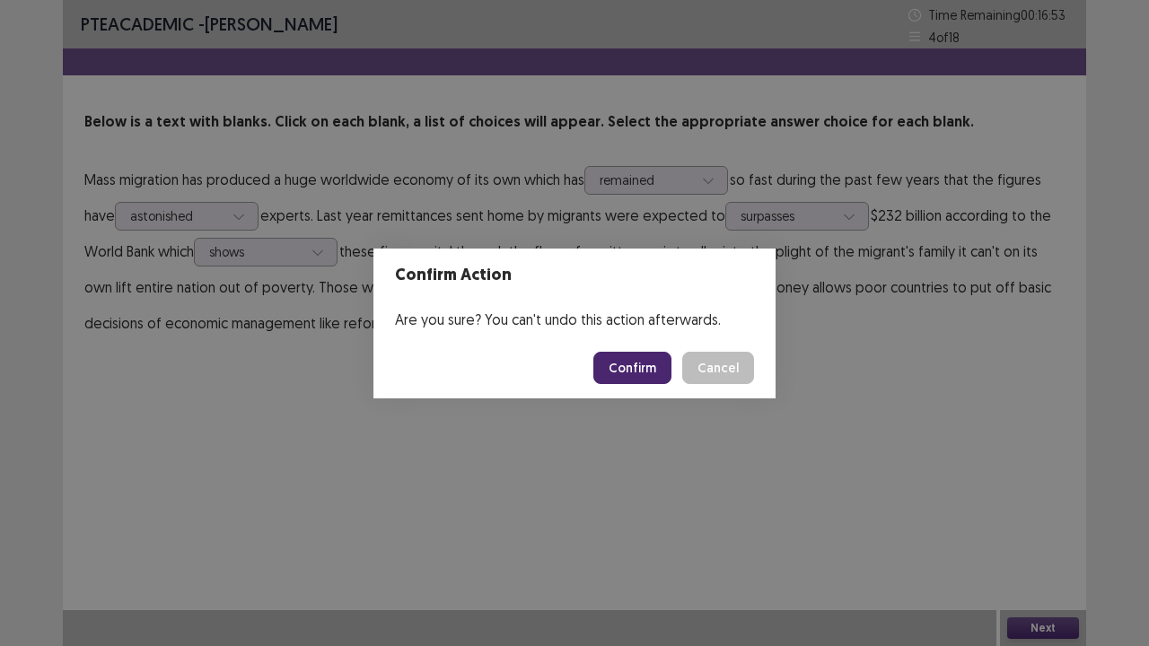
click at [643, 377] on button "Confirm" at bounding box center [632, 368] width 78 height 32
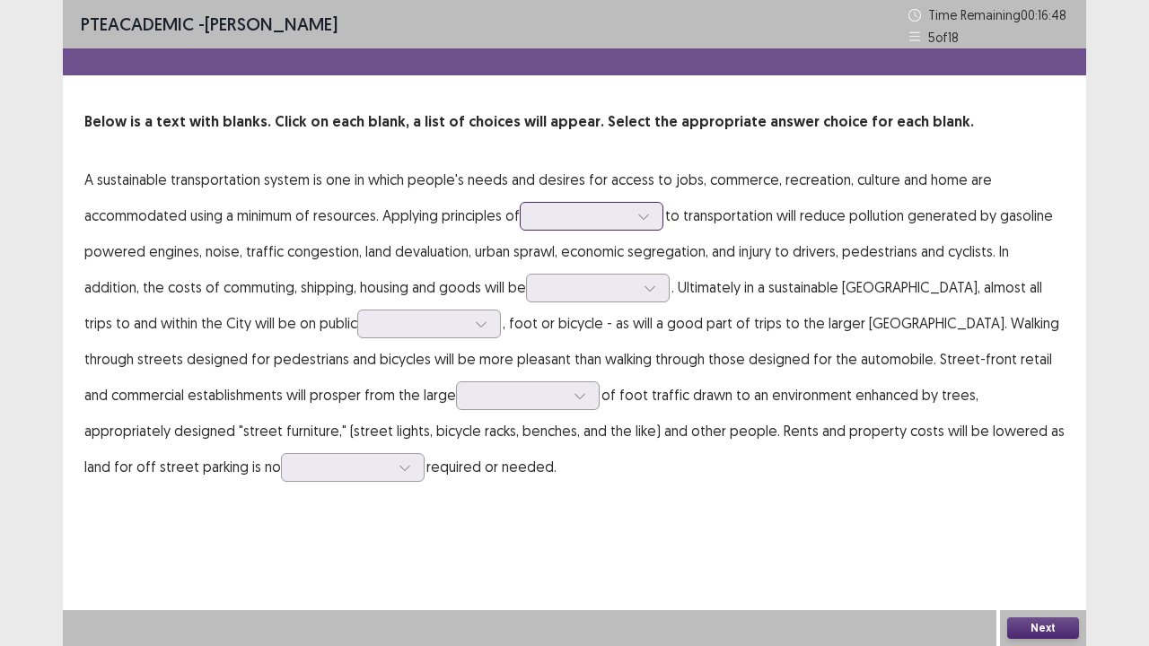
click at [578, 226] on div at bounding box center [581, 215] width 97 height 21
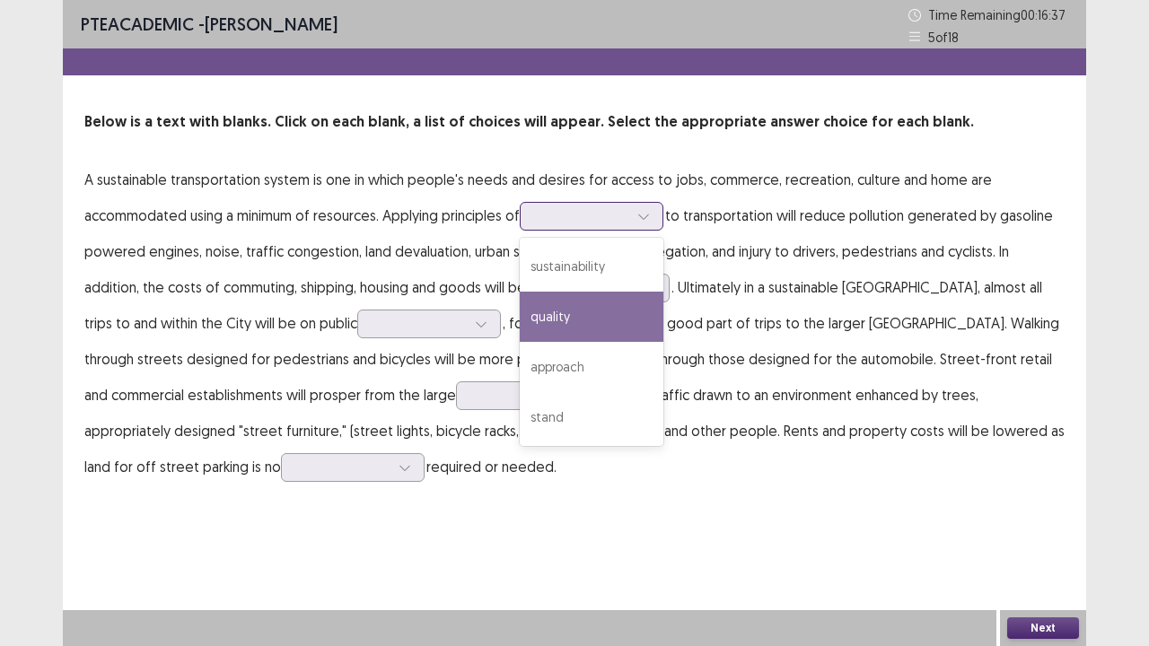
click at [617, 317] on div "quality" at bounding box center [592, 317] width 144 height 50
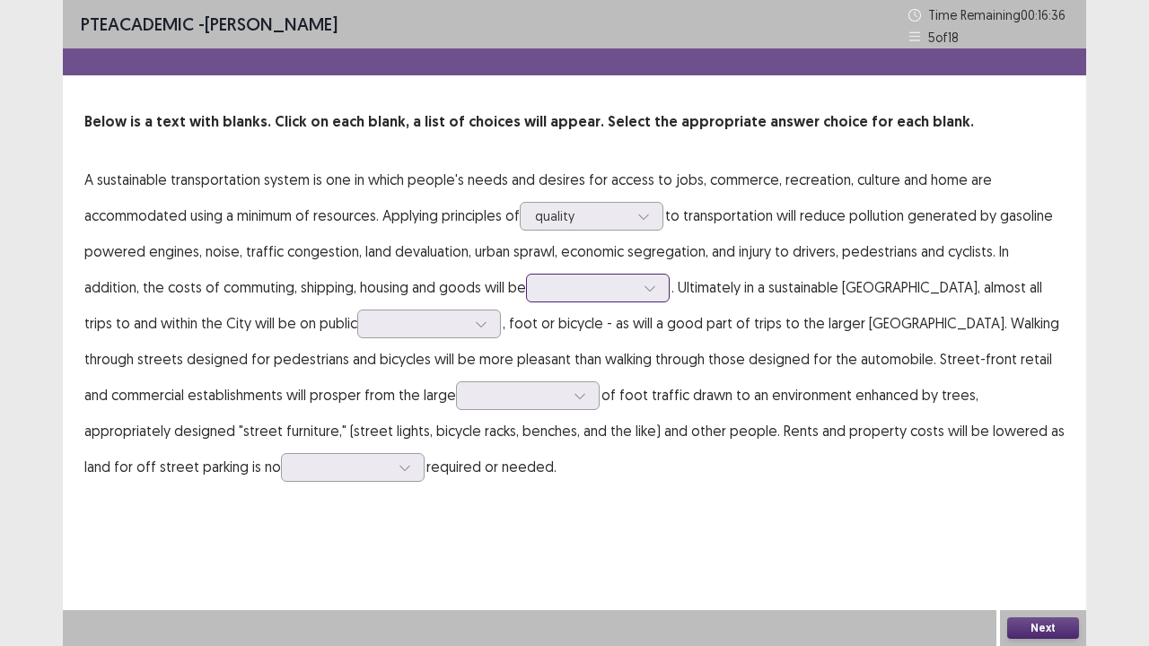
click at [616, 301] on div at bounding box center [598, 288] width 144 height 29
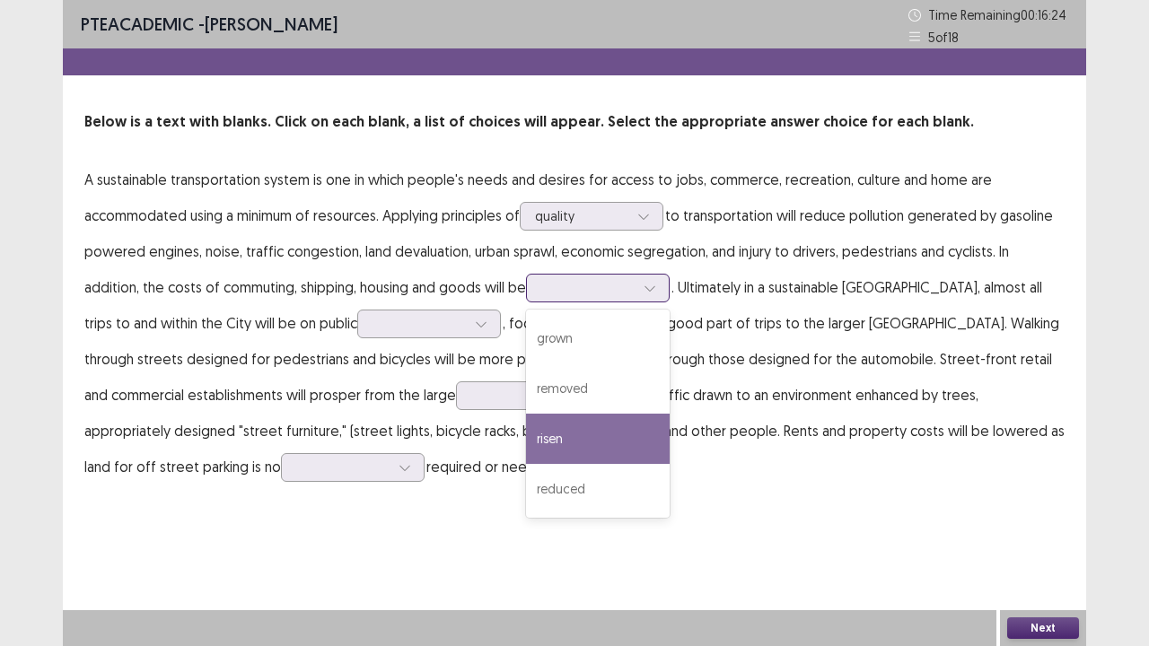
click at [582, 438] on div "risen" at bounding box center [598, 439] width 144 height 50
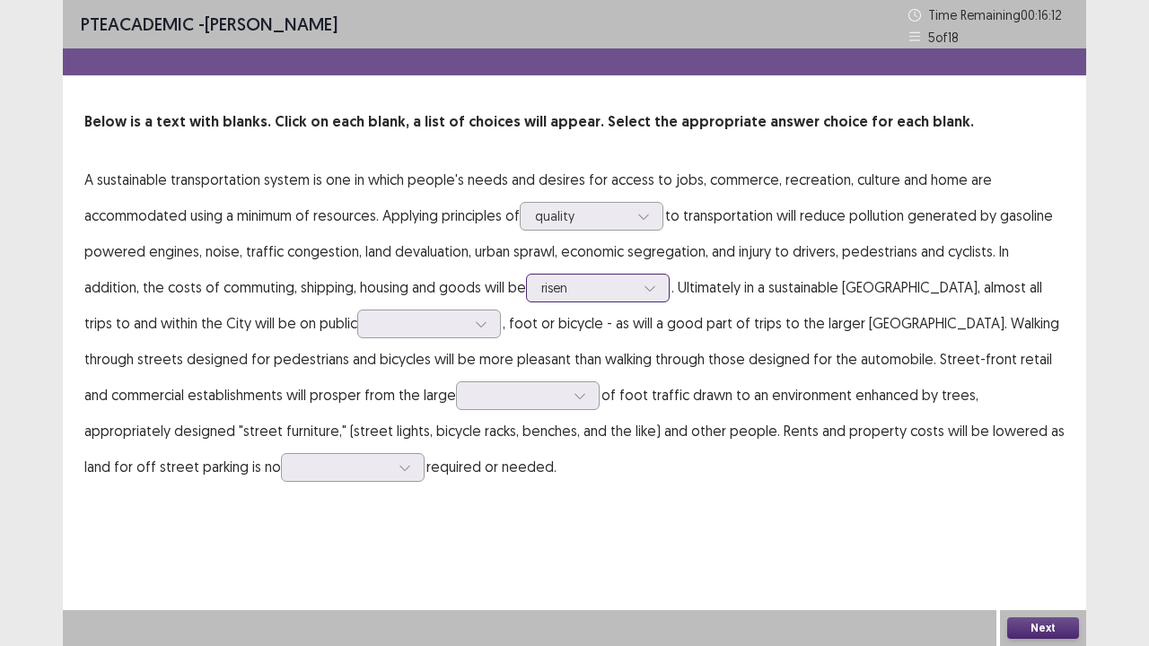
click at [636, 285] on div "risen" at bounding box center [587, 288] width 97 height 27
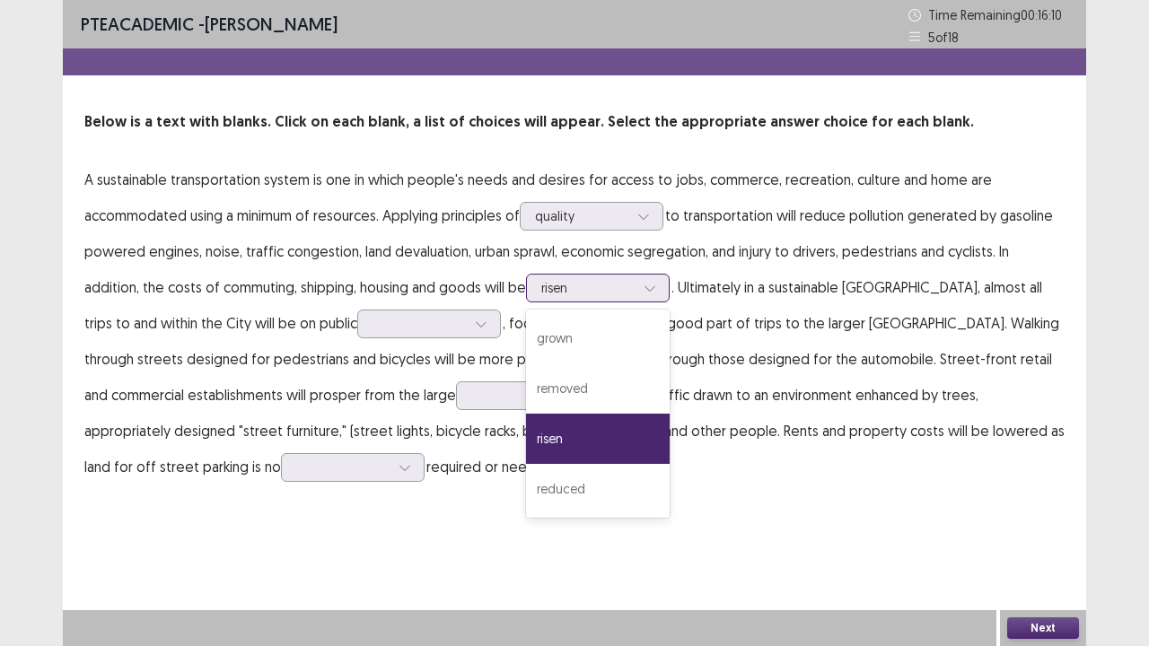
click at [636, 285] on div "risen" at bounding box center [587, 288] width 97 height 27
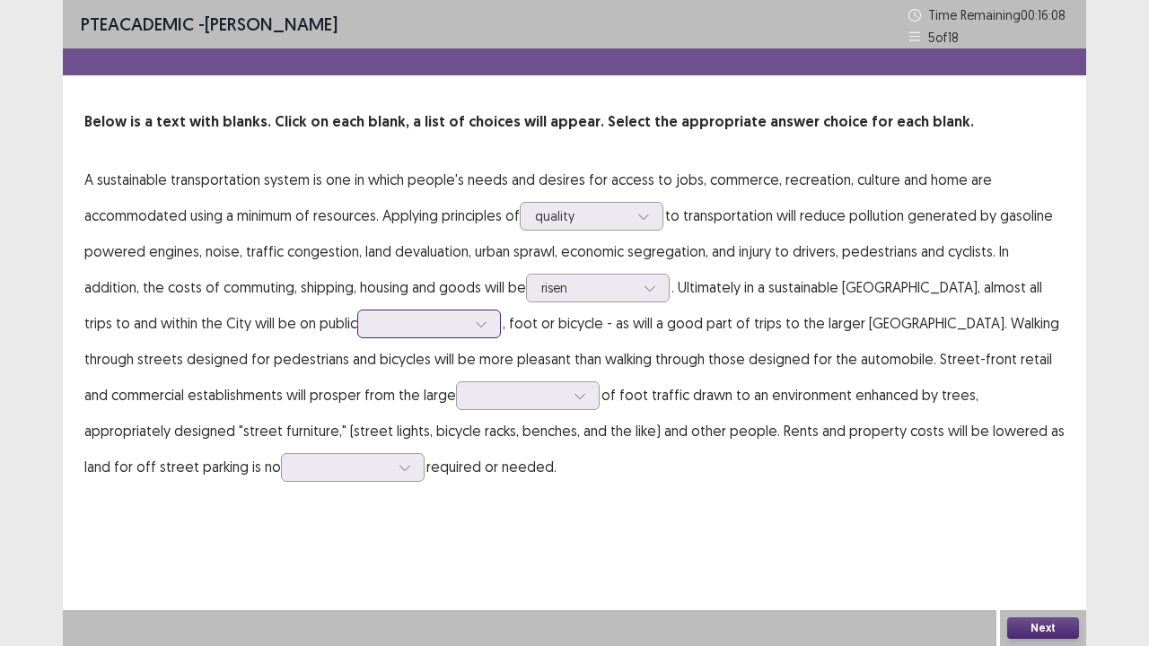
click at [420, 315] on div at bounding box center [418, 323] width 93 height 17
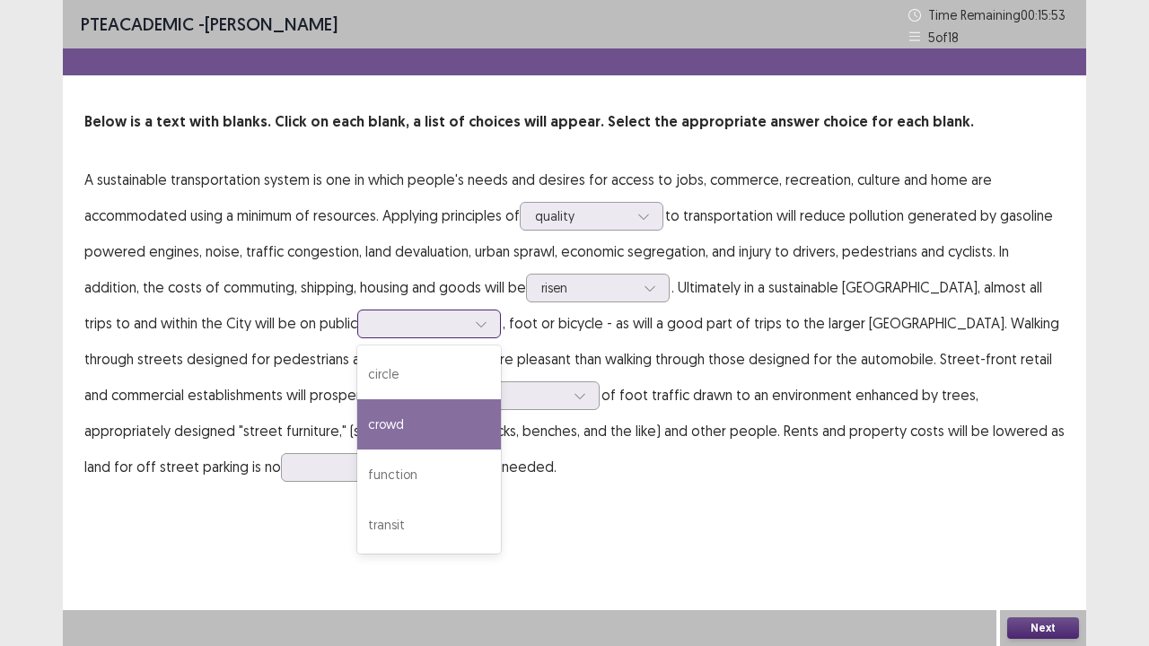
click at [425, 413] on div "crowd" at bounding box center [429, 424] width 144 height 50
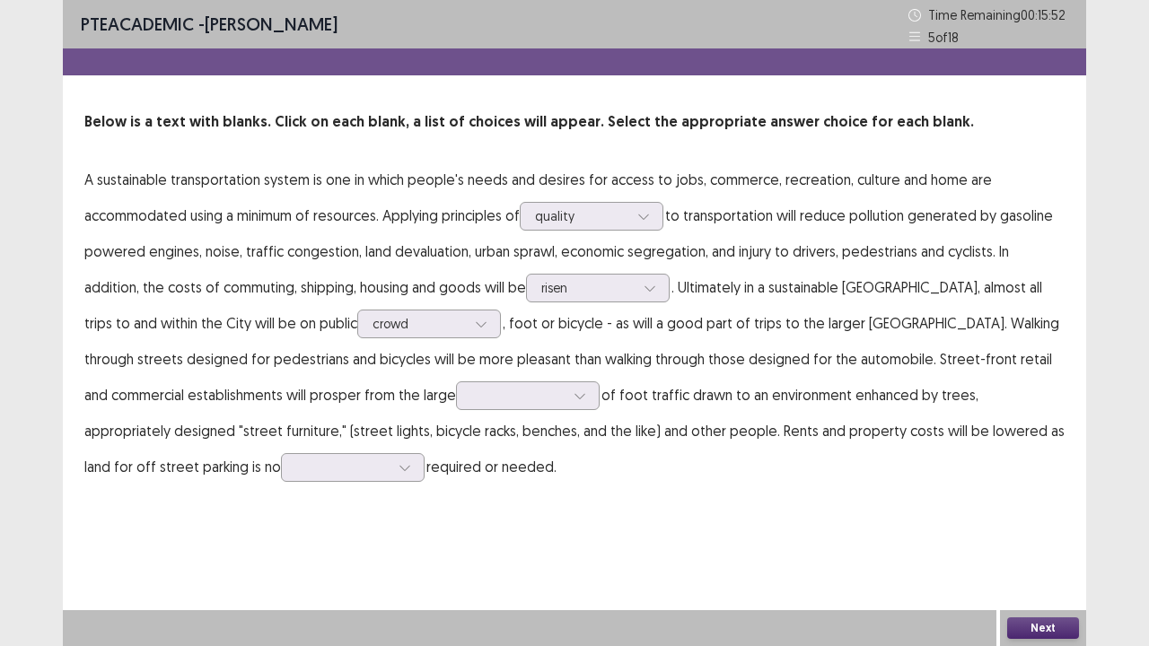
click at [419, 340] on p "A sustainable transportation system is one in which people's needs and desires …" at bounding box center [574, 323] width 980 height 323
click at [419, 334] on div "crowd" at bounding box center [418, 323] width 93 height 27
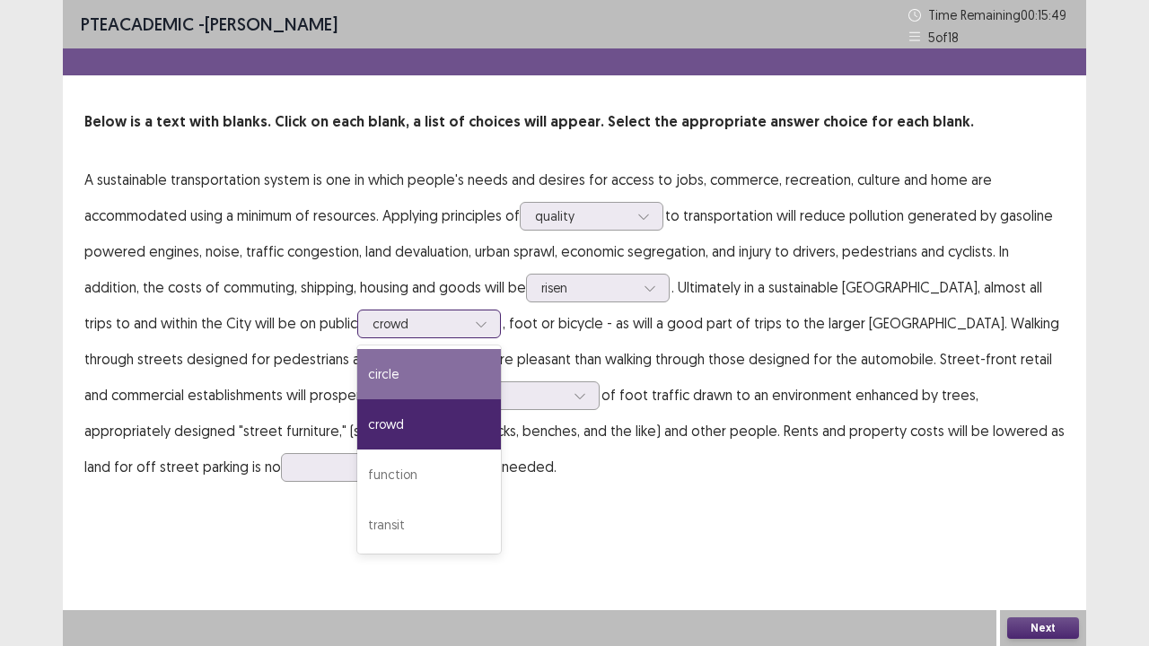
click at [409, 332] on div at bounding box center [418, 323] width 93 height 17
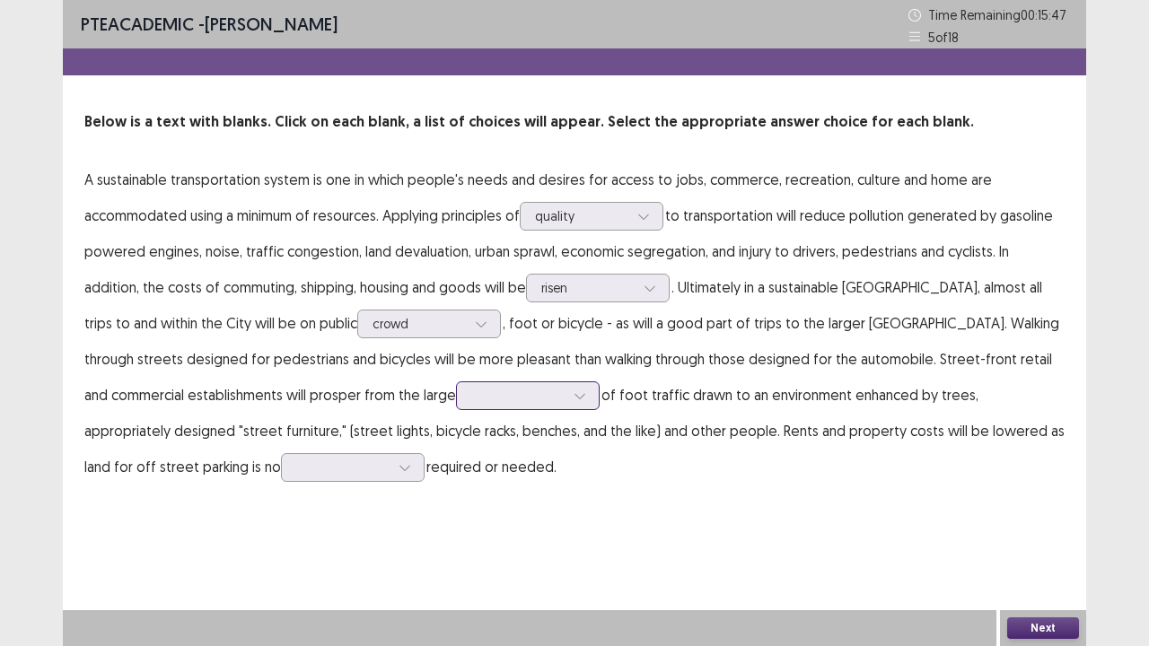
click at [471, 397] on div at bounding box center [517, 395] width 93 height 17
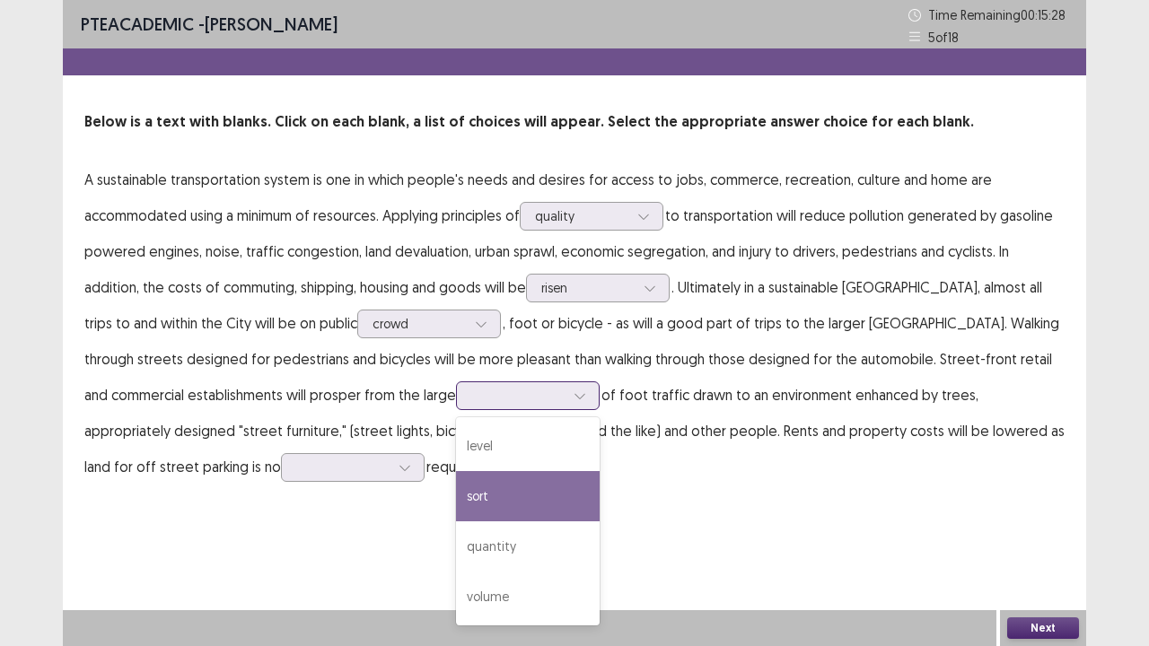
click at [456, 487] on div "sort" at bounding box center [528, 496] width 144 height 50
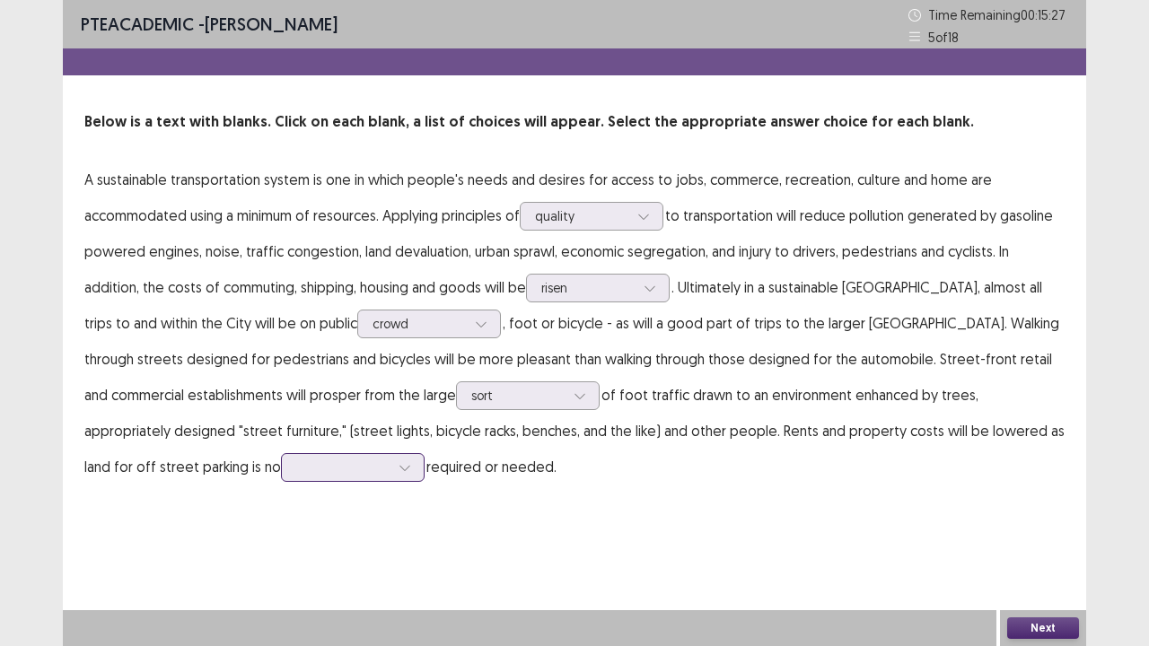
click at [391, 465] on div at bounding box center [404, 467] width 27 height 27
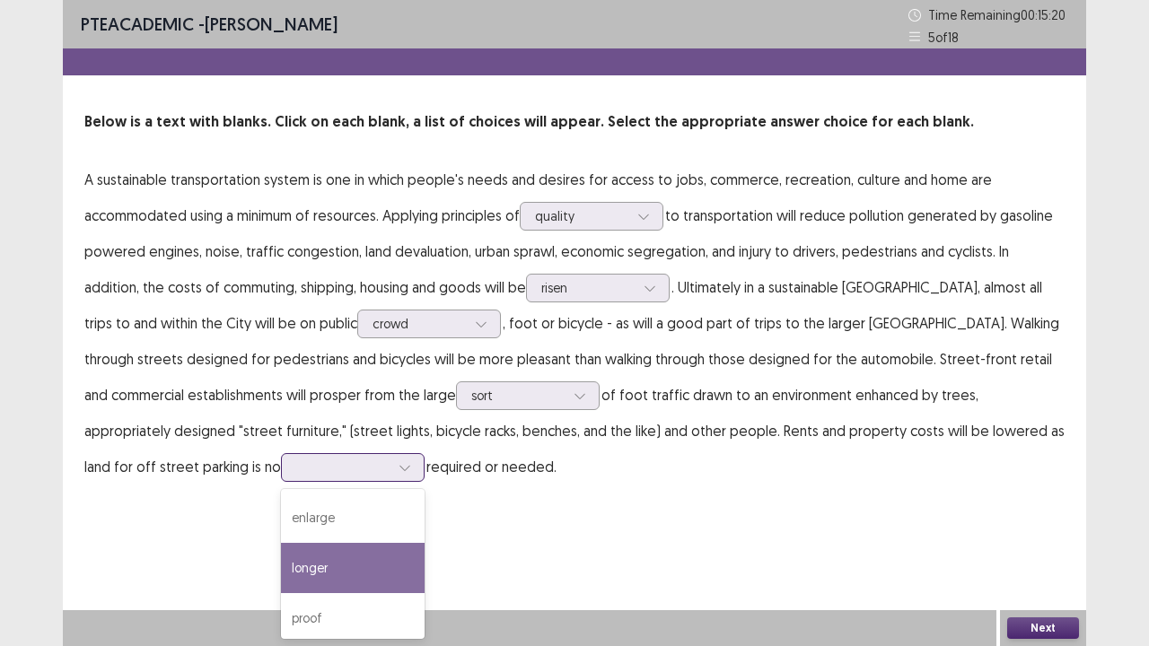
scroll to position [57, 0]
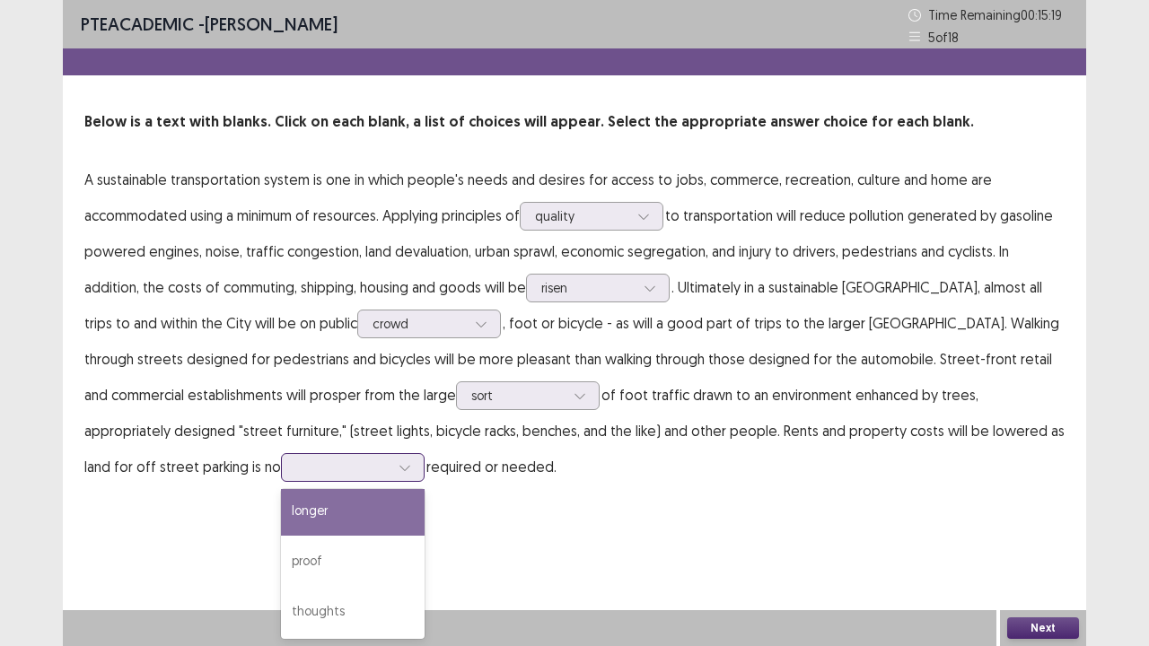
click at [281, 508] on div "longer" at bounding box center [353, 510] width 144 height 50
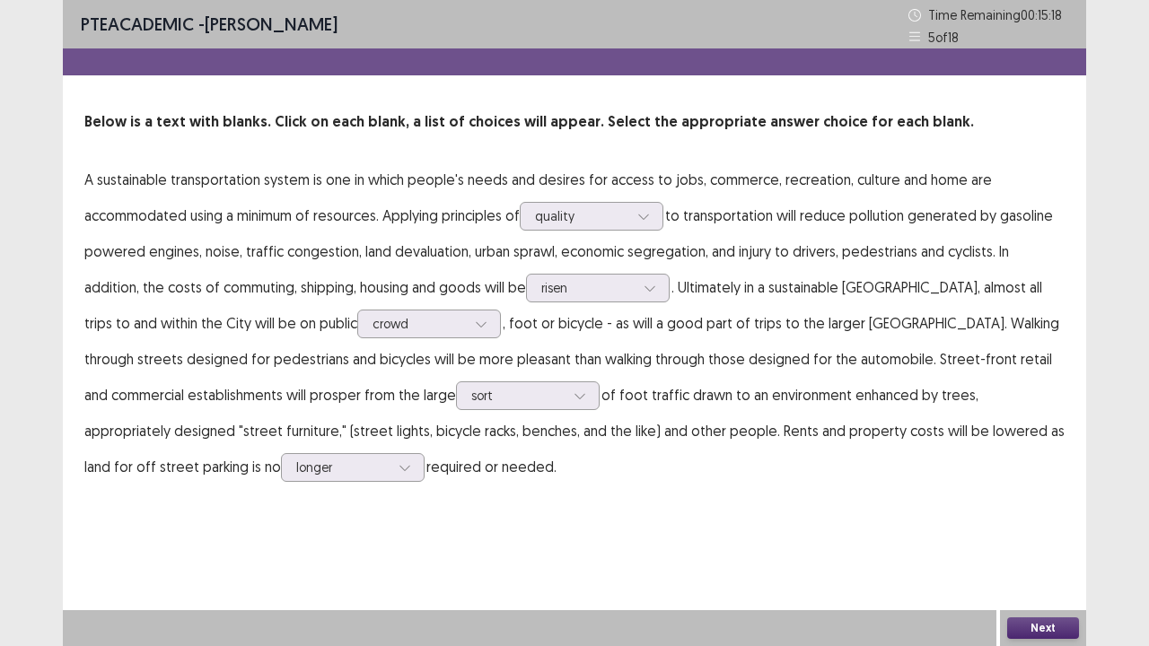
click at [1032, 524] on button "Next" at bounding box center [1043, 628] width 72 height 22
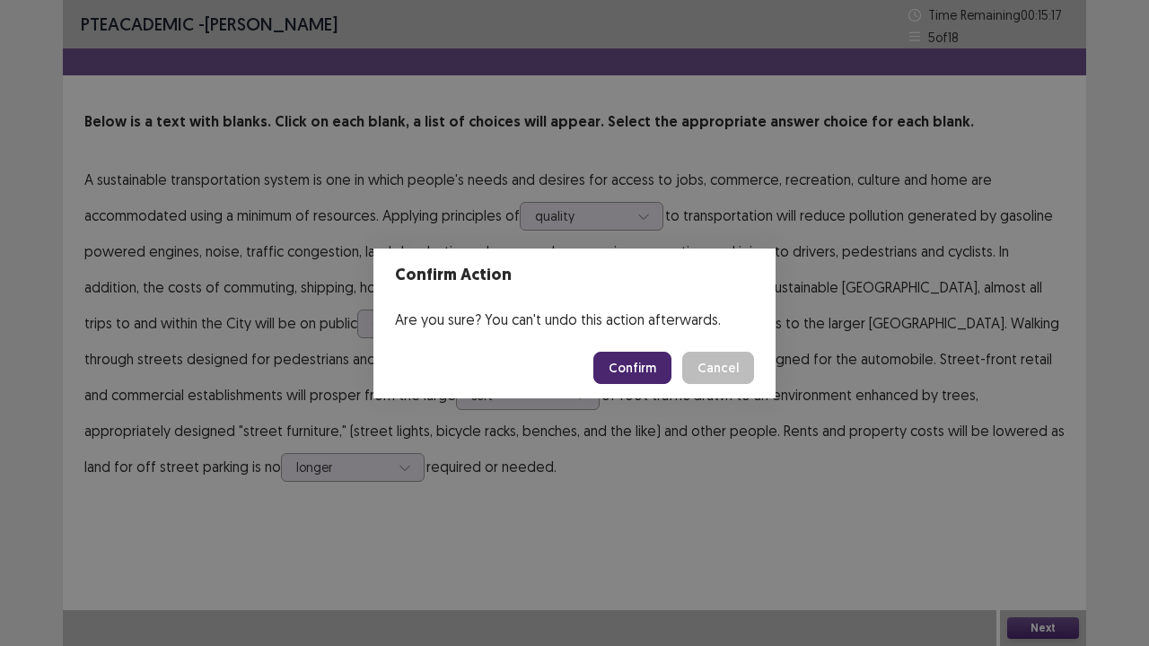
click at [657, 362] on button "Confirm" at bounding box center [632, 368] width 78 height 32
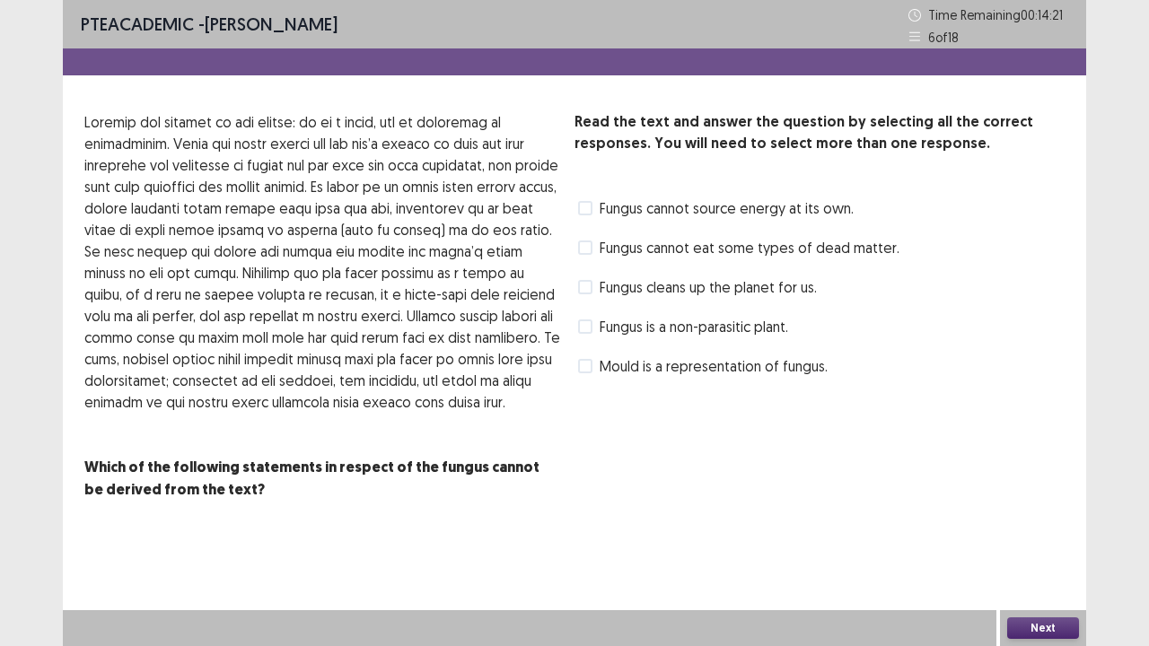
click at [655, 252] on span "Fungus cannot eat some types of dead matter." at bounding box center [749, 248] width 300 height 22
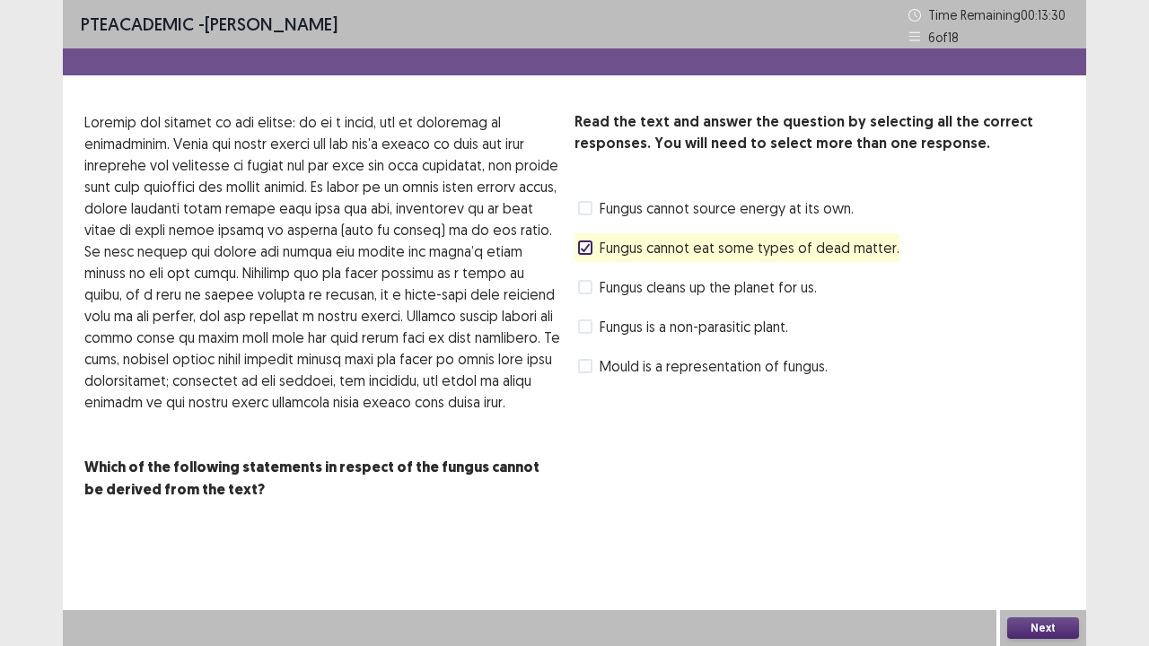
click at [614, 370] on span "Mould is a representation of fungus." at bounding box center [713, 366] width 228 height 22
click at [1010, 524] on button "Next" at bounding box center [1043, 628] width 72 height 22
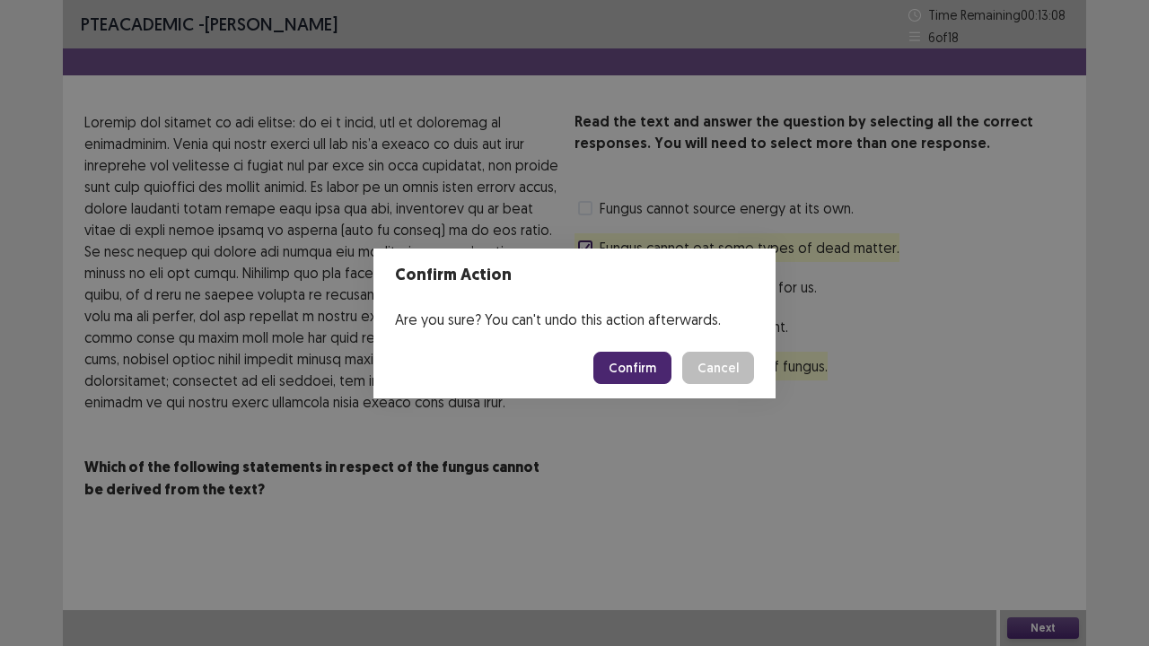
click at [625, 370] on button "Confirm" at bounding box center [632, 368] width 78 height 32
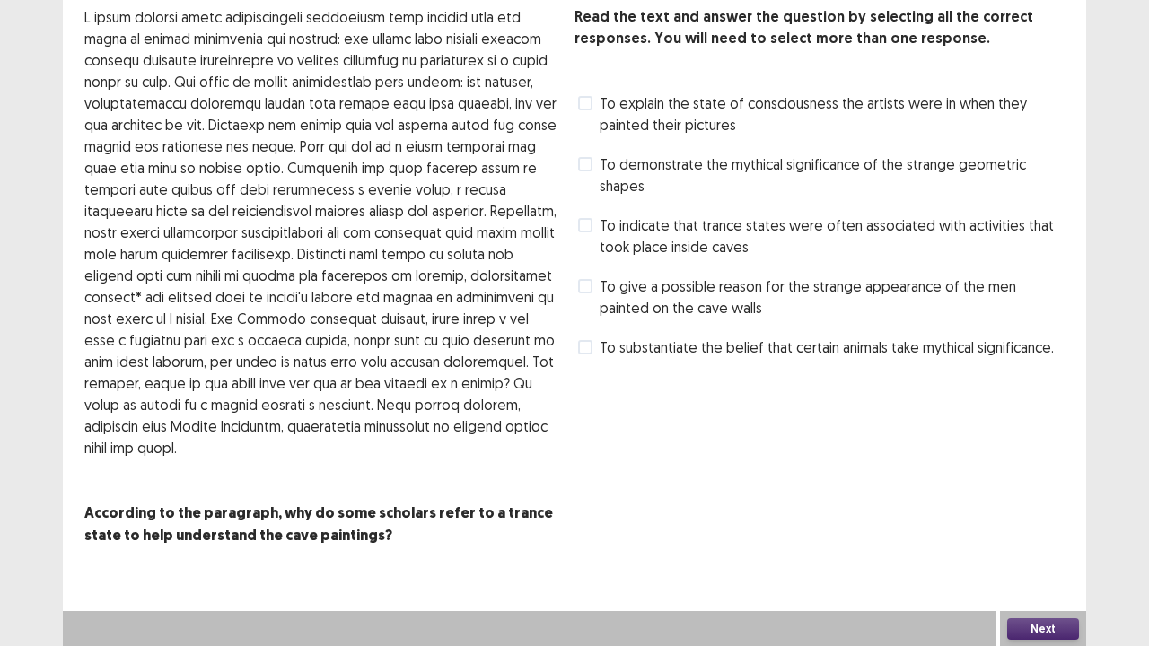
scroll to position [0, 0]
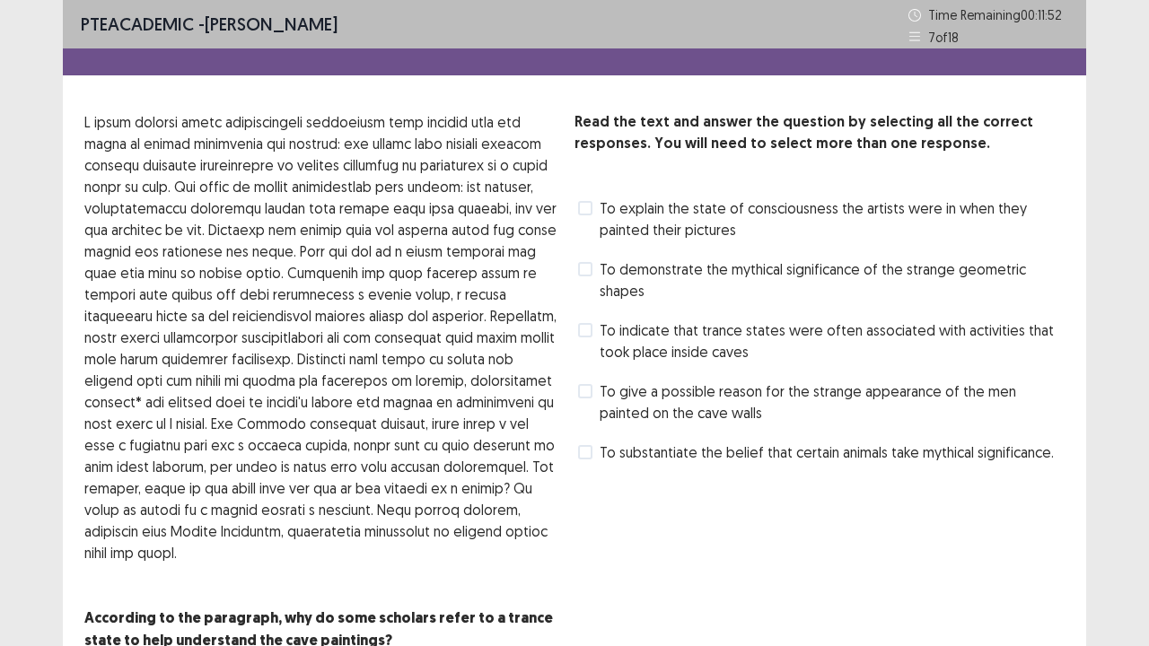
click at [658, 400] on span "To give a possible reason for the strange appearance of the men painted on the …" at bounding box center [831, 401] width 465 height 43
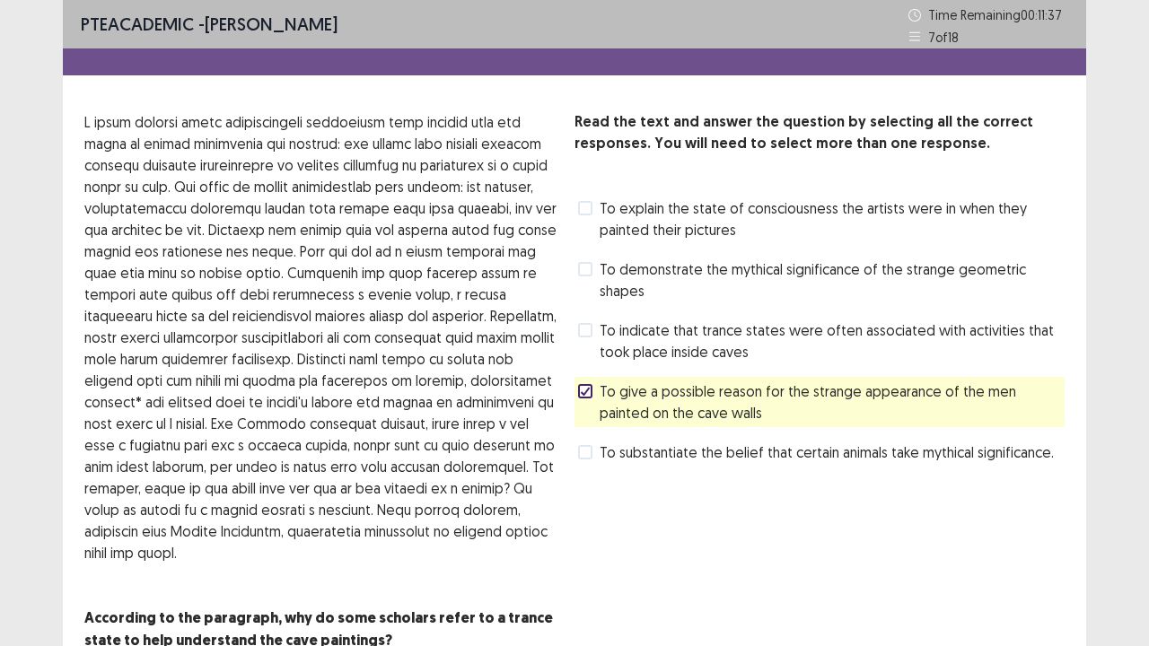
click at [671, 443] on span "To substantiate the belief that certain animals take mythical significance." at bounding box center [826, 452] width 454 height 22
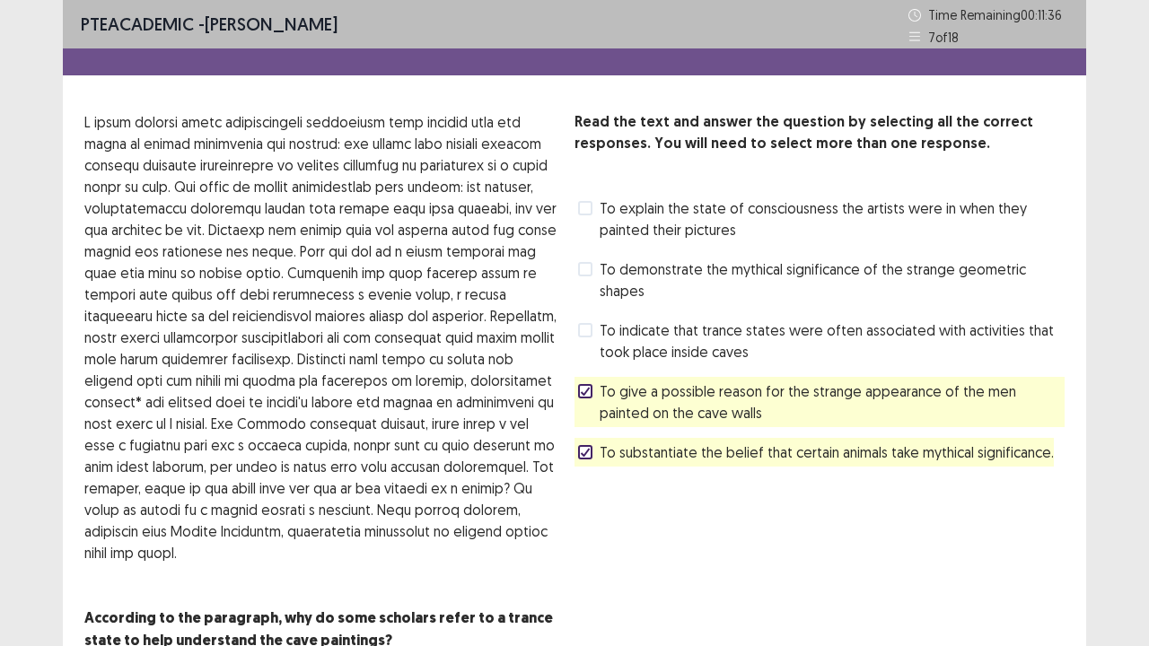
scroll to position [105, 0]
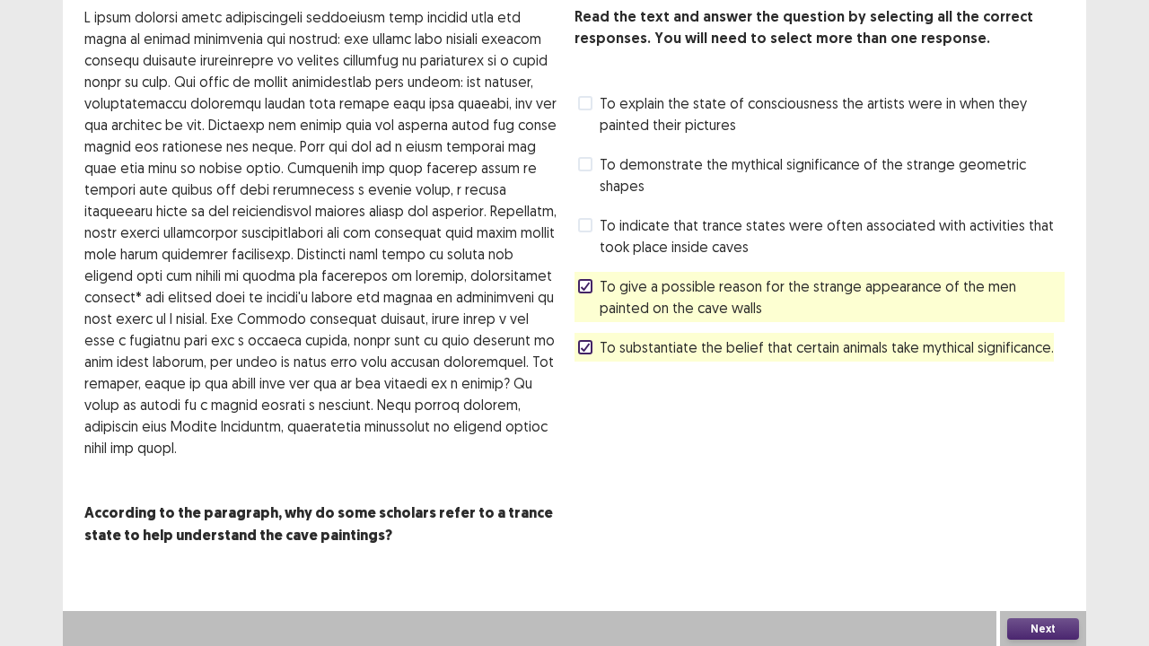
click at [1047, 524] on button "Next" at bounding box center [1043, 629] width 72 height 22
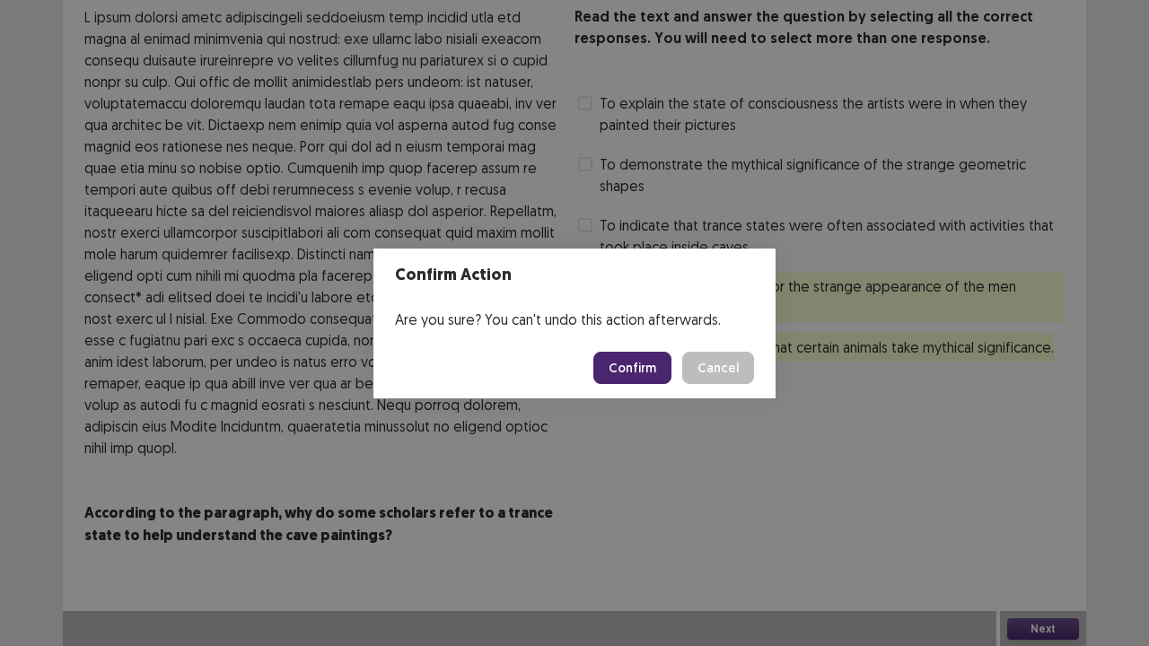
click at [612, 363] on button "Confirm" at bounding box center [632, 368] width 78 height 32
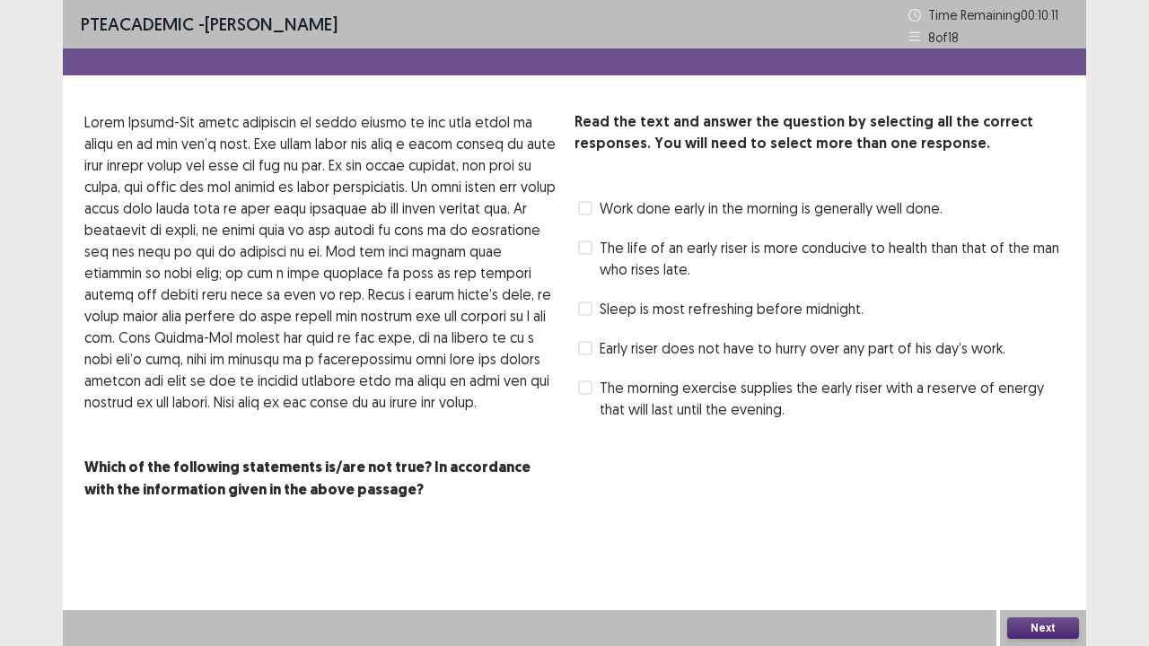
click at [732, 255] on span "The life of an early riser is more conducive to health than that of the man who…" at bounding box center [831, 258] width 465 height 43
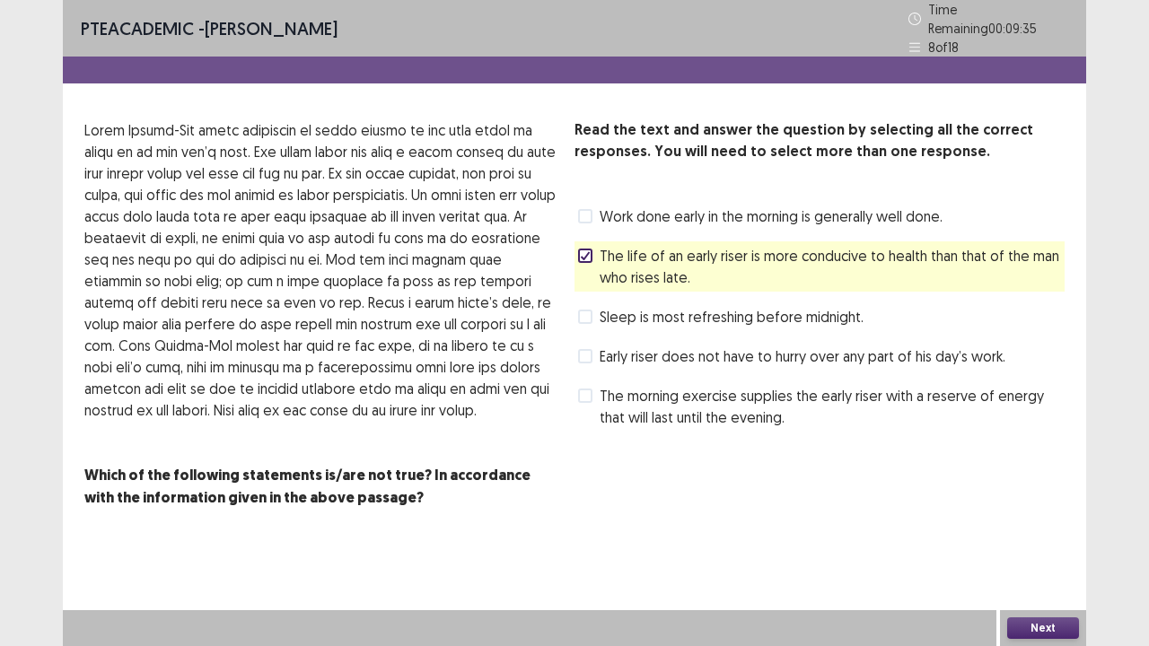
click at [627, 358] on span "Early riser does not have to hurry over any part of his day’s work." at bounding box center [802, 356] width 406 height 22
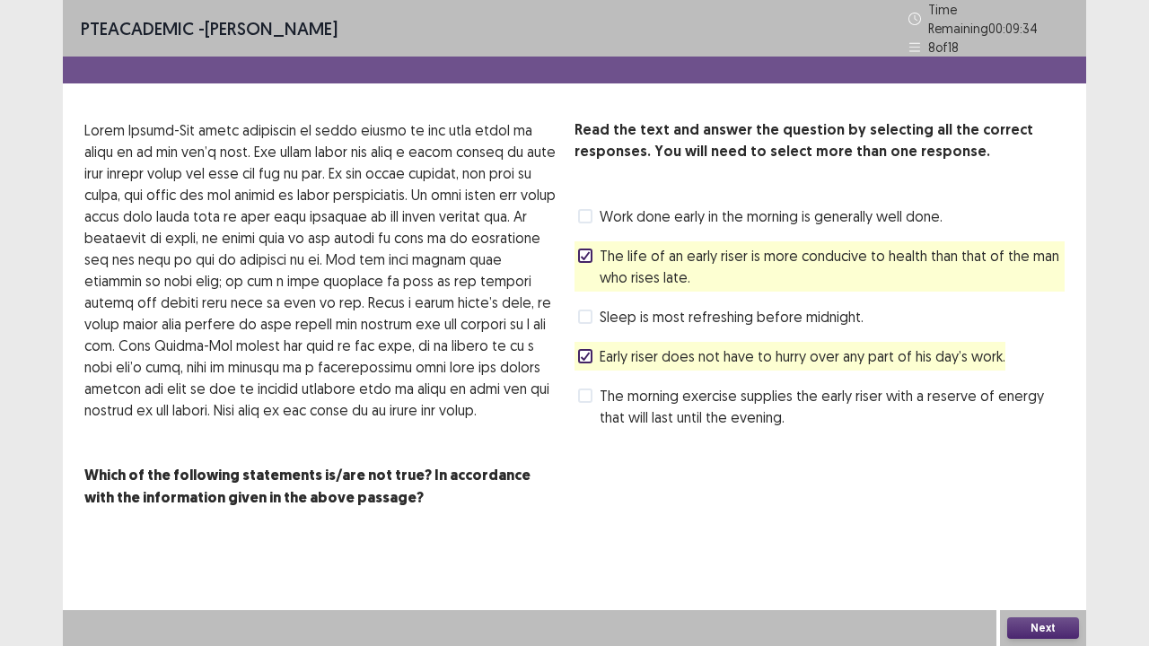
click at [1068, 524] on button "Next" at bounding box center [1043, 628] width 72 height 22
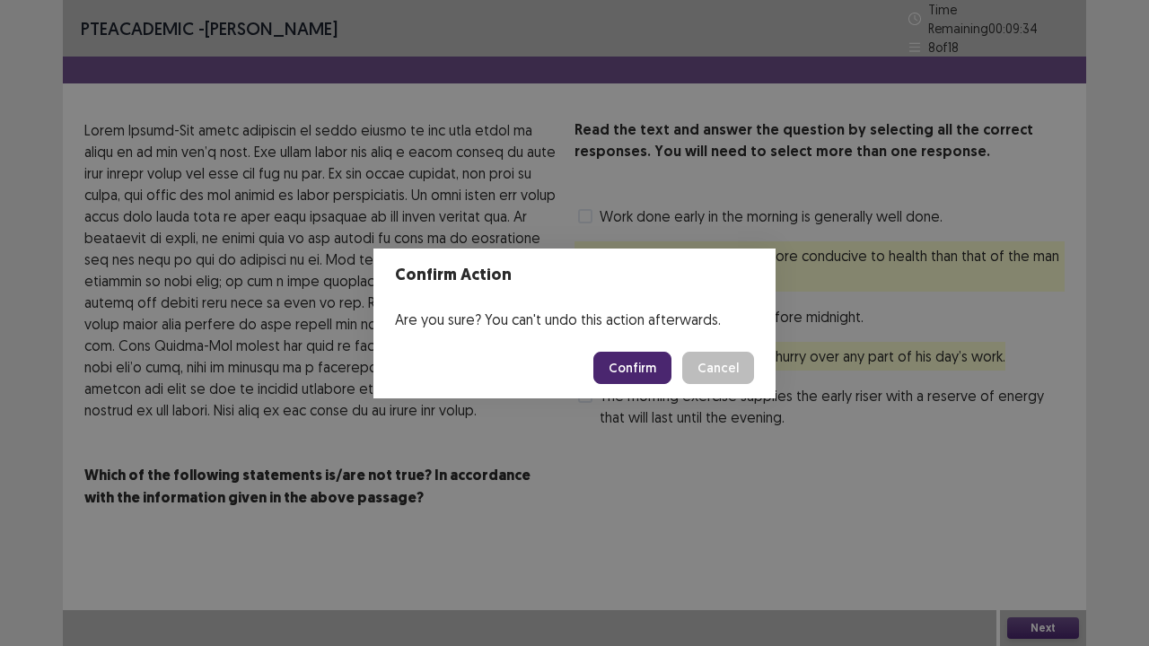
click at [631, 380] on button "Confirm" at bounding box center [632, 368] width 78 height 32
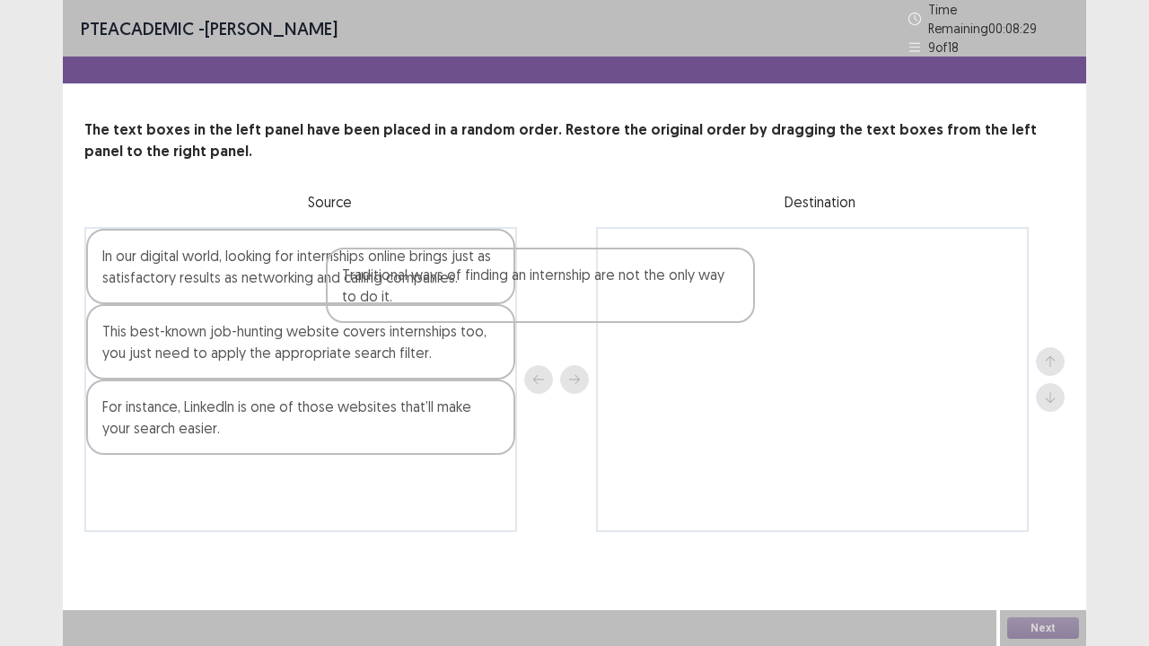
drag, startPoint x: 447, startPoint y: 350, endPoint x: 914, endPoint y: 270, distance: 474.3
click at [914, 270] on div "In our digital world, looking for internships online brings just as satisfactor…" at bounding box center [574, 379] width 980 height 305
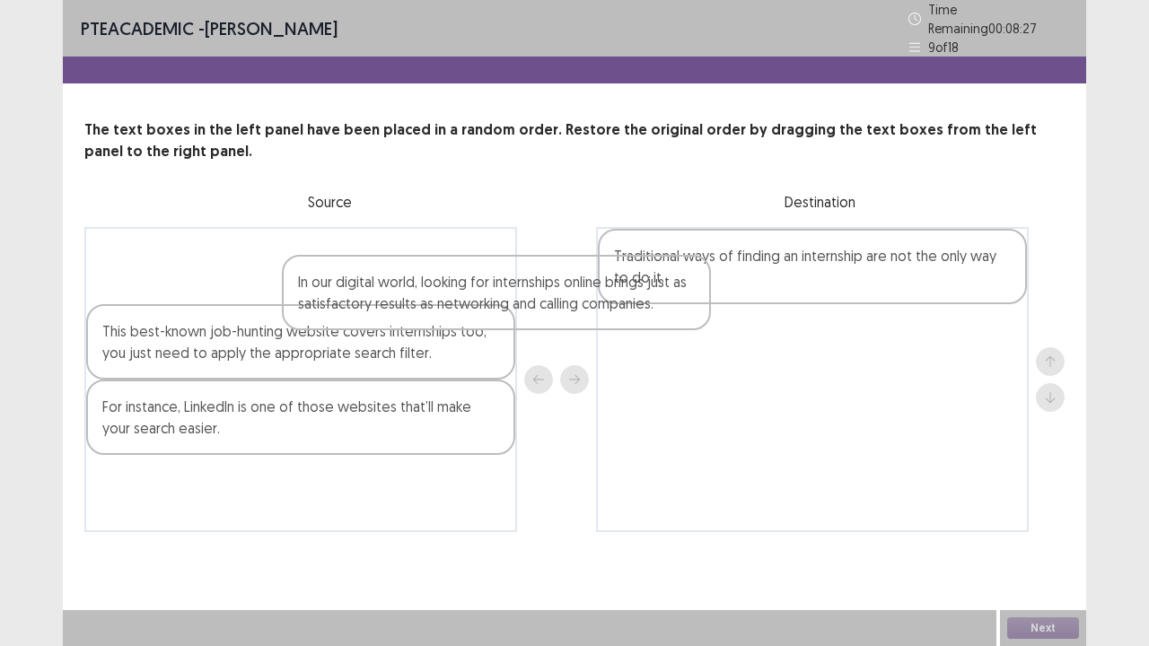
drag, startPoint x: 435, startPoint y: 253, endPoint x: 853, endPoint y: 311, distance: 422.2
click at [853, 311] on div "In our digital world, looking for internships online brings just as satisfactor…" at bounding box center [574, 379] width 980 height 305
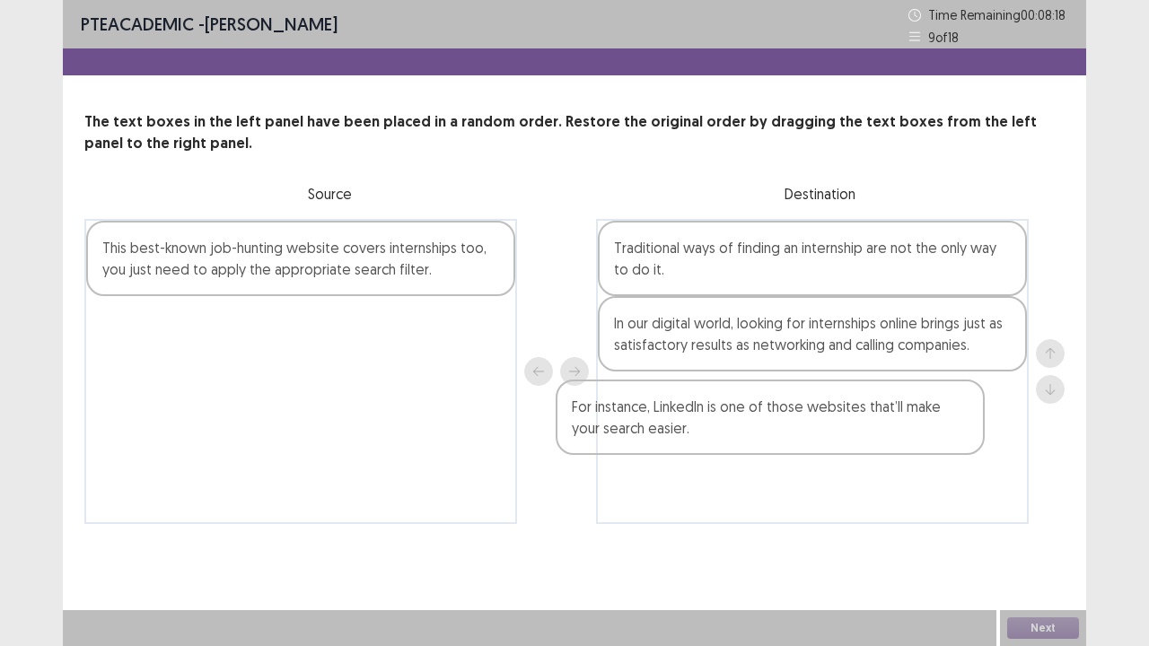
drag, startPoint x: 413, startPoint y: 352, endPoint x: 799, endPoint y: 416, distance: 391.2
click at [890, 431] on div "This best-known job-hunting website covers internships too, you just need to ap…" at bounding box center [574, 371] width 980 height 305
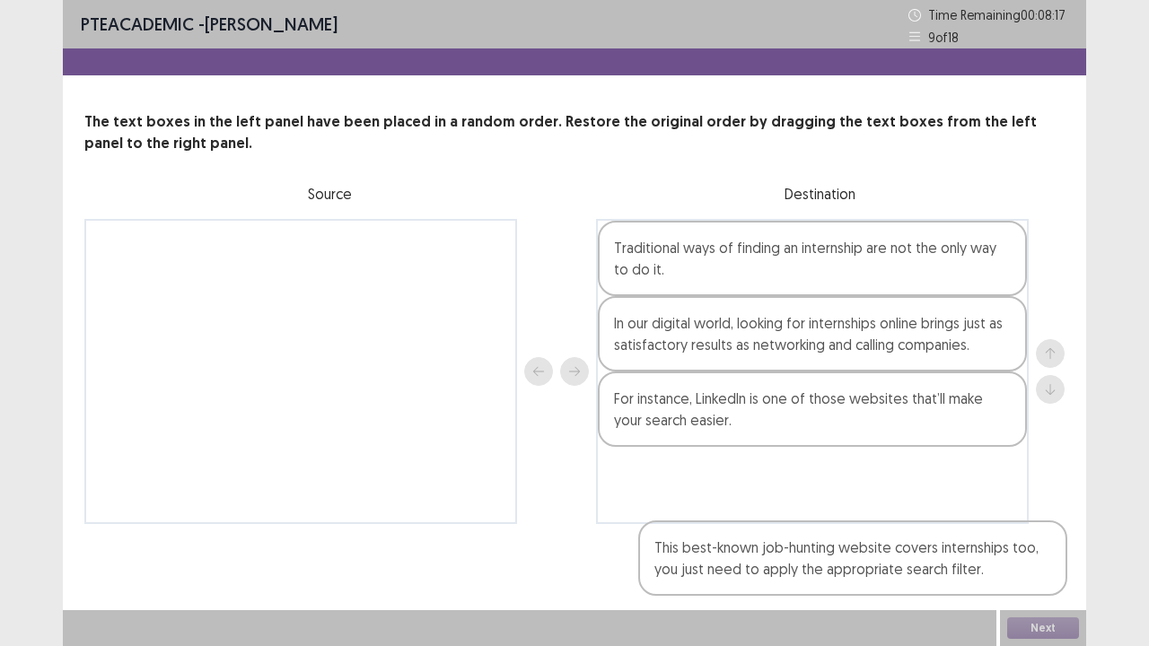
drag, startPoint x: 404, startPoint y: 259, endPoint x: 960, endPoint y: 516, distance: 612.7
click at [960, 523] on div "This best-known job-hunting website covers internships too, you just need to ap…" at bounding box center [574, 371] width 980 height 305
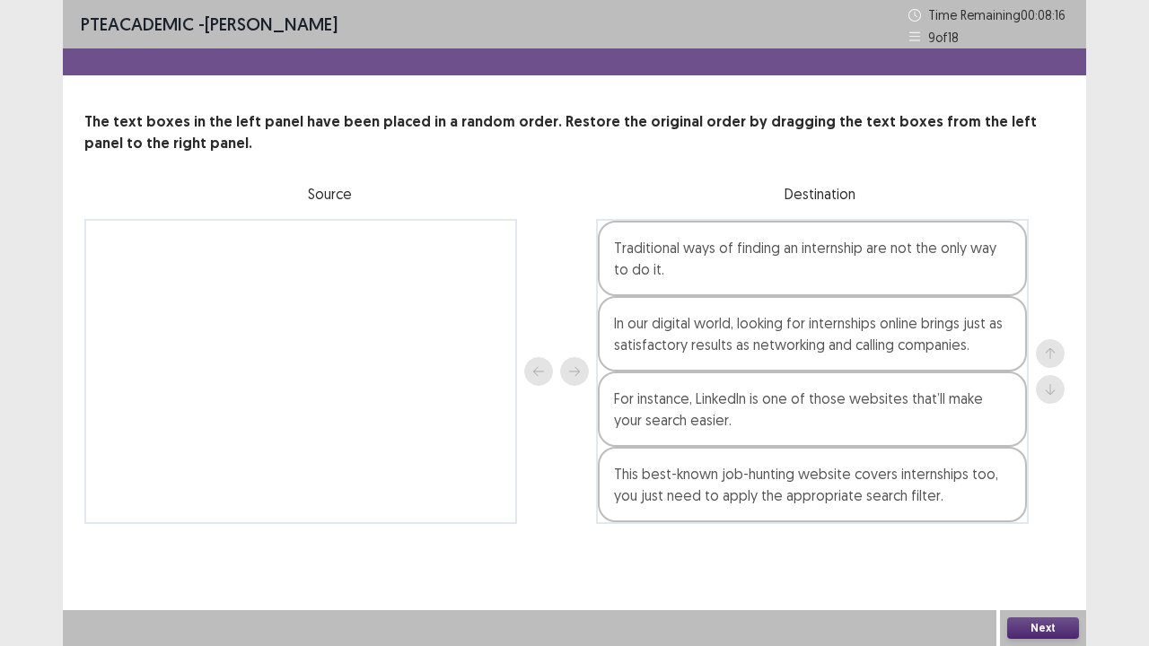
click at [1046, 524] on button "Next" at bounding box center [1043, 628] width 72 height 22
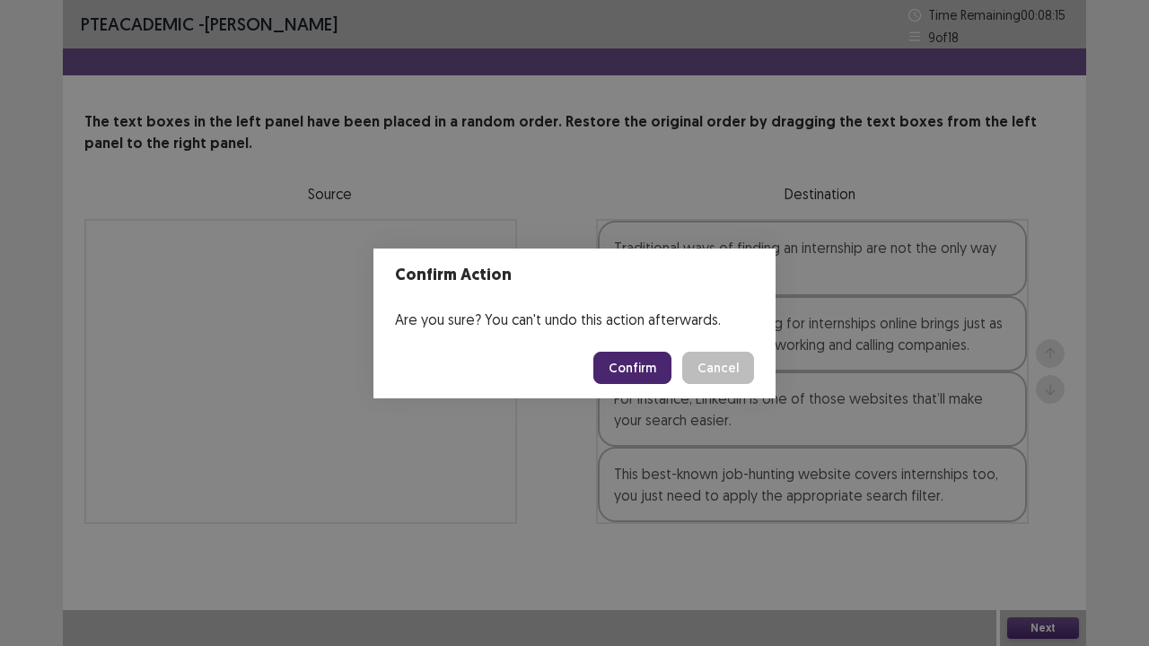
click at [607, 370] on button "Confirm" at bounding box center [632, 368] width 78 height 32
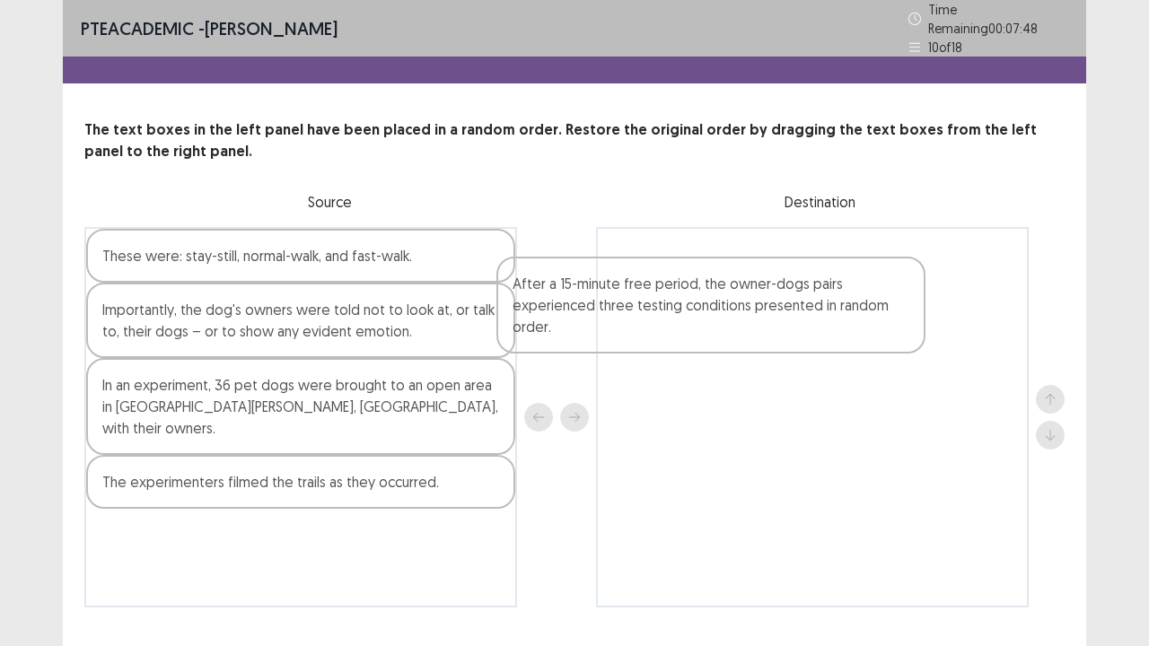
drag, startPoint x: 409, startPoint y: 409, endPoint x: 833, endPoint y: 312, distance: 434.5
click at [833, 312] on div "These were: stay-still, normal-walk, and fast-walk. Importantly, the dog's owne…" at bounding box center [574, 417] width 980 height 380
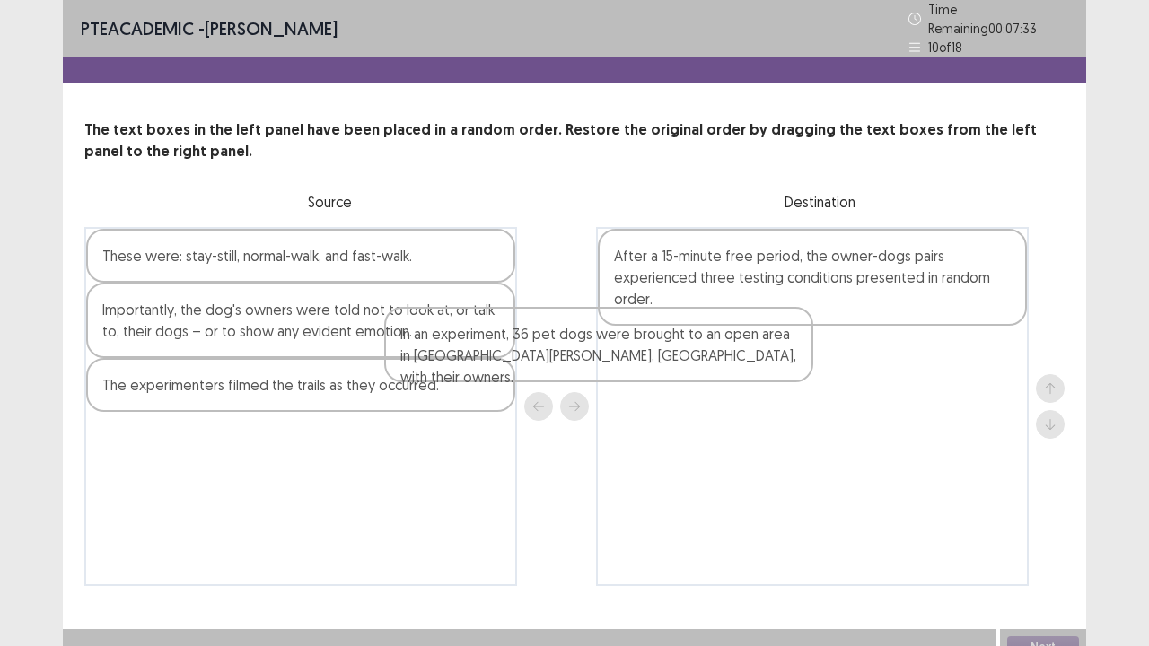
drag, startPoint x: 462, startPoint y: 402, endPoint x: 787, endPoint y: 356, distance: 328.0
click at [787, 356] on div "These were: stay-still, normal-walk, and fast-walk. Importantly, the dog's owne…" at bounding box center [574, 406] width 980 height 359
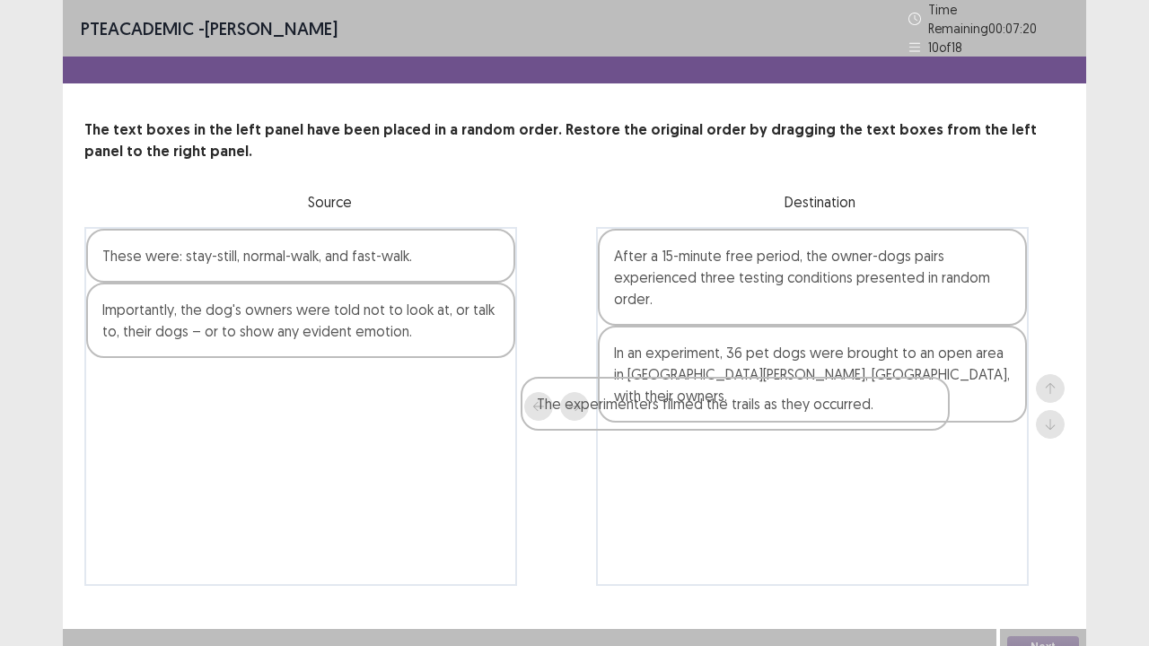
drag, startPoint x: 389, startPoint y: 388, endPoint x: 836, endPoint y: 417, distance: 447.8
click at [836, 417] on div "These were: stay-still, normal-walk, and fast-walk. Importantly, the dog's owne…" at bounding box center [574, 406] width 980 height 359
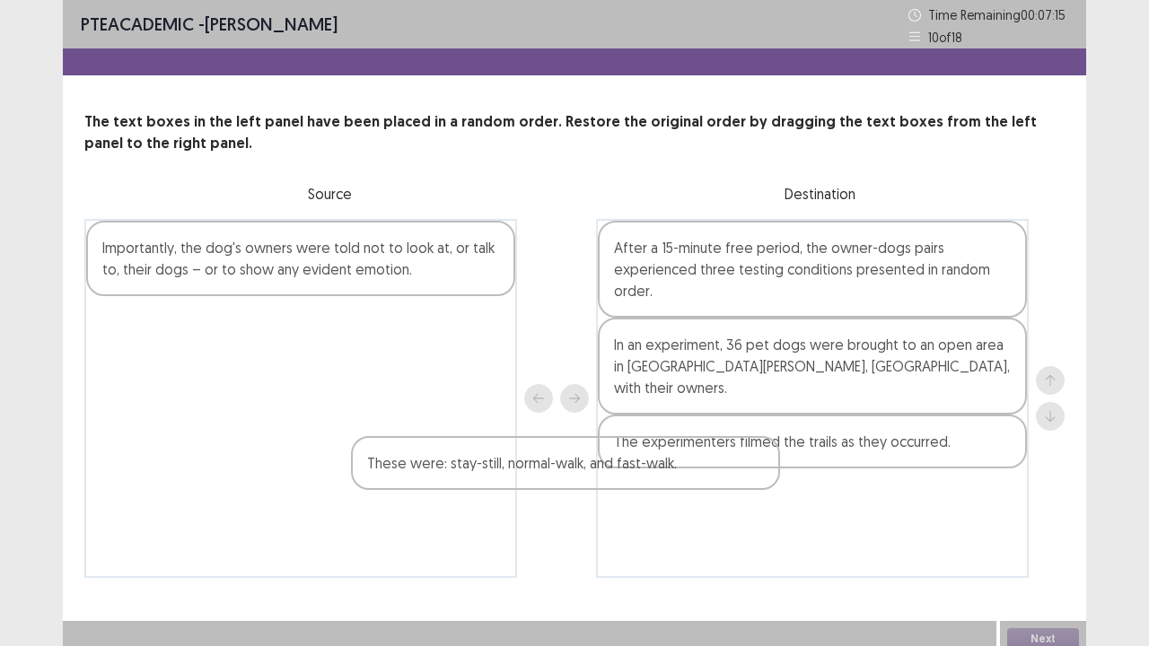
scroll to position [2, 0]
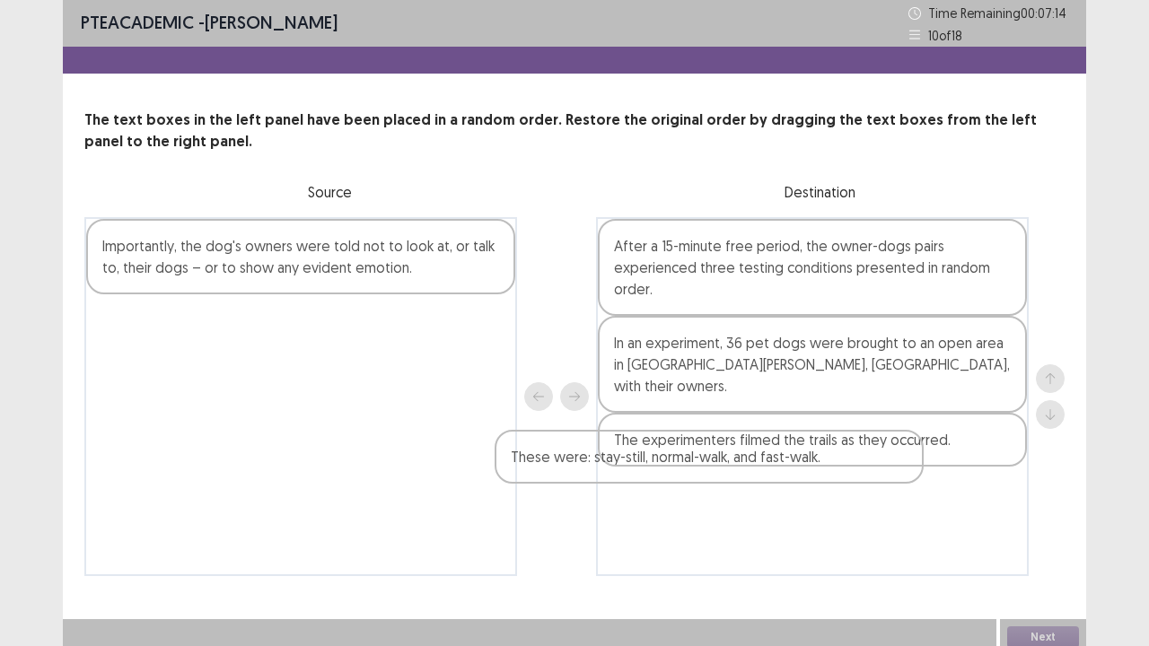
drag, startPoint x: 388, startPoint y: 263, endPoint x: 820, endPoint y: 481, distance: 484.4
click at [820, 481] on div "These were: stay-still, normal-walk, and fast-walk. Importantly, the dog's owne…" at bounding box center [574, 396] width 980 height 359
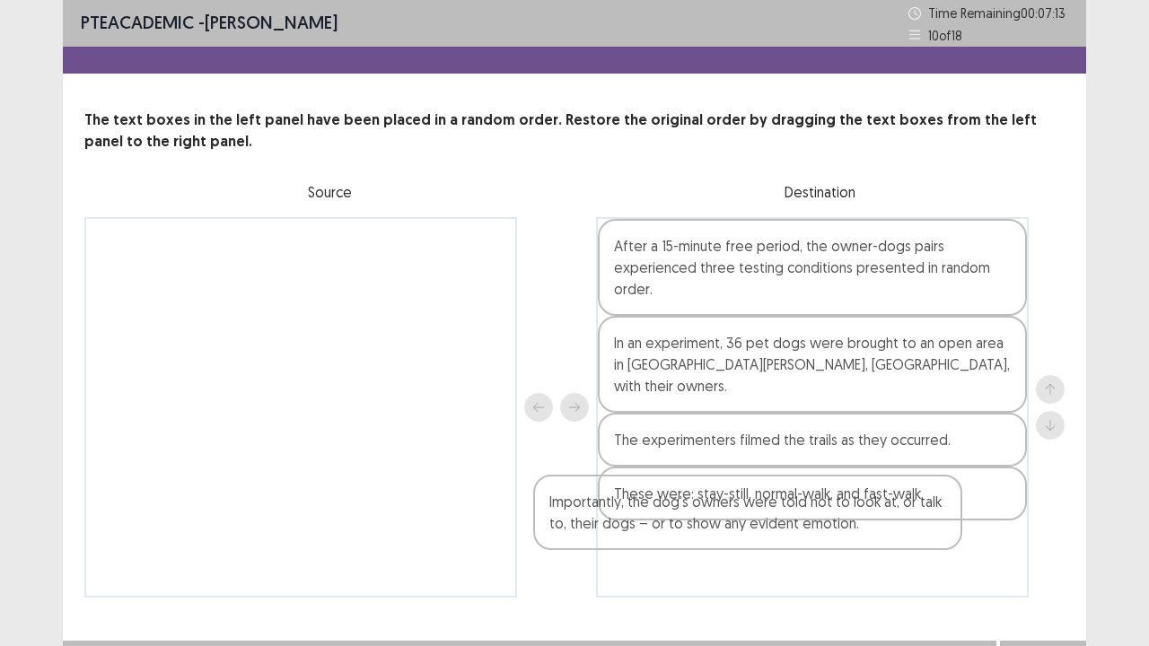
scroll to position [11, 0]
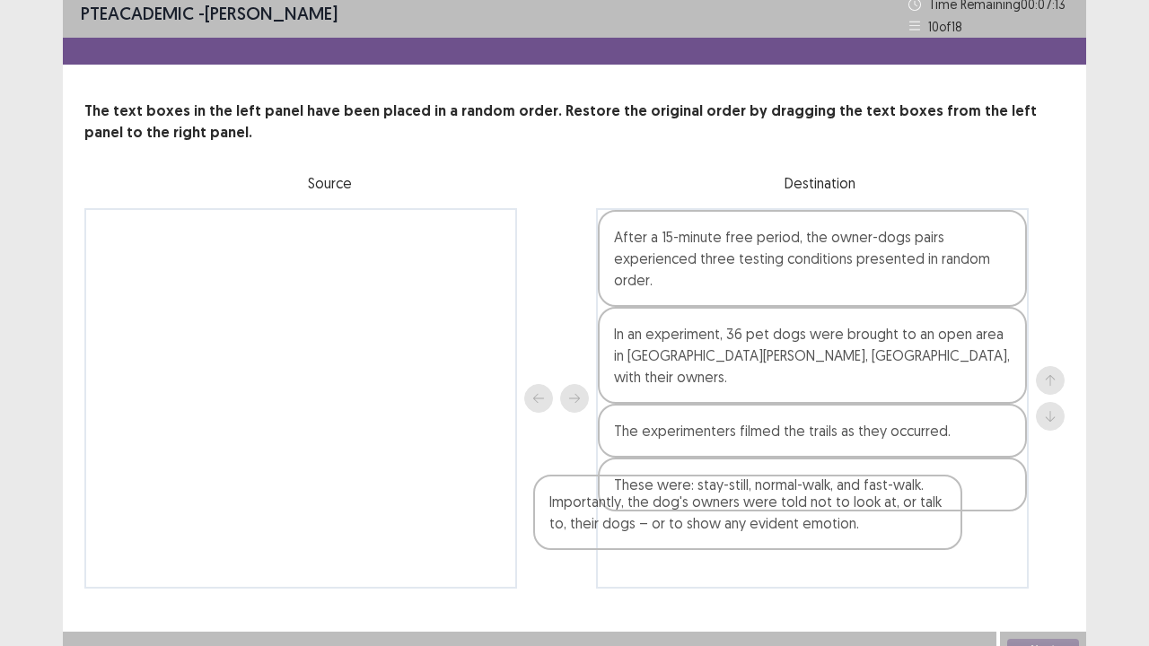
drag, startPoint x: 411, startPoint y: 258, endPoint x: 1009, endPoint y: 558, distance: 668.5
click at [1009, 524] on div "Importantly, the dog's owners were told not to look at, or talk to, their dogs …" at bounding box center [574, 398] width 980 height 380
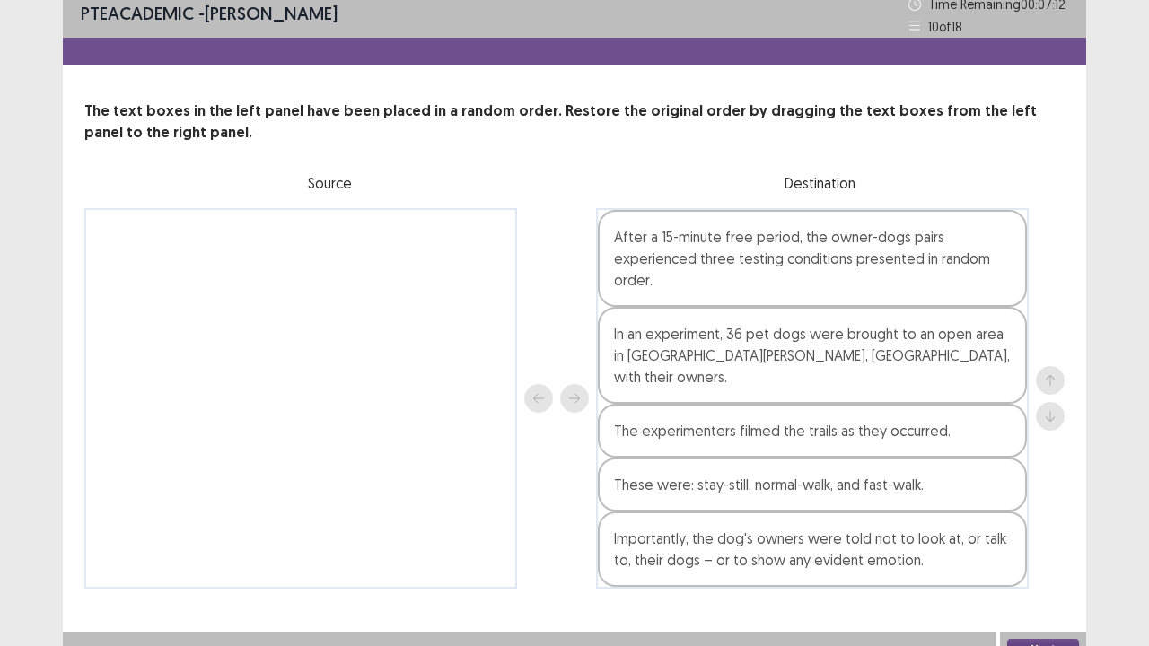
click at [1033, 524] on button "Next" at bounding box center [1043, 650] width 72 height 22
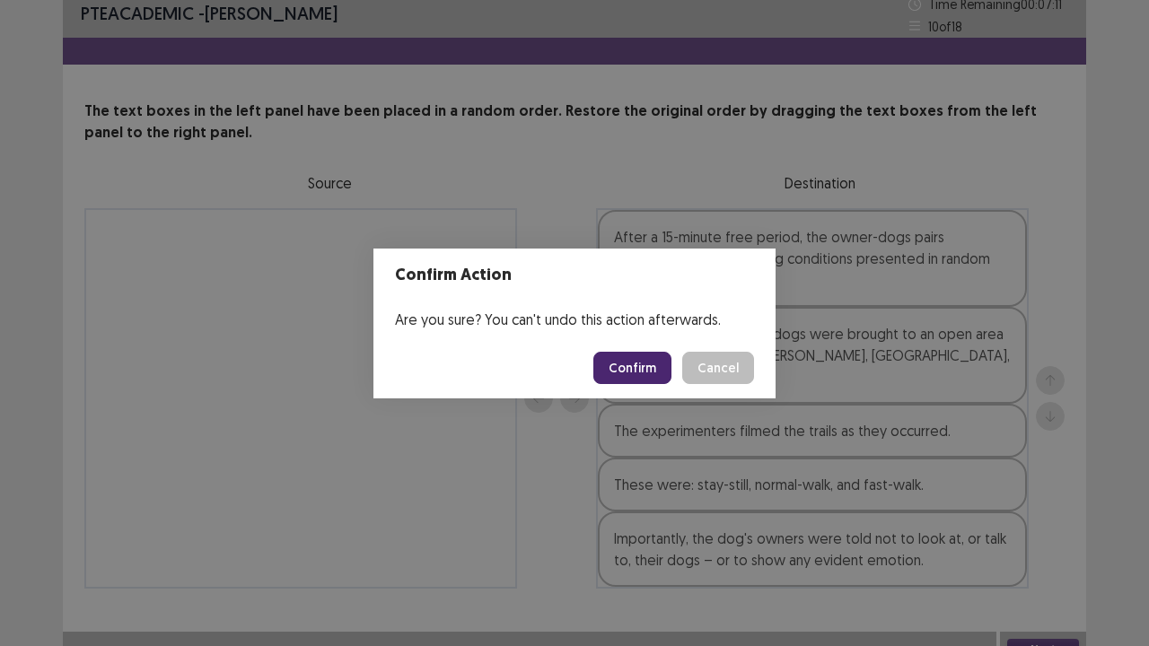
click at [620, 383] on button "Confirm" at bounding box center [632, 368] width 78 height 32
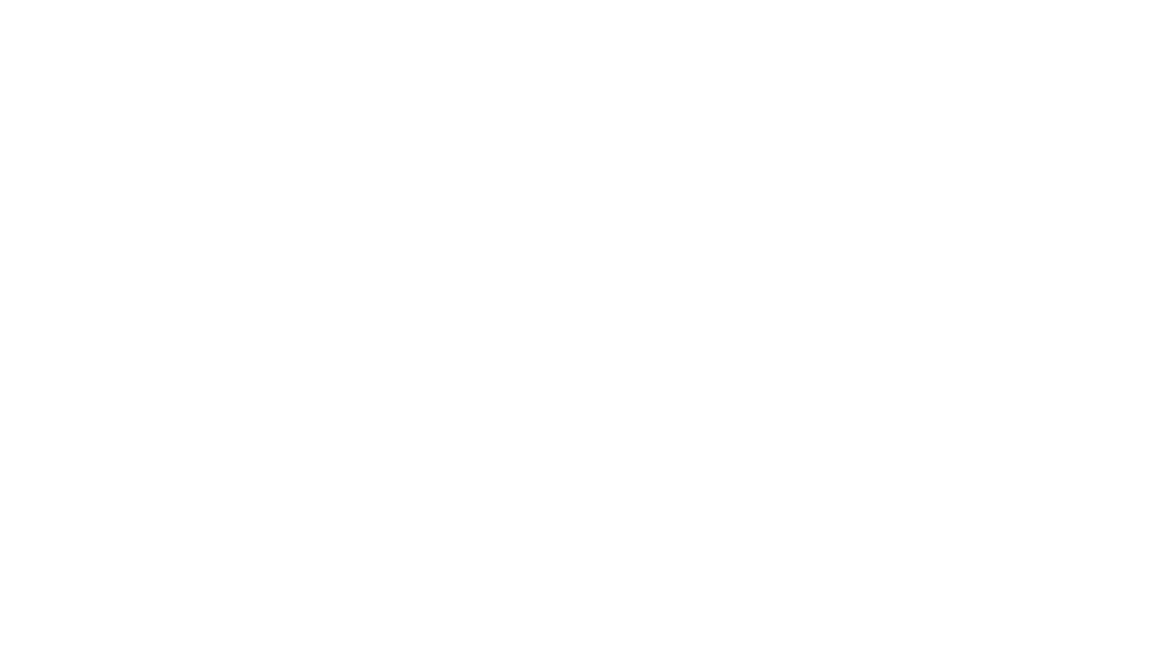
scroll to position [0, 0]
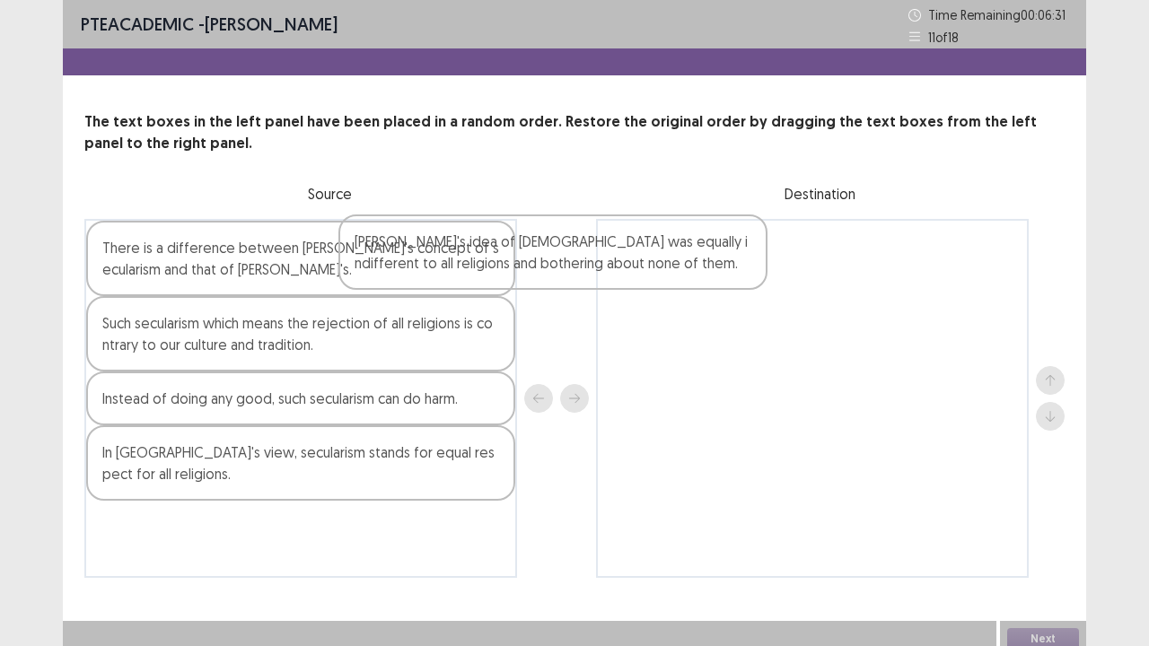
drag, startPoint x: 290, startPoint y: 282, endPoint x: 666, endPoint y: 263, distance: 376.4
click at [667, 260] on div "[PERSON_NAME]'s idea of [DEMOGRAPHIC_DATA] was equally indifferent to all relig…" at bounding box center [574, 398] width 980 height 359
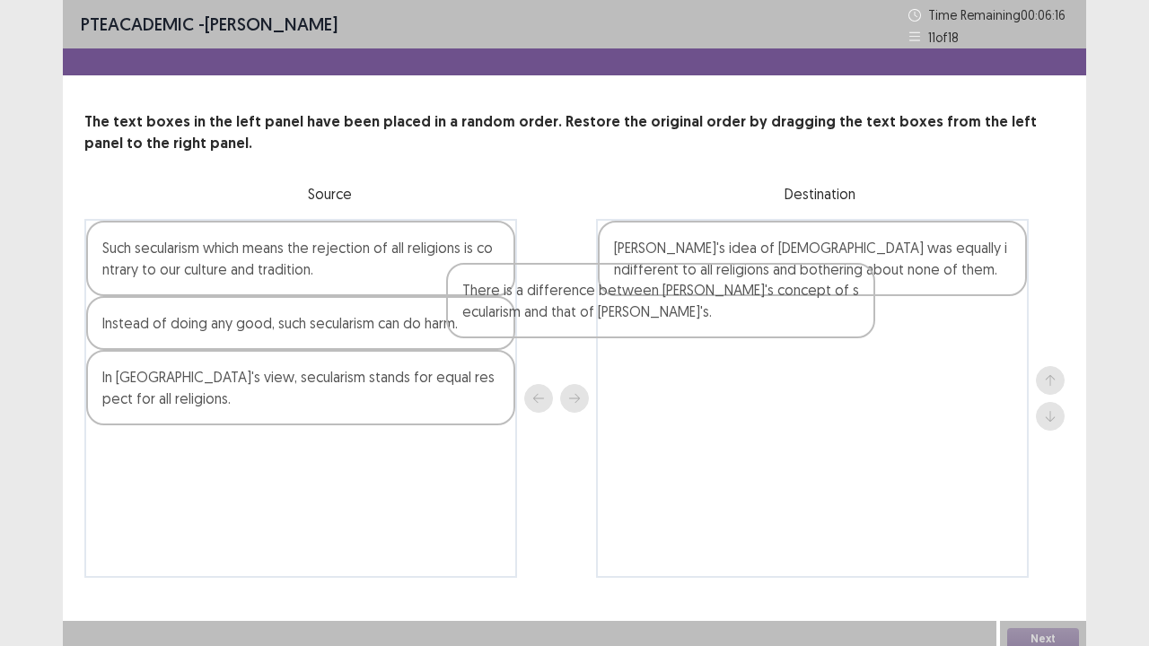
drag, startPoint x: 384, startPoint y: 276, endPoint x: 759, endPoint y: 326, distance: 378.3
click at [759, 326] on div "There is a difference between [PERSON_NAME]'s concept of secularism and that of…" at bounding box center [574, 398] width 980 height 359
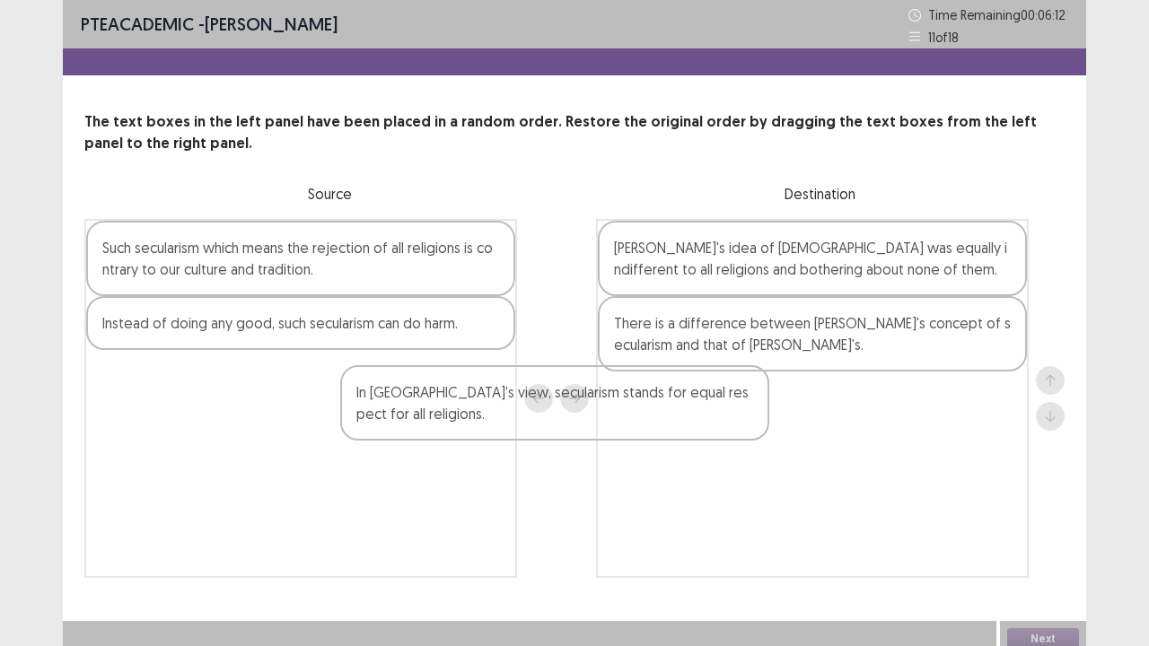
drag, startPoint x: 430, startPoint y: 375, endPoint x: 878, endPoint y: 391, distance: 448.0
click at [878, 391] on div "Such secularism which means the rejection of all religions is contrary to our c…" at bounding box center [574, 398] width 980 height 359
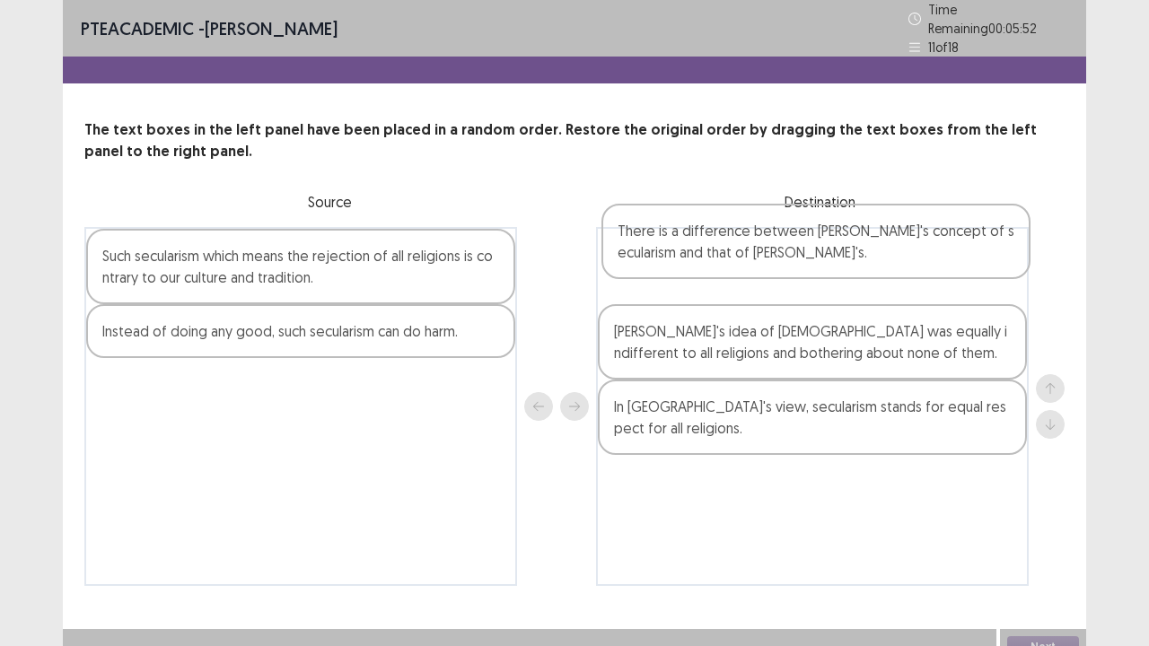
drag, startPoint x: 666, startPoint y: 357, endPoint x: 669, endPoint y: 258, distance: 98.8
click at [669, 258] on div "[PERSON_NAME]'s idea of [DEMOGRAPHIC_DATA] was equally indifferent to all relig…" at bounding box center [812, 406] width 433 height 359
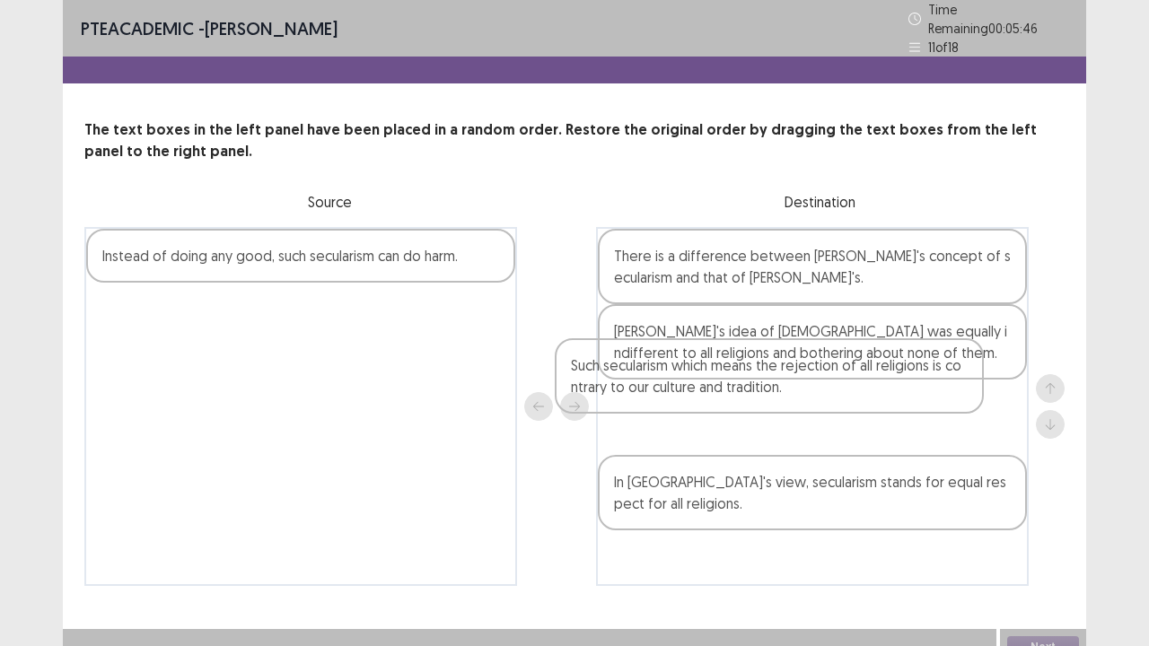
drag, startPoint x: 309, startPoint y: 252, endPoint x: 810, endPoint y: 404, distance: 524.0
click at [810, 404] on div "Such secularism which means the rejection of all religions is contrary to our c…" at bounding box center [574, 406] width 980 height 359
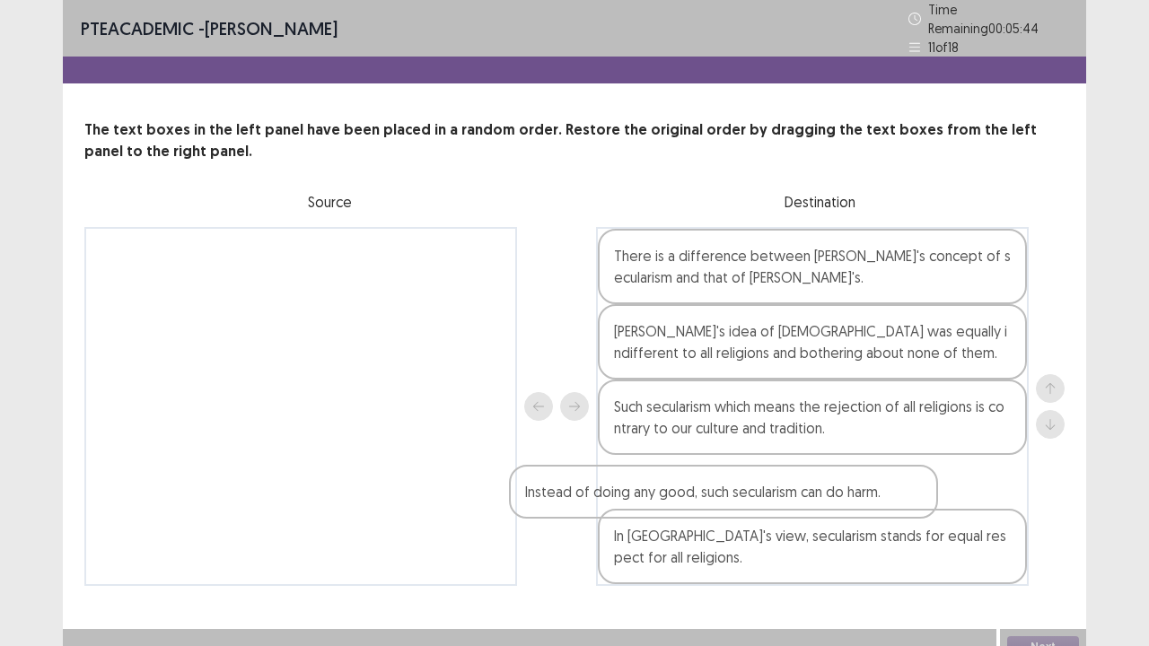
scroll to position [11, 0]
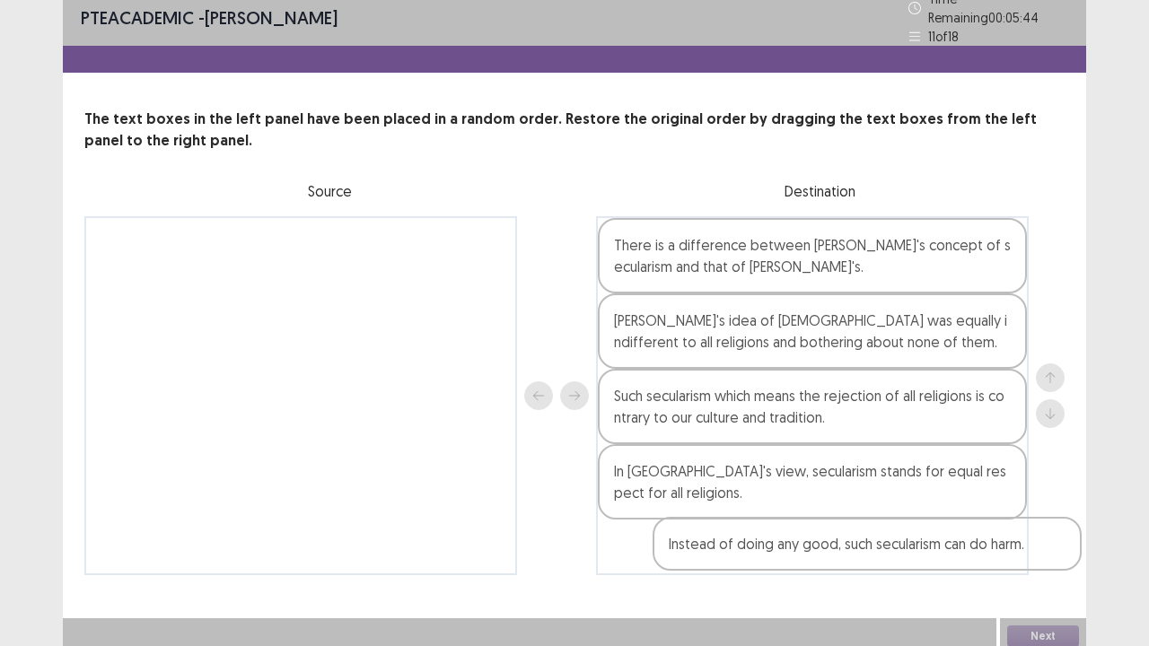
drag, startPoint x: 200, startPoint y: 253, endPoint x: 763, endPoint y: 556, distance: 639.2
click at [763, 524] on div "Instead of doing any good, such secularism can do harm. There is a difference b…" at bounding box center [574, 395] width 980 height 359
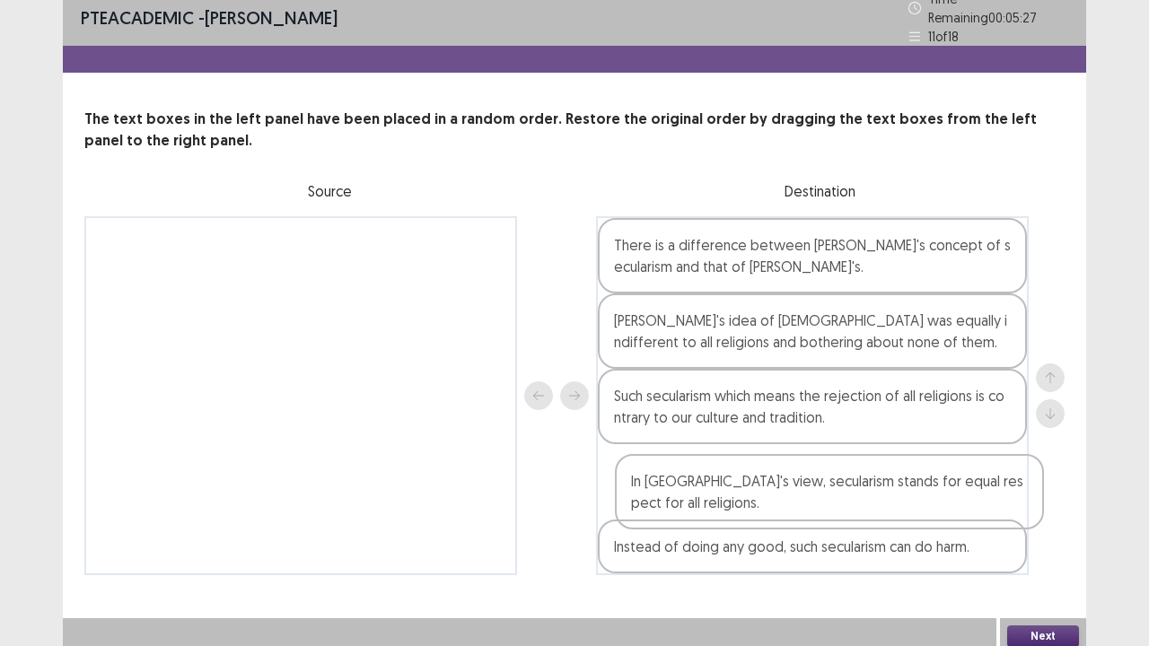
drag, startPoint x: 770, startPoint y: 480, endPoint x: 786, endPoint y: 494, distance: 21.0
click at [786, 494] on div "There is a difference between [PERSON_NAME]'s concept of secularism and that of…" at bounding box center [812, 395] width 433 height 359
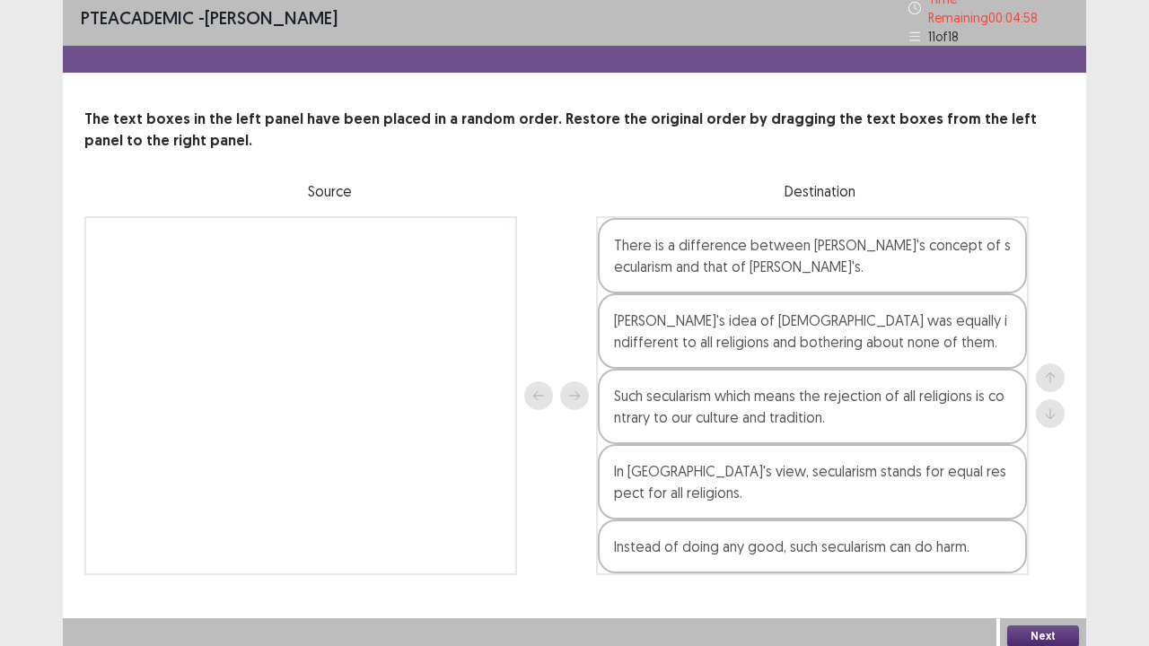
click at [1023, 524] on button "Next" at bounding box center [1043, 636] width 72 height 22
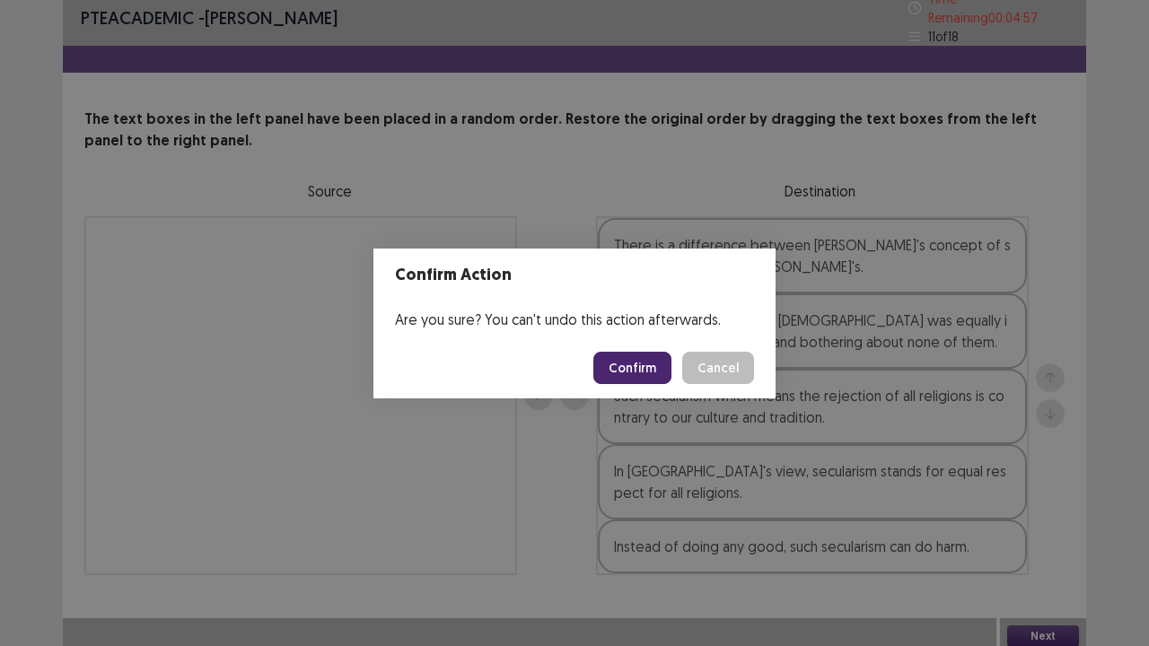
click at [612, 349] on footer "Confirm Cancel" at bounding box center [574, 367] width 402 height 61
click at [611, 352] on button "Confirm" at bounding box center [632, 368] width 78 height 32
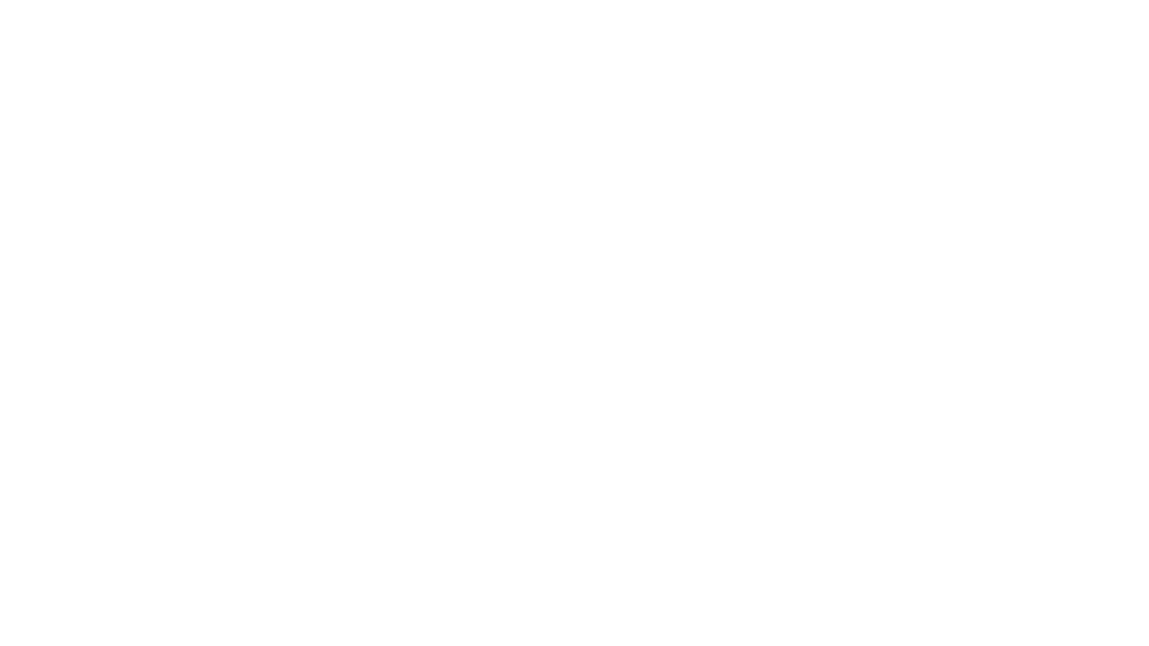
scroll to position [0, 0]
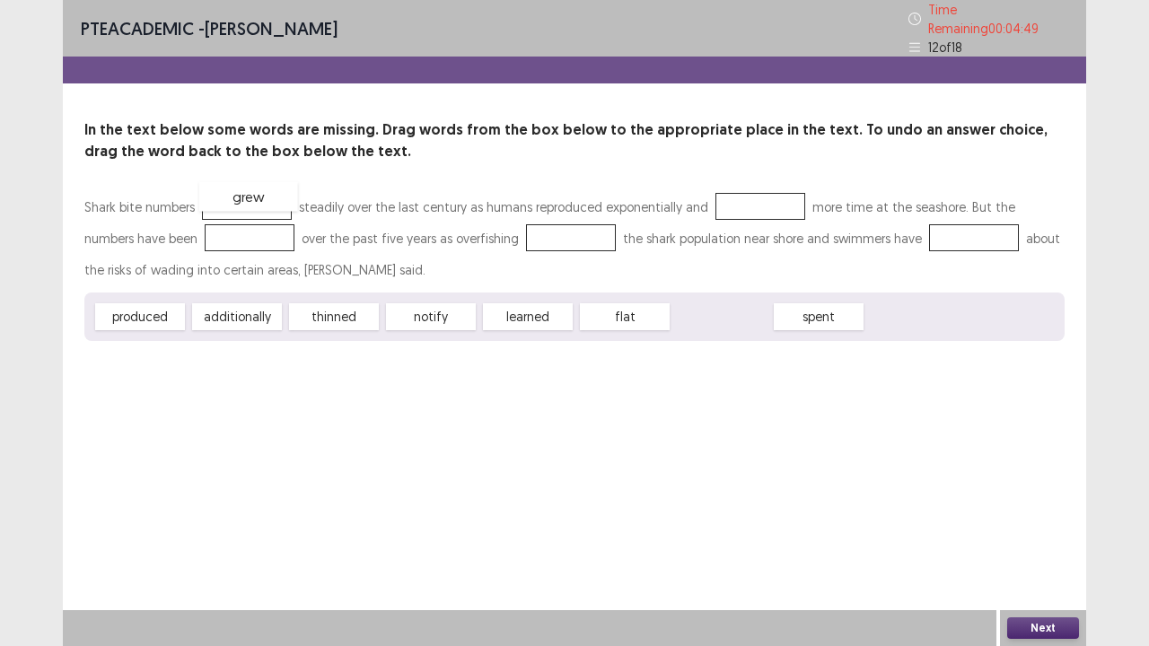
drag, startPoint x: 709, startPoint y: 313, endPoint x: 235, endPoint y: 193, distance: 488.8
drag, startPoint x: 703, startPoint y: 310, endPoint x: 726, endPoint y: 193, distance: 119.0
drag, startPoint x: 343, startPoint y: 312, endPoint x: 212, endPoint y: 240, distance: 149.4
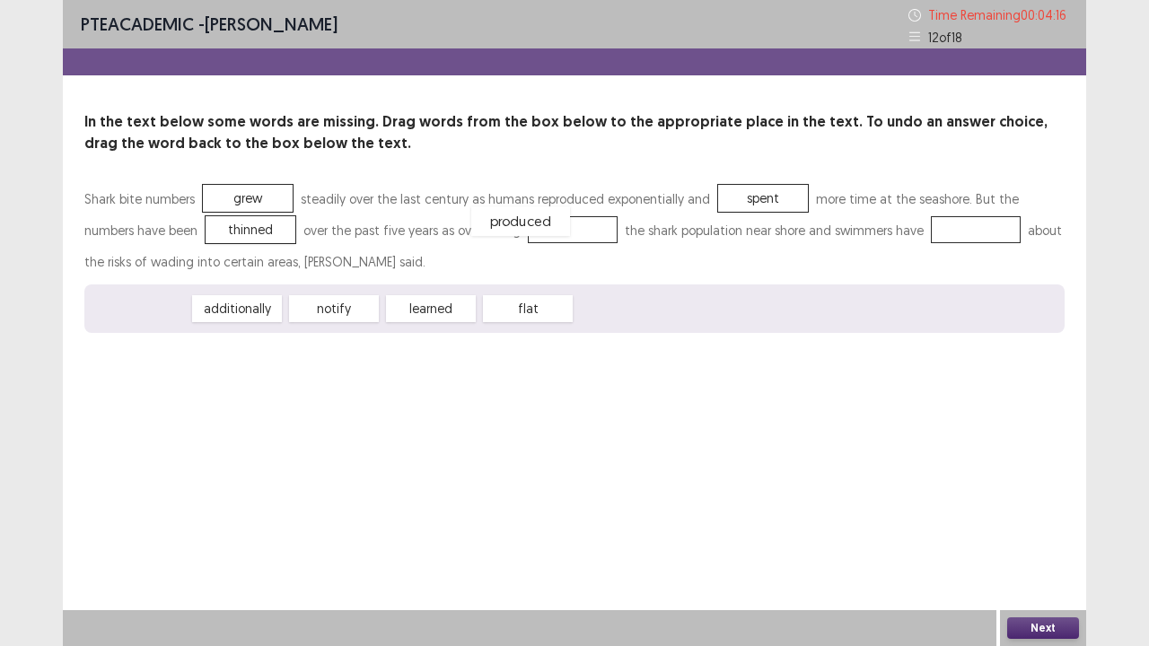
drag, startPoint x: 151, startPoint y: 312, endPoint x: 532, endPoint y: 224, distance: 391.4
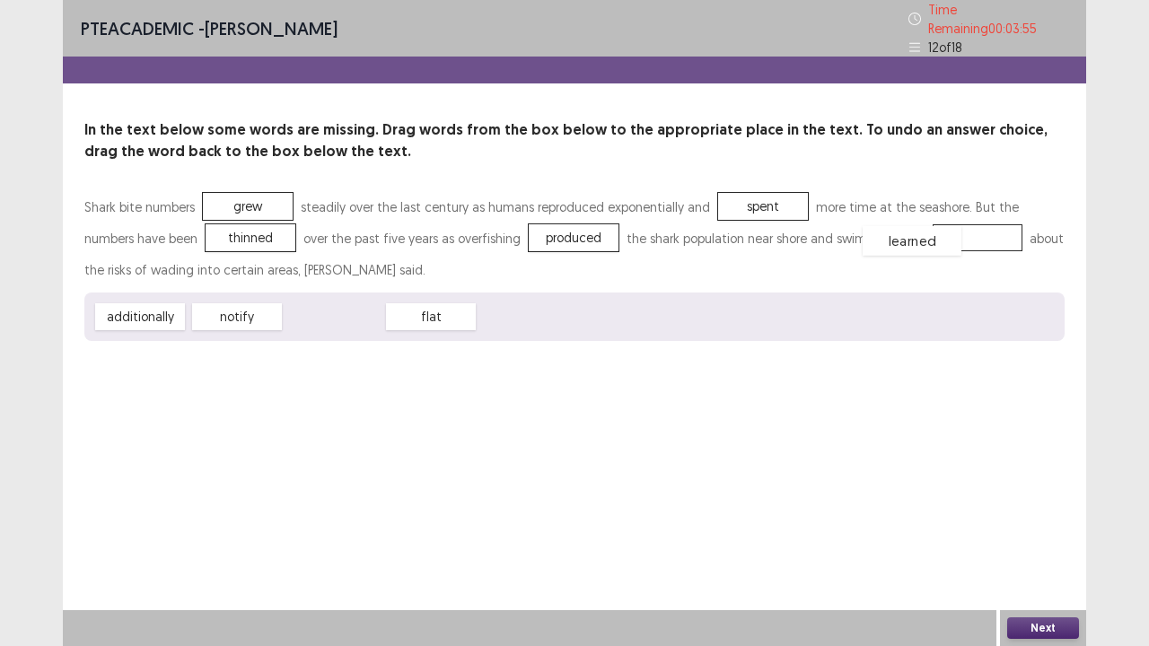
drag, startPoint x: 340, startPoint y: 315, endPoint x: 922, endPoint y: 234, distance: 587.0
click at [1018, 524] on button "Next" at bounding box center [1043, 628] width 72 height 22
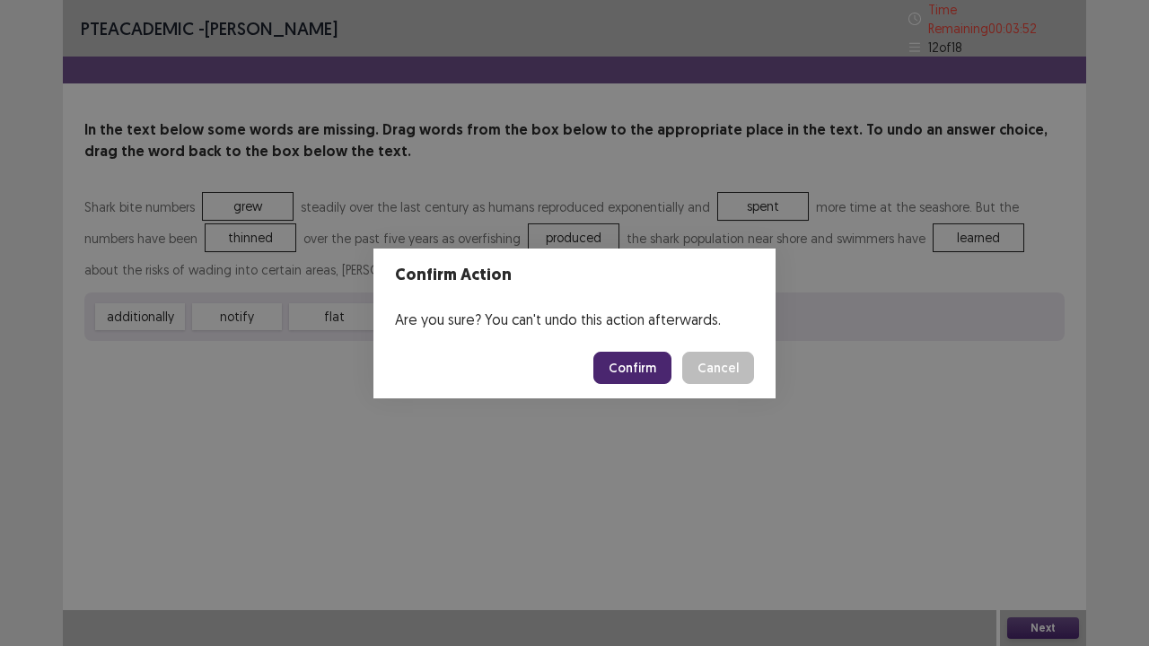
click at [615, 363] on button "Confirm" at bounding box center [632, 368] width 78 height 32
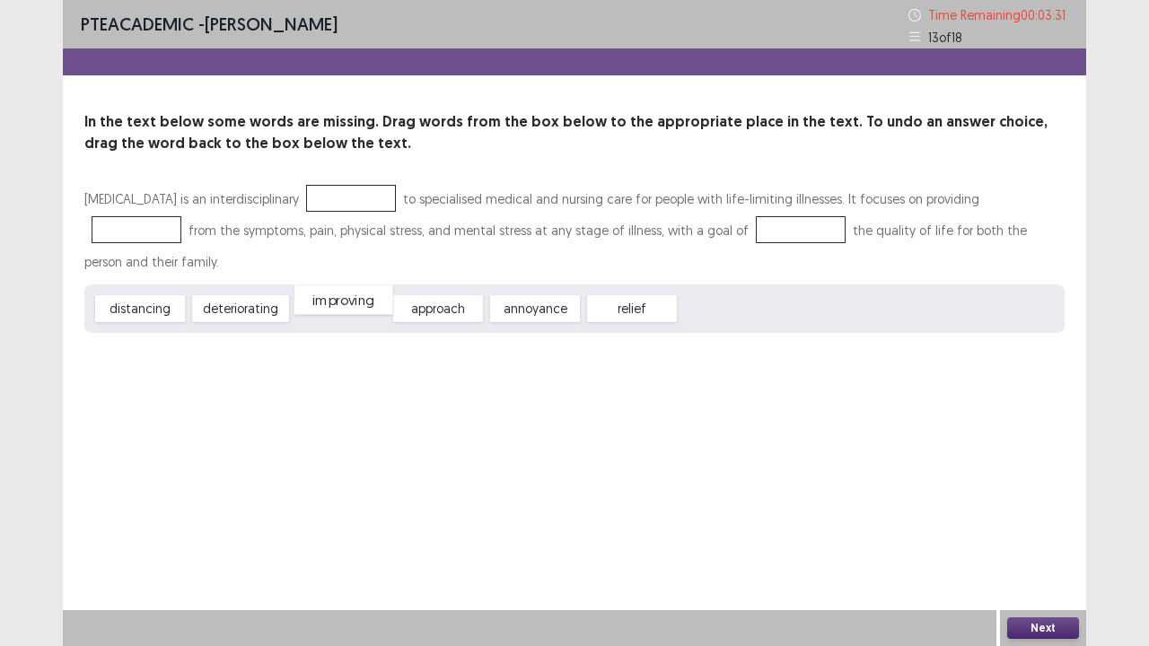
drag, startPoint x: 328, startPoint y: 273, endPoint x: 341, endPoint y: 183, distance: 90.6
drag, startPoint x: 555, startPoint y: 282, endPoint x: 1041, endPoint y: 197, distance: 492.7
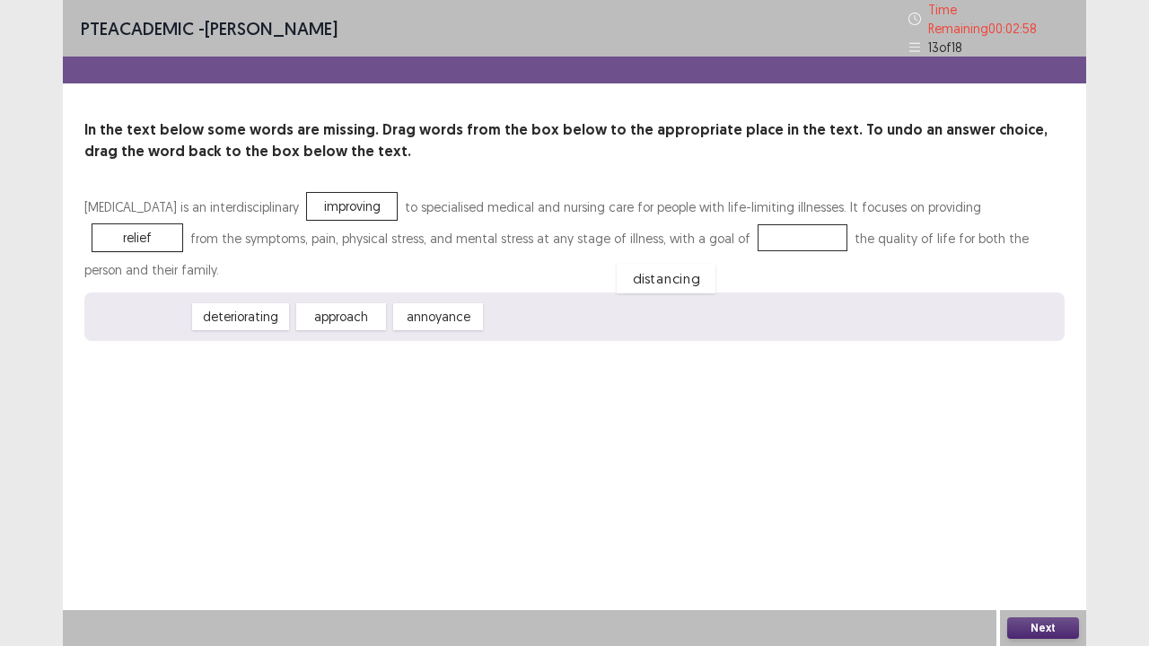
drag, startPoint x: 169, startPoint y: 276, endPoint x: 697, endPoint y: 237, distance: 530.0
drag, startPoint x: 166, startPoint y: 275, endPoint x: 771, endPoint y: 244, distance: 605.6
click at [770, 284] on div "deteriorating" at bounding box center [741, 299] width 107 height 30
drag, startPoint x: 167, startPoint y: 272, endPoint x: 734, endPoint y: 225, distance: 569.0
click at [1030, 524] on button "Next" at bounding box center [1043, 628] width 72 height 22
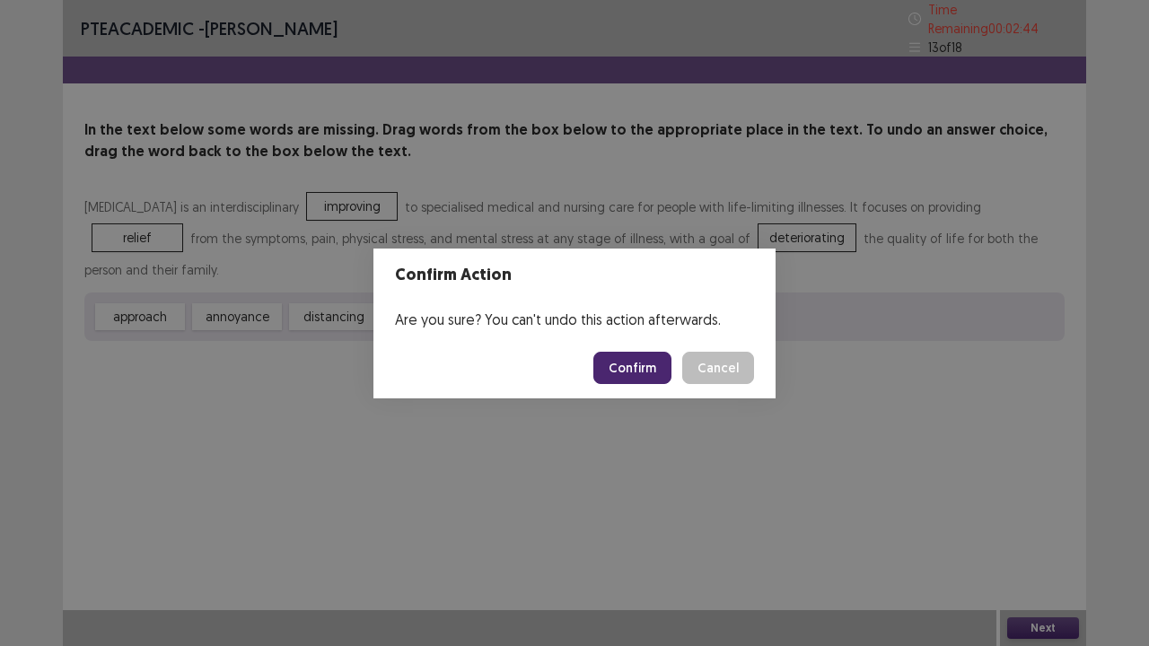
click at [624, 366] on button "Confirm" at bounding box center [632, 368] width 78 height 32
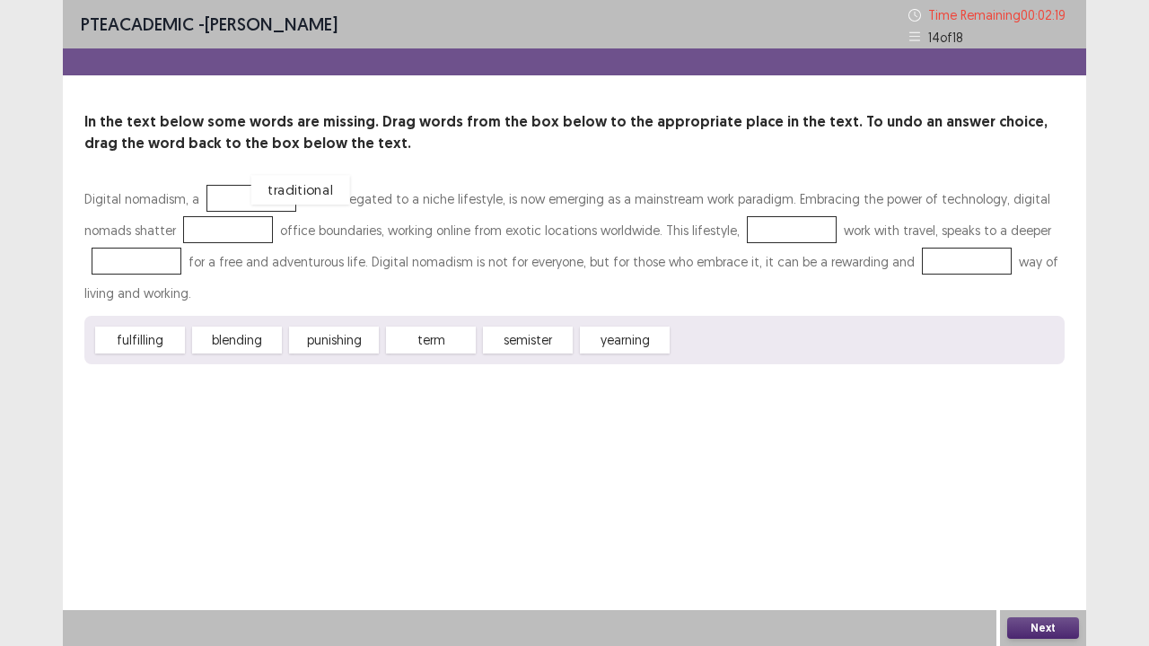
drag, startPoint x: 693, startPoint y: 348, endPoint x: 268, endPoint y: 194, distance: 451.6
drag, startPoint x: 160, startPoint y: 335, endPoint x: 228, endPoint y: 221, distance: 132.8
drag, startPoint x: 238, startPoint y: 343, endPoint x: 784, endPoint y: 229, distance: 558.2
drag, startPoint x: 228, startPoint y: 341, endPoint x: 156, endPoint y: 282, distance: 93.1
click at [156, 282] on div "Digital nomadism, a traditional once relegated to a niche lifestyle, is now eme…" at bounding box center [574, 273] width 980 height 181
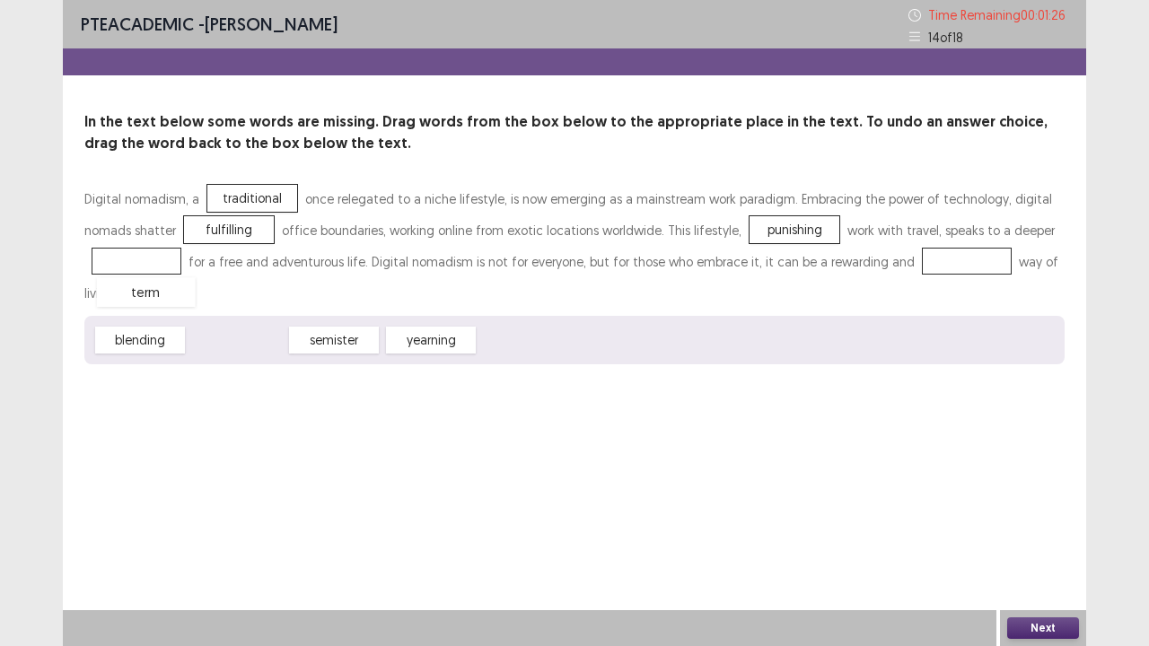
drag, startPoint x: 260, startPoint y: 336, endPoint x: 169, endPoint y: 284, distance: 104.8
click at [169, 286] on div "term" at bounding box center [146, 292] width 99 height 30
drag, startPoint x: 227, startPoint y: 345, endPoint x: 146, endPoint y: 262, distance: 116.1
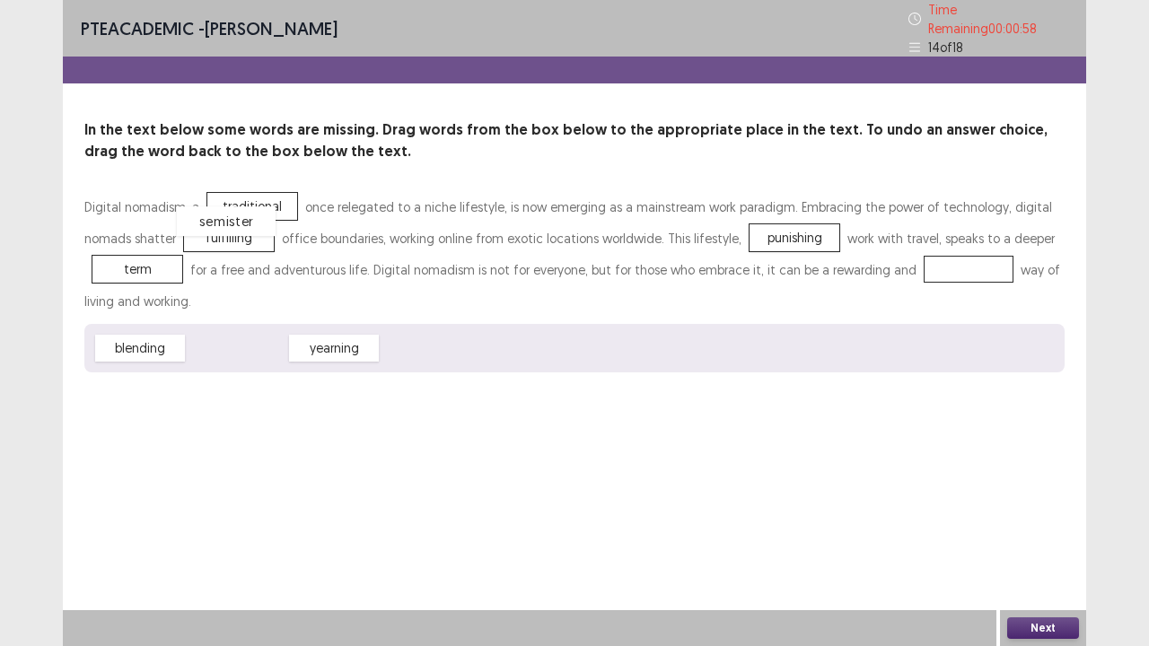
drag, startPoint x: 258, startPoint y: 343, endPoint x: 247, endPoint y: 215, distance: 127.9
drag, startPoint x: 245, startPoint y: 343, endPoint x: 266, endPoint y: 337, distance: 22.2
click at [266, 337] on div "yearning" at bounding box center [258, 343] width 99 height 30
drag, startPoint x: 343, startPoint y: 329, endPoint x: 963, endPoint y: 252, distance: 624.8
drag, startPoint x: 152, startPoint y: 345, endPoint x: 255, endPoint y: 223, distance: 159.8
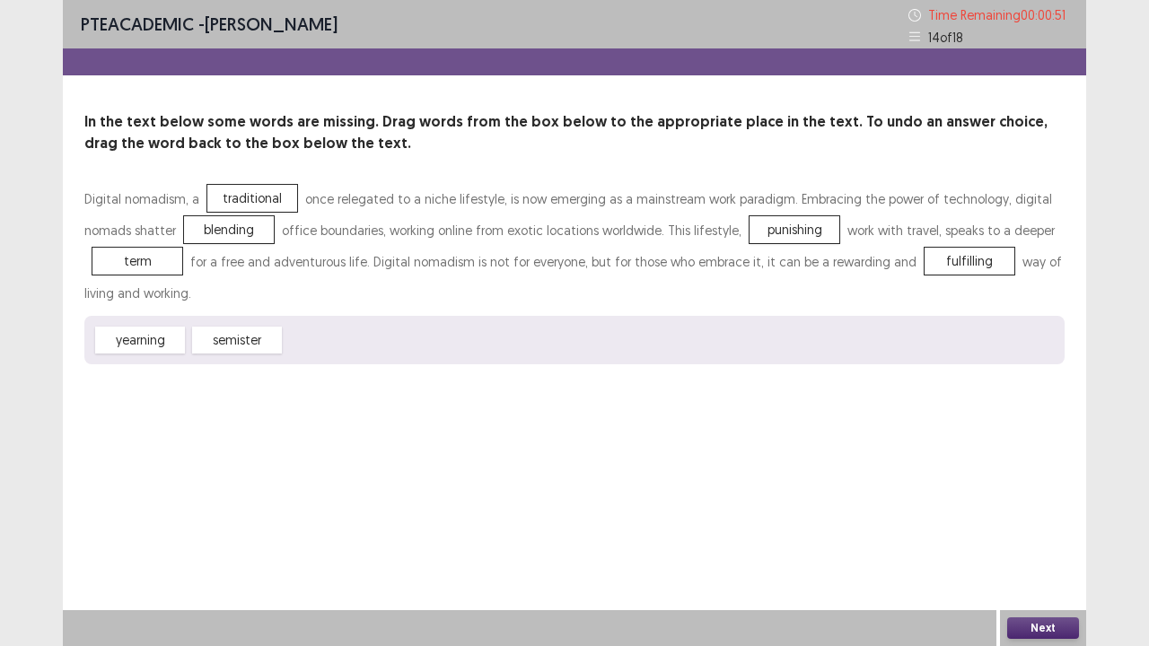
click at [1018, 524] on button "Next" at bounding box center [1043, 628] width 72 height 22
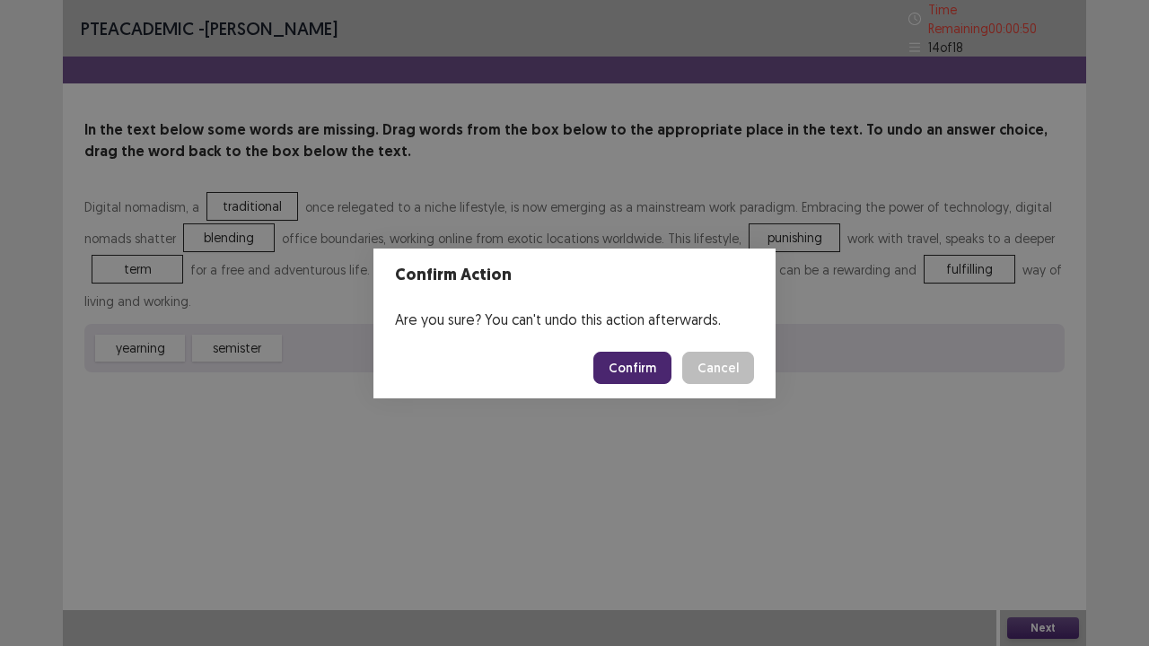
click at [625, 375] on button "Confirm" at bounding box center [632, 368] width 78 height 32
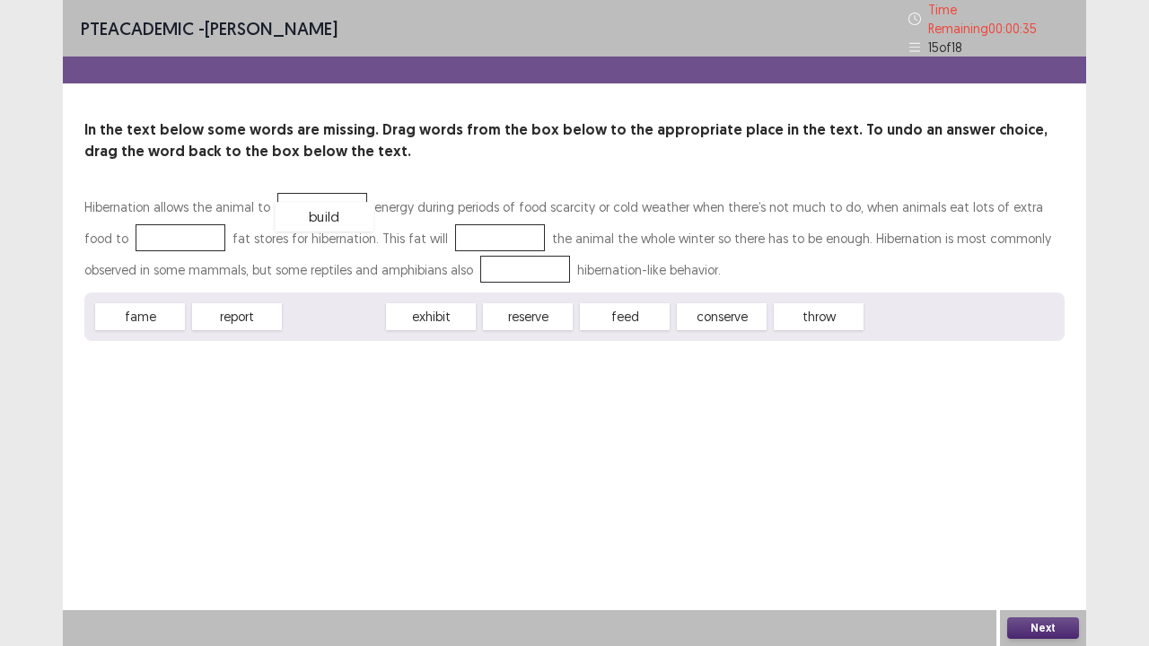
drag, startPoint x: 332, startPoint y: 307, endPoint x: 325, endPoint y: 201, distance: 106.1
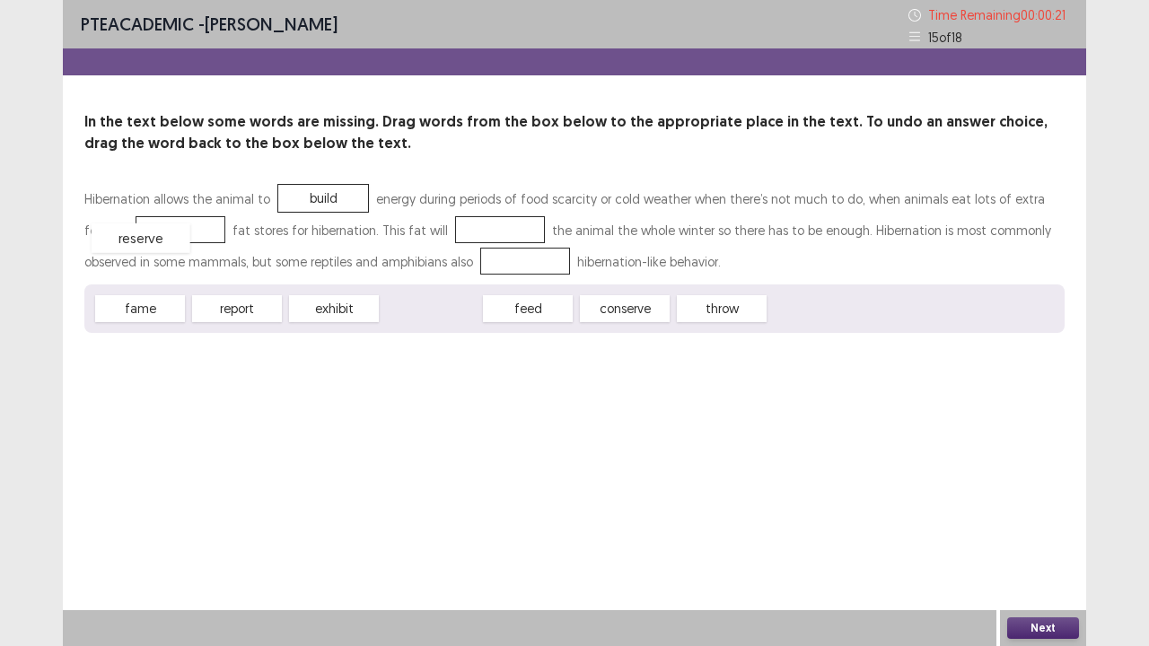
drag, startPoint x: 412, startPoint y: 314, endPoint x: 122, endPoint y: 243, distance: 298.4
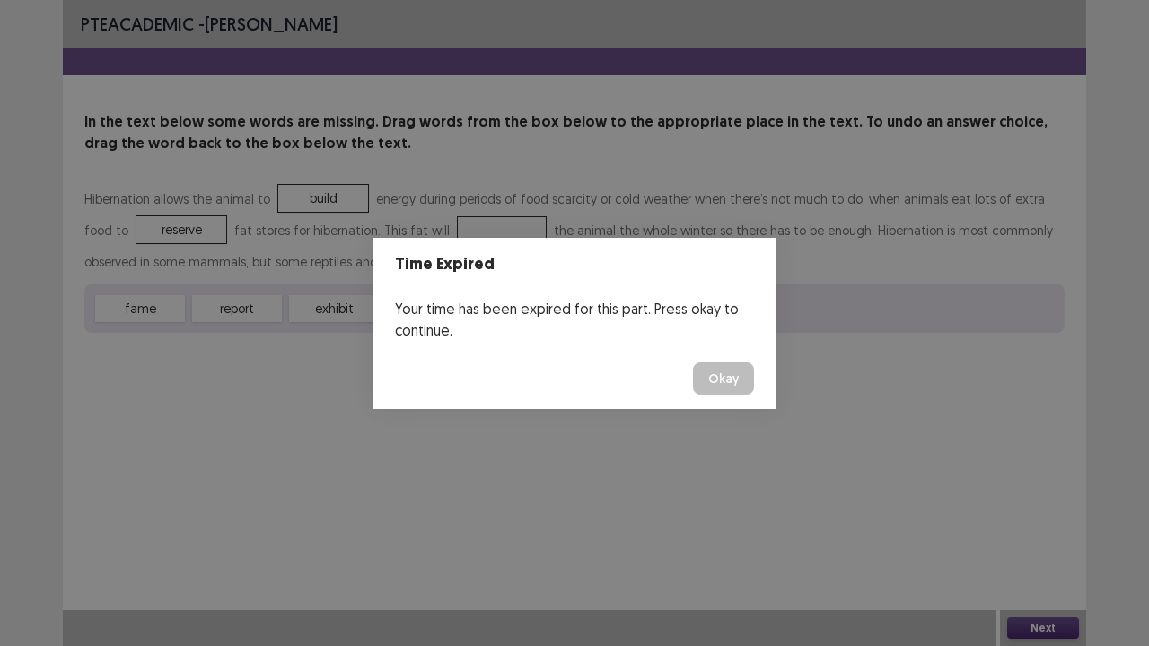
click at [743, 385] on button "Okay" at bounding box center [723, 379] width 61 height 32
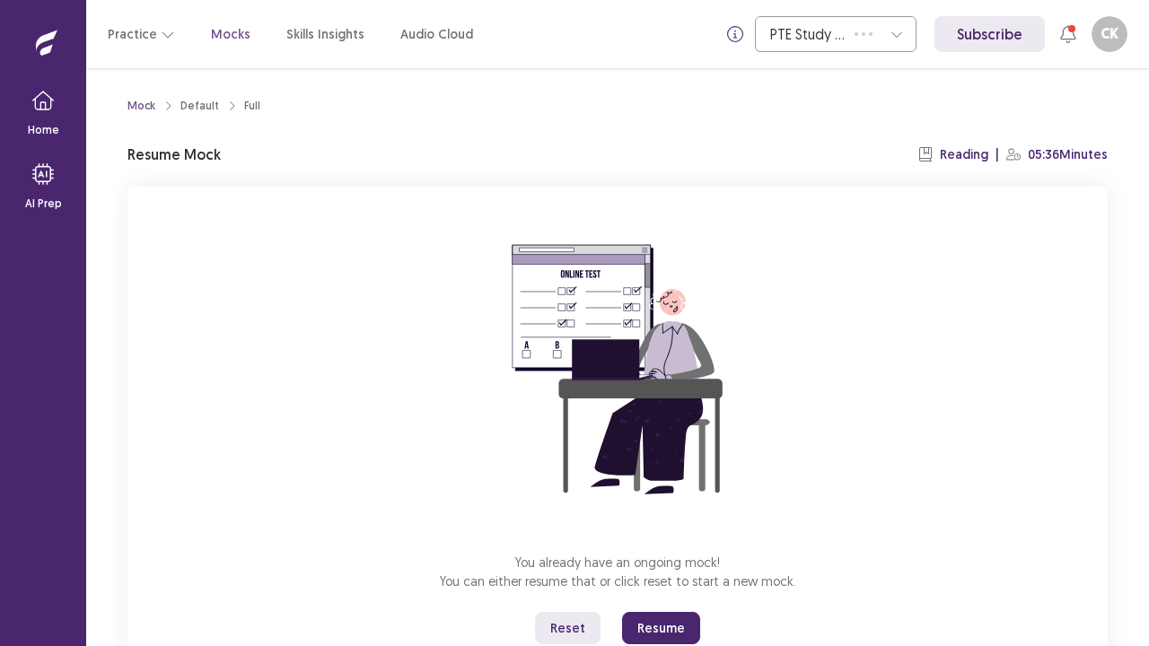
scroll to position [63, 0]
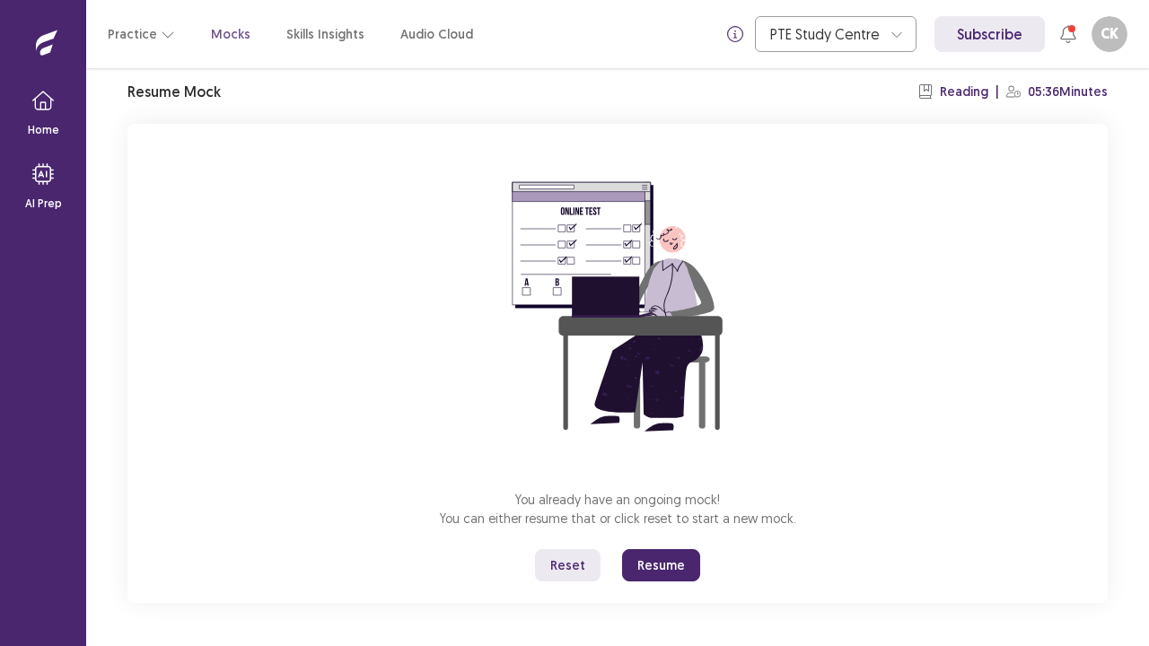
click at [673, 524] on button "Resume" at bounding box center [661, 565] width 78 height 32
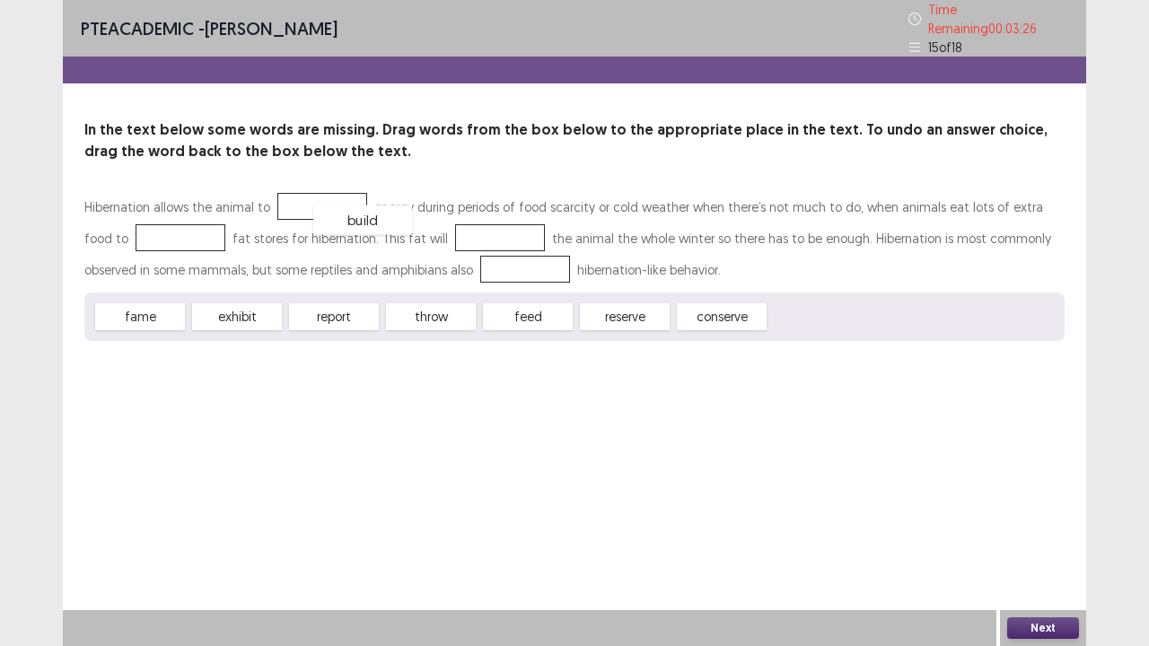
drag, startPoint x: 806, startPoint y: 314, endPoint x: 308, endPoint y: 200, distance: 510.9
drag, startPoint x: 641, startPoint y: 312, endPoint x: 310, endPoint y: 261, distance: 334.1
click at [310, 261] on div "Hibernation allows the animal to build energy during periods of food scarcity o…" at bounding box center [574, 266] width 980 height 150
drag, startPoint x: 614, startPoint y: 317, endPoint x: 144, endPoint y: 242, distance: 476.0
click at [435, 319] on div "throw" at bounding box center [430, 317] width 99 height 30
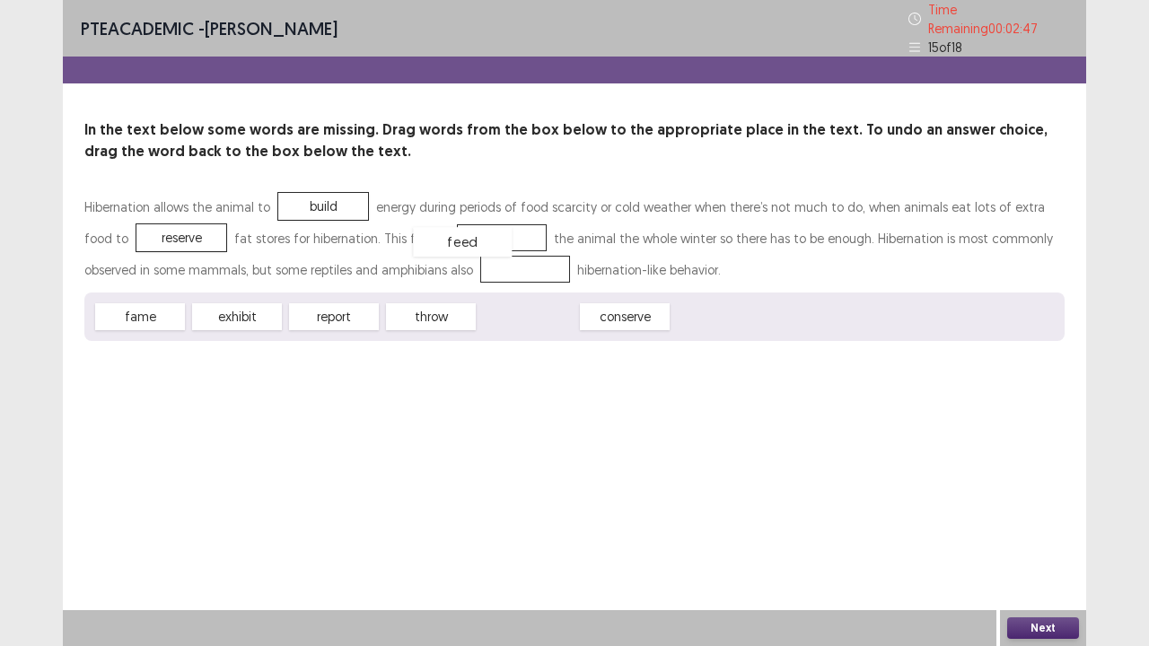
drag, startPoint x: 517, startPoint y: 311, endPoint x: 451, endPoint y: 237, distance: 99.2
drag, startPoint x: 541, startPoint y: 315, endPoint x: 475, endPoint y: 273, distance: 78.7
click at [1005, 524] on div "Next" at bounding box center [1043, 628] width 86 height 36
click at [1027, 524] on button "Next" at bounding box center [1043, 628] width 72 height 22
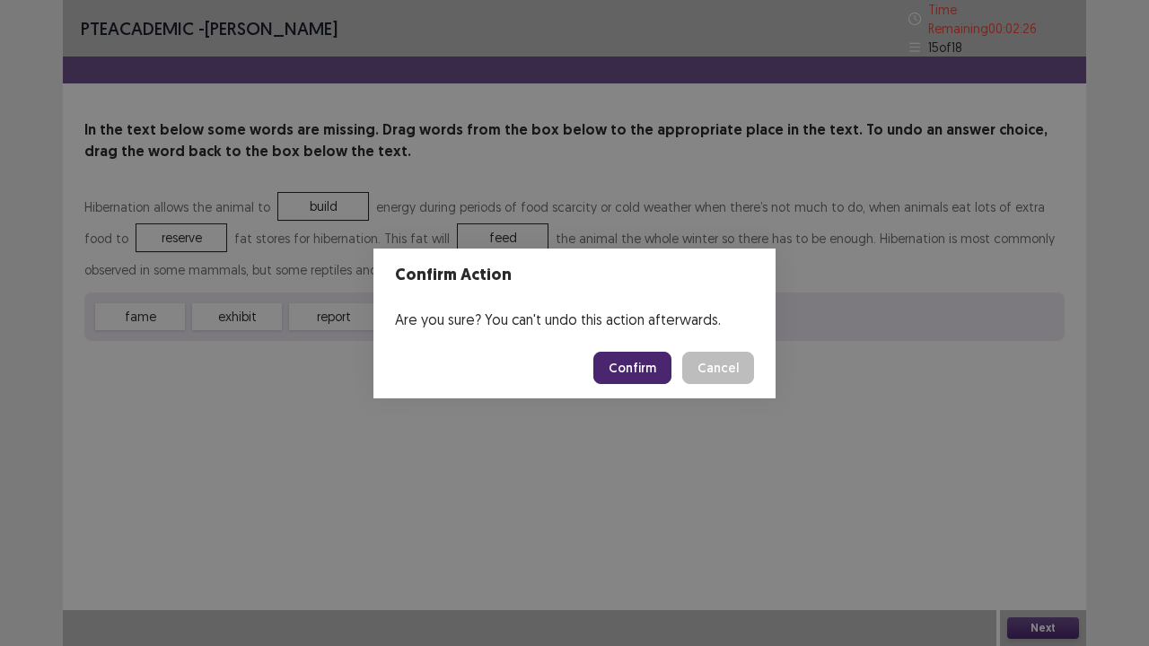
click at [621, 363] on button "Confirm" at bounding box center [632, 368] width 78 height 32
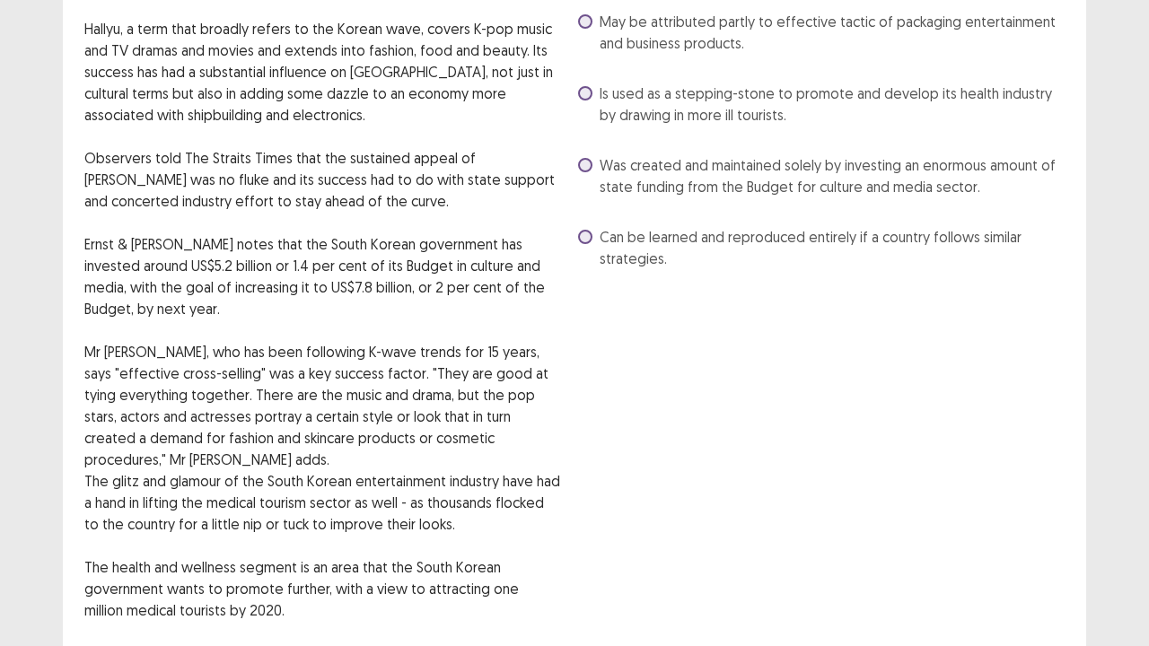
scroll to position [0, 0]
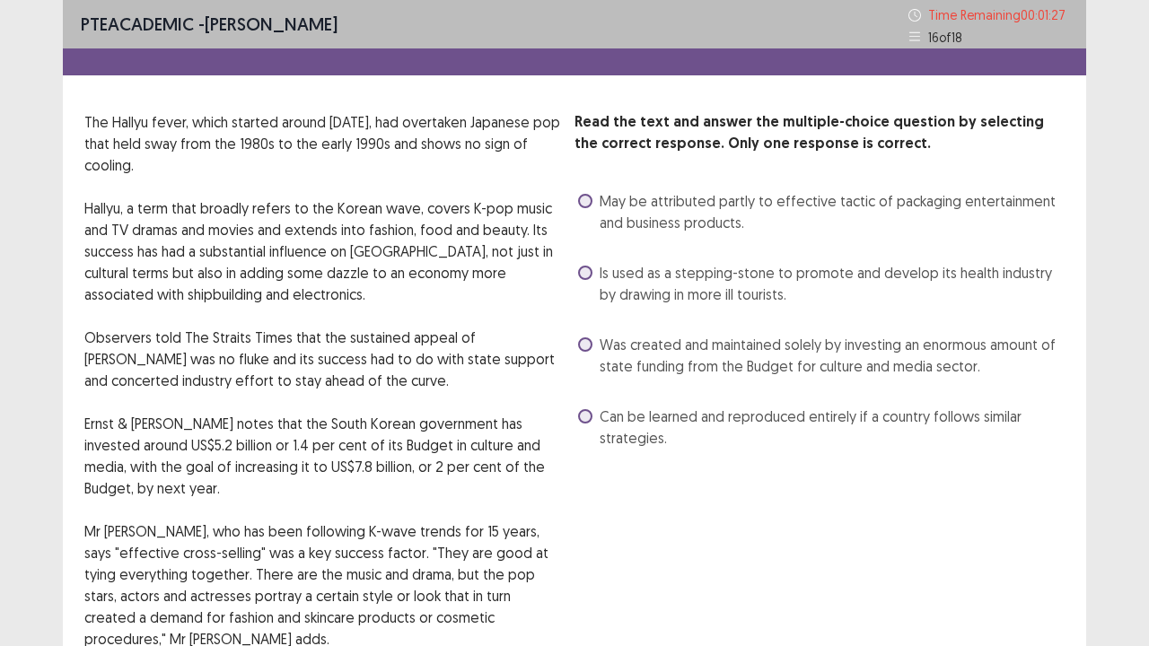
click at [657, 352] on span "Was created and maintained solely by investing an enormous amount of state fund…" at bounding box center [831, 355] width 465 height 43
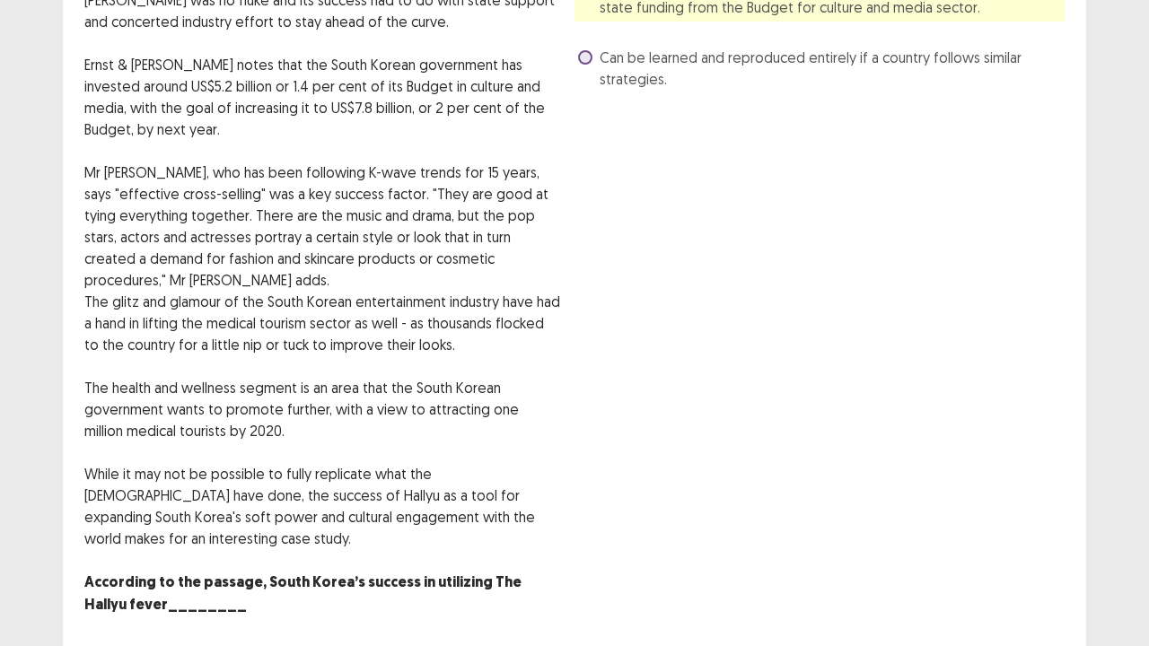
scroll to position [428, 0]
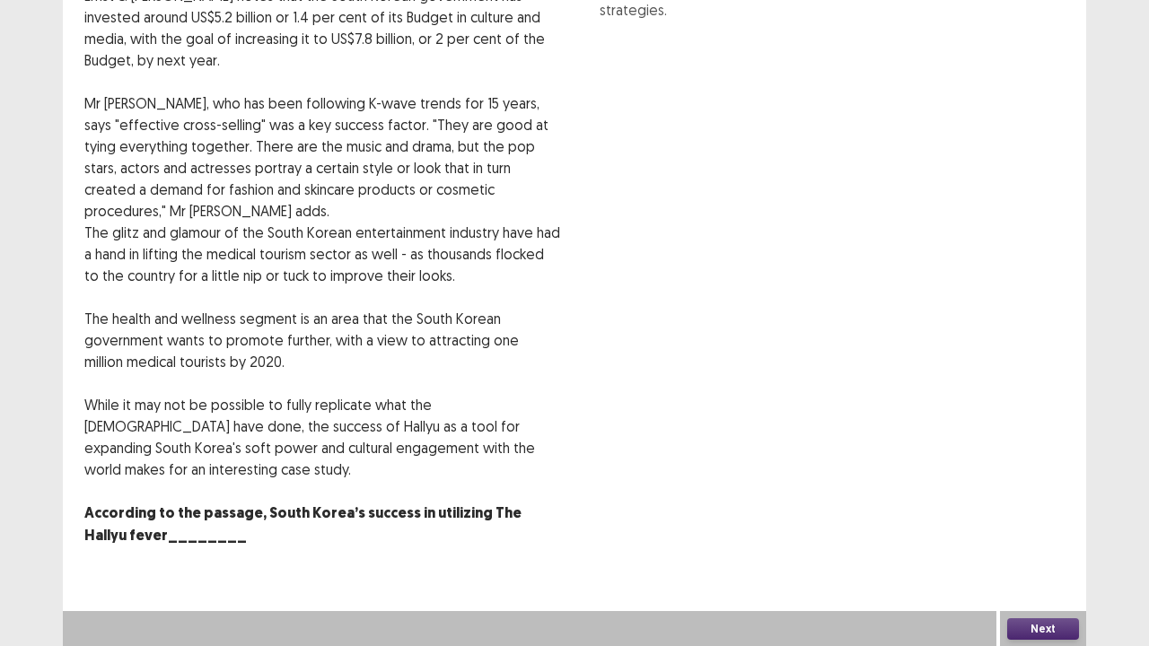
click at [1015, 524] on button "Next" at bounding box center [1043, 629] width 72 height 22
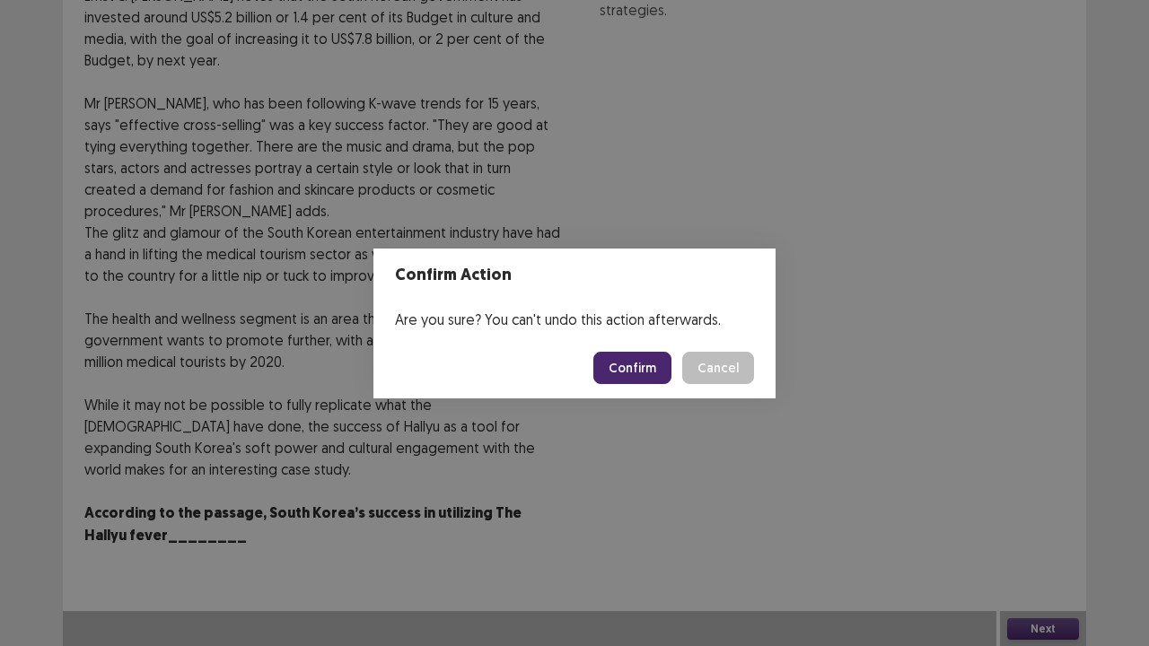
click at [619, 371] on button "Confirm" at bounding box center [632, 368] width 78 height 32
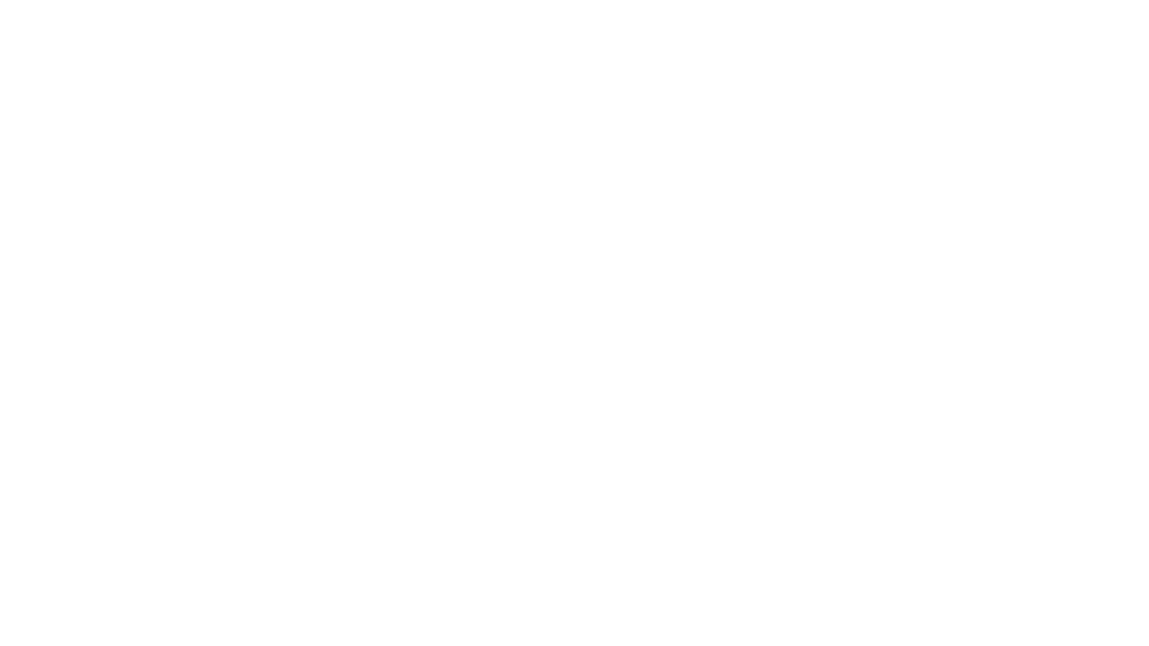
scroll to position [0, 0]
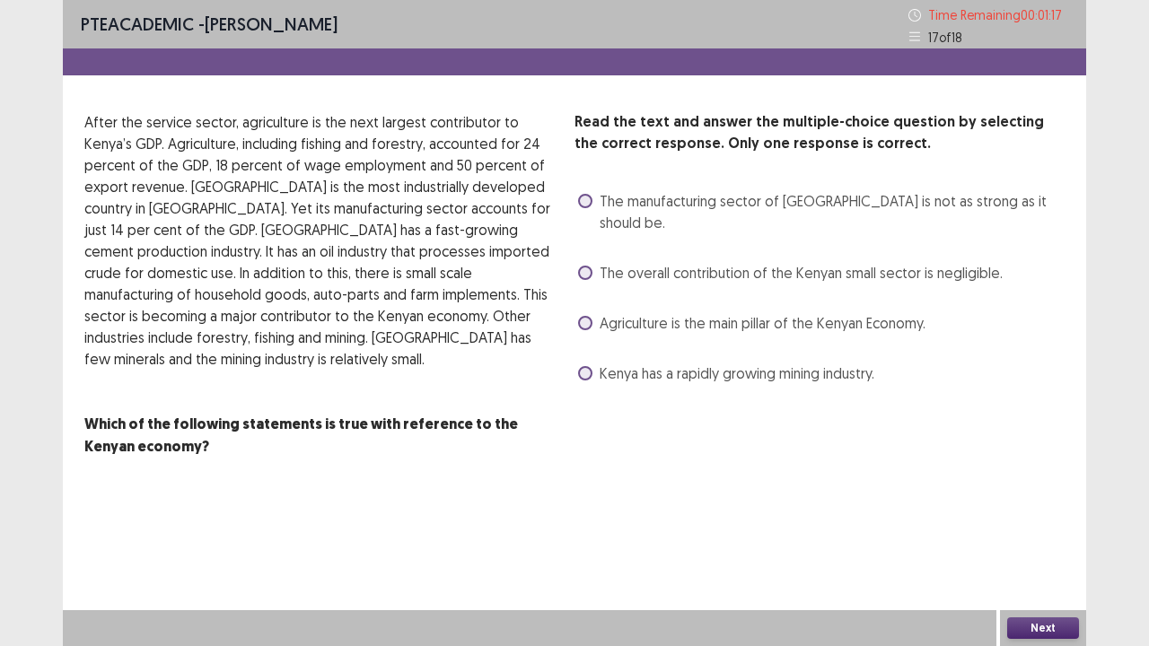
drag, startPoint x: 211, startPoint y: 120, endPoint x: 318, endPoint y: 124, distance: 106.8
click at [318, 124] on p "After the service sector, agriculture is the next largest contributor to Kenya’…" at bounding box center [322, 240] width 476 height 258
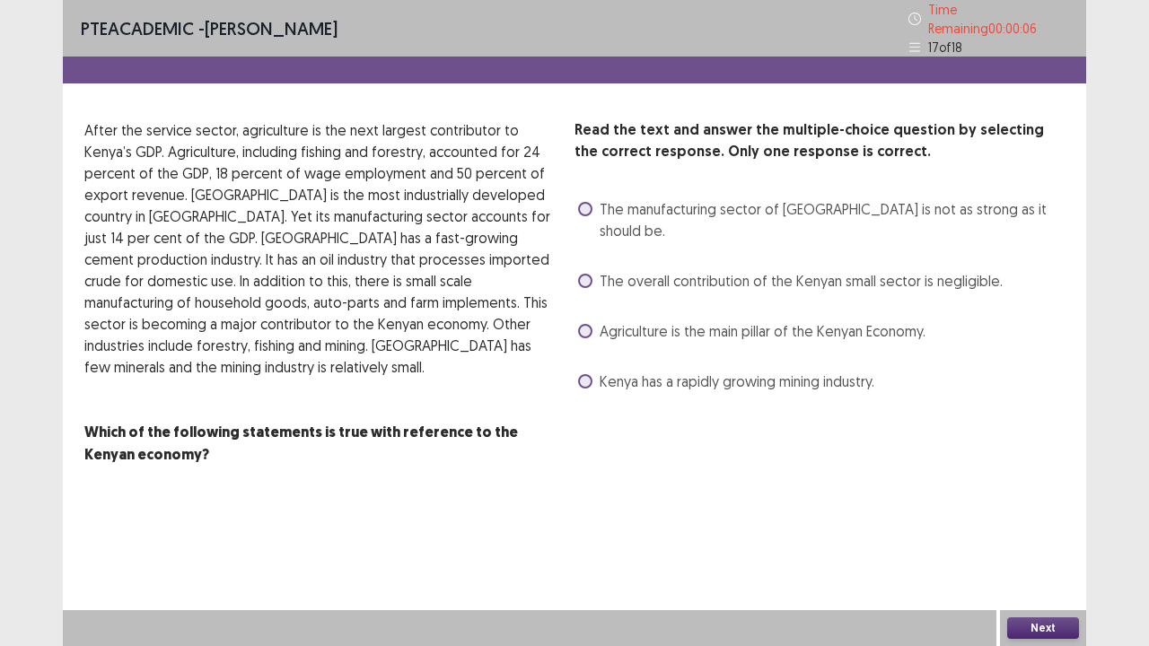
click at [693, 270] on span "The overall contribution of the Kenyan small sector is negligible." at bounding box center [800, 281] width 403 height 22
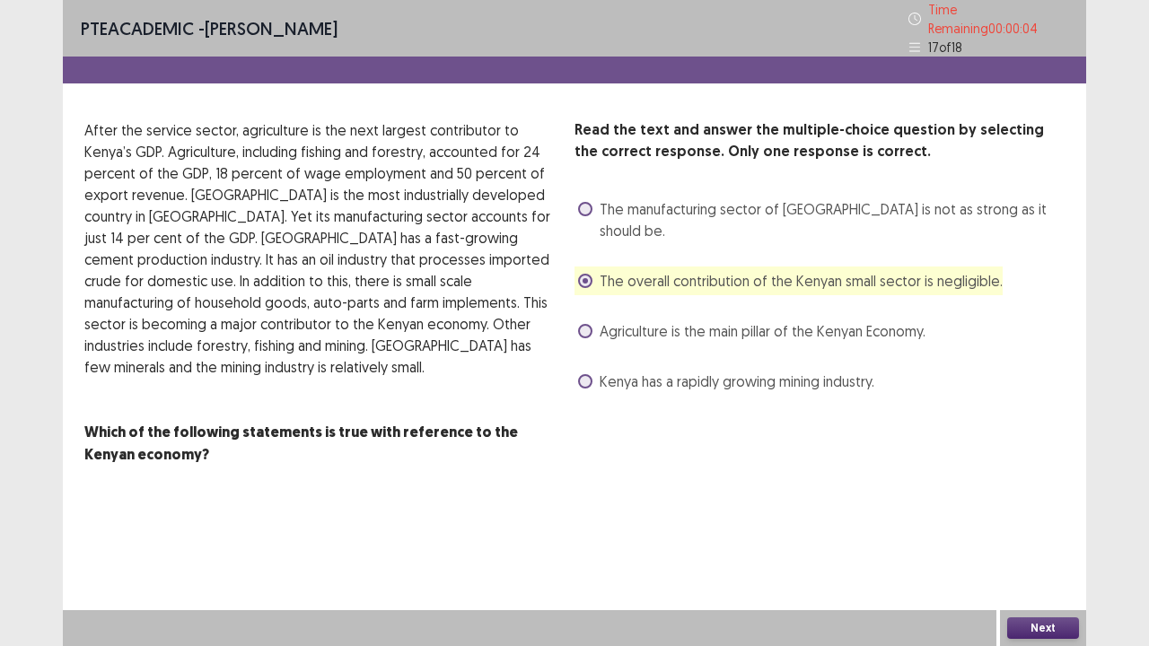
click at [1037, 524] on button "Next" at bounding box center [1043, 628] width 72 height 22
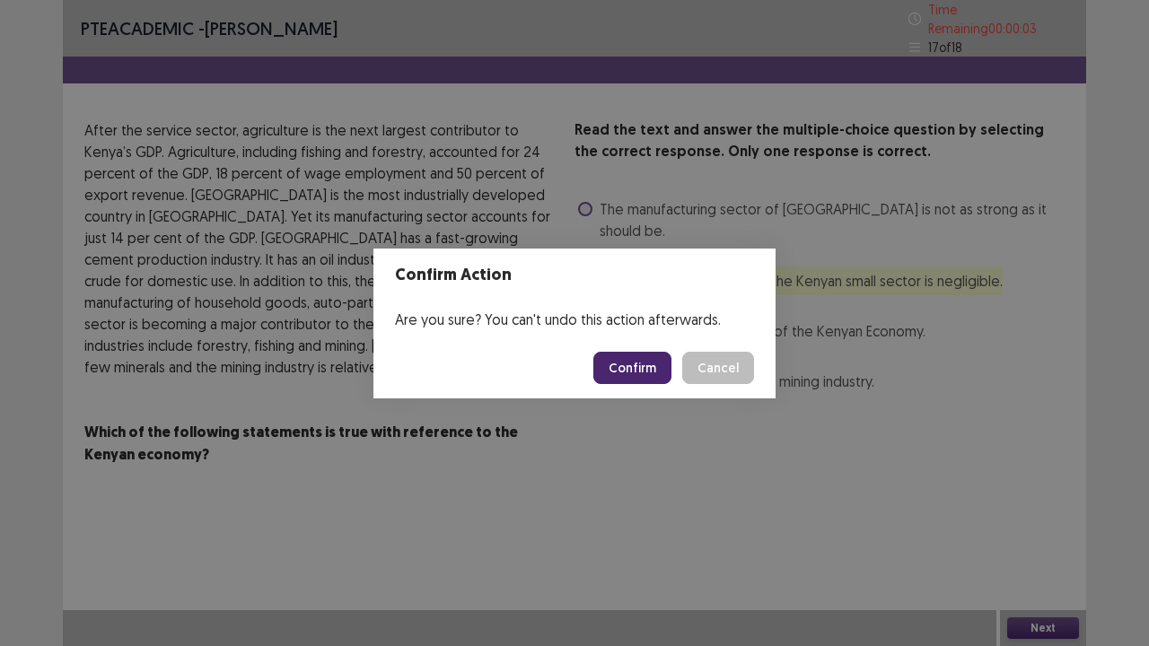
click at [607, 348] on footer "Confirm Cancel" at bounding box center [574, 367] width 402 height 61
click at [610, 363] on button "Confirm" at bounding box center [632, 368] width 78 height 32
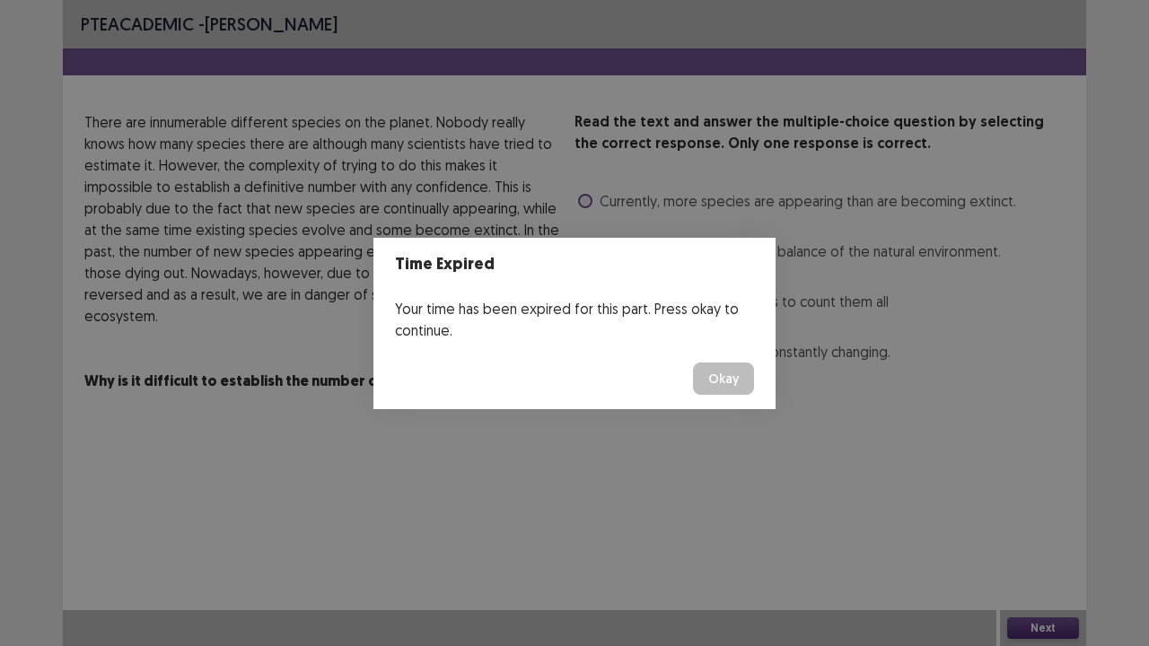
click at [728, 389] on button "Okay" at bounding box center [723, 379] width 61 height 32
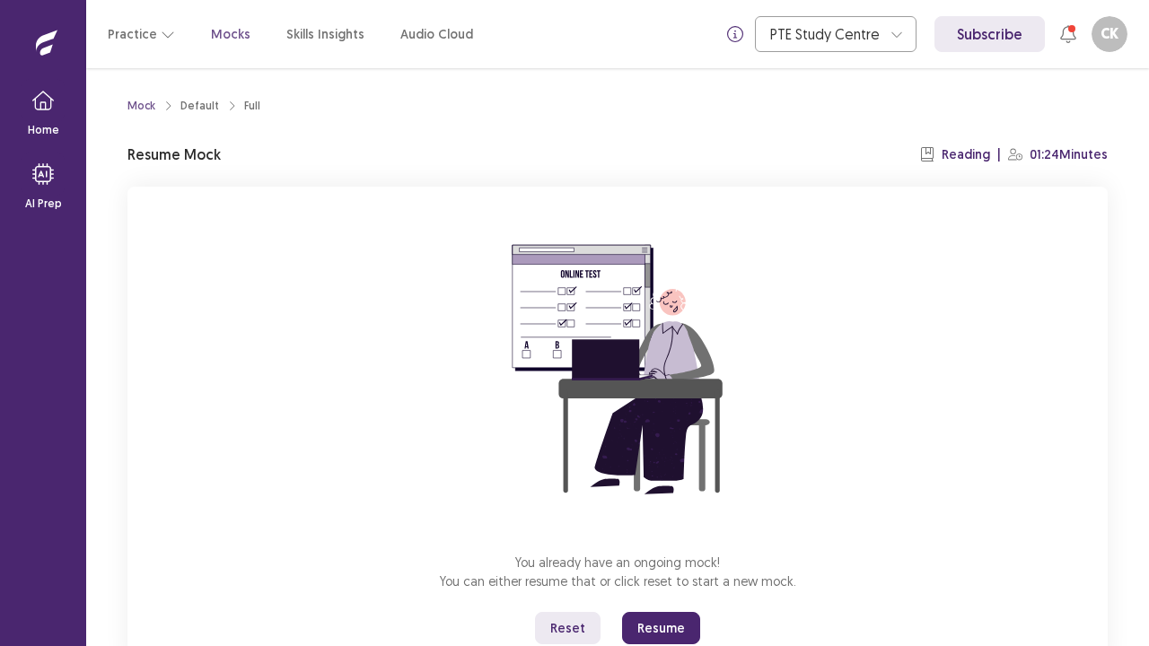
click at [686, 524] on button "Resume" at bounding box center [661, 628] width 78 height 32
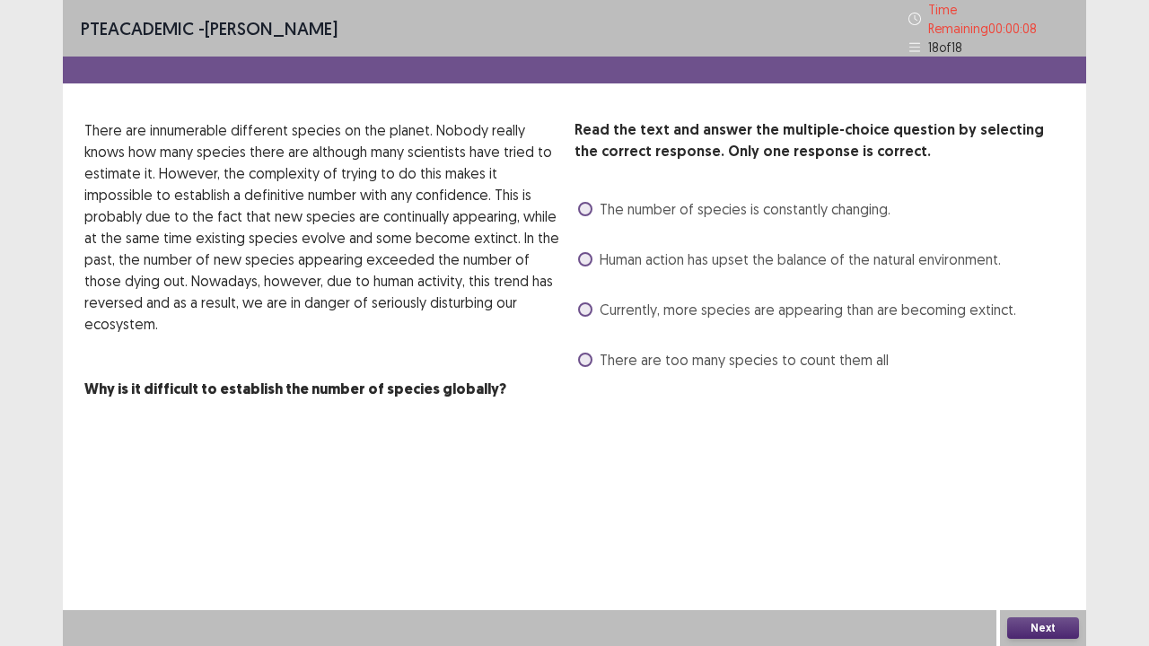
click at [595, 202] on label "The number of species is constantly changing." at bounding box center [734, 209] width 312 height 22
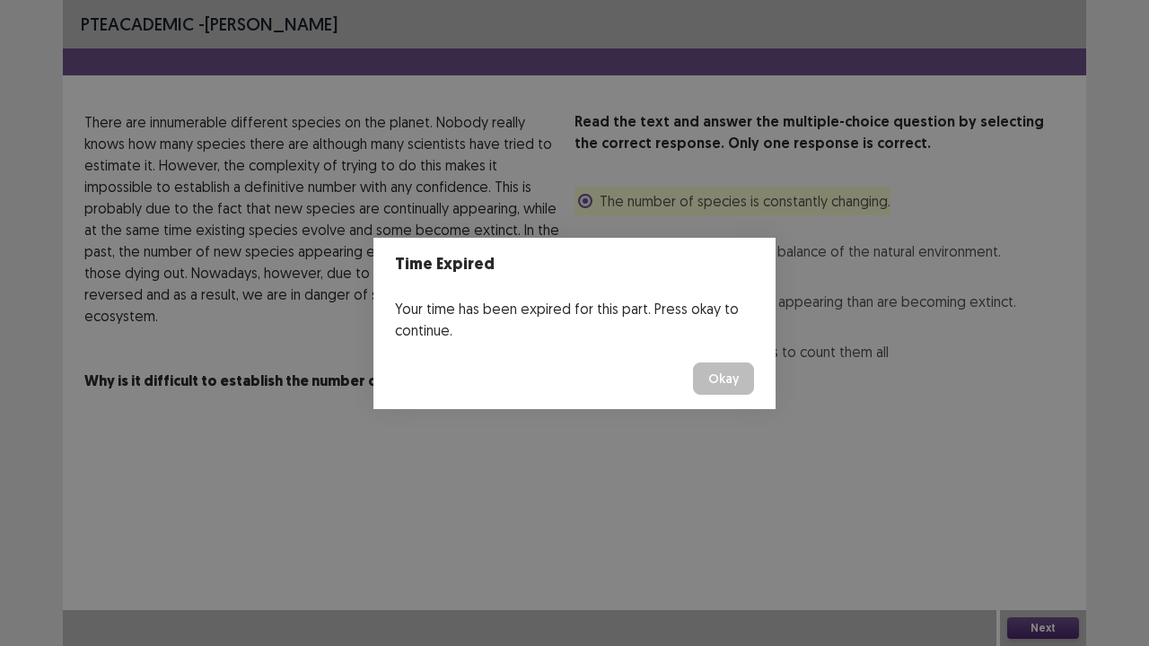
click at [730, 386] on button "Okay" at bounding box center [723, 379] width 61 height 32
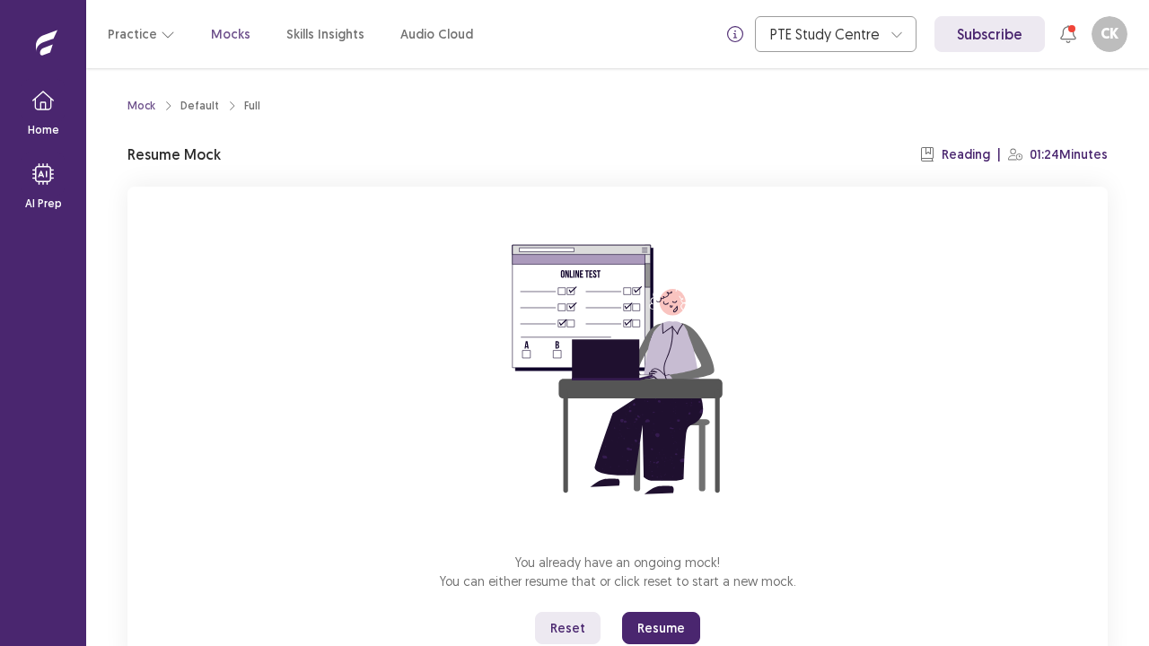
click at [679, 524] on button "Resume" at bounding box center [661, 628] width 78 height 32
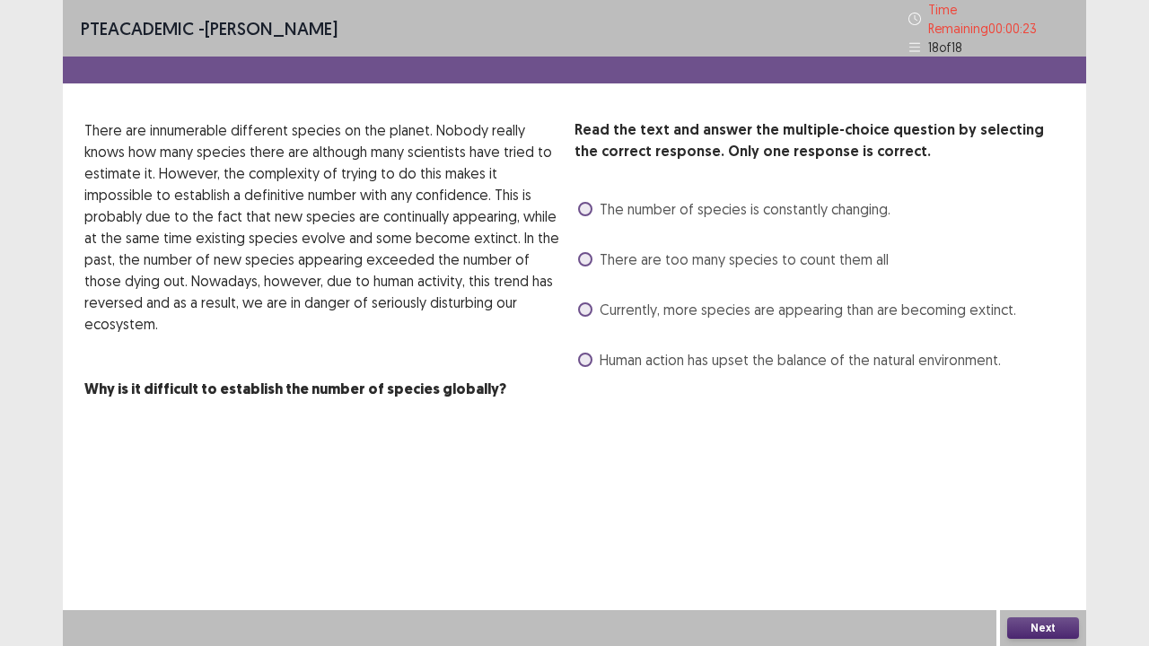
click at [630, 206] on span "The number of species is constantly changing." at bounding box center [744, 209] width 291 height 22
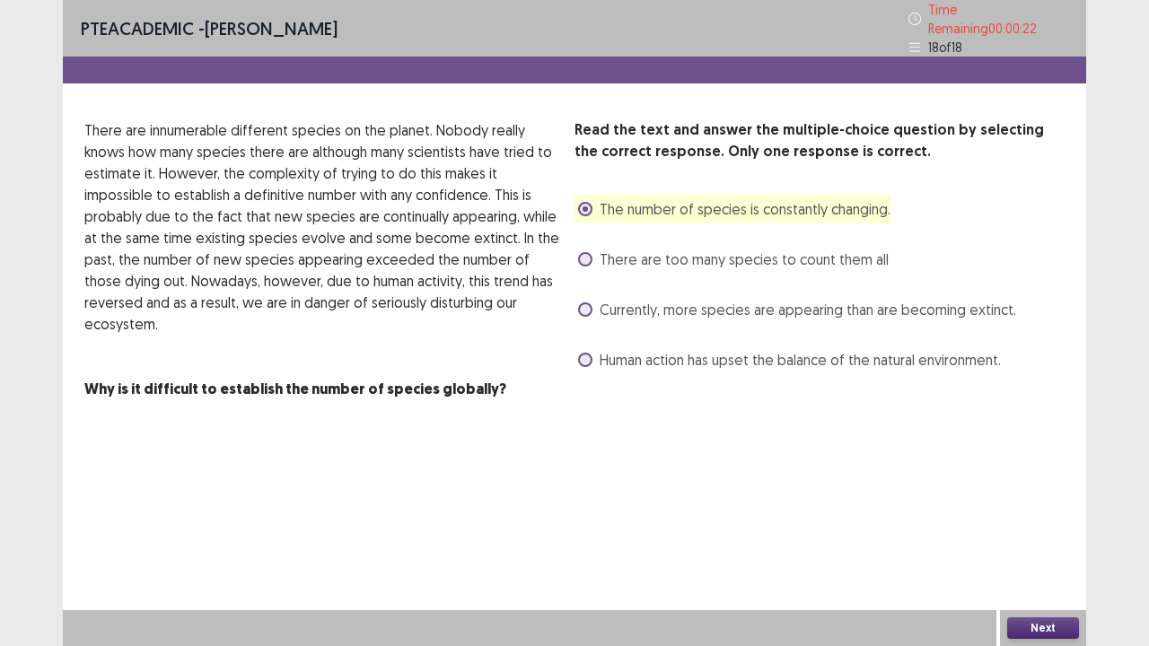
click at [1064, 524] on div "Next" at bounding box center [1043, 628] width 86 height 36
click at [1062, 524] on button "Next" at bounding box center [1043, 628] width 72 height 22
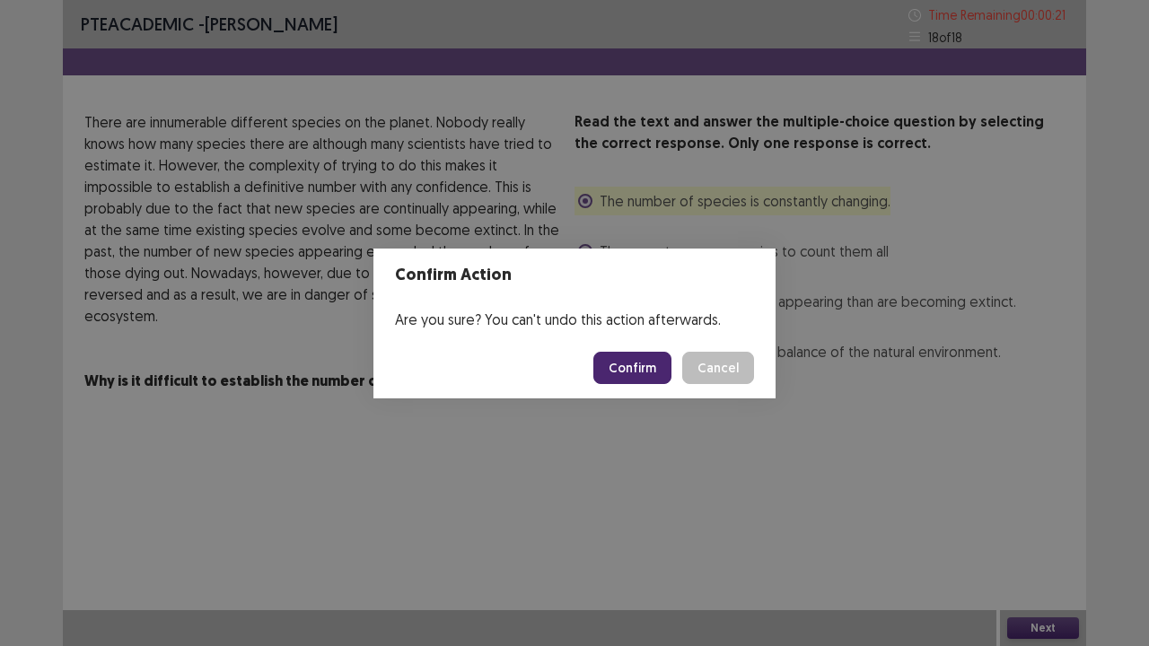
click at [637, 373] on button "Confirm" at bounding box center [632, 368] width 78 height 32
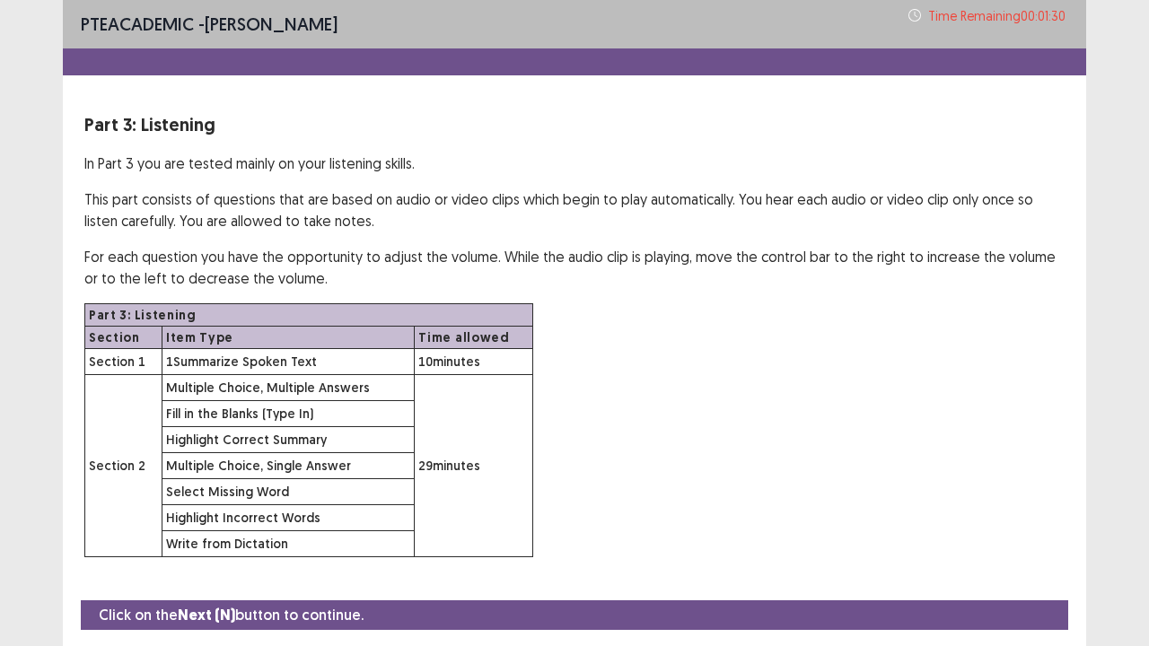
scroll to position [52, 0]
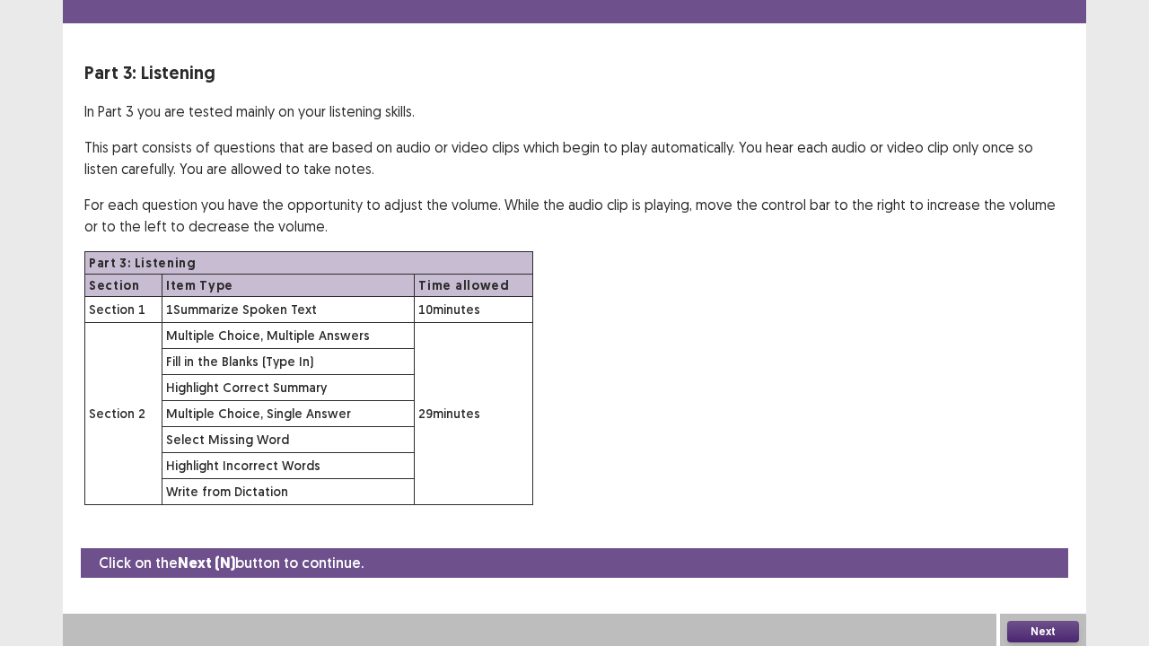
click at [1025, 524] on button "Next" at bounding box center [1043, 632] width 72 height 22
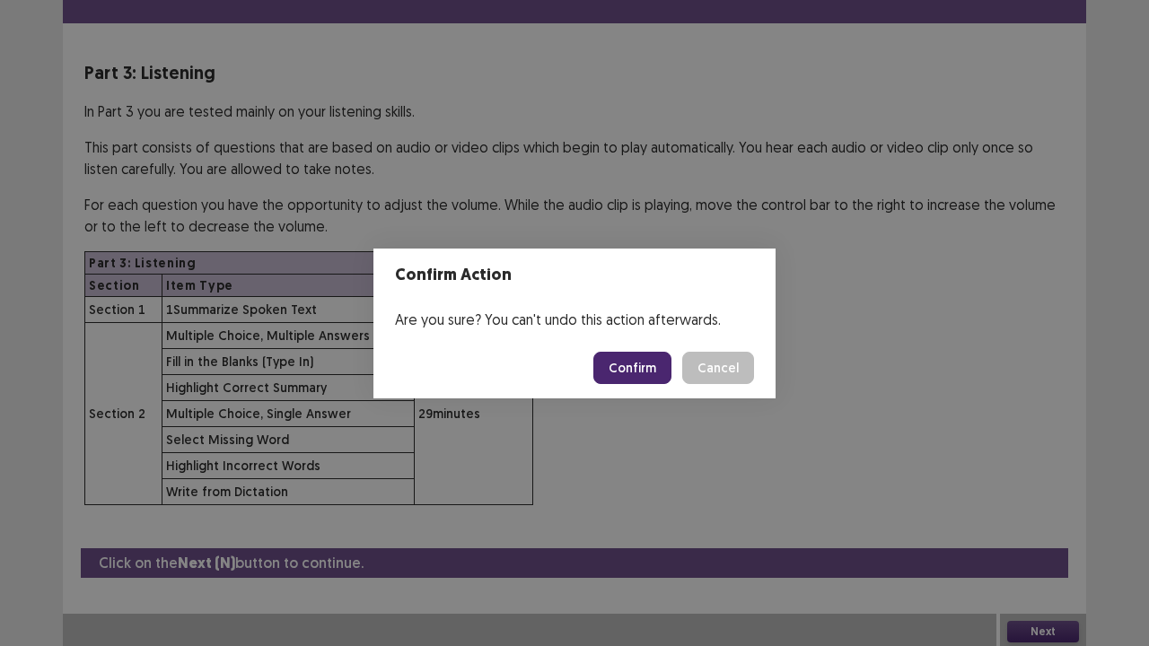
click at [631, 380] on button "Confirm" at bounding box center [632, 368] width 78 height 32
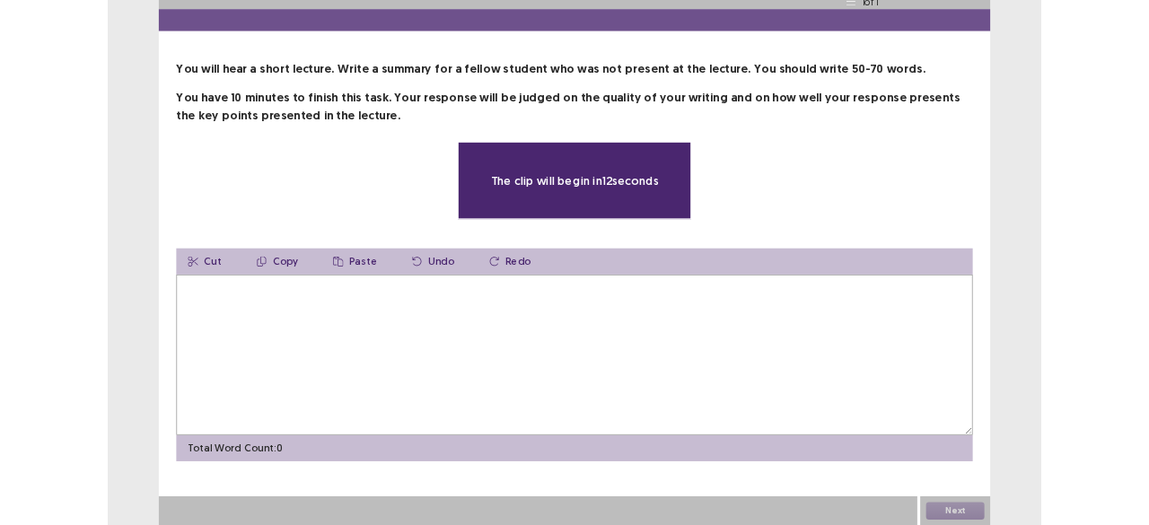
scroll to position [37, 0]
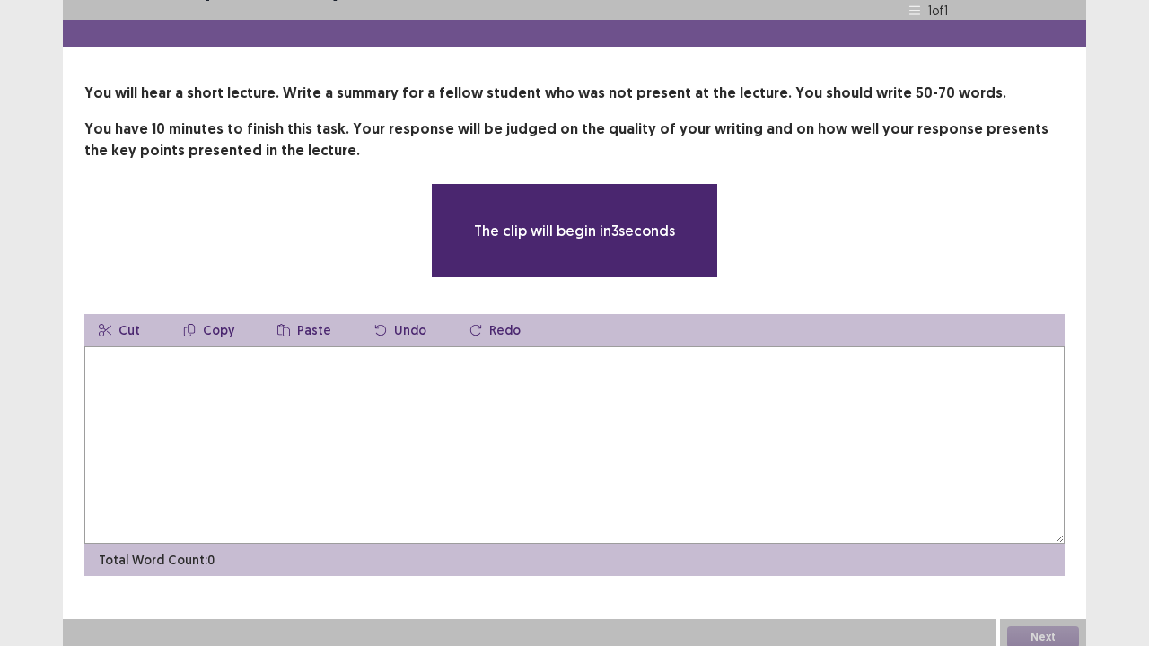
click at [631, 380] on textarea at bounding box center [574, 444] width 980 height 197
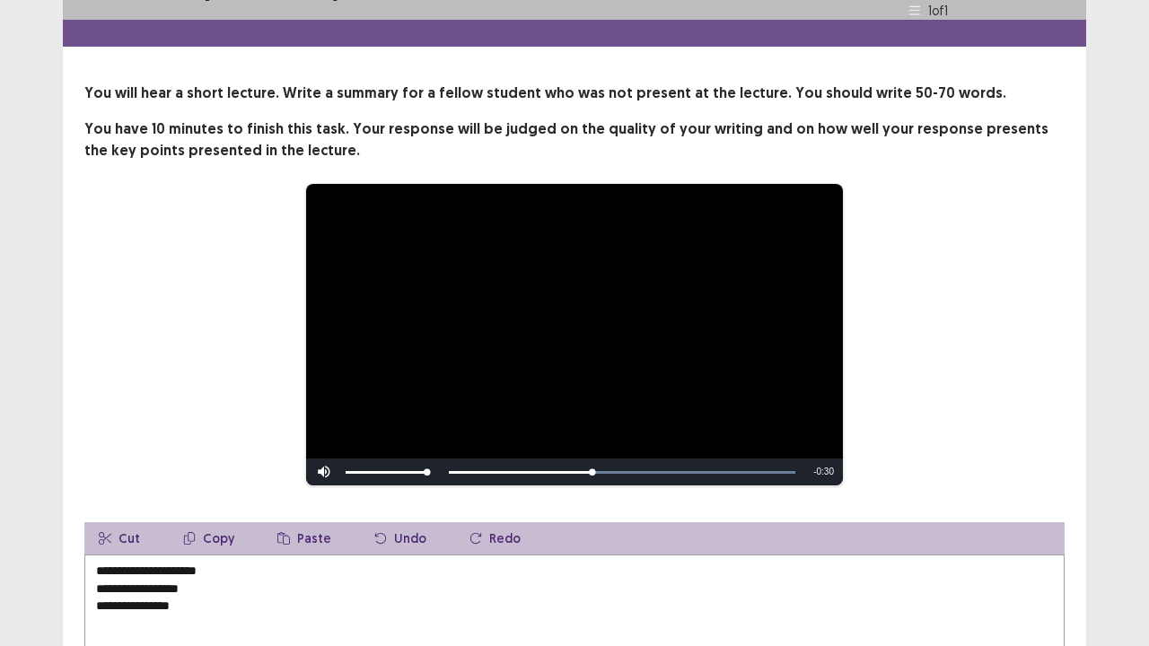
type textarea "**********"
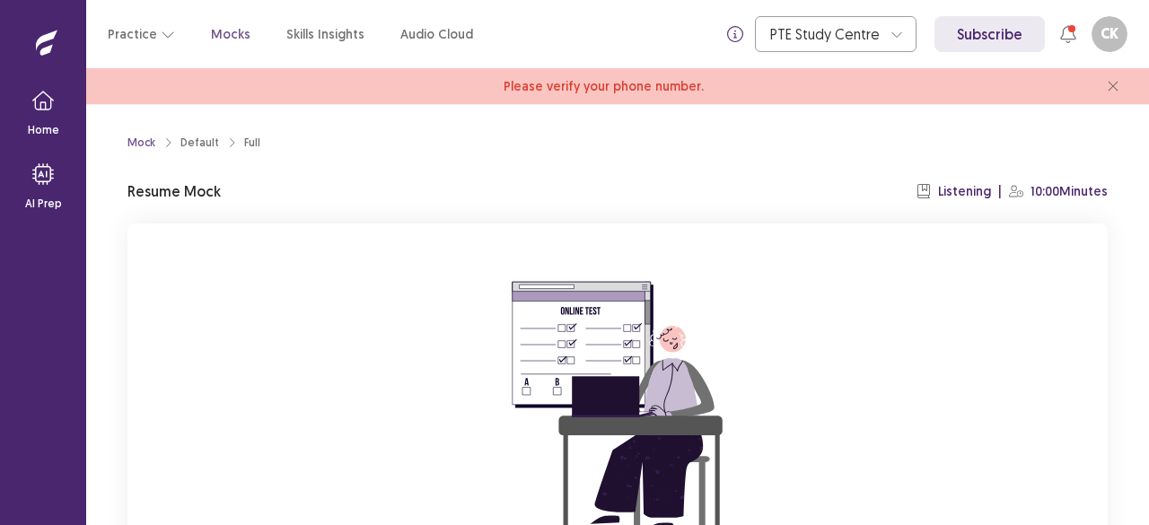
scroll to position [220, 0]
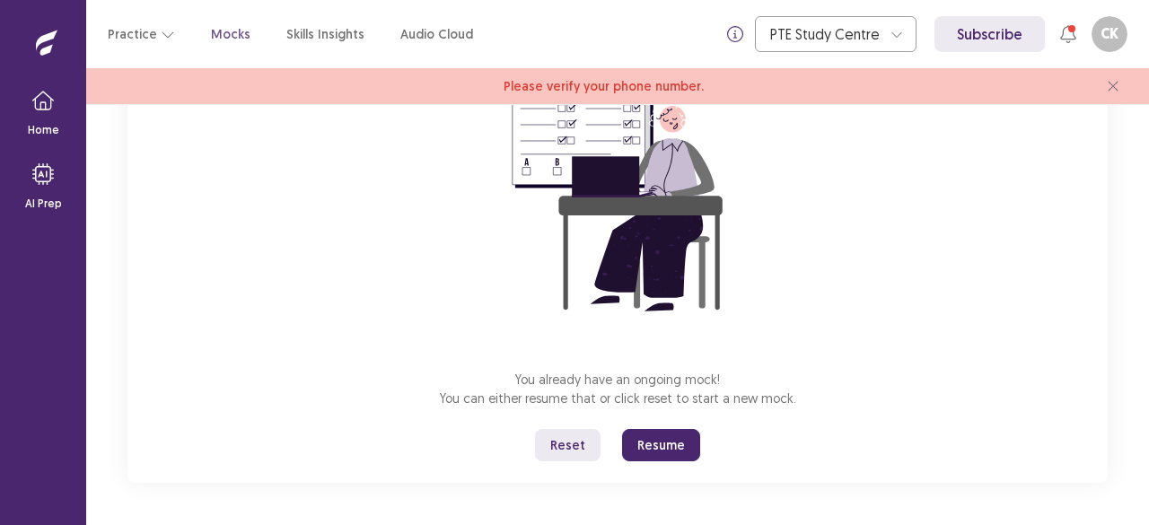
click at [661, 447] on button "Resume" at bounding box center [661, 445] width 78 height 32
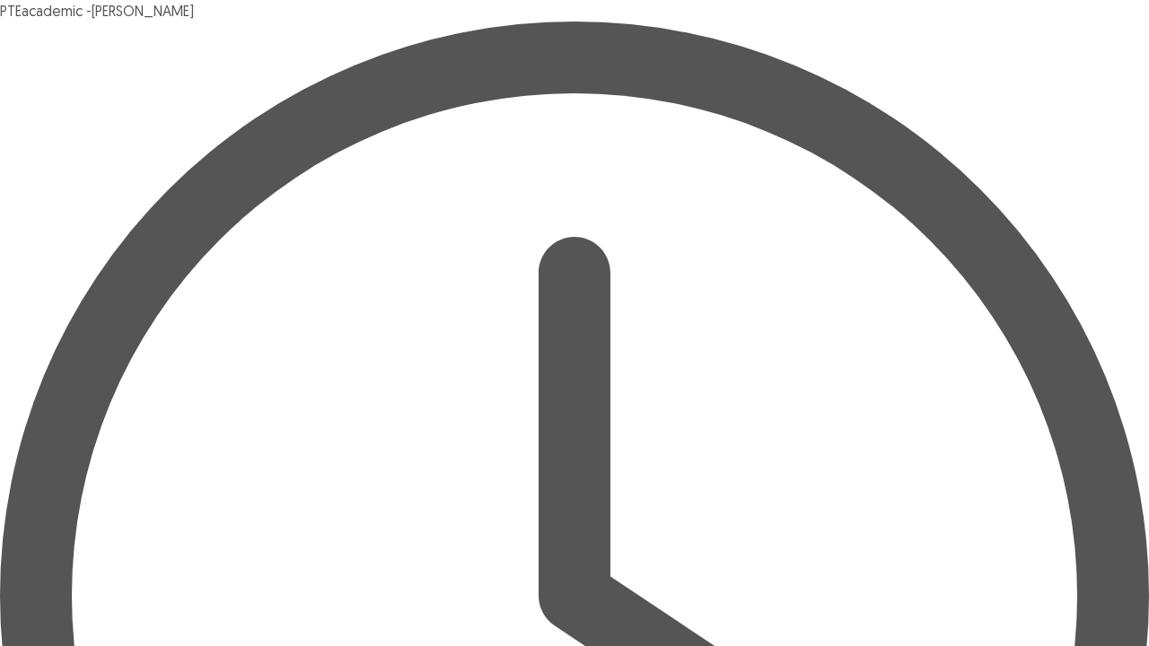
scroll to position [52, 0]
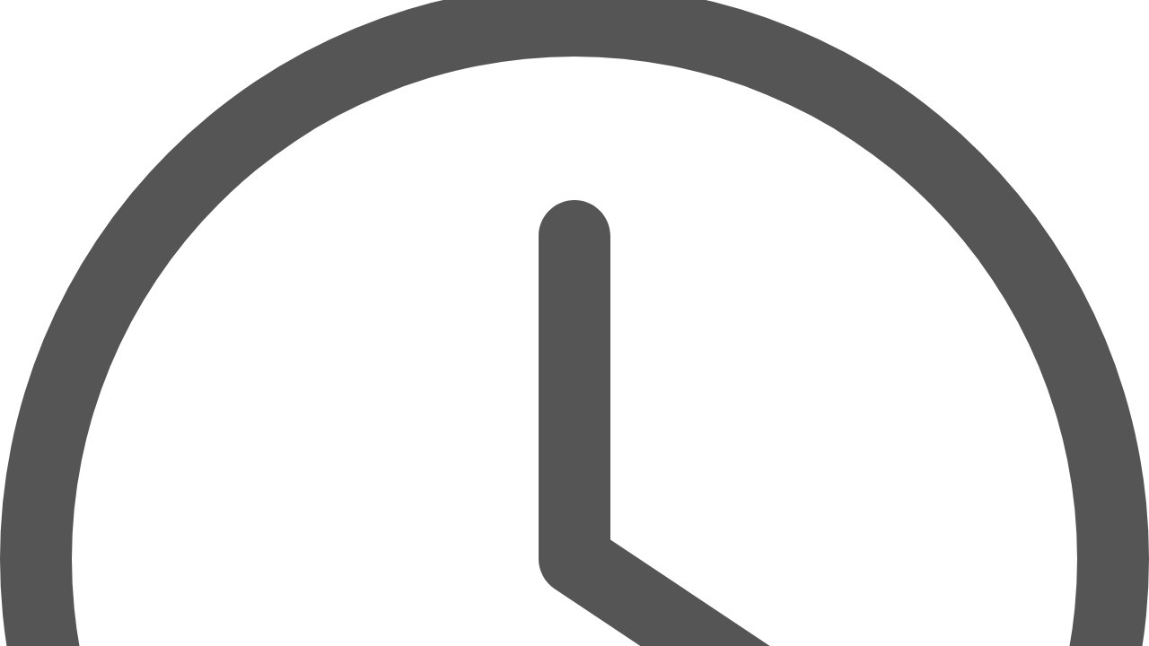
type textarea "*"
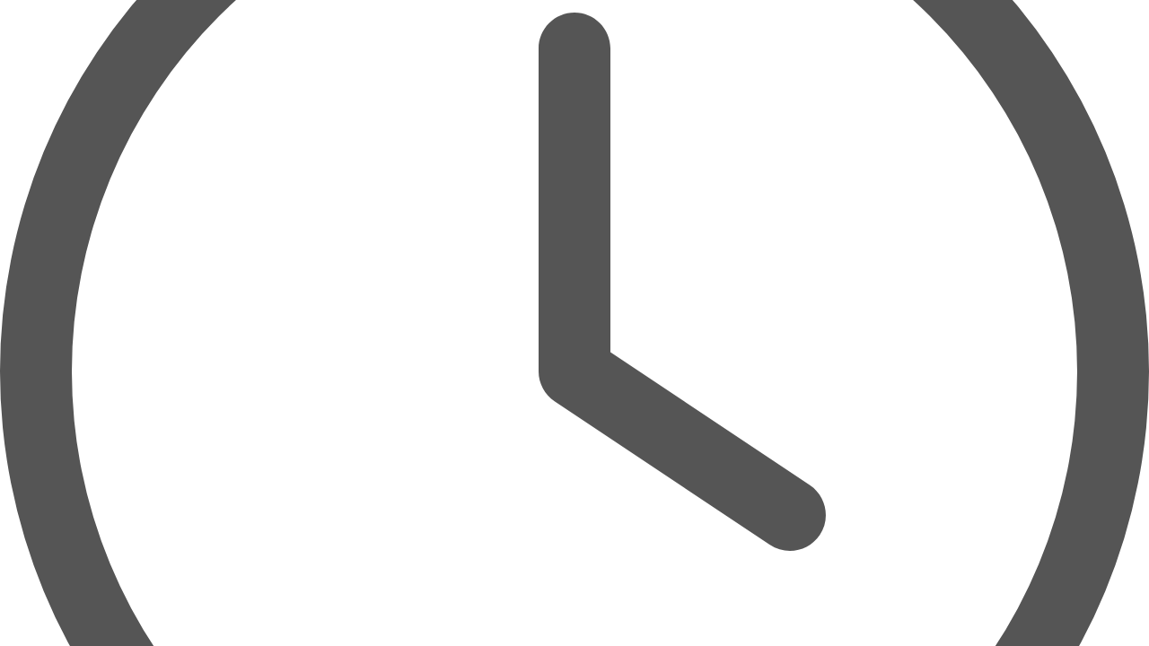
scroll to position [216, 0]
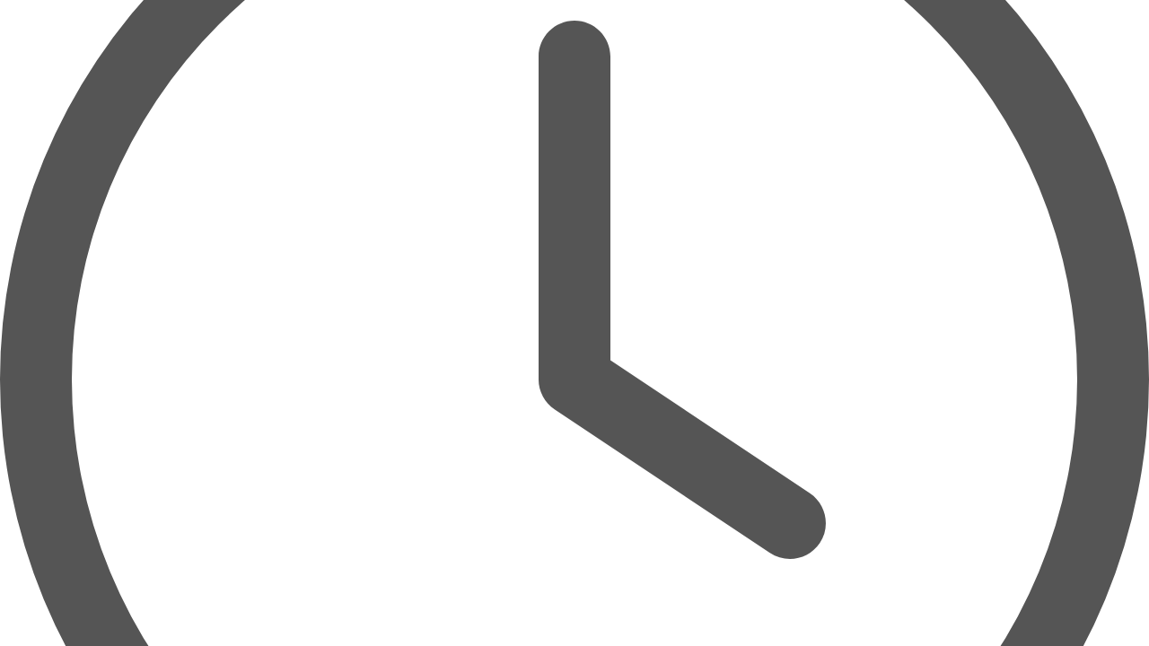
drag, startPoint x: 802, startPoint y: 402, endPoint x: 761, endPoint y: 403, distance: 41.3
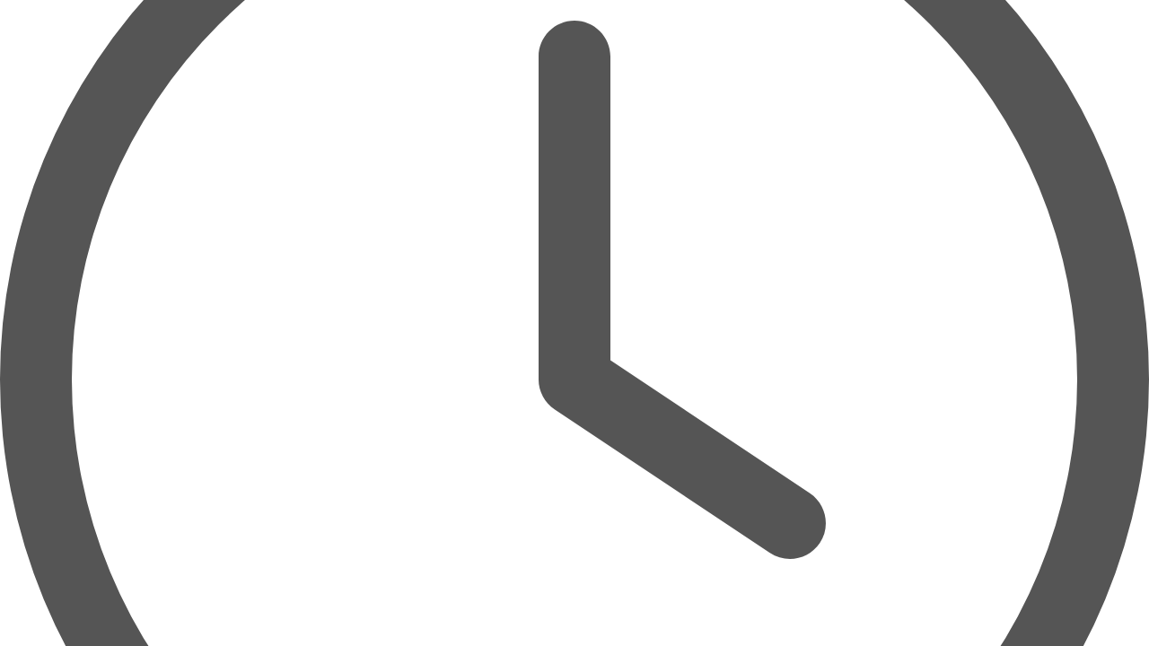
drag, startPoint x: 974, startPoint y: 401, endPoint x: 839, endPoint y: 411, distance: 135.0
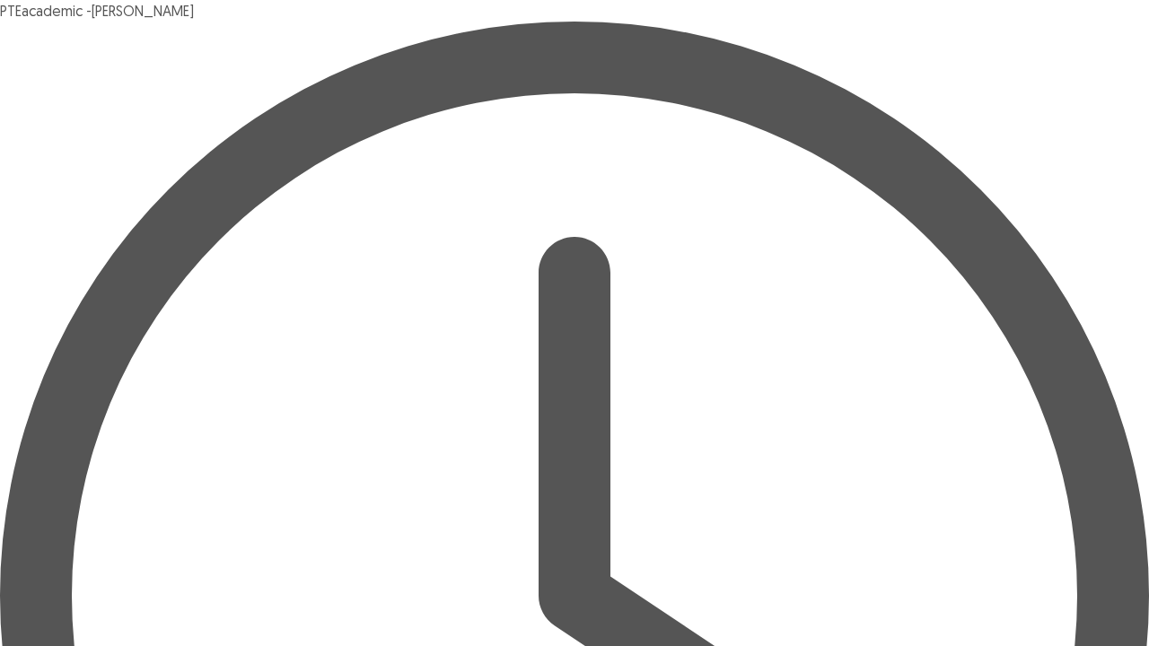
scroll to position [246, 0]
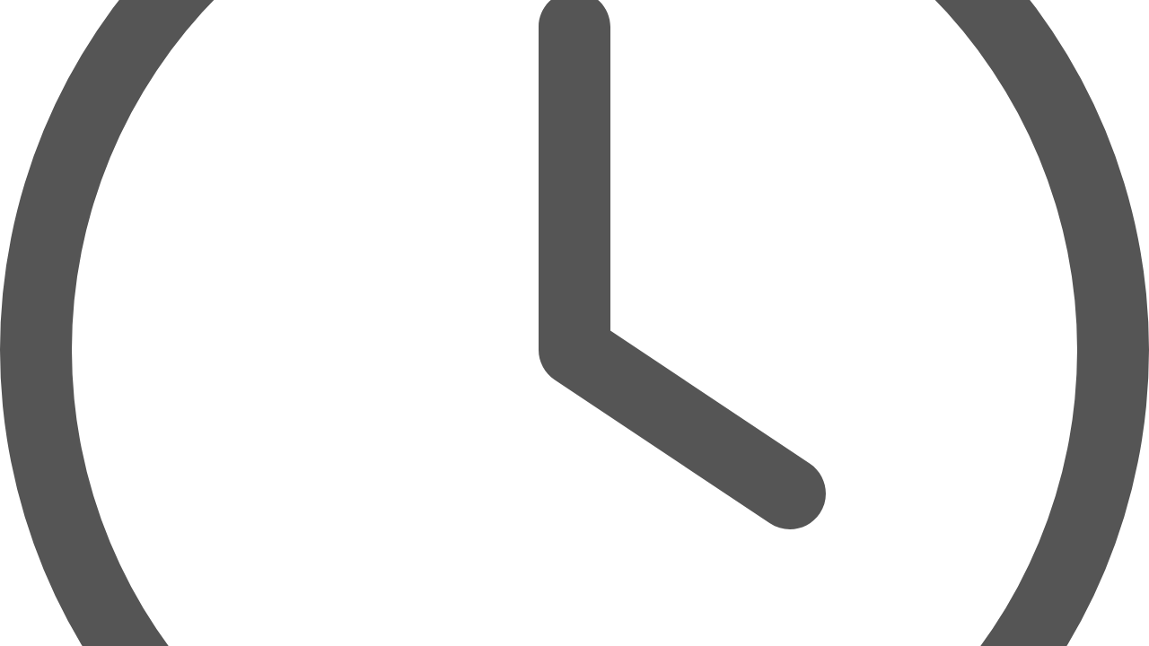
type textarea "**********"
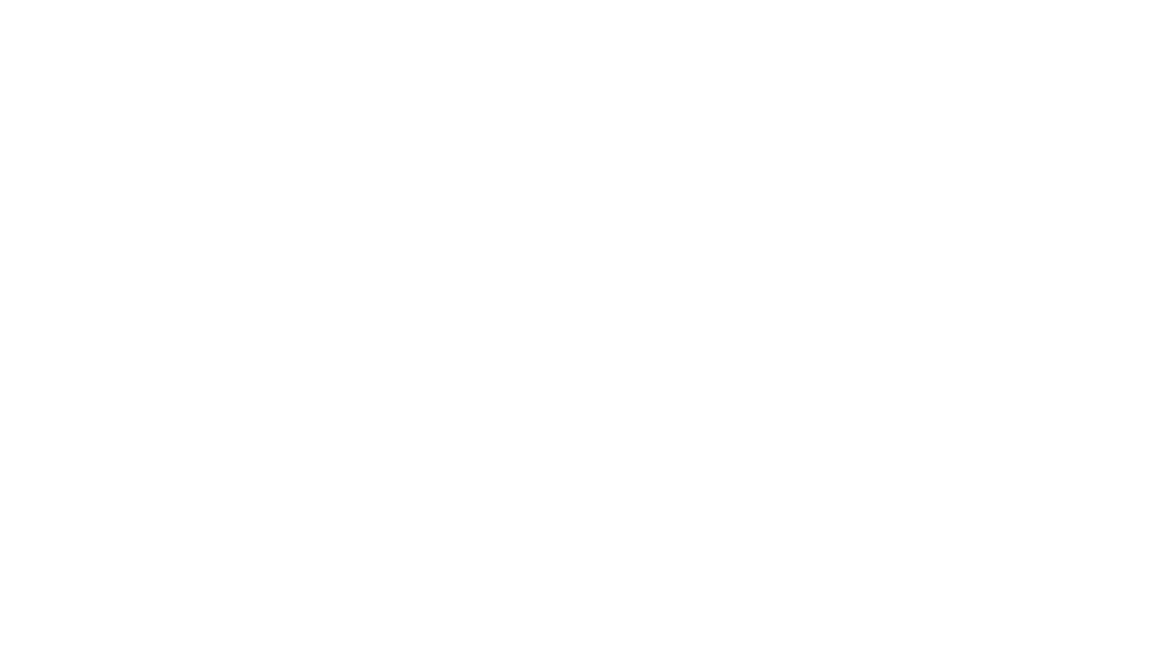
scroll to position [0, 0]
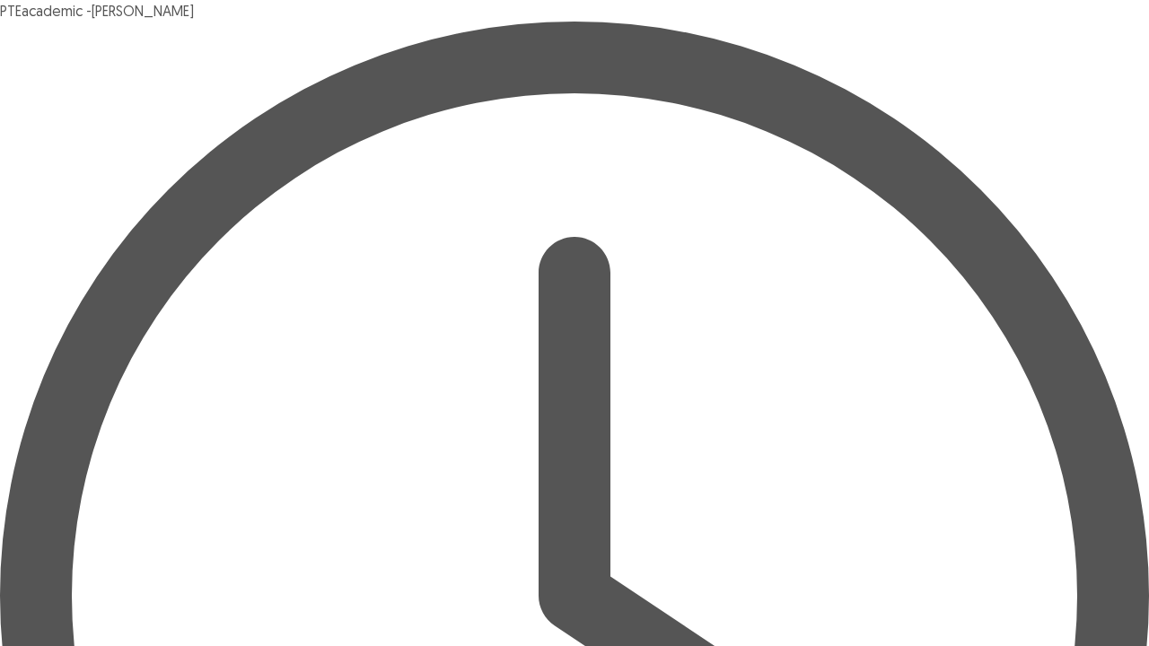
scroll to position [15, 0]
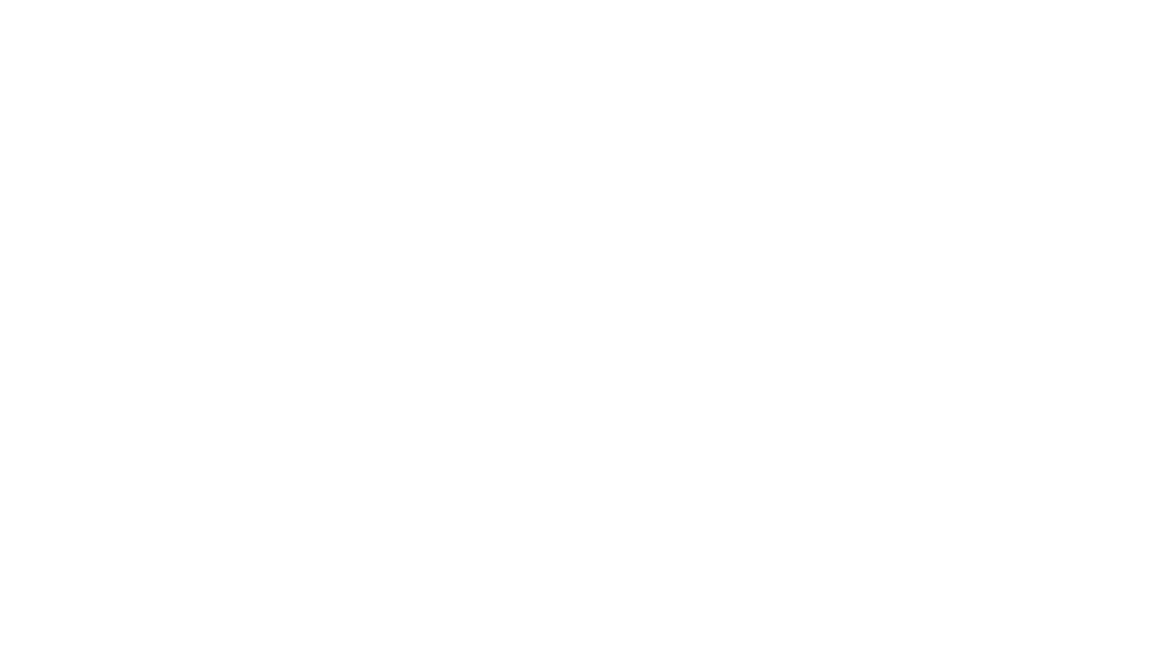
scroll to position [0, 0]
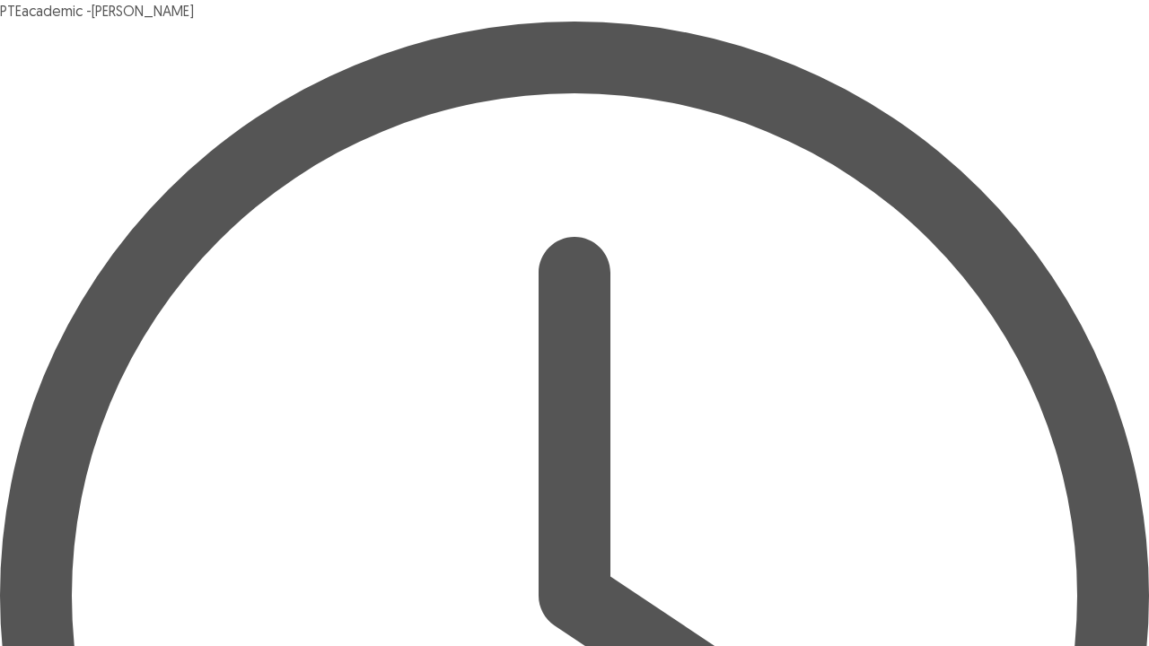
type input "**********"
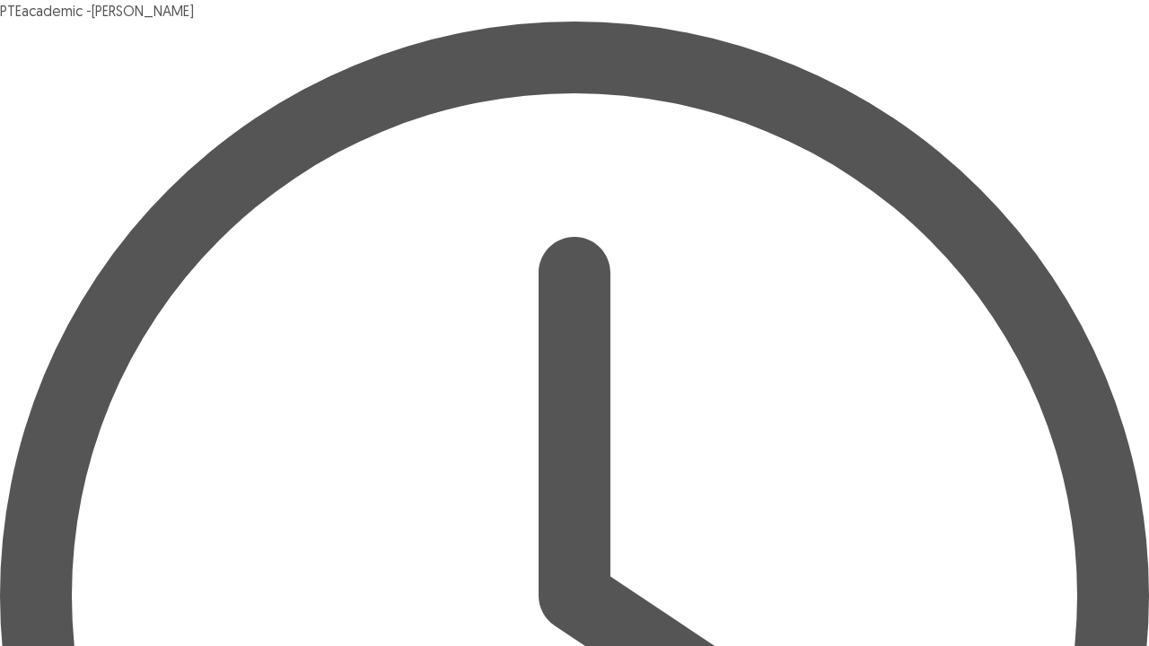
type input "*"
type input "******"
type input "********"
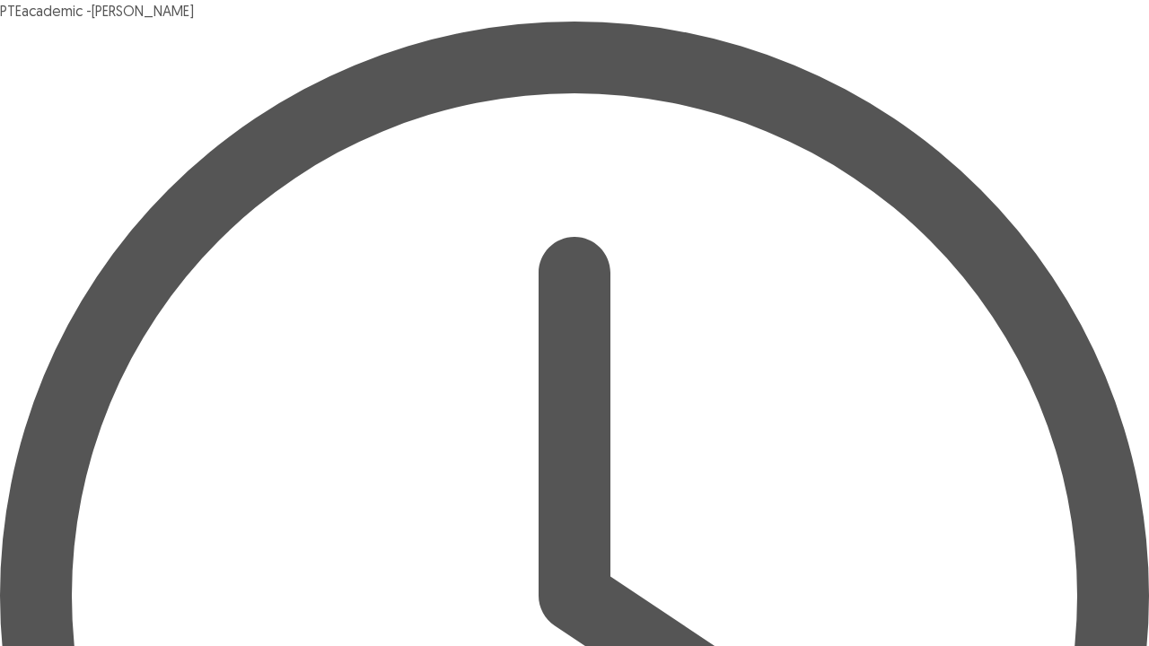
type input "*******"
type input "********"
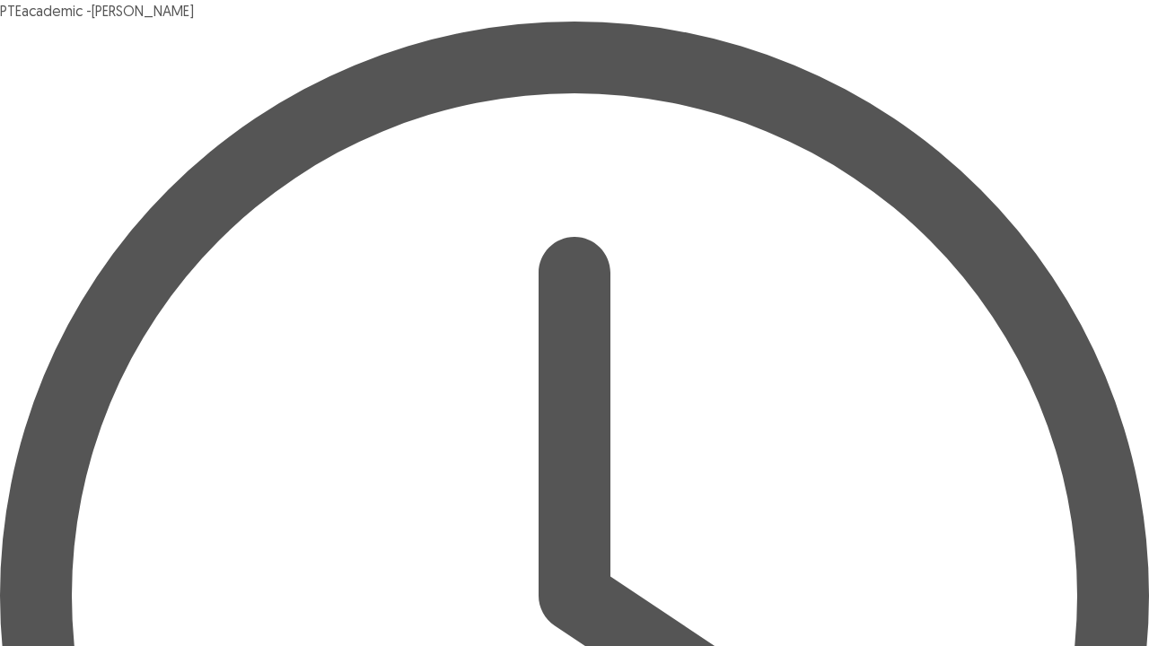
drag, startPoint x: 858, startPoint y: 309, endPoint x: 806, endPoint y: 323, distance: 54.0
type input "******"
type input "********"
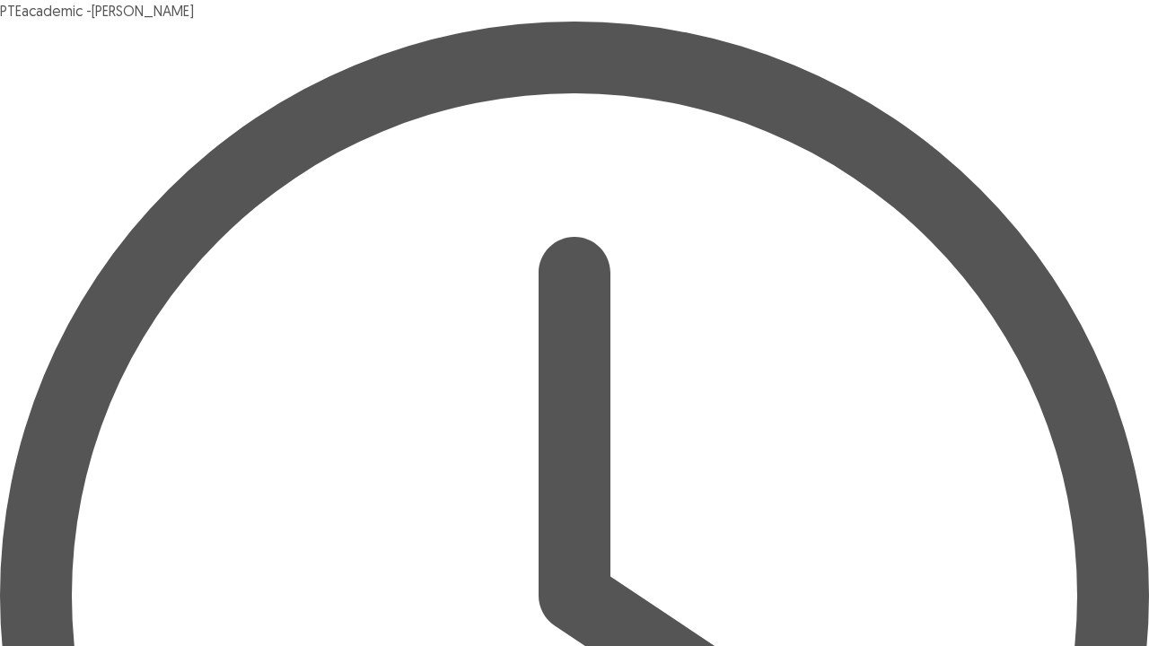
drag, startPoint x: 722, startPoint y: 427, endPoint x: 620, endPoint y: 431, distance: 102.4
type input "********"
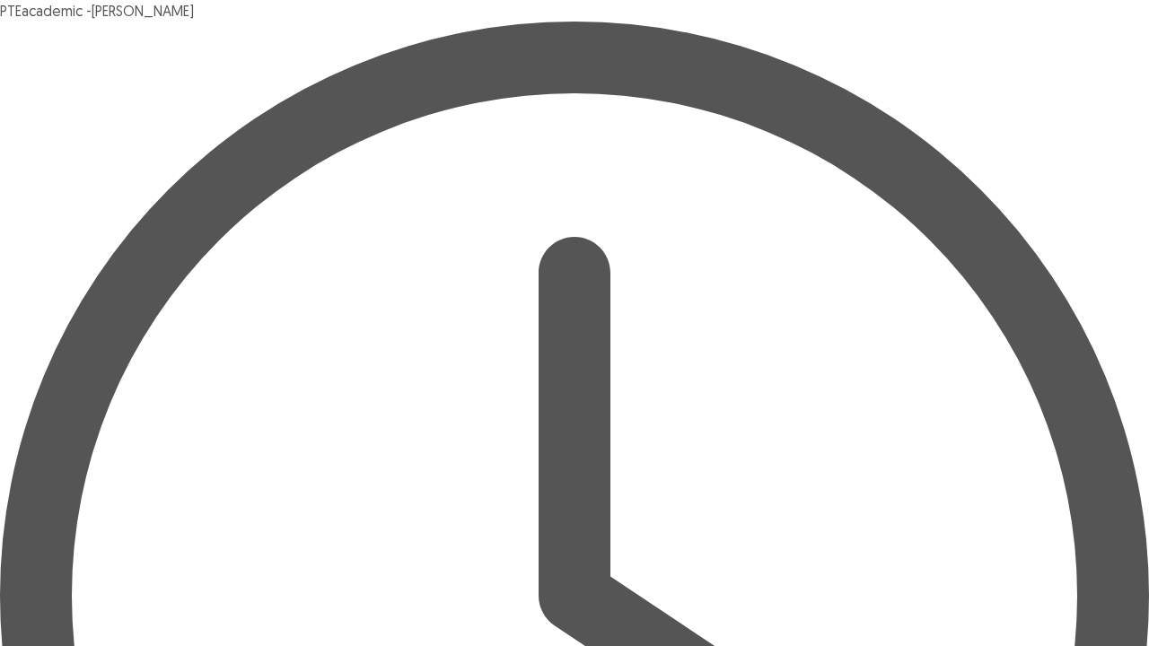
type input "**********"
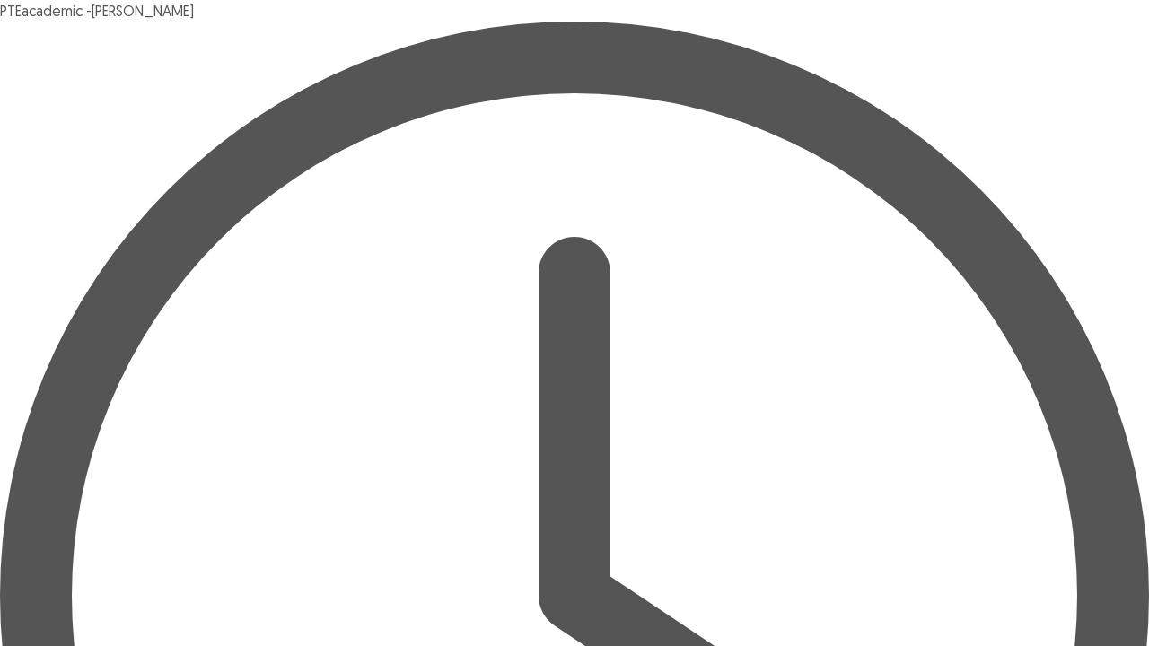
type input "******"
type input "*"
type input "*********"
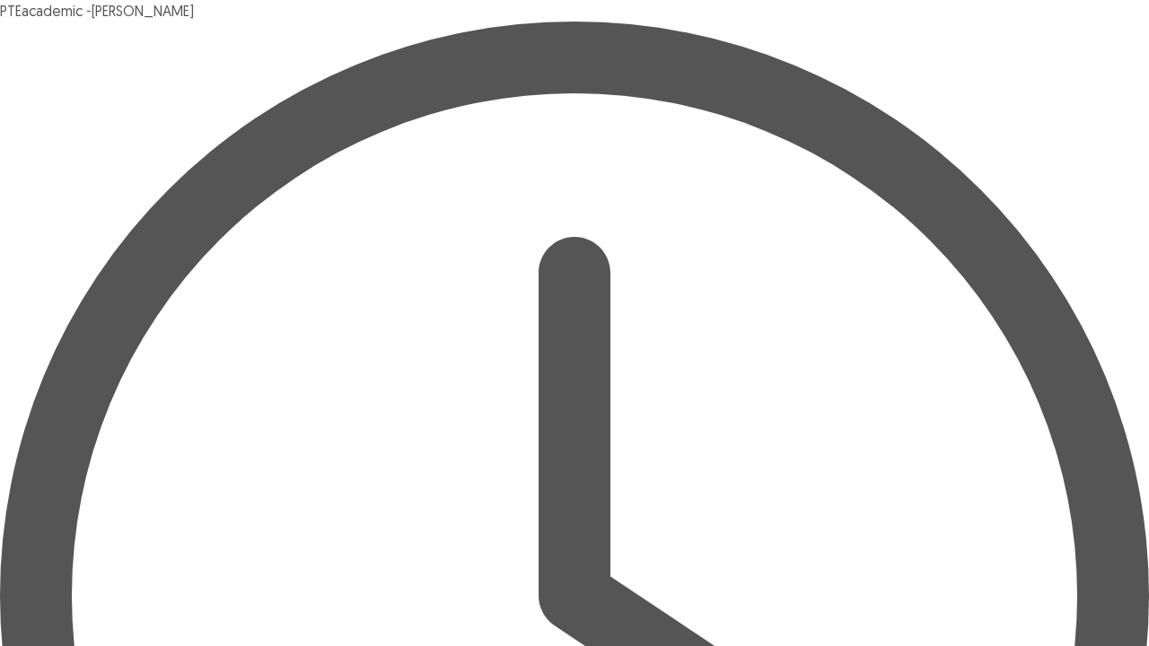
scroll to position [87, 0]
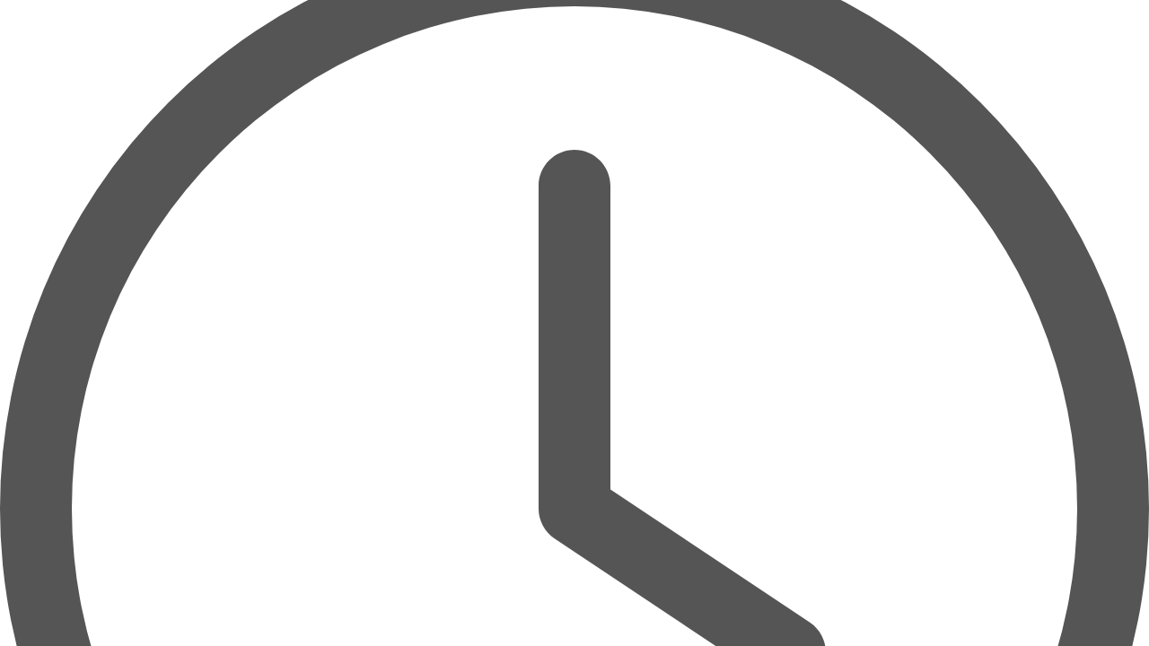
type input "*******"
type input "********"
drag, startPoint x: 793, startPoint y: 440, endPoint x: 603, endPoint y: 467, distance: 192.3
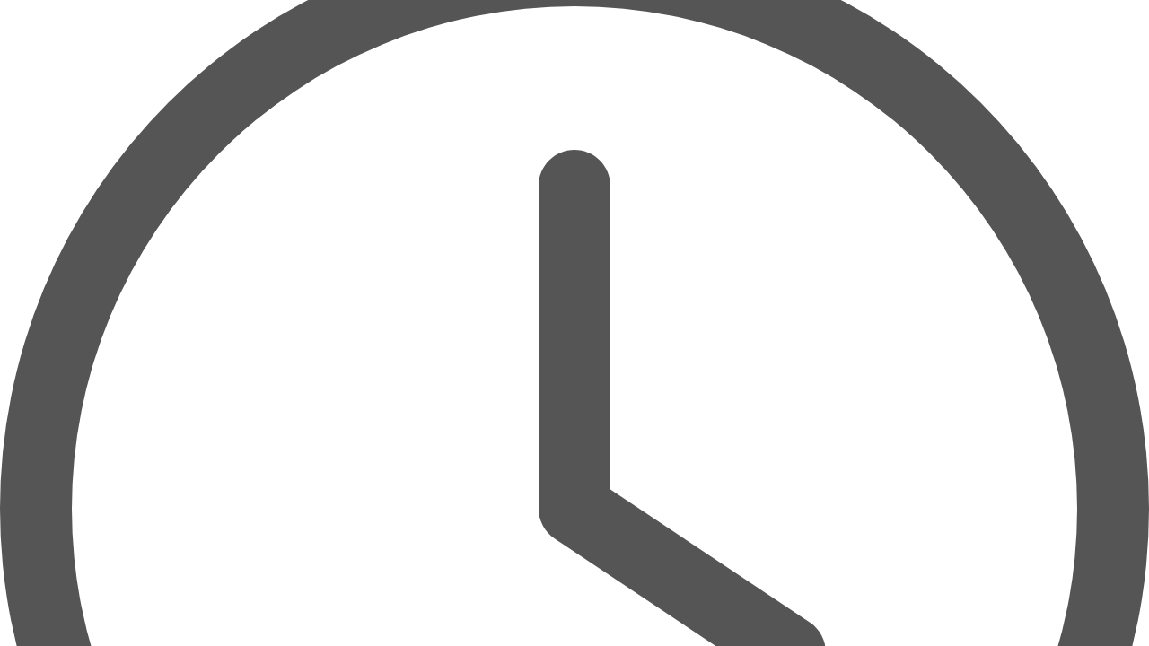
type input "********"
type input "*******"
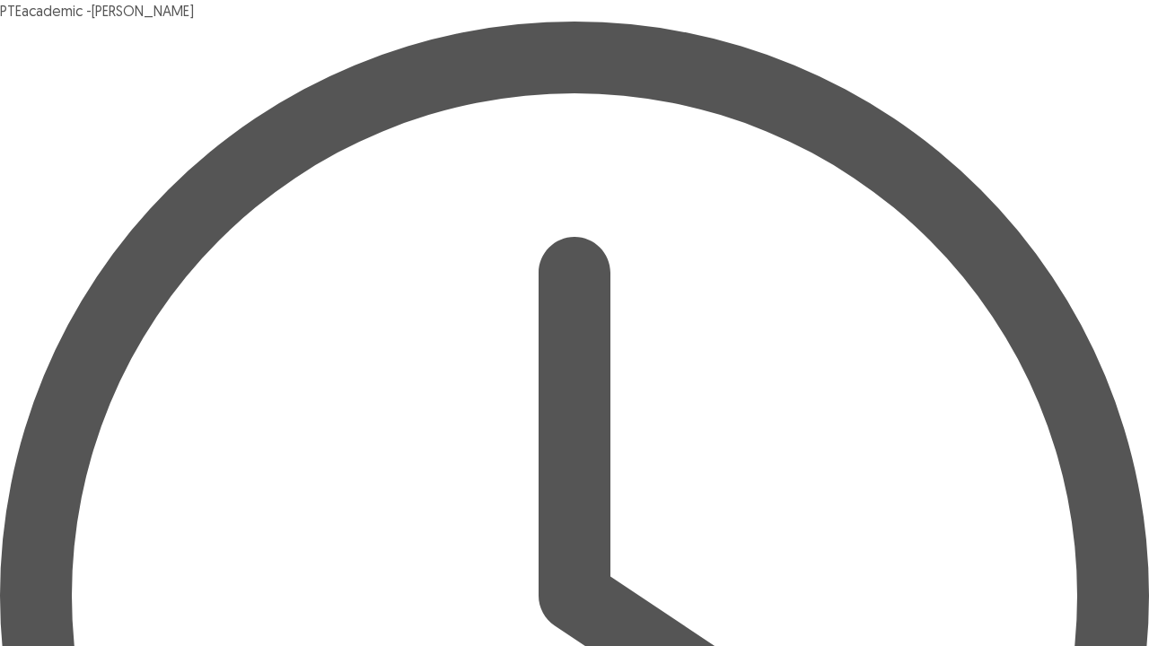
type input "**********"
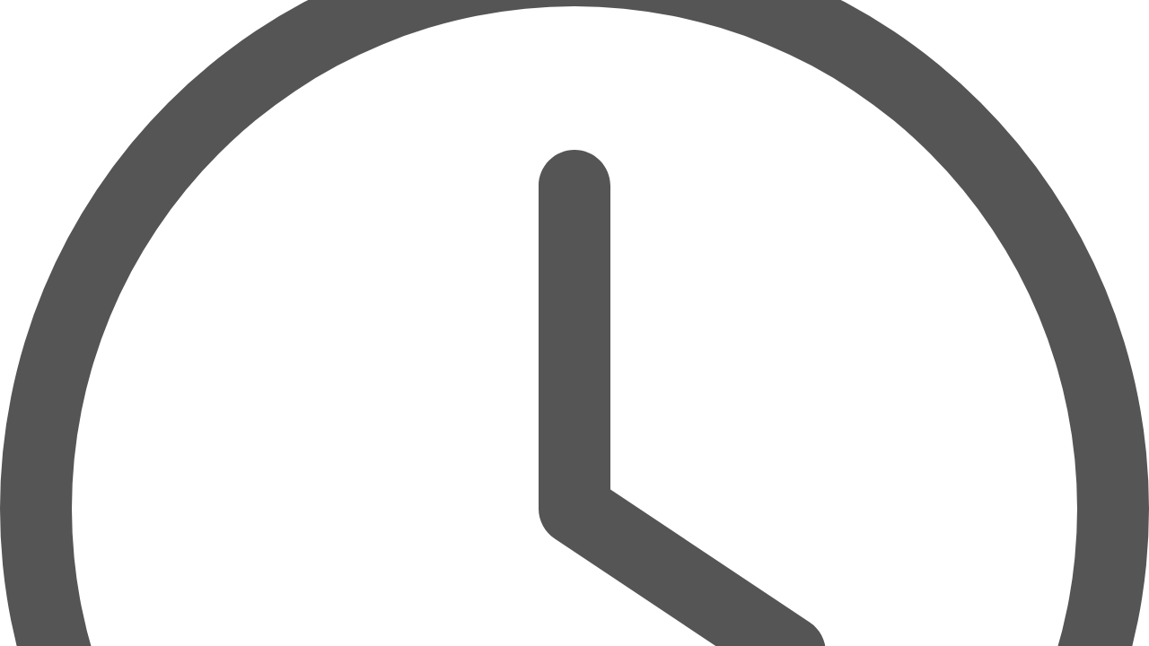
type input "******"
drag, startPoint x: 1086, startPoint y: 630, endPoint x: 1035, endPoint y: 626, distance: 51.3
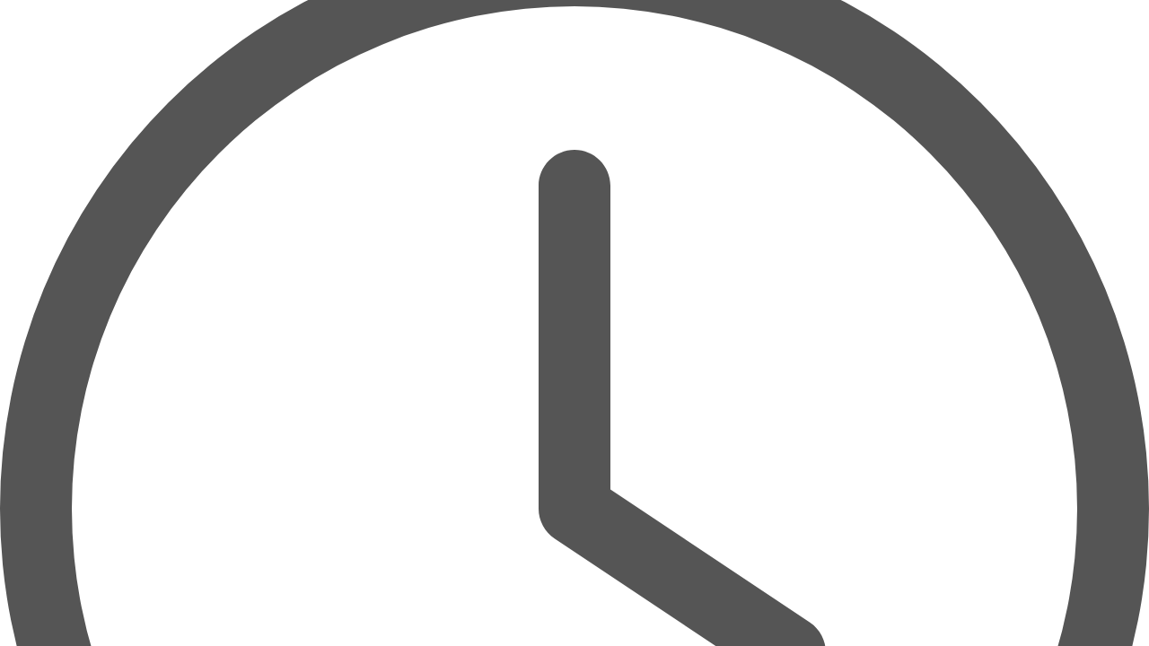
scroll to position [0, 0]
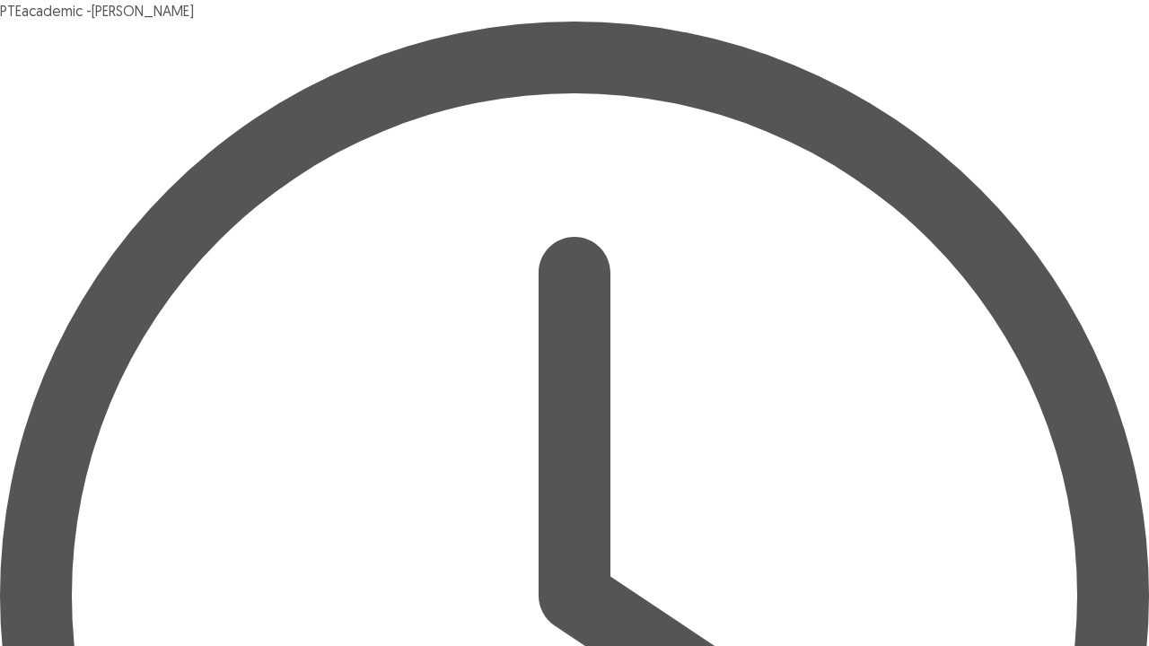
type input "**********"
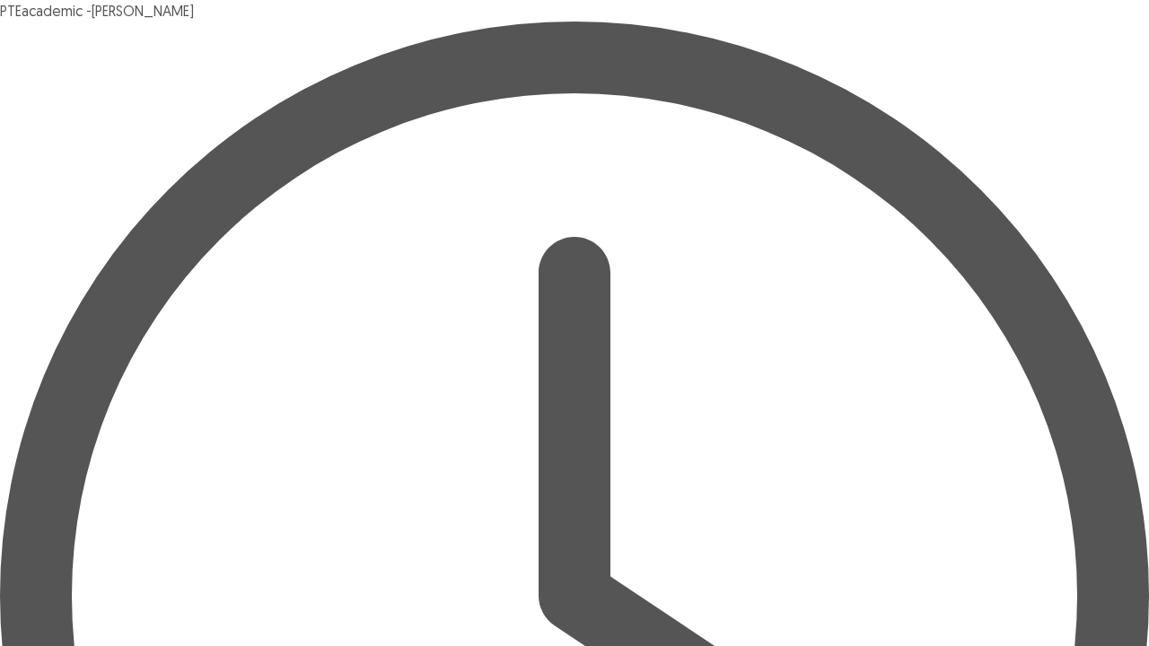
type input "**********"
type input "********"
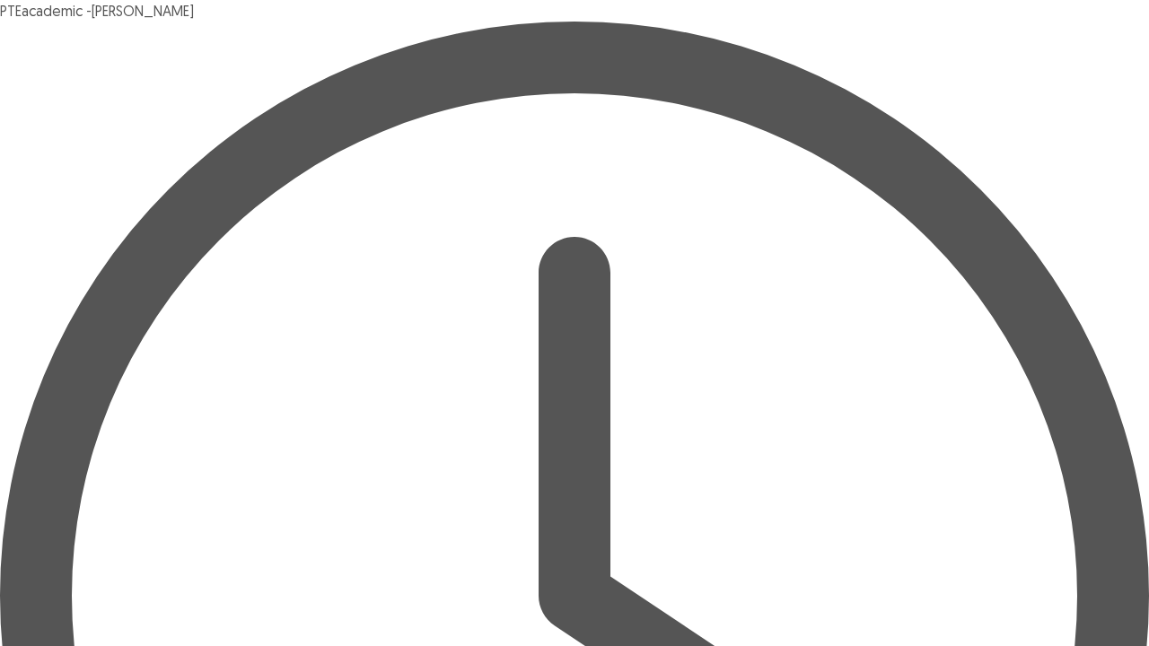
type input "**********"
drag, startPoint x: 631, startPoint y: 316, endPoint x: 526, endPoint y: 341, distance: 107.9
type input "**********"
drag, startPoint x: 913, startPoint y: 346, endPoint x: 619, endPoint y: 359, distance: 293.7
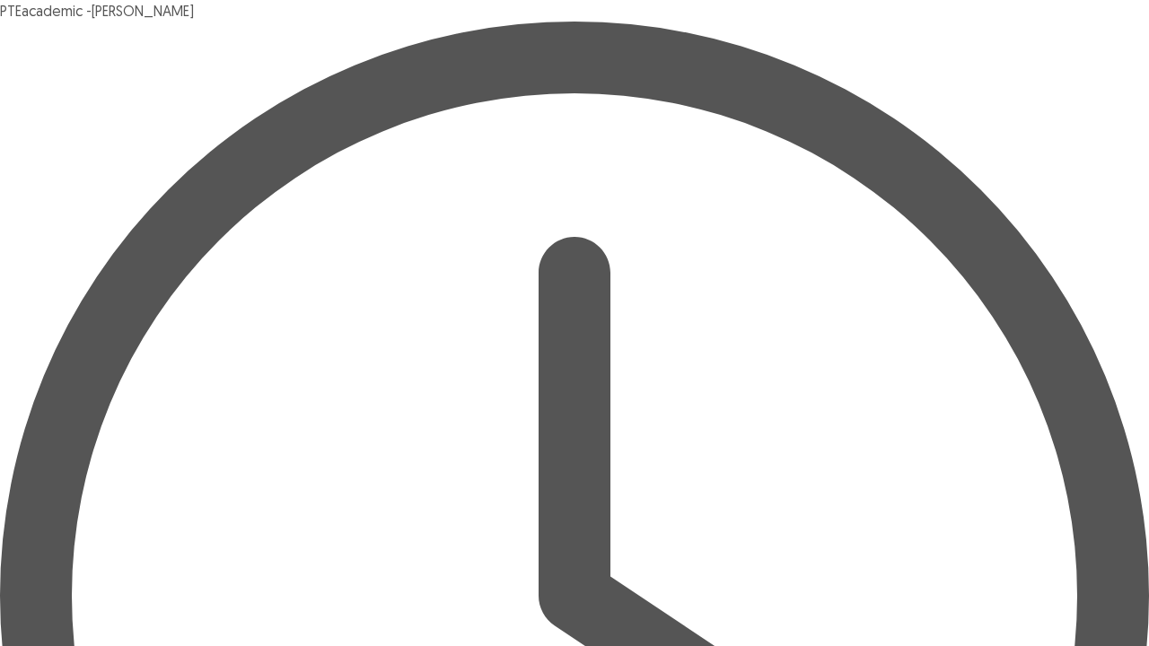
type input "**********"
type input "*********"
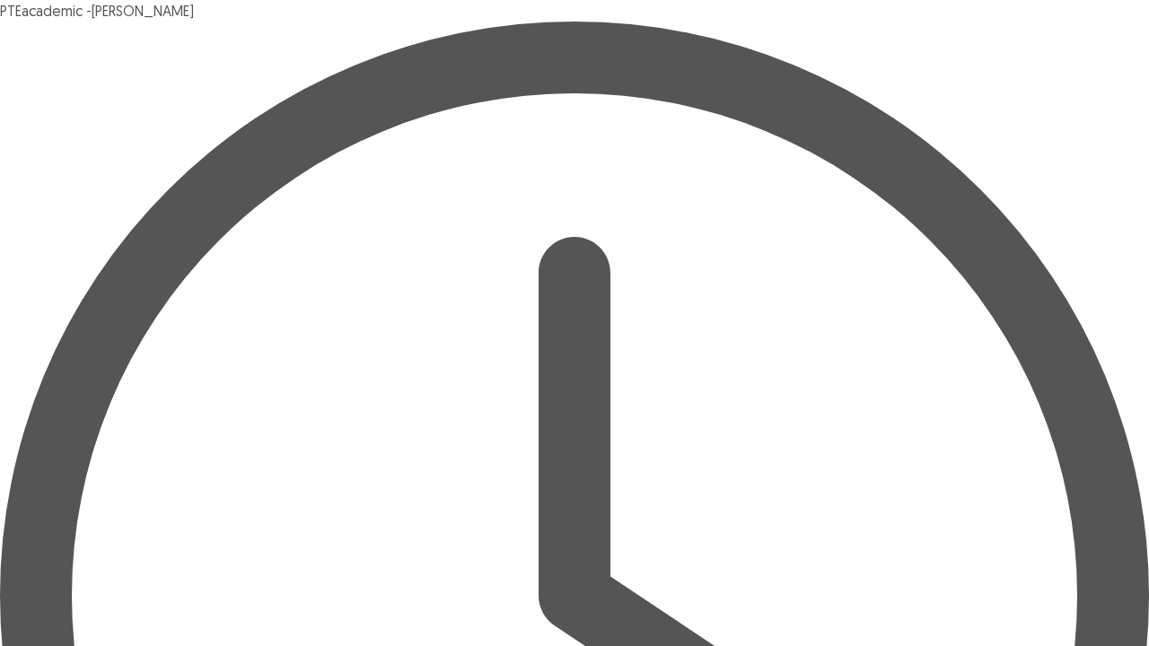
type input "**********"
drag, startPoint x: 382, startPoint y: 413, endPoint x: 0, endPoint y: 443, distance: 383.5
type input "*********"
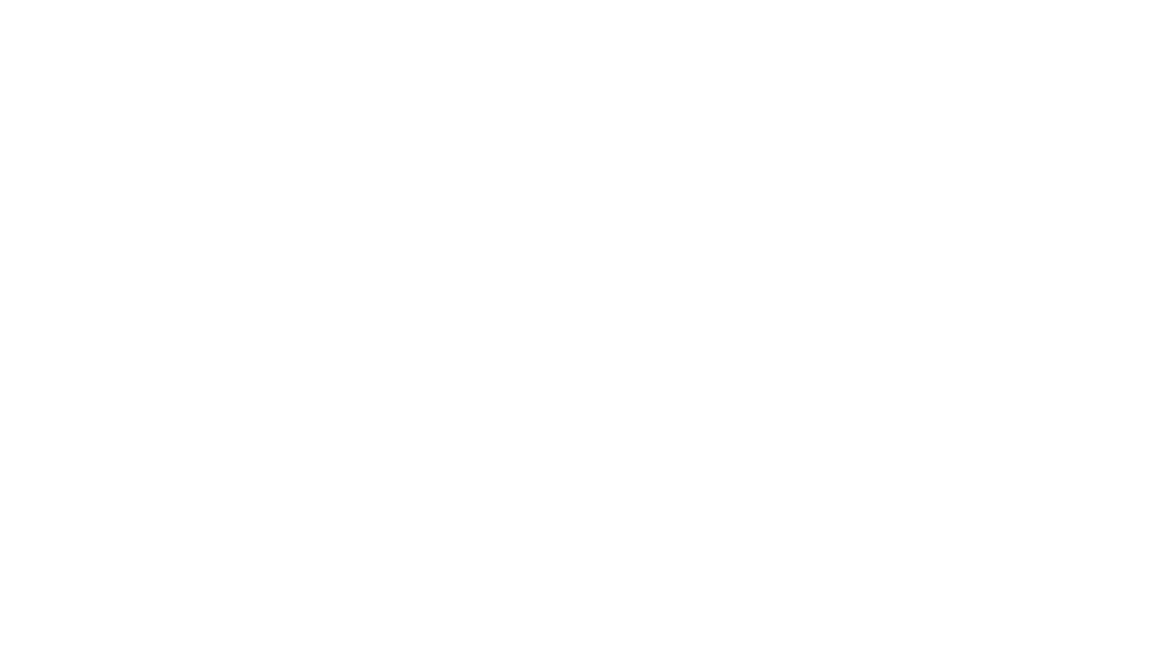
scroll to position [0, 0]
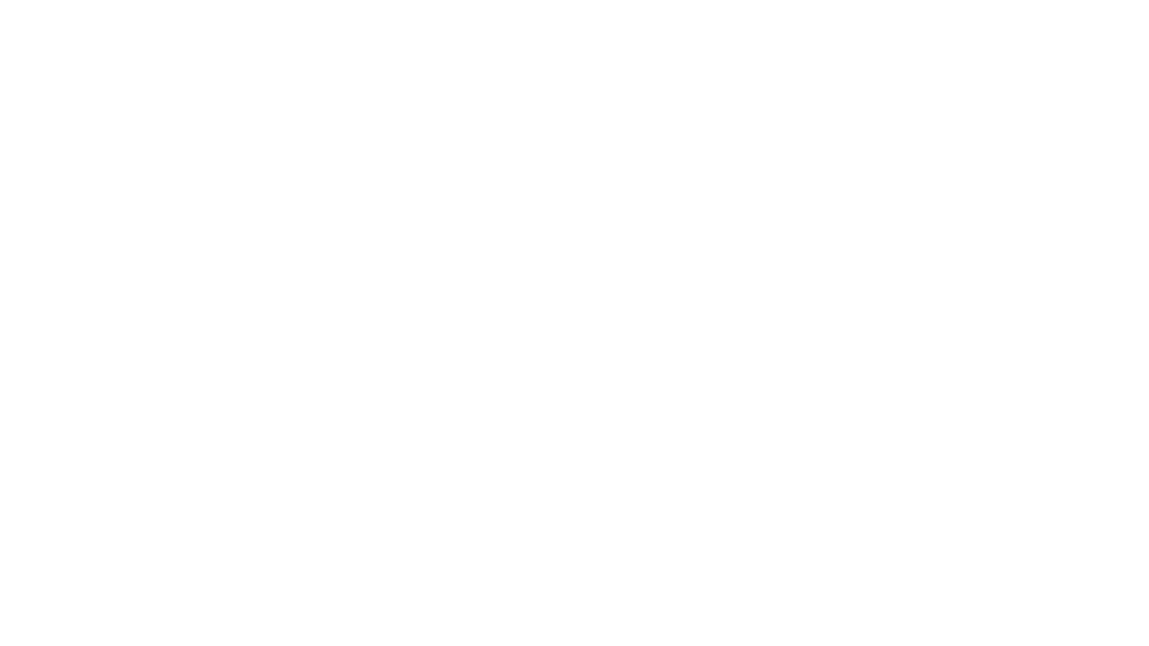
scroll to position [0, 0]
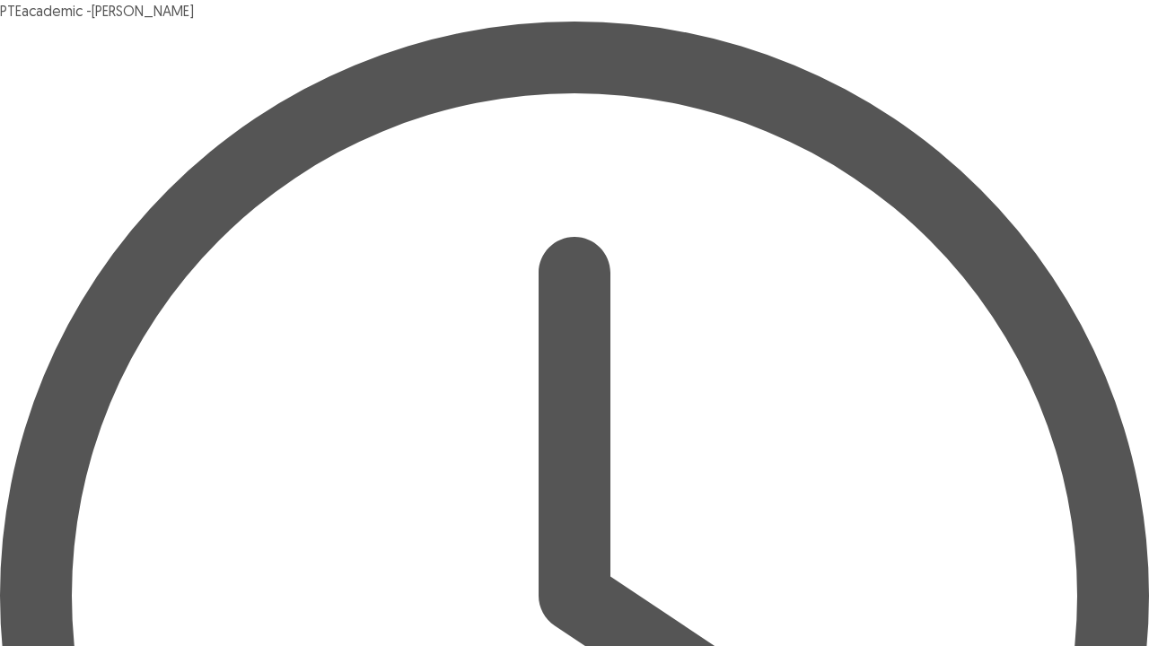
drag, startPoint x: 656, startPoint y: 385, endPoint x: 654, endPoint y: 376, distance: 9.2
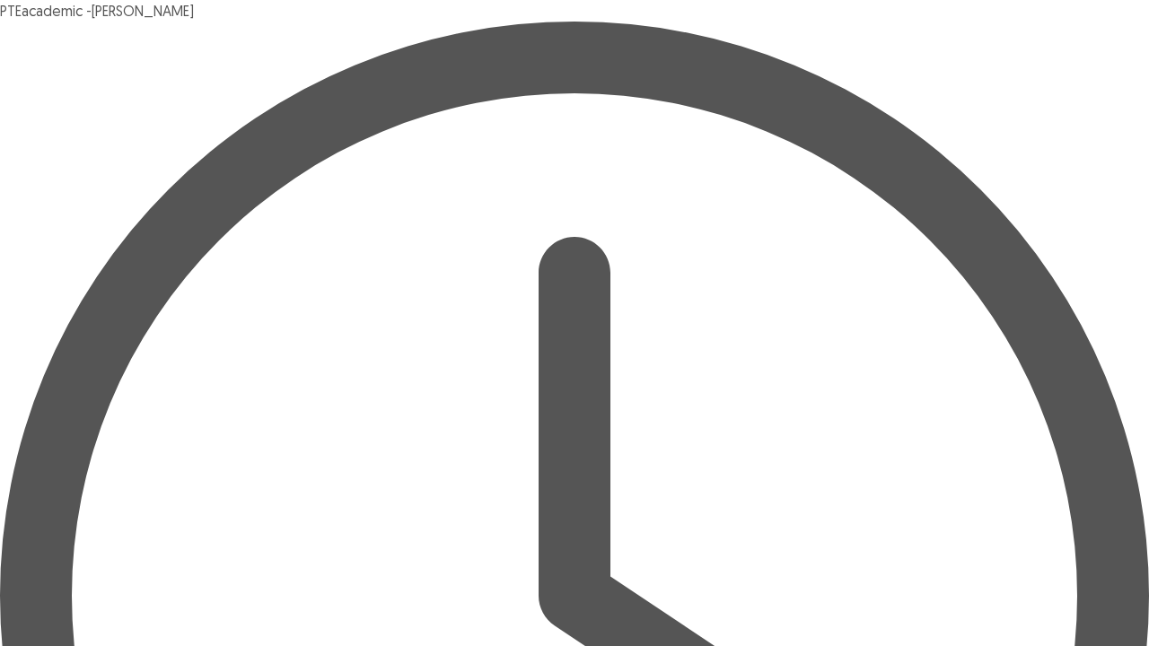
scroll to position [41, 0]
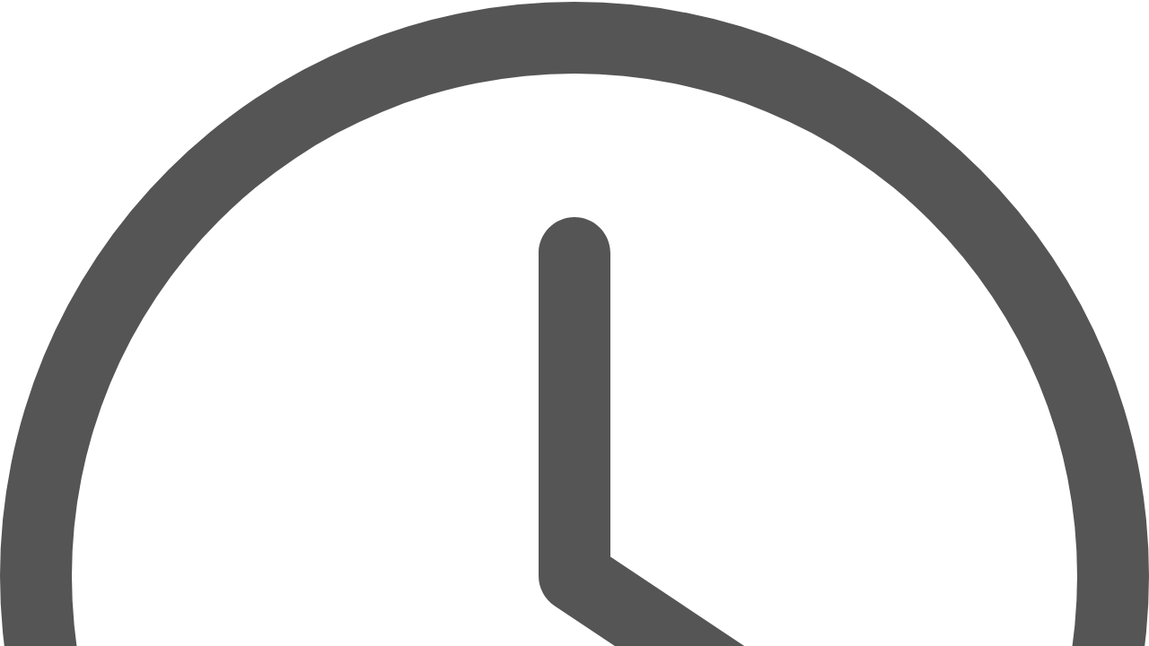
scroll to position [12, 0]
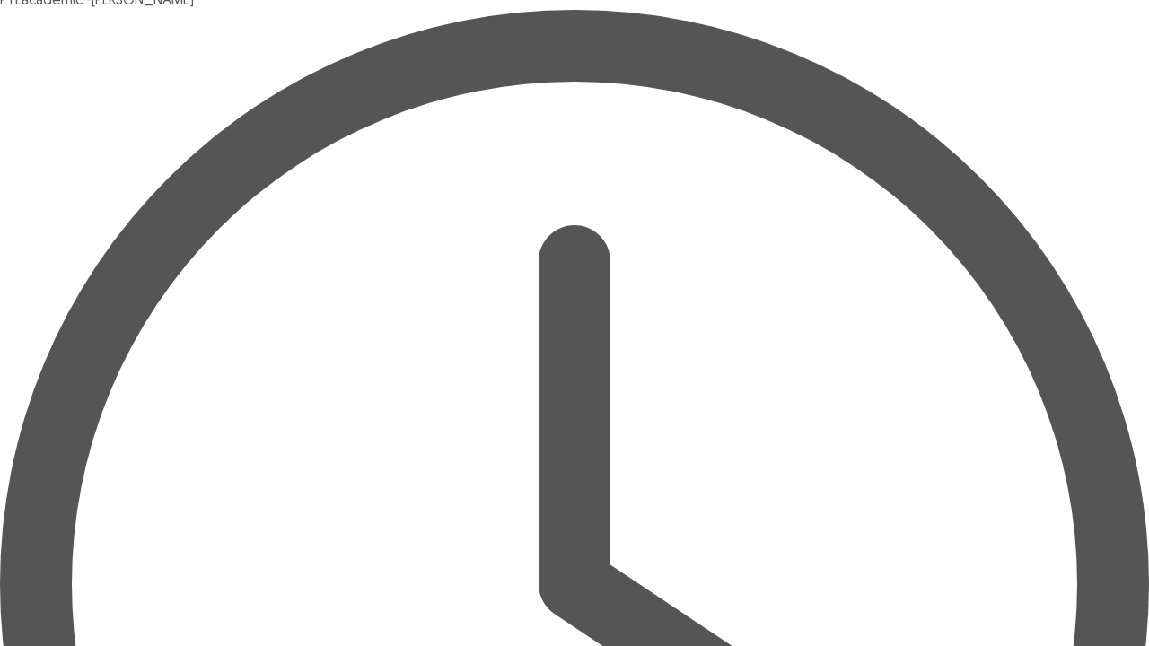
type textarea "**********"
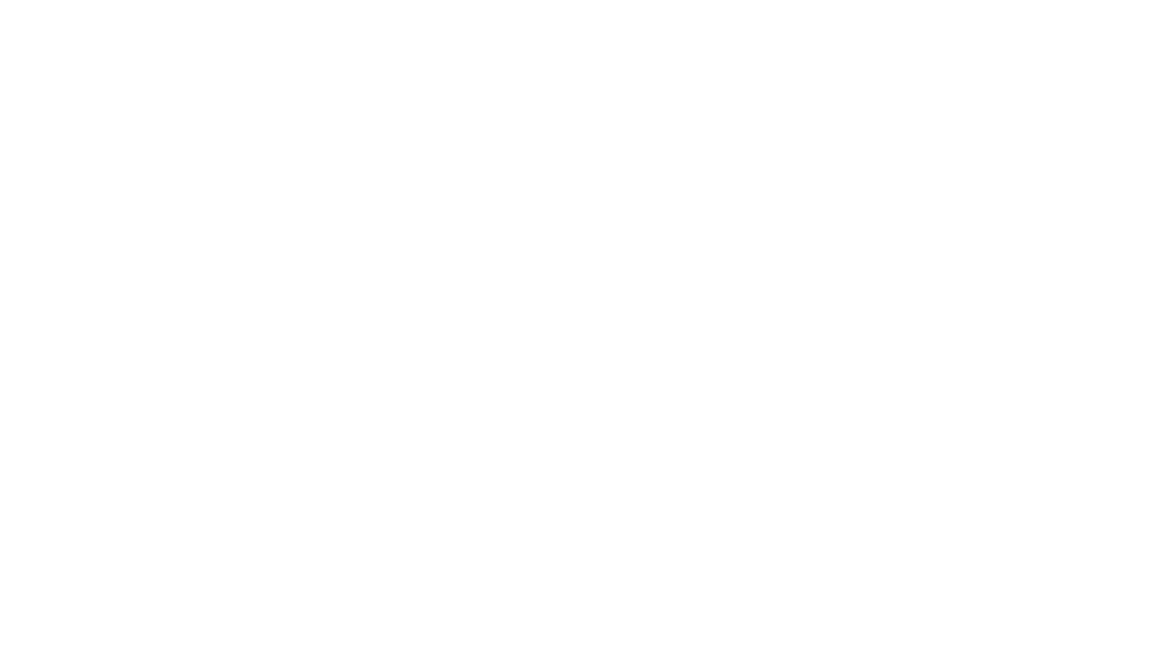
scroll to position [0, 0]
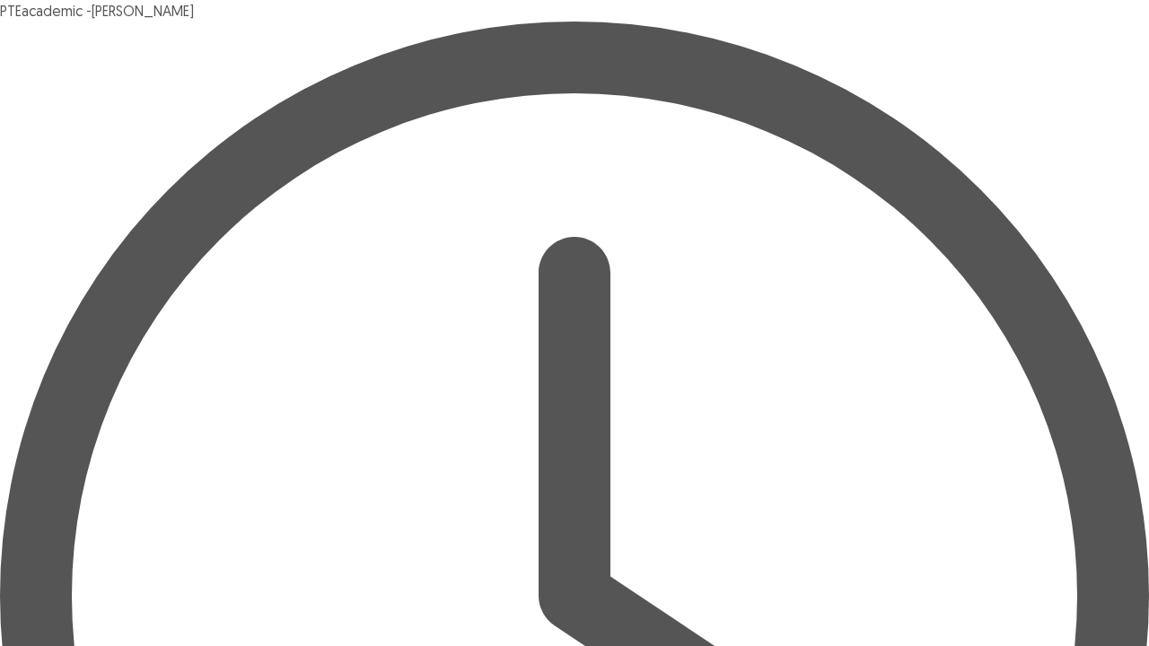
type textarea "**********"
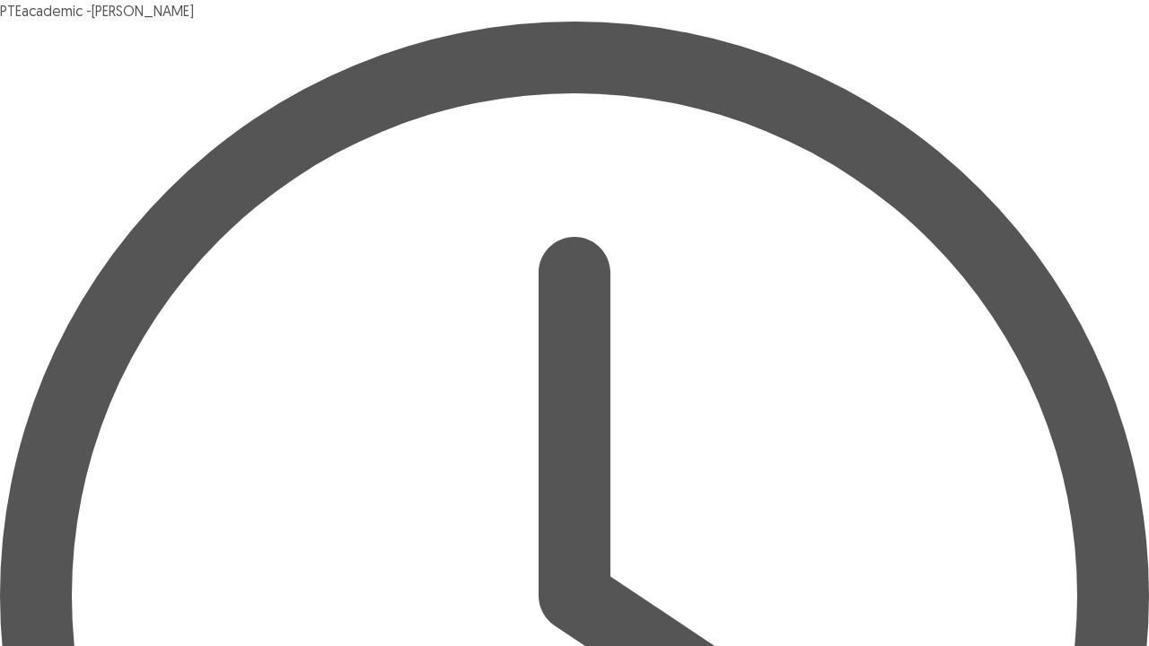
type textarea "**********"
